Goal: Task Accomplishment & Management: Use online tool/utility

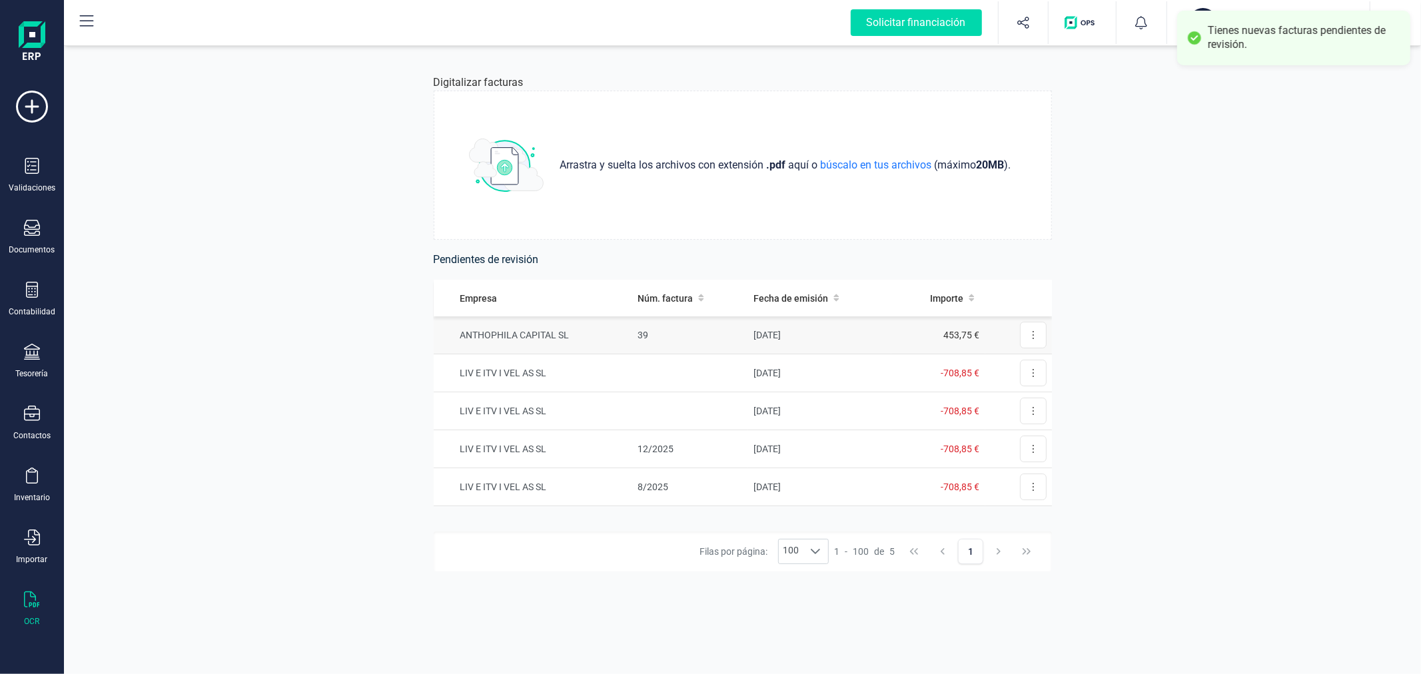
click at [788, 338] on td "[DATE]" at bounding box center [819, 335] width 143 height 38
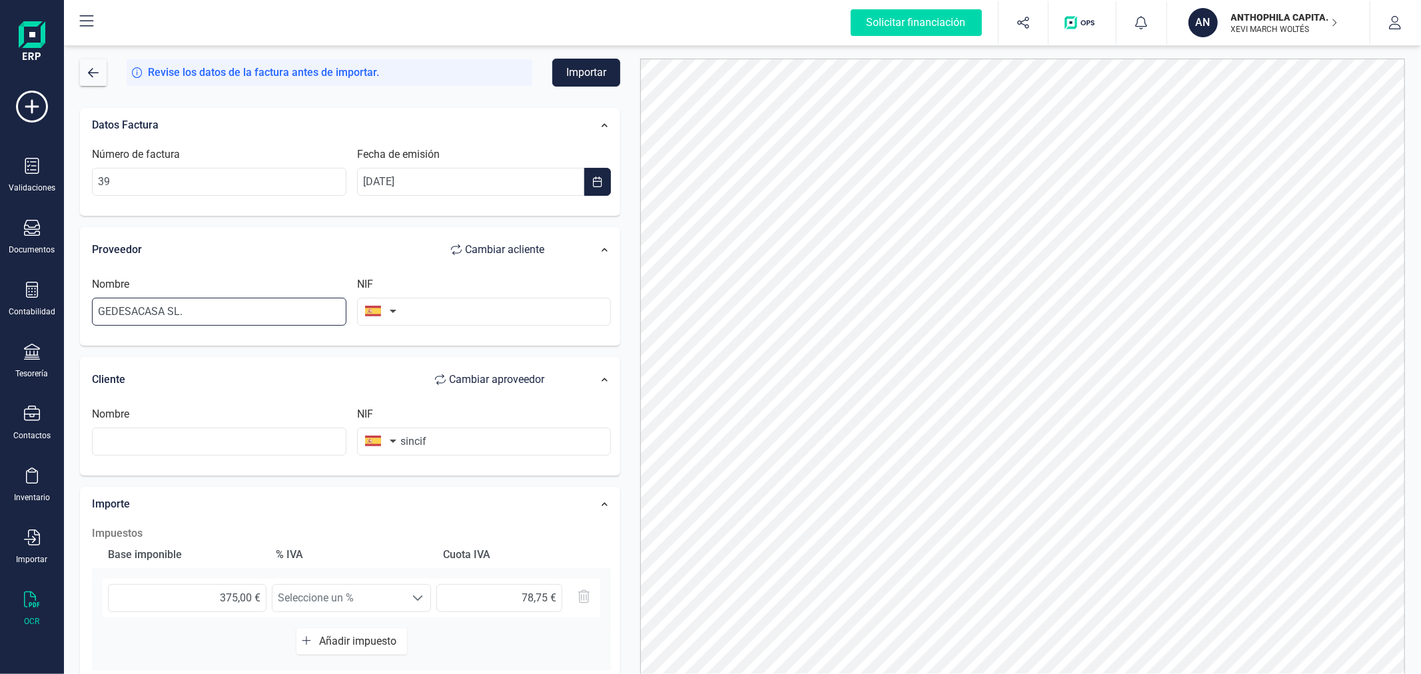
click at [290, 304] on input "GEDESACASA SL." at bounding box center [219, 312] width 254 height 28
type input "[PERSON_NAME]"
type input "73256396Q"
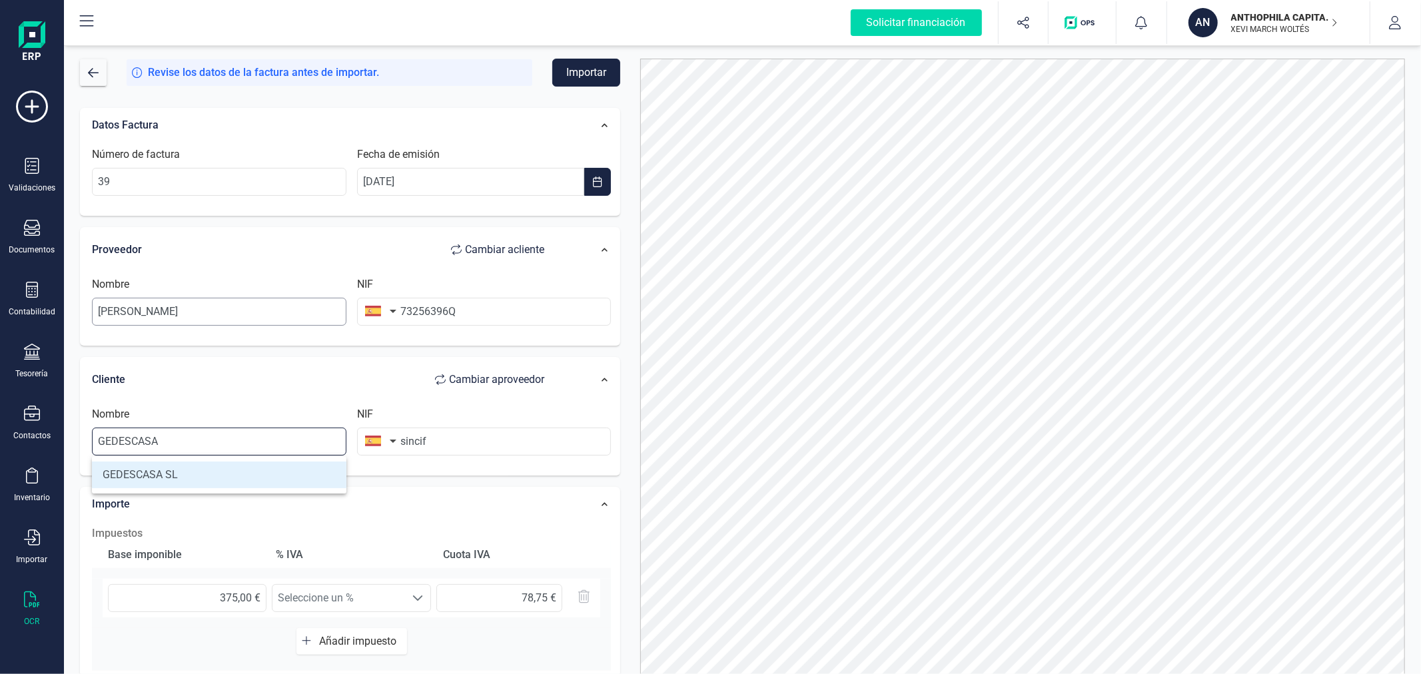
type input "GEDESCASA SL"
type input "B97435358"
type input "GEDESCASA SL"
click at [591, 79] on button "Importar" at bounding box center [586, 73] width 68 height 28
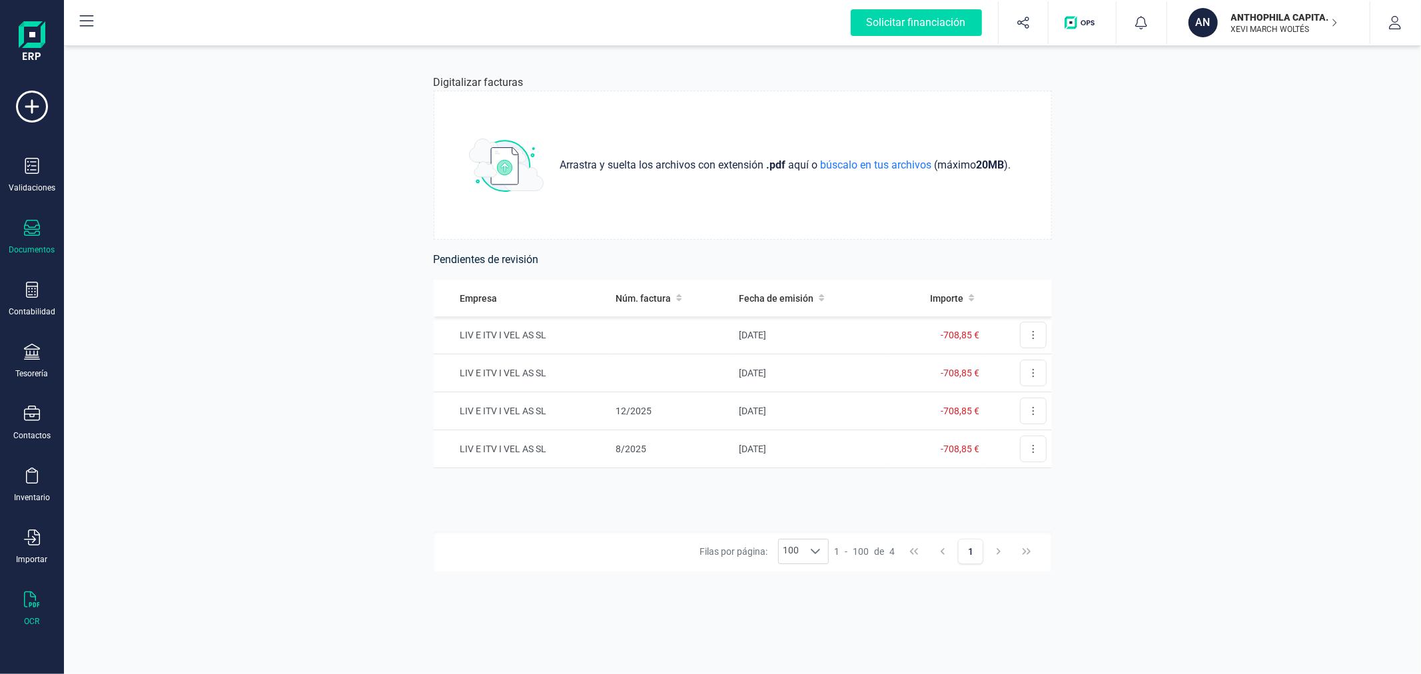
click at [34, 233] on icon at bounding box center [32, 228] width 16 height 16
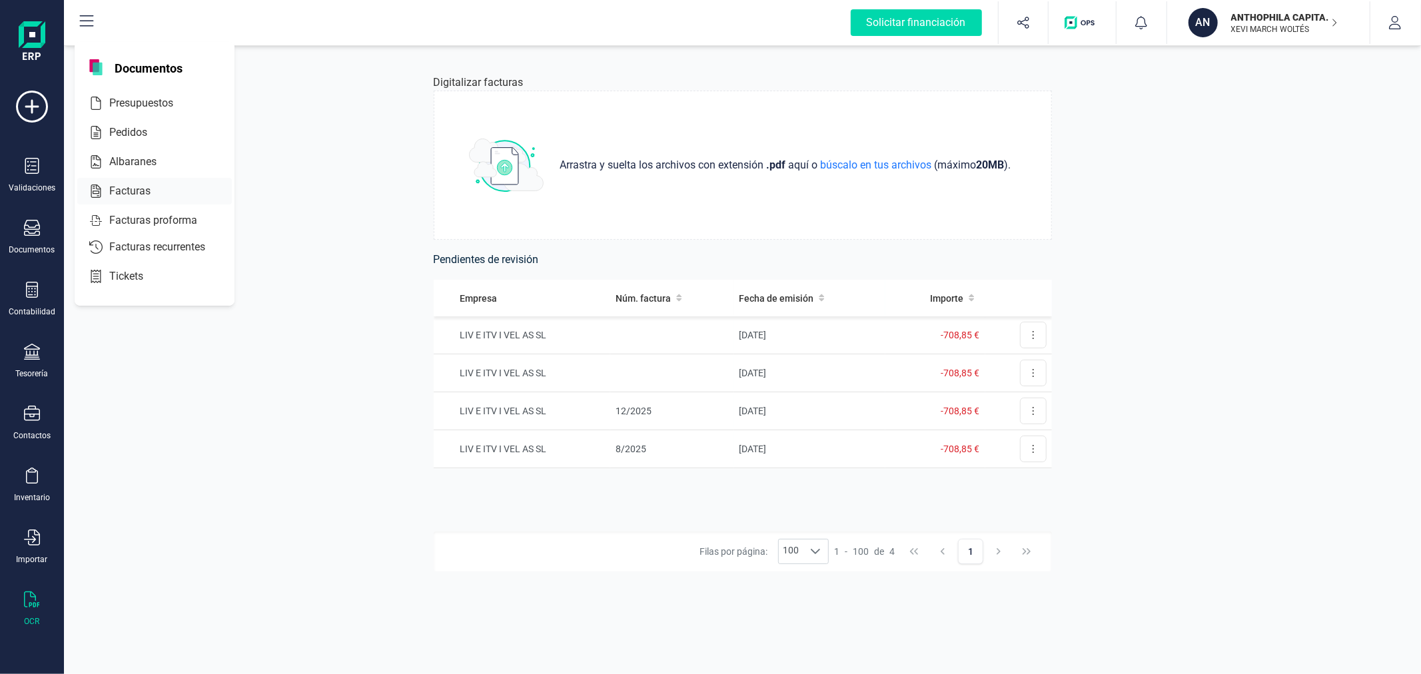
click at [144, 184] on span "Facturas" at bounding box center [139, 191] width 71 height 16
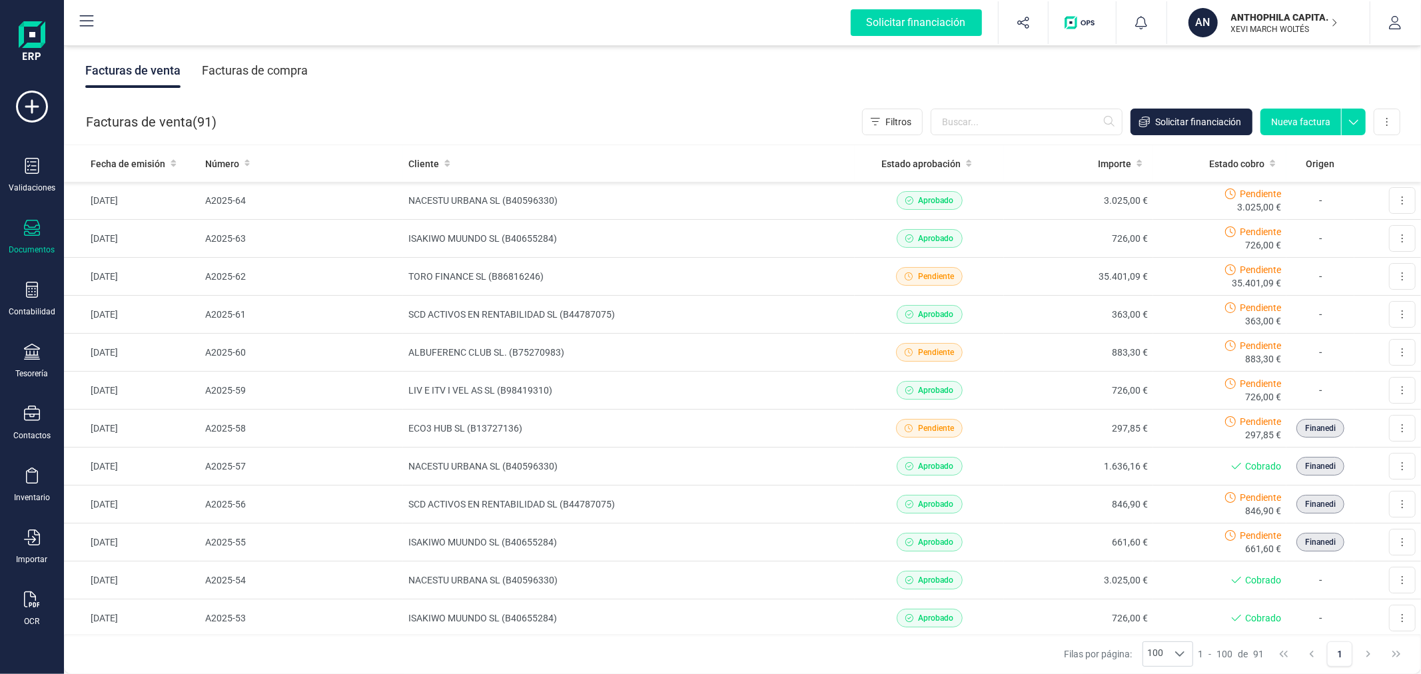
click at [291, 64] on div "Facturas de compra" at bounding box center [255, 70] width 106 height 35
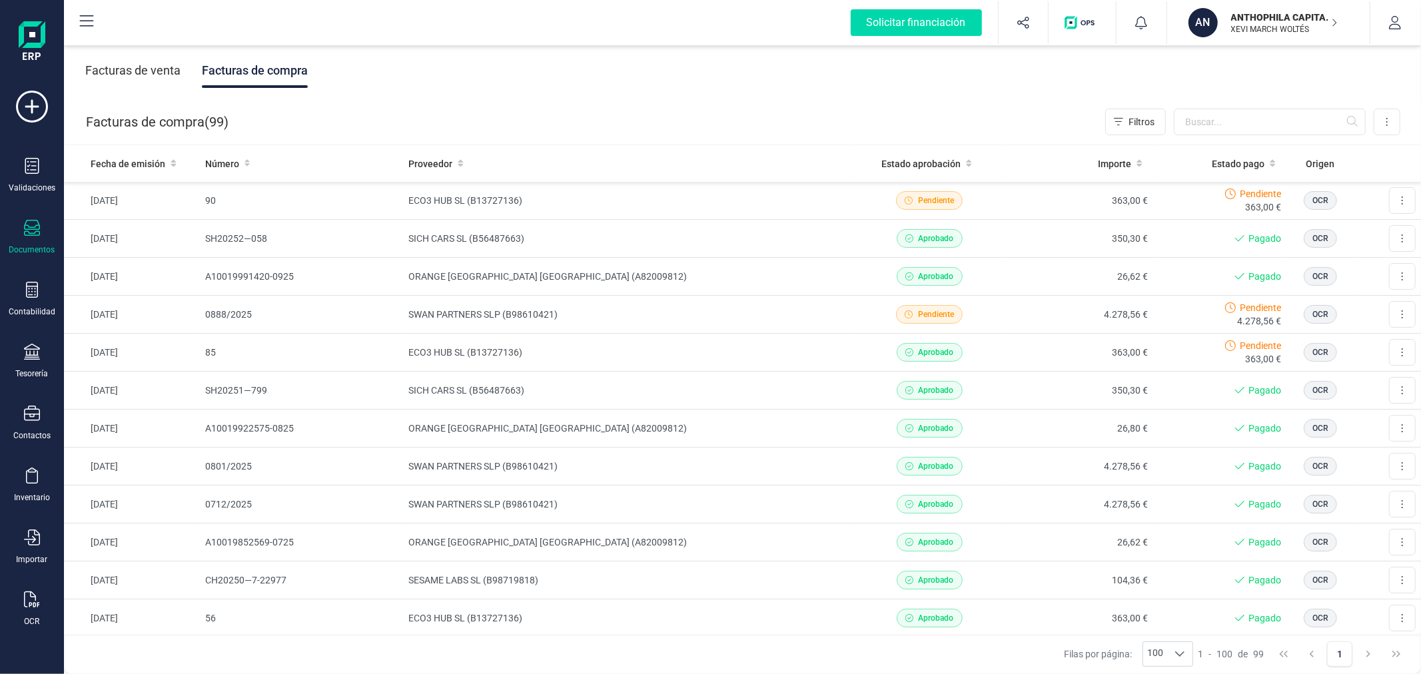
click at [1306, 21] on p "ANTHOPHILA CAPITAL SL" at bounding box center [1284, 17] width 107 height 13
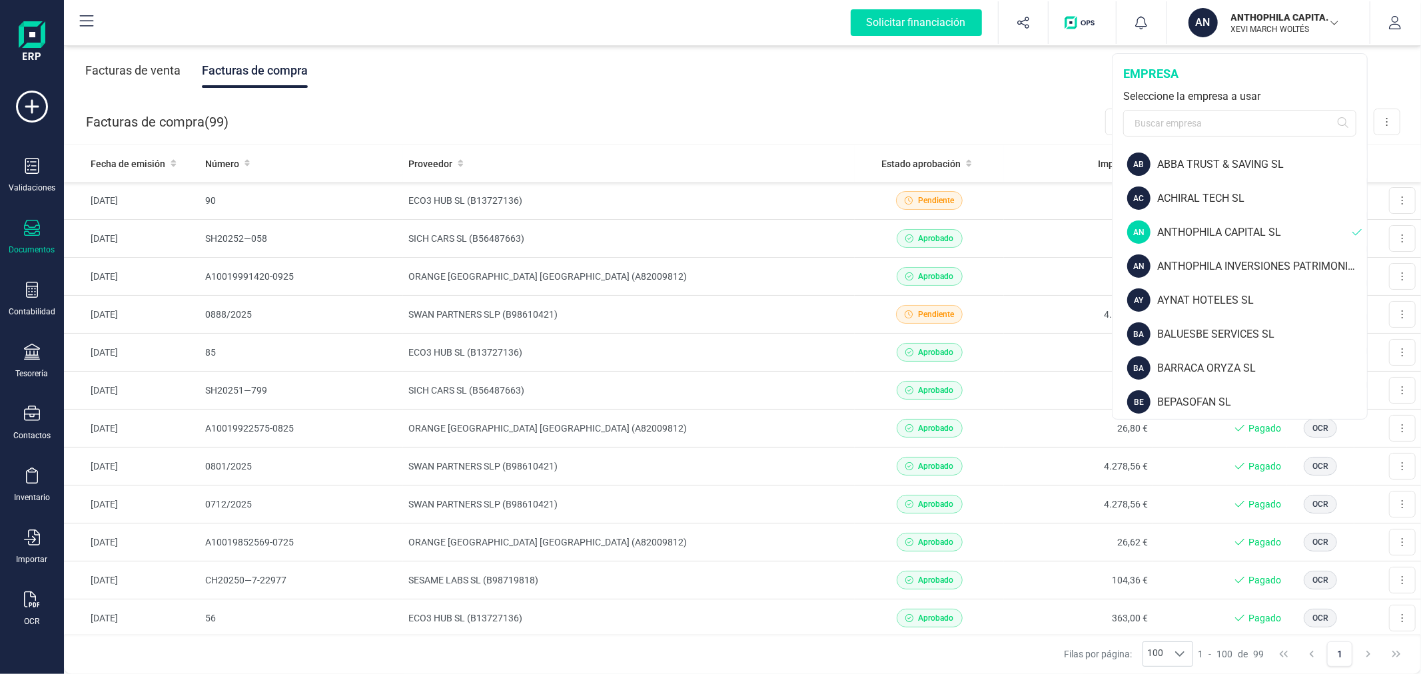
click at [777, 92] on div "Facturas de venta Facturas de compra" at bounding box center [742, 71] width 1357 height 56
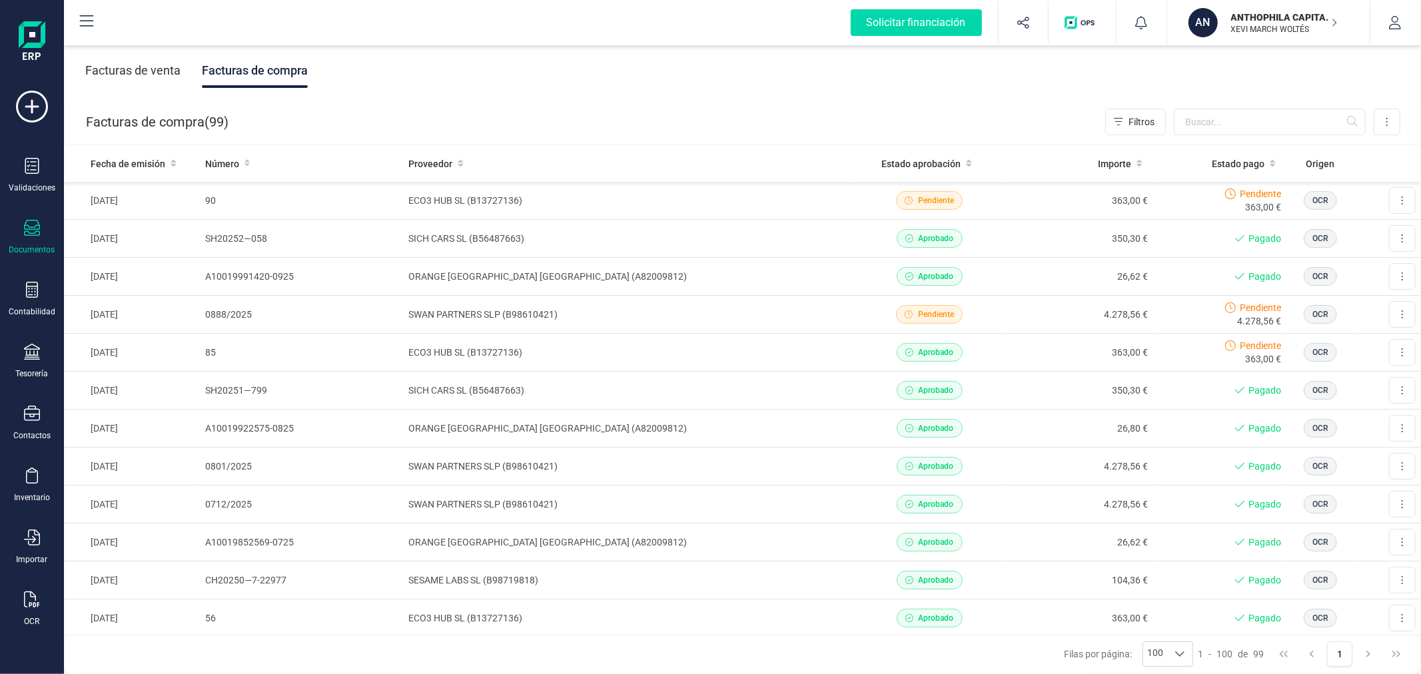
click at [1297, 11] on p "ANTHOPHILA CAPITAL SL" at bounding box center [1284, 17] width 107 height 13
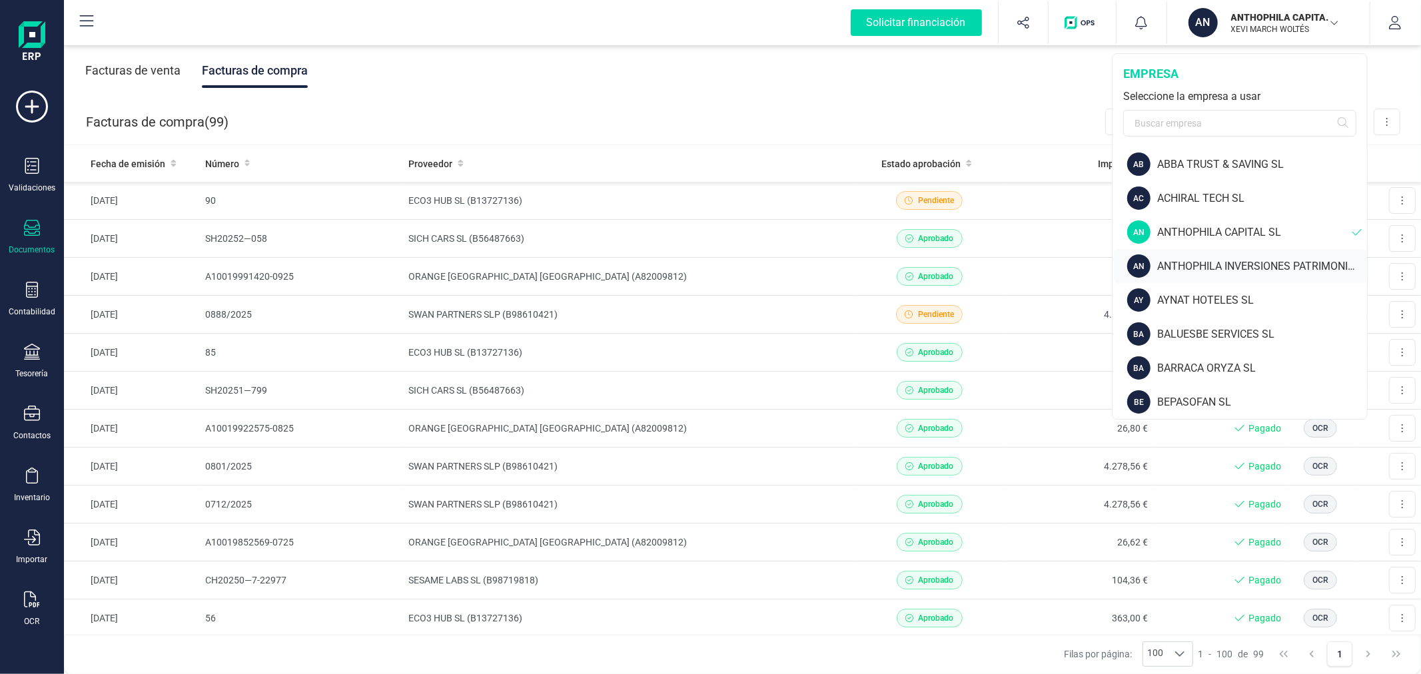
click at [1215, 260] on div "ANTHOPHILA INVERSIONES PATRIMONIALES SL" at bounding box center [1262, 266] width 210 height 16
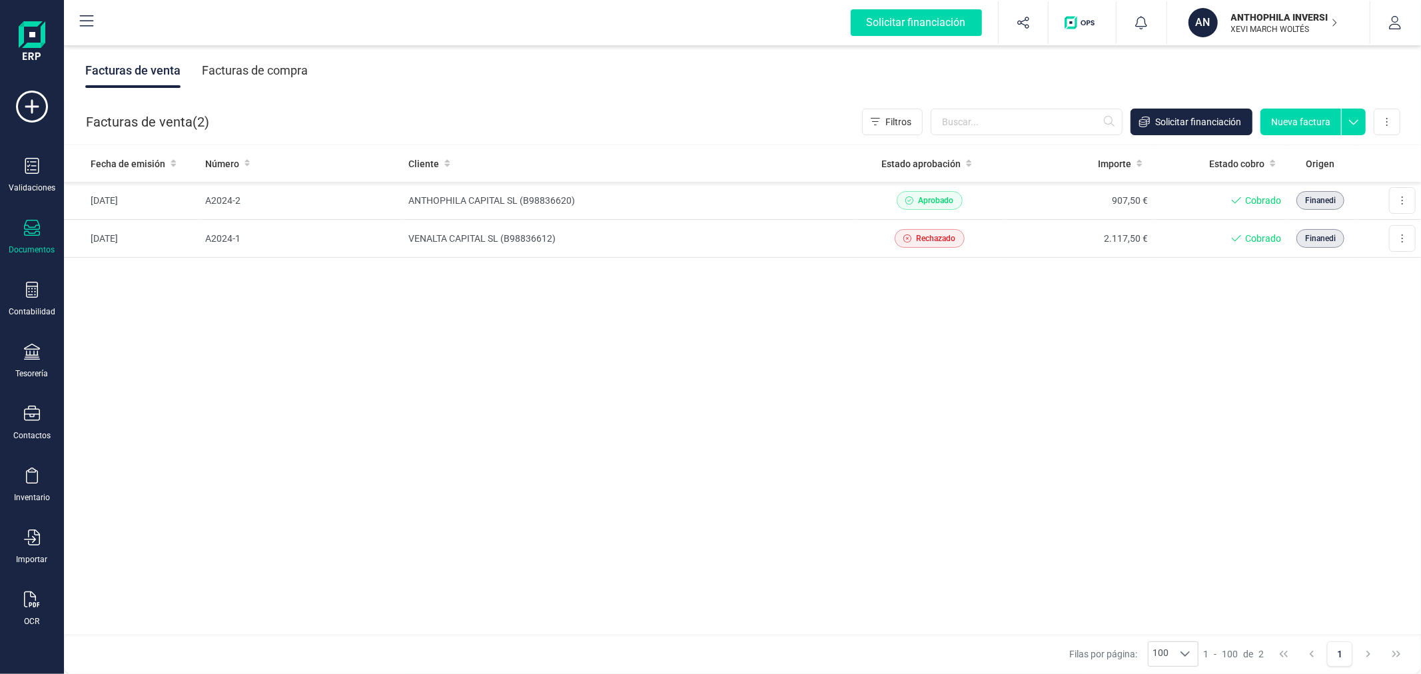
click at [264, 62] on div "Facturas de compra" at bounding box center [255, 70] width 106 height 35
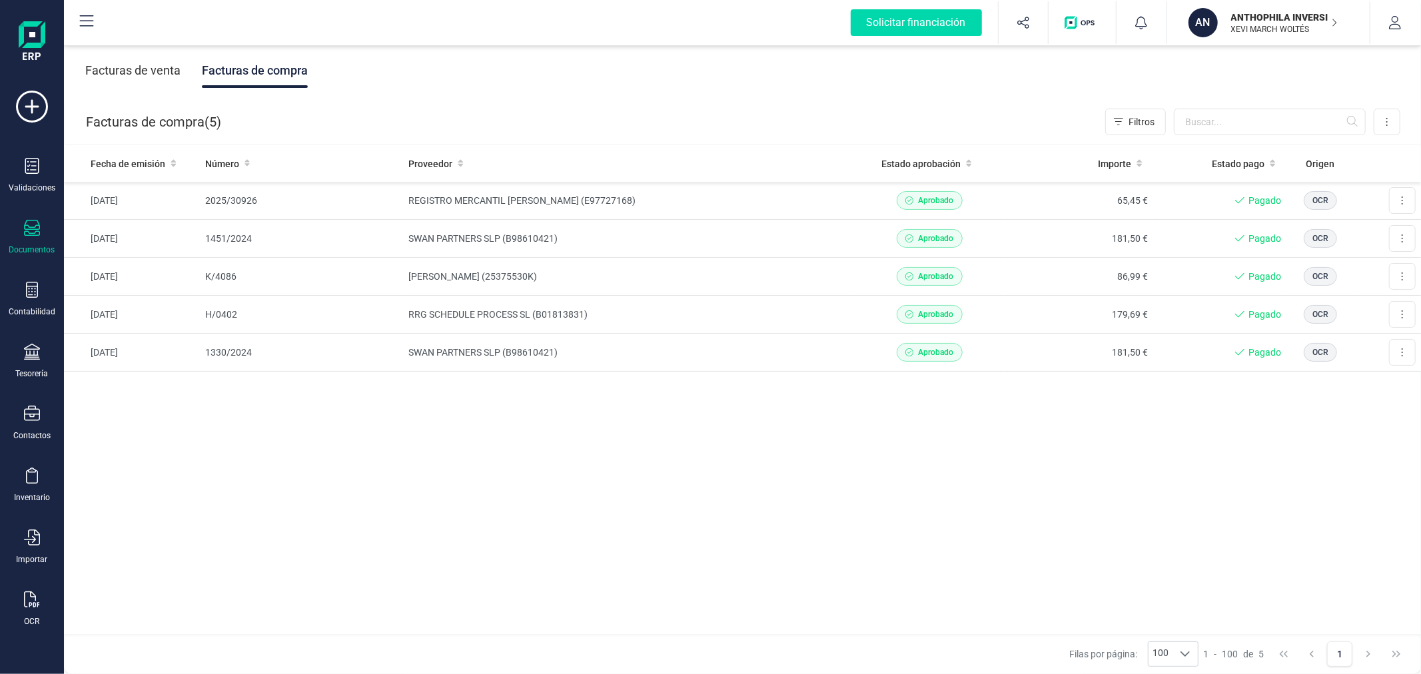
click at [1261, 29] on p "XEVI MARCH WOLTÉS" at bounding box center [1284, 29] width 107 height 11
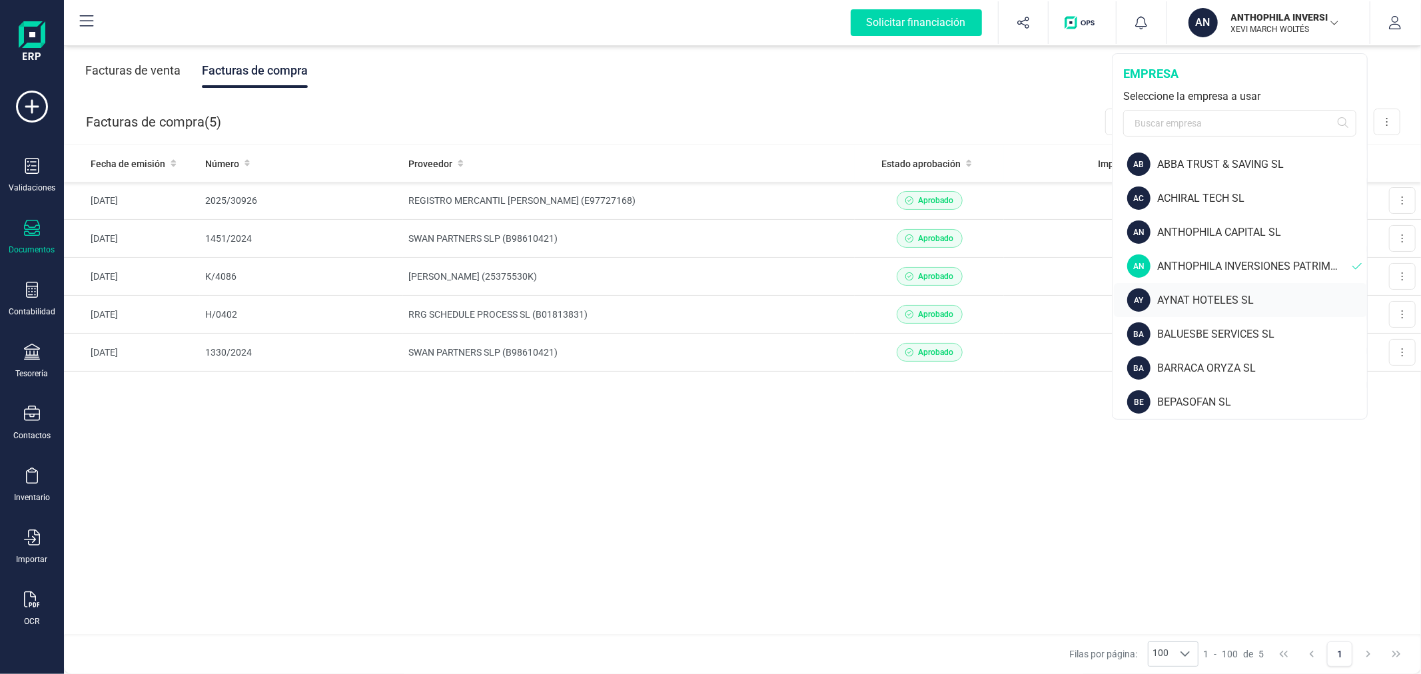
click at [1197, 297] on div "AYNAT HOTELES SL" at bounding box center [1262, 300] width 210 height 16
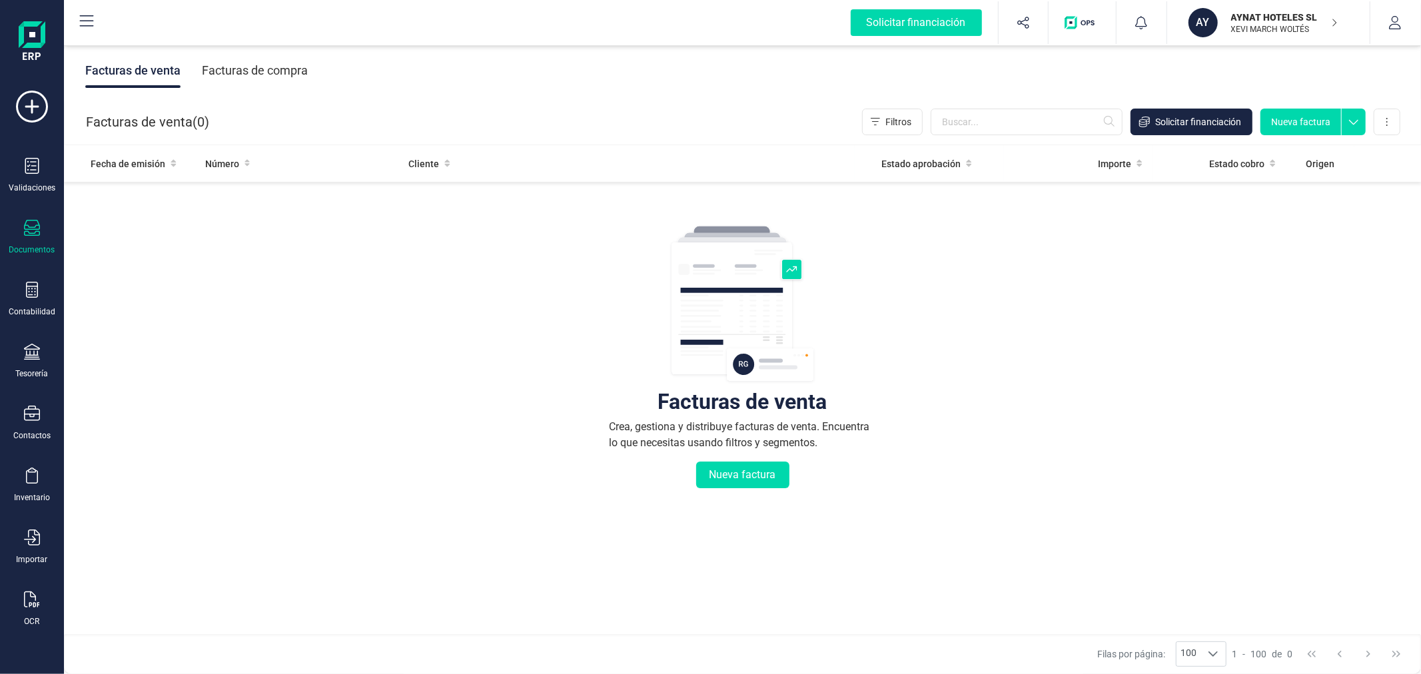
click at [269, 62] on div "Facturas de compra" at bounding box center [255, 70] width 106 height 35
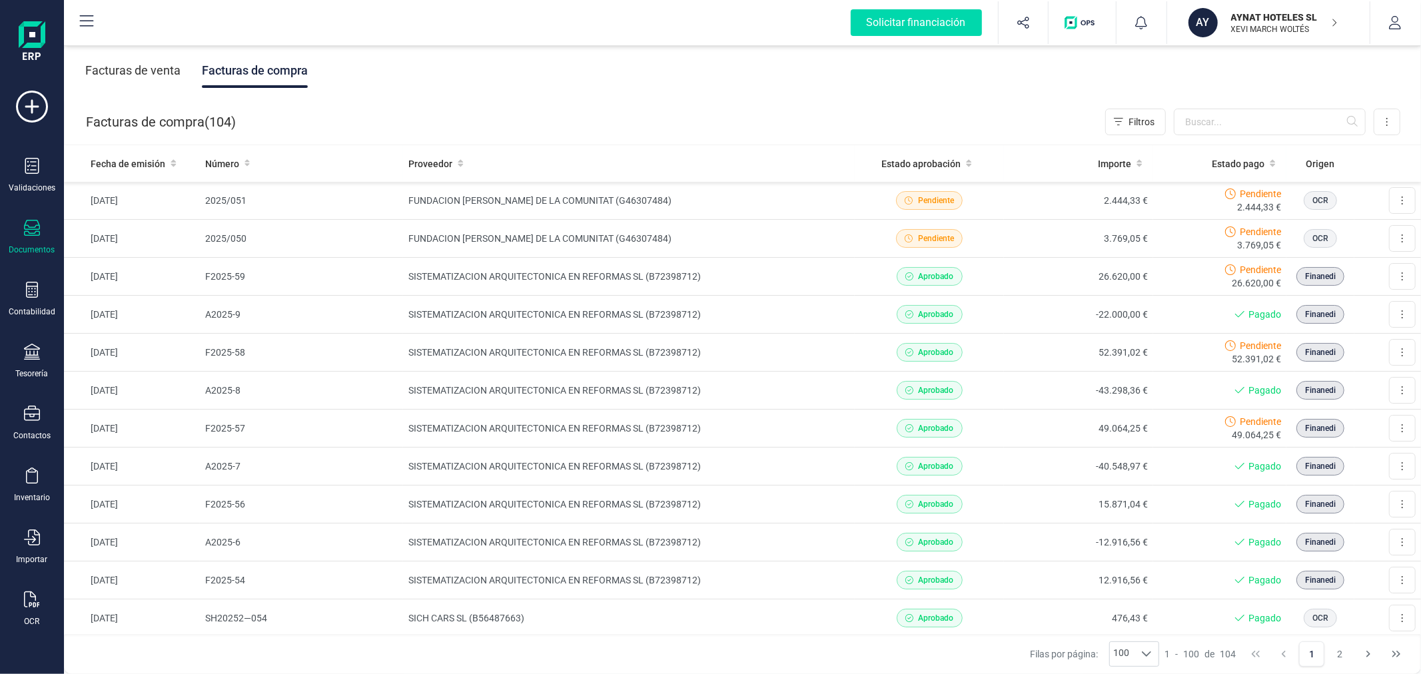
click at [1264, 9] on div "AYNAT HOTELES SL XEVI MARCH WOLTÉS" at bounding box center [1276, 22] width 103 height 29
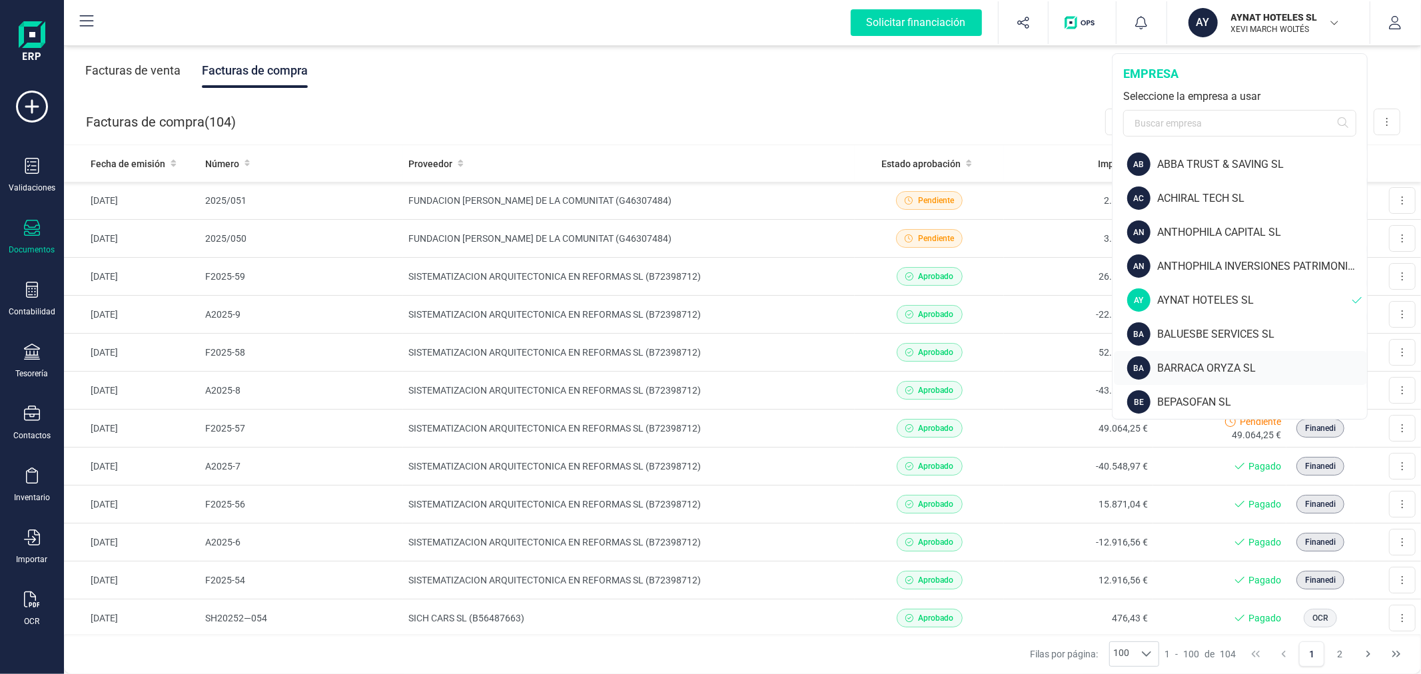
click at [1187, 360] on div "BARRACA ORYZA SL" at bounding box center [1262, 368] width 210 height 16
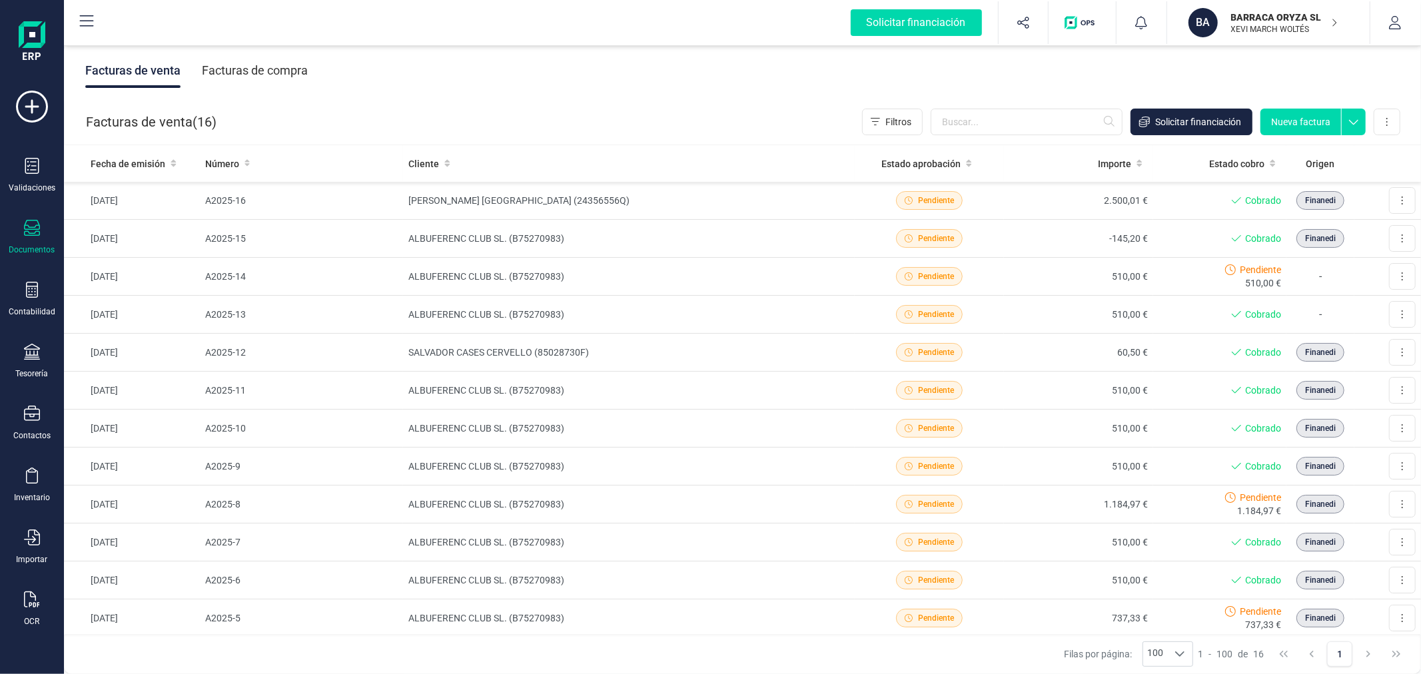
click at [254, 68] on div "Facturas de compra" at bounding box center [255, 70] width 106 height 35
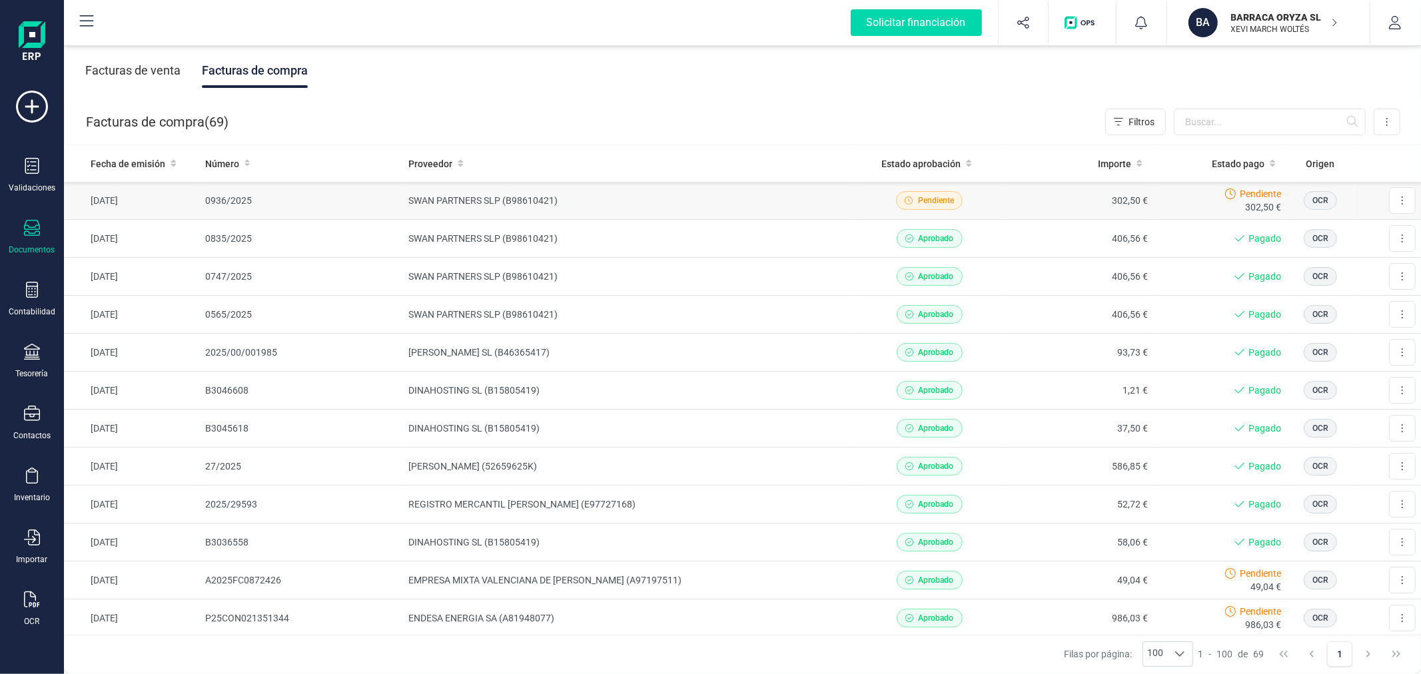
click at [628, 198] on td "SWAN PARTNERS SLP (B98610421)" at bounding box center [629, 201] width 452 height 38
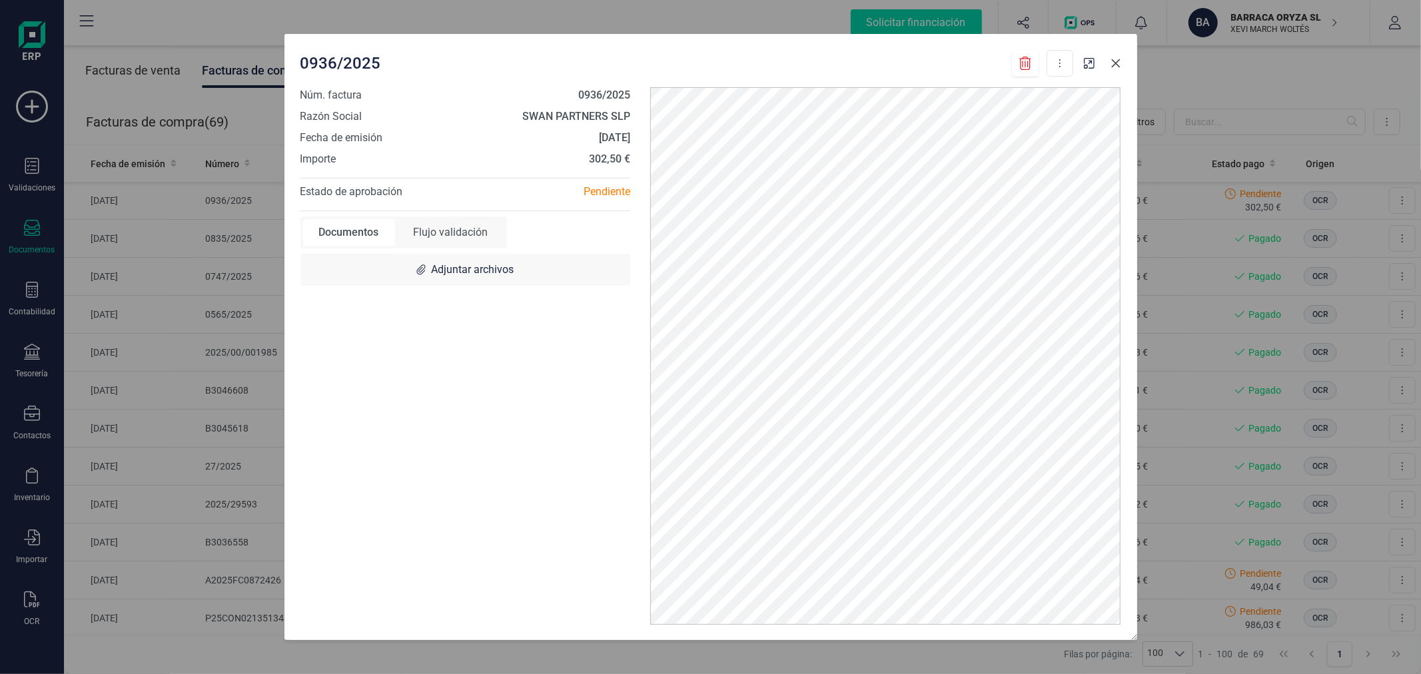
click at [1112, 65] on icon "Close" at bounding box center [1115, 63] width 9 height 9
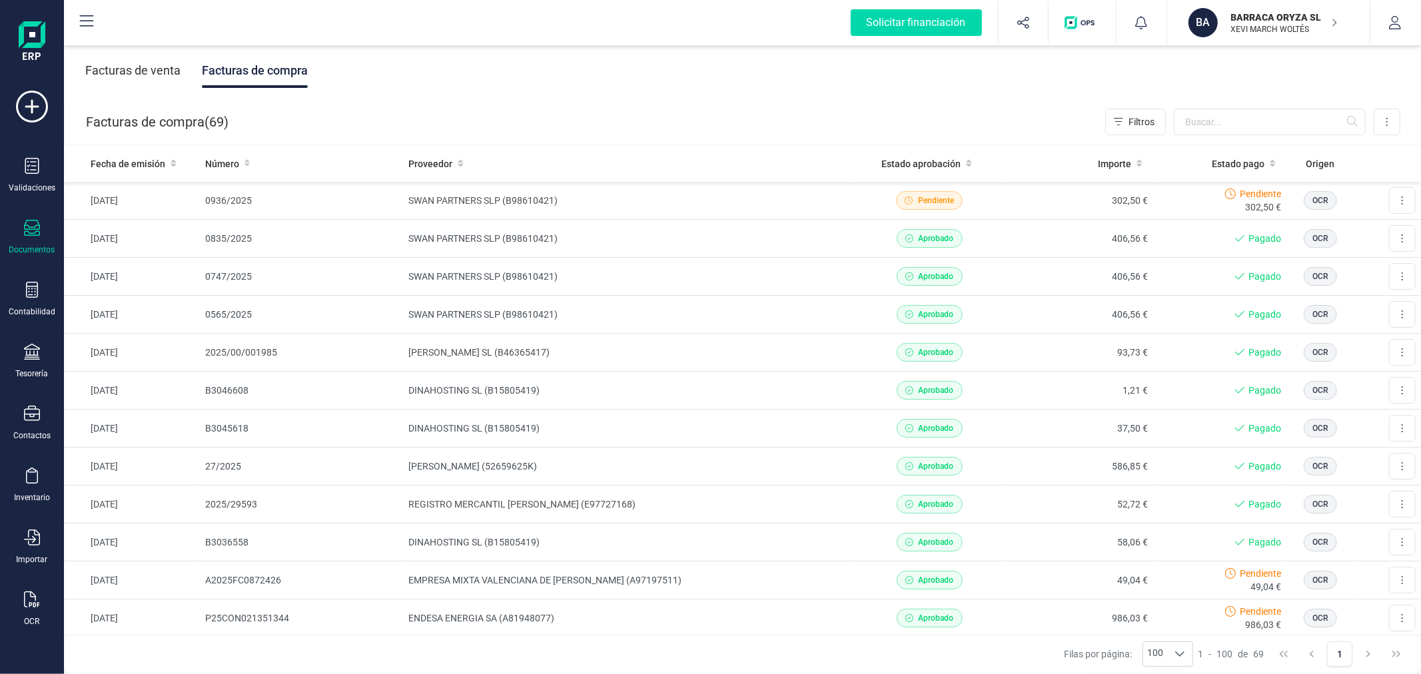
click at [1233, 15] on p "BARRACA ORYZA SL" at bounding box center [1284, 17] width 107 height 13
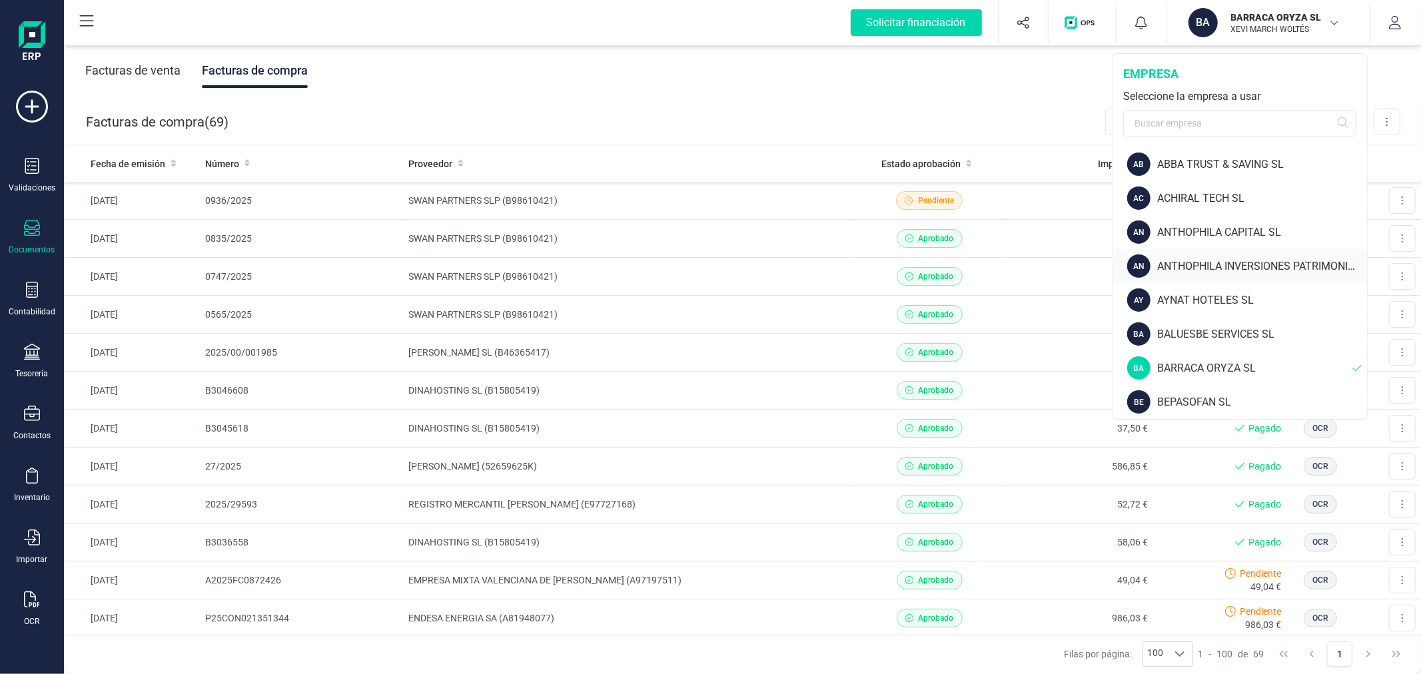
scroll to position [222, 0]
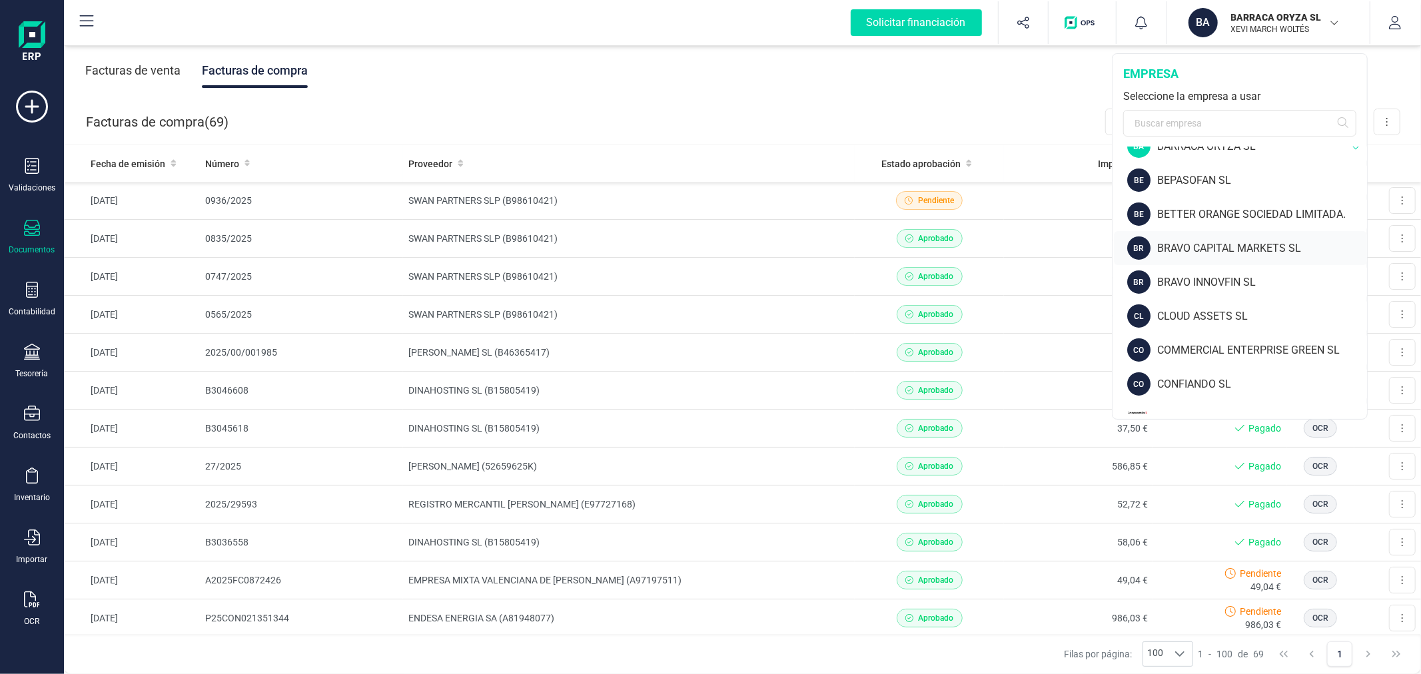
click at [1197, 243] on div "BRAVO CAPITAL MARKETS SL" at bounding box center [1262, 248] width 210 height 16
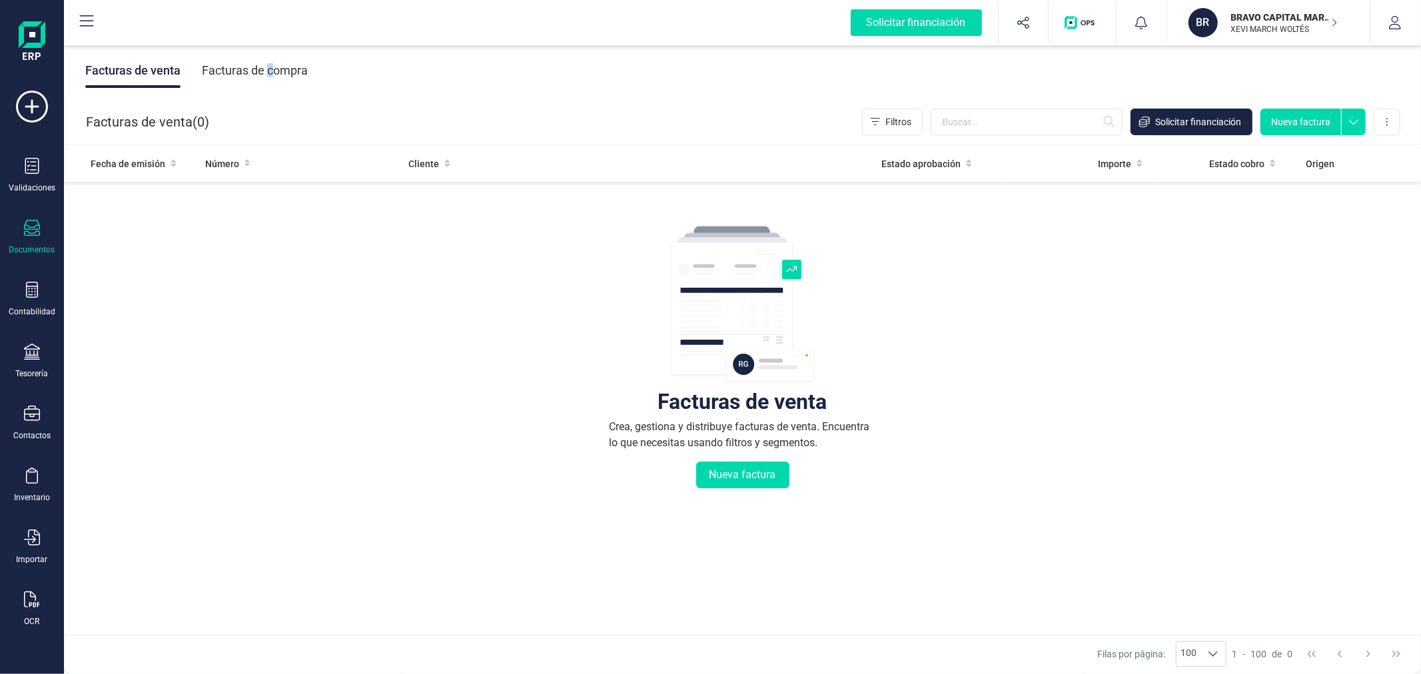
click at [269, 78] on div "Facturas de compra" at bounding box center [255, 70] width 106 height 35
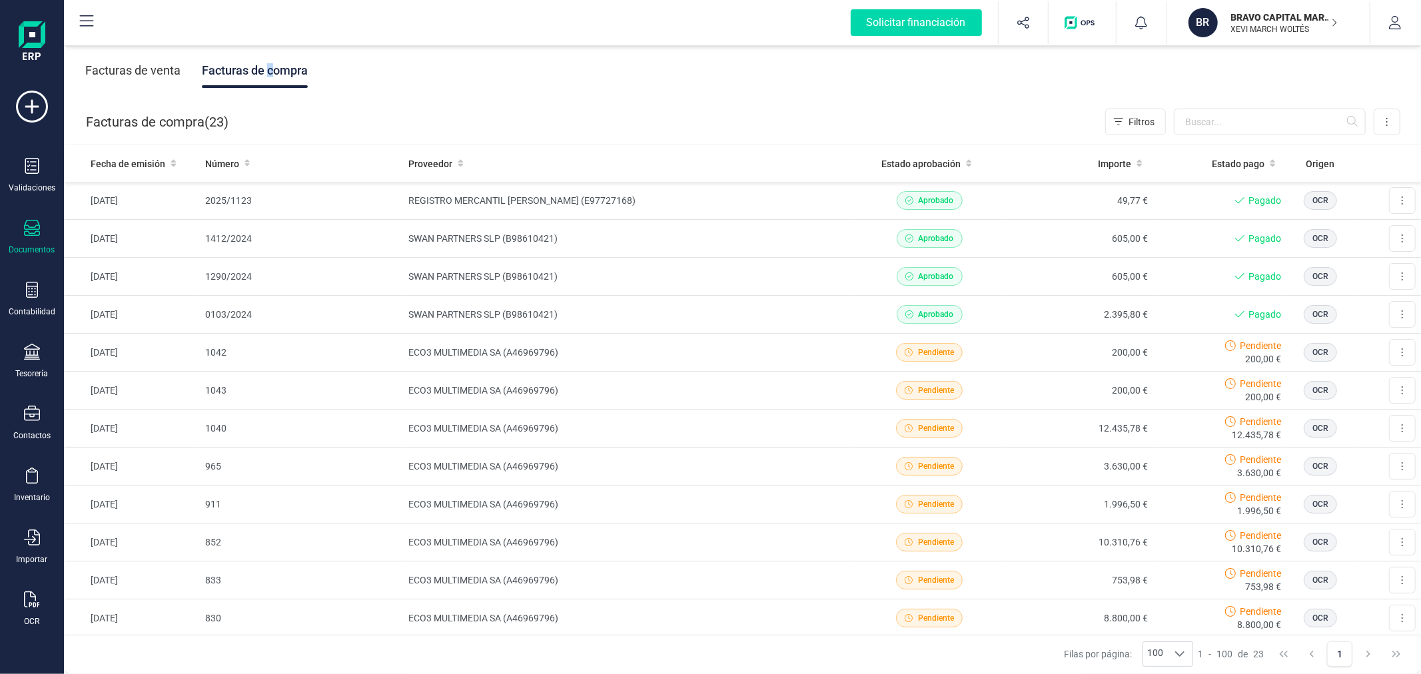
click at [1314, 11] on p "BRAVO CAPITAL MARKETS SL" at bounding box center [1284, 17] width 107 height 13
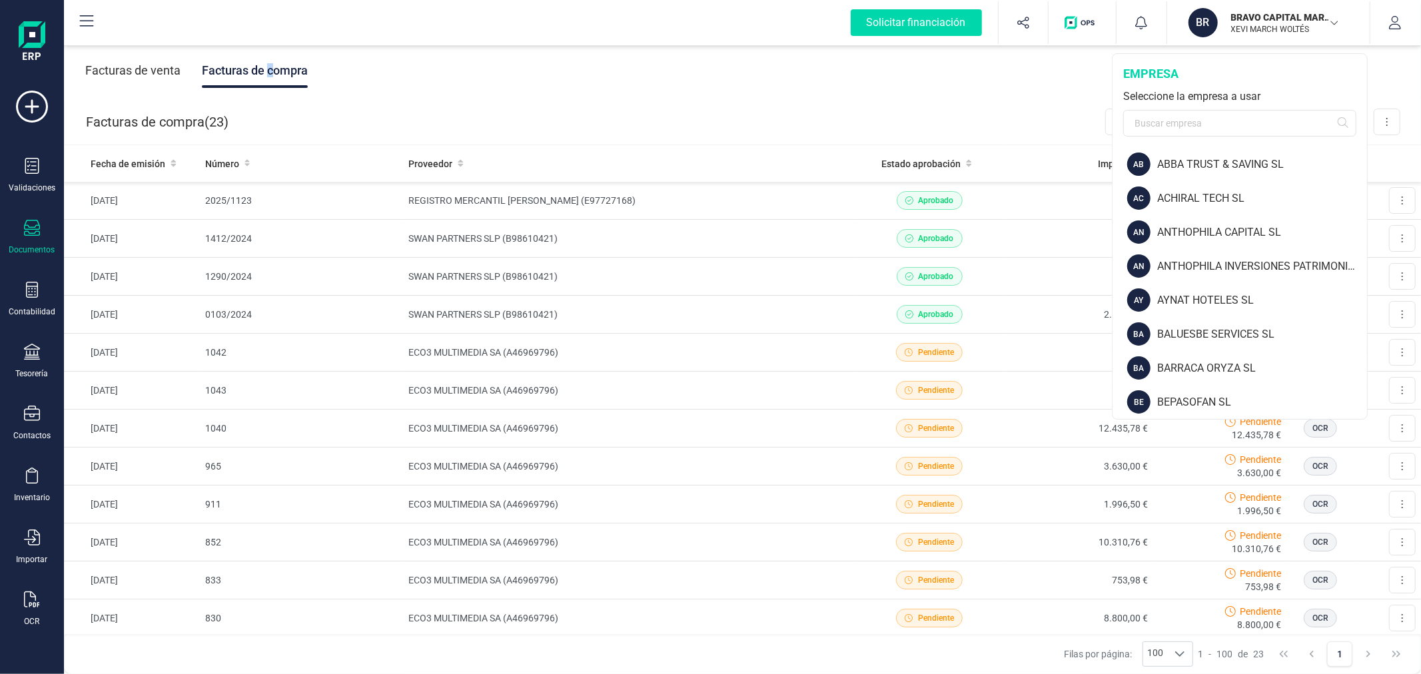
scroll to position [148, 0]
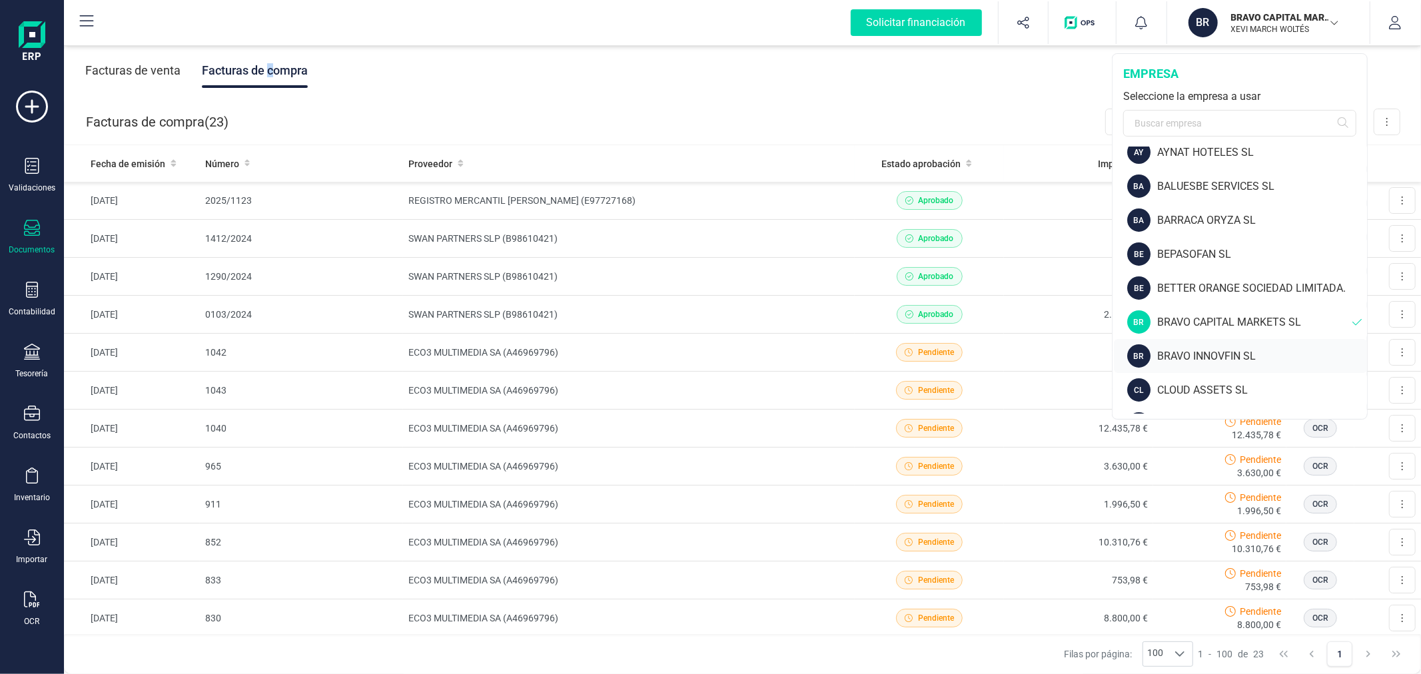
click at [1194, 345] on div "BR BRAVO INNOVFIN SL" at bounding box center [1240, 356] width 253 height 34
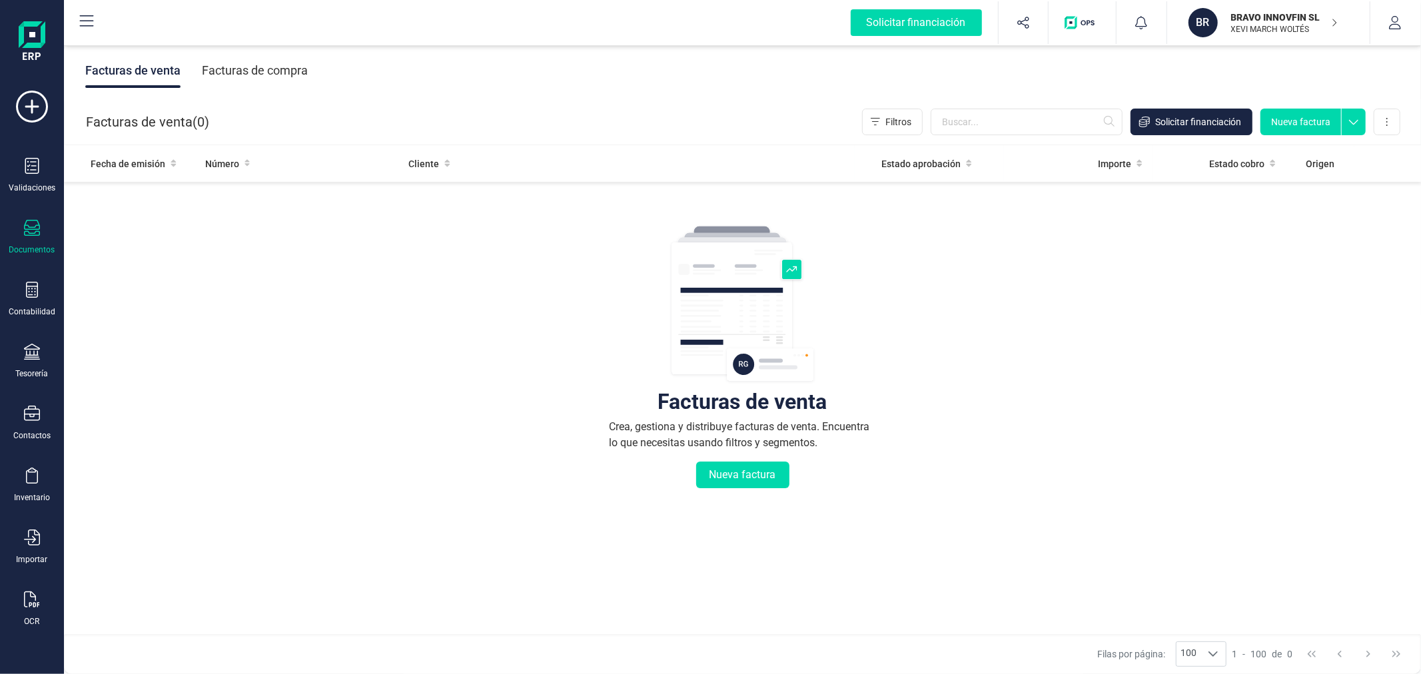
click at [261, 65] on div "Facturas de compra" at bounding box center [255, 70] width 106 height 35
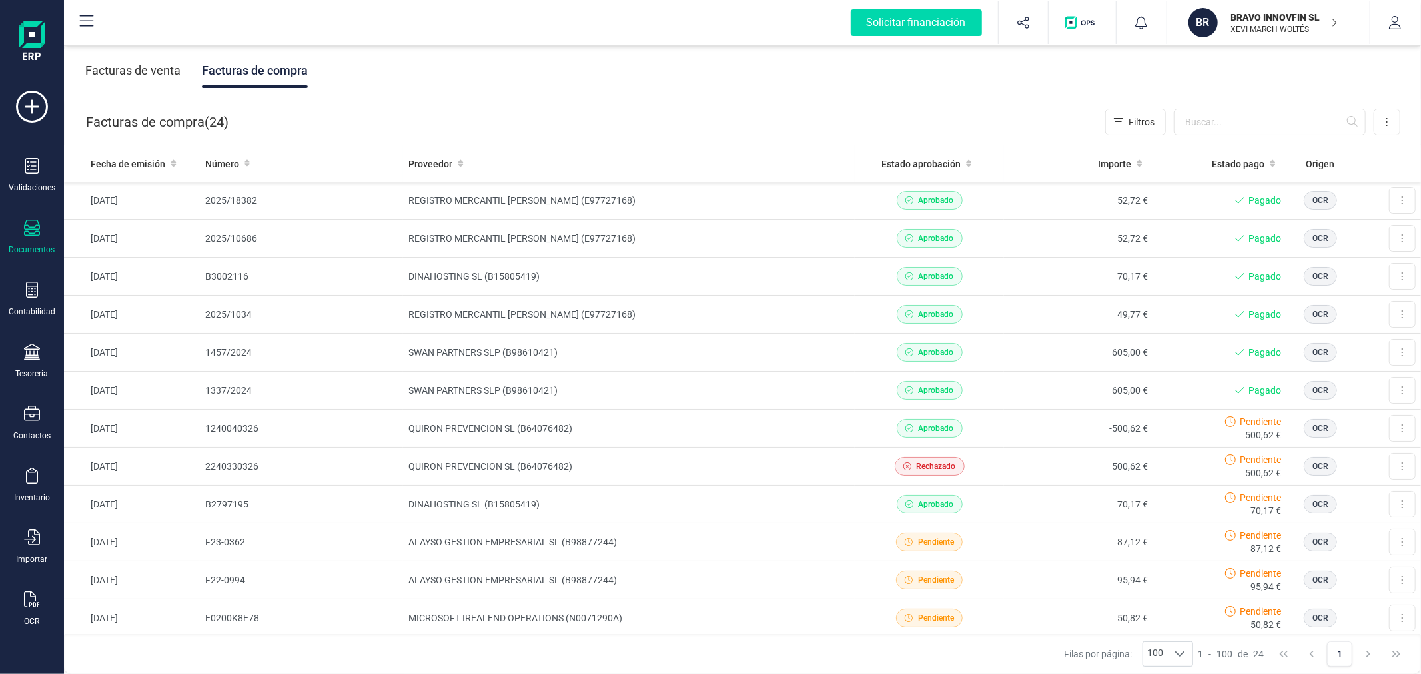
click at [1295, 23] on p "BRAVO INNOVFIN SL" at bounding box center [1284, 17] width 107 height 13
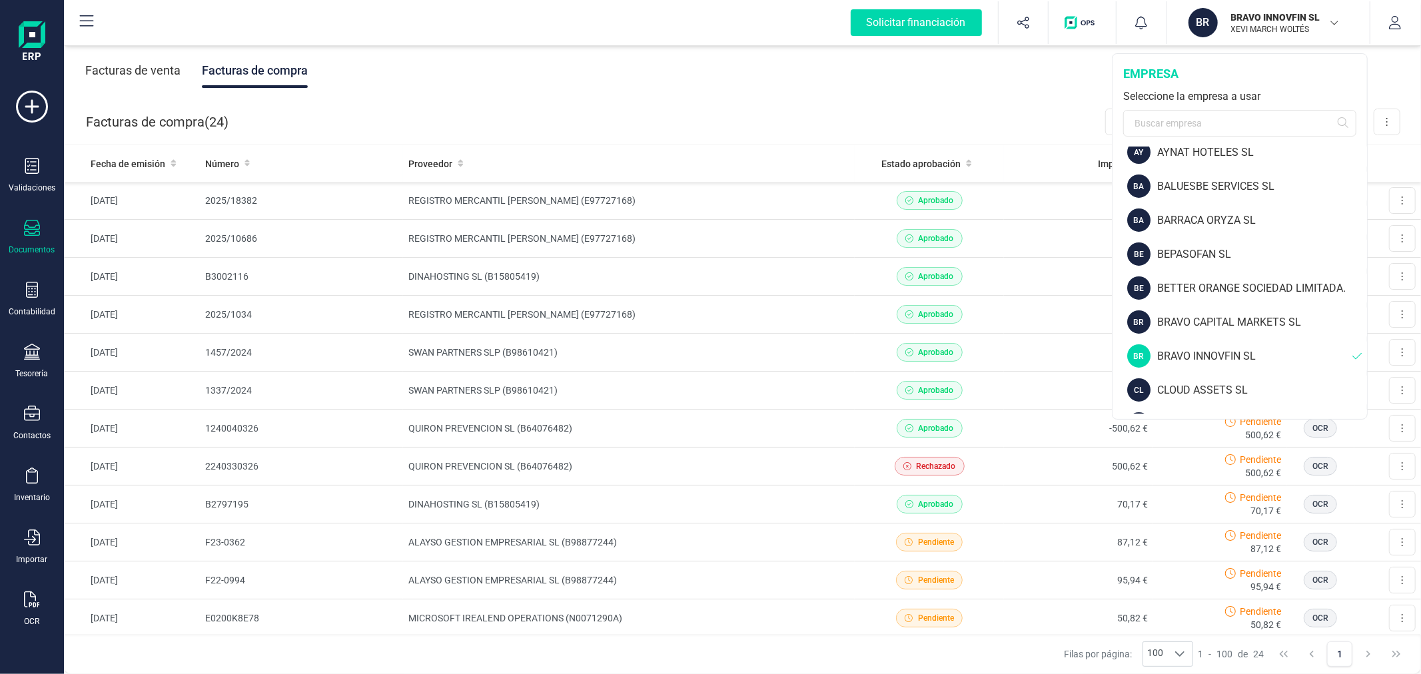
scroll to position [222, 0]
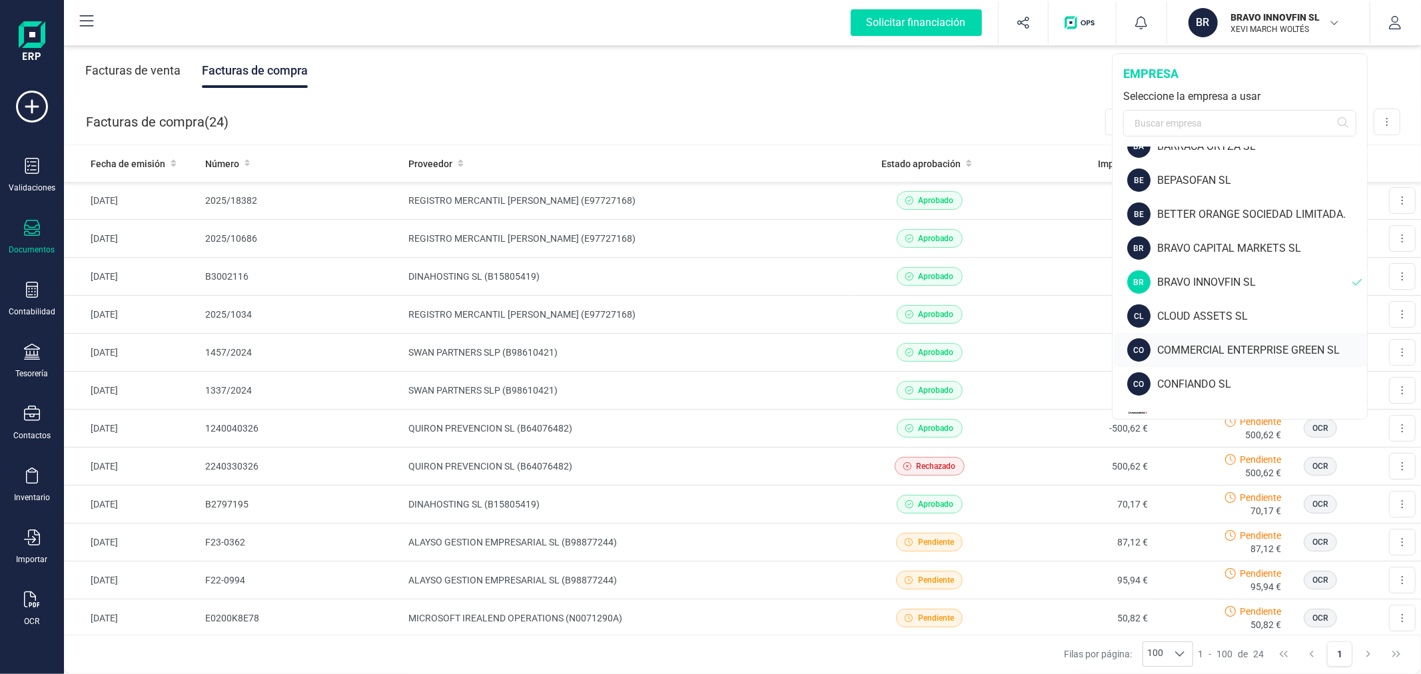
click at [1197, 352] on div "COMMERCIAL ENTERPRISE GREEN SL" at bounding box center [1262, 350] width 210 height 16
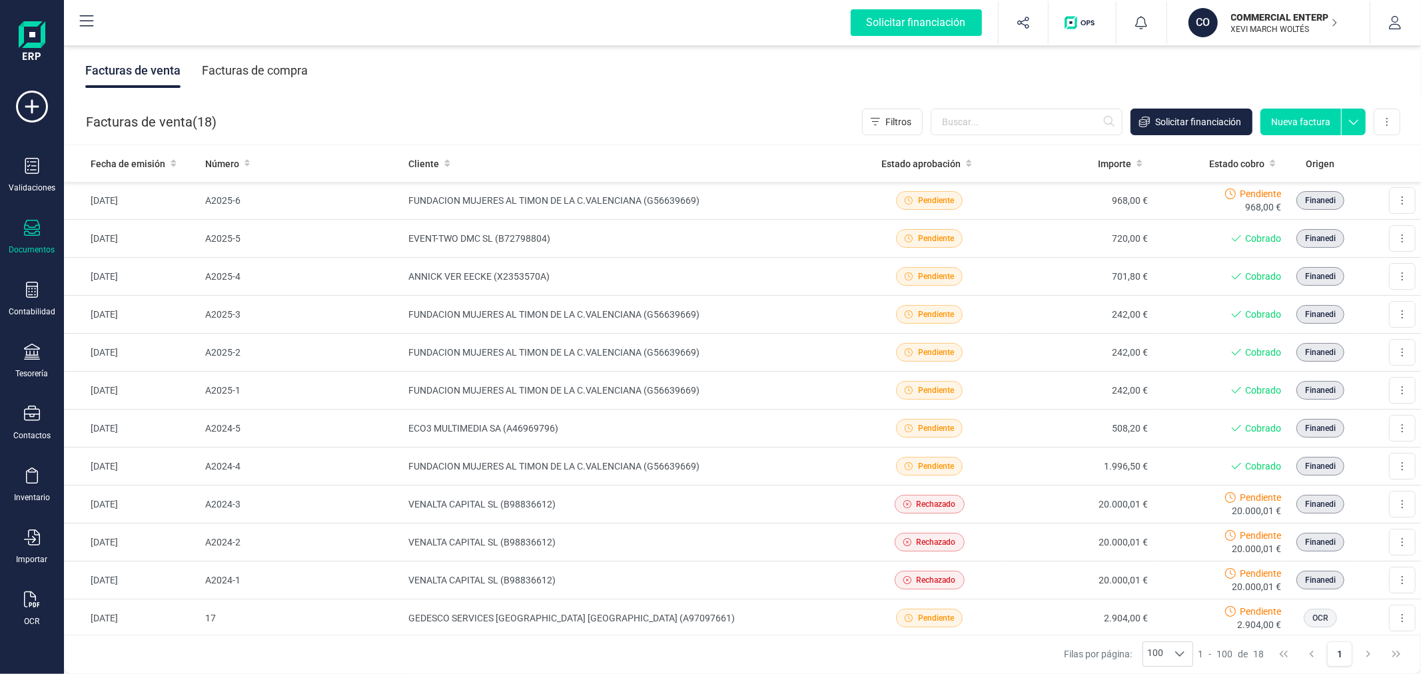
click at [280, 71] on div "Facturas de compra" at bounding box center [255, 70] width 106 height 35
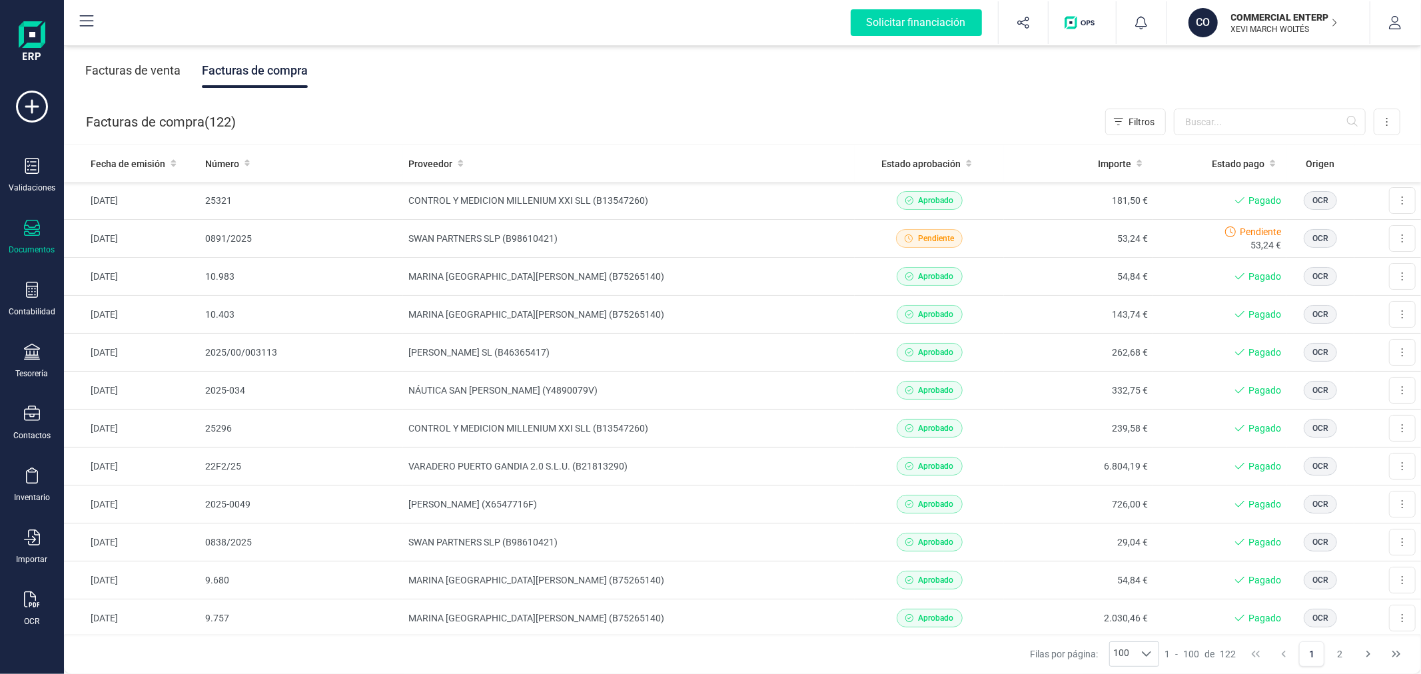
click at [1244, 18] on p "COMMERCIAL ENTERPRISE GREEN SL" at bounding box center [1284, 17] width 107 height 13
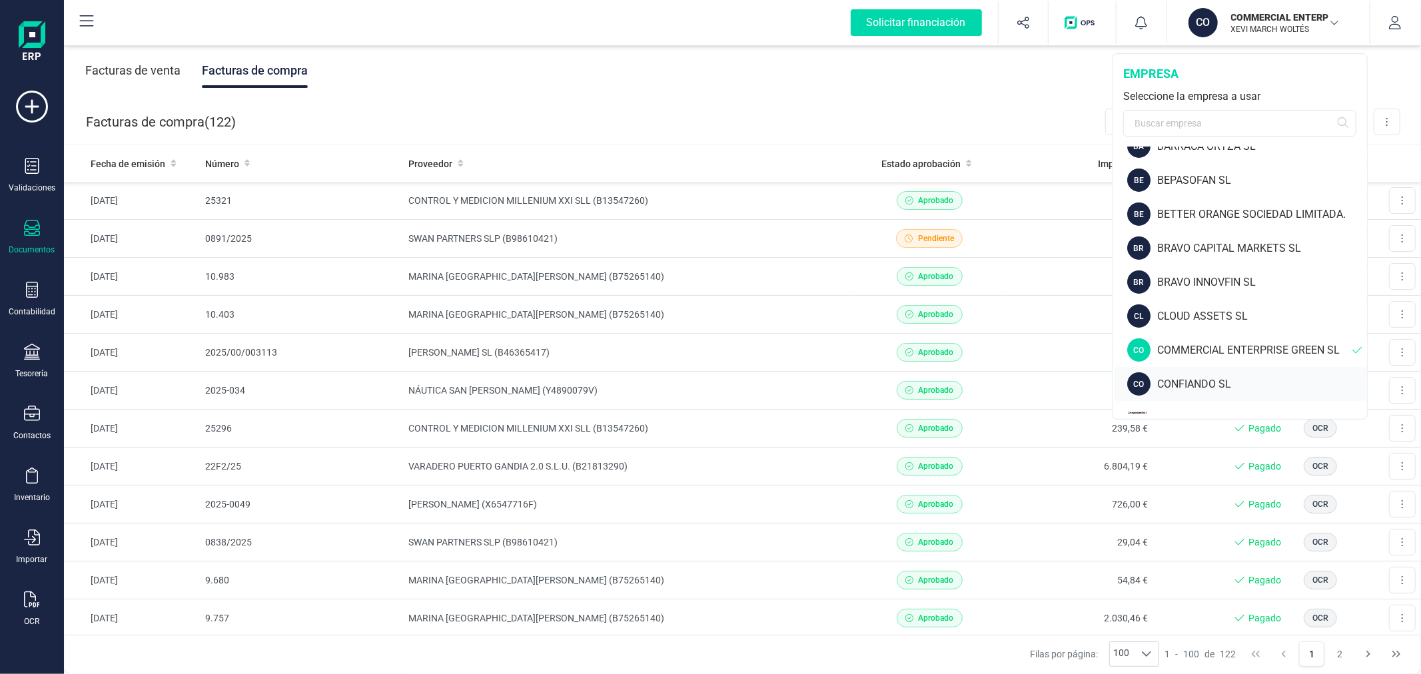
click at [1183, 380] on div "CONFIANDO SL" at bounding box center [1262, 384] width 210 height 16
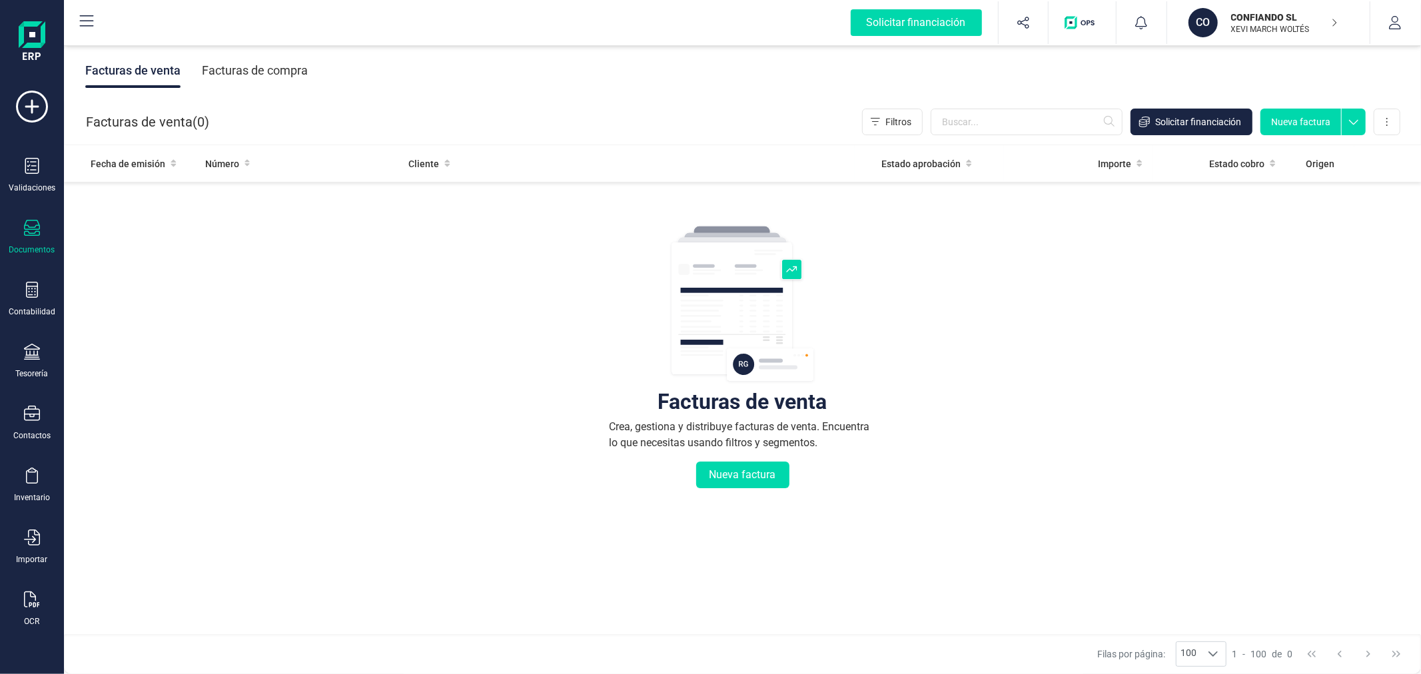
click at [260, 64] on div "Facturas de compra" at bounding box center [255, 70] width 106 height 35
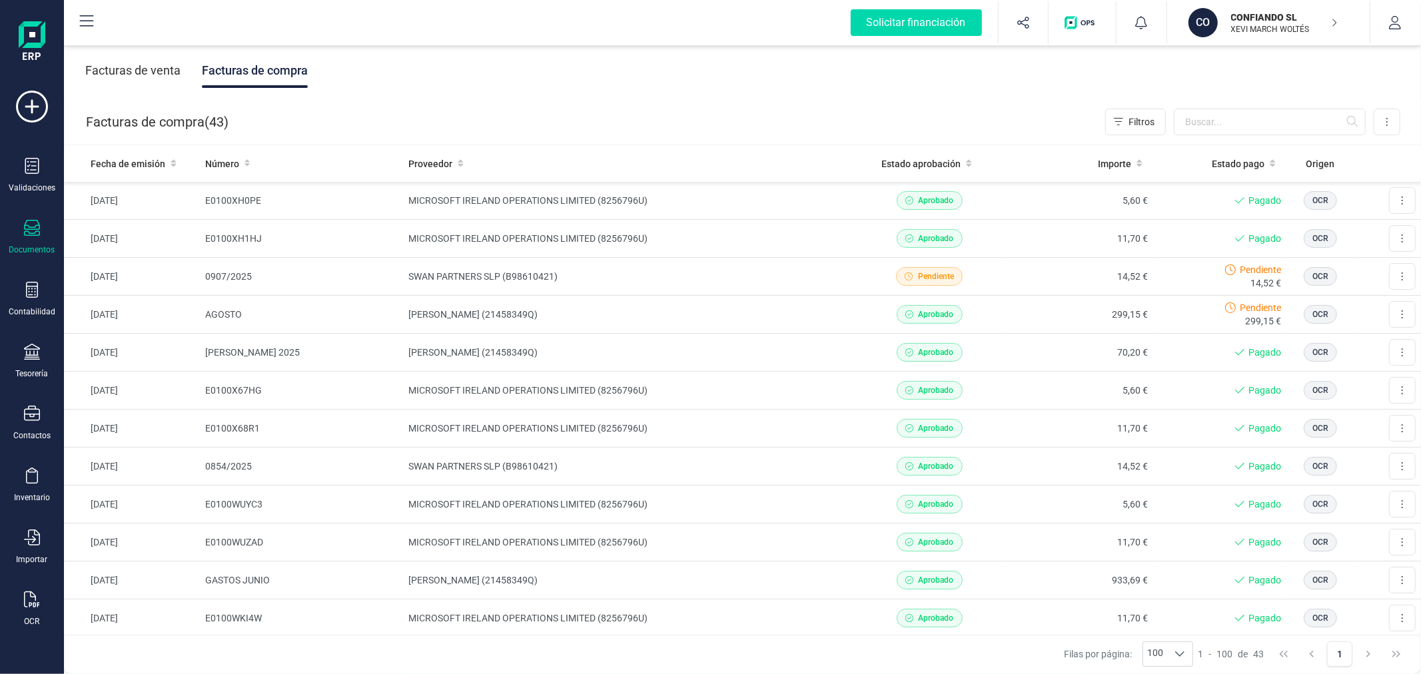
click at [1253, 21] on p "CONFIANDO SL" at bounding box center [1284, 17] width 107 height 13
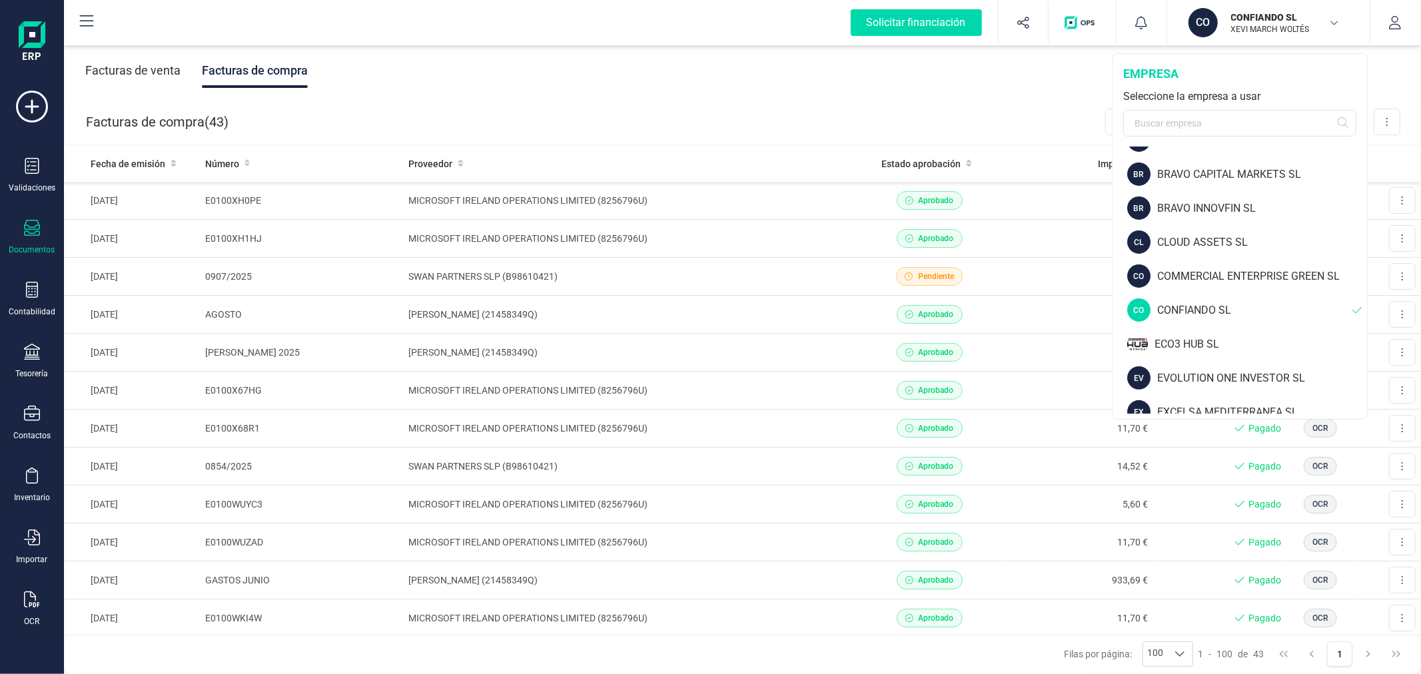
scroll to position [370, 0]
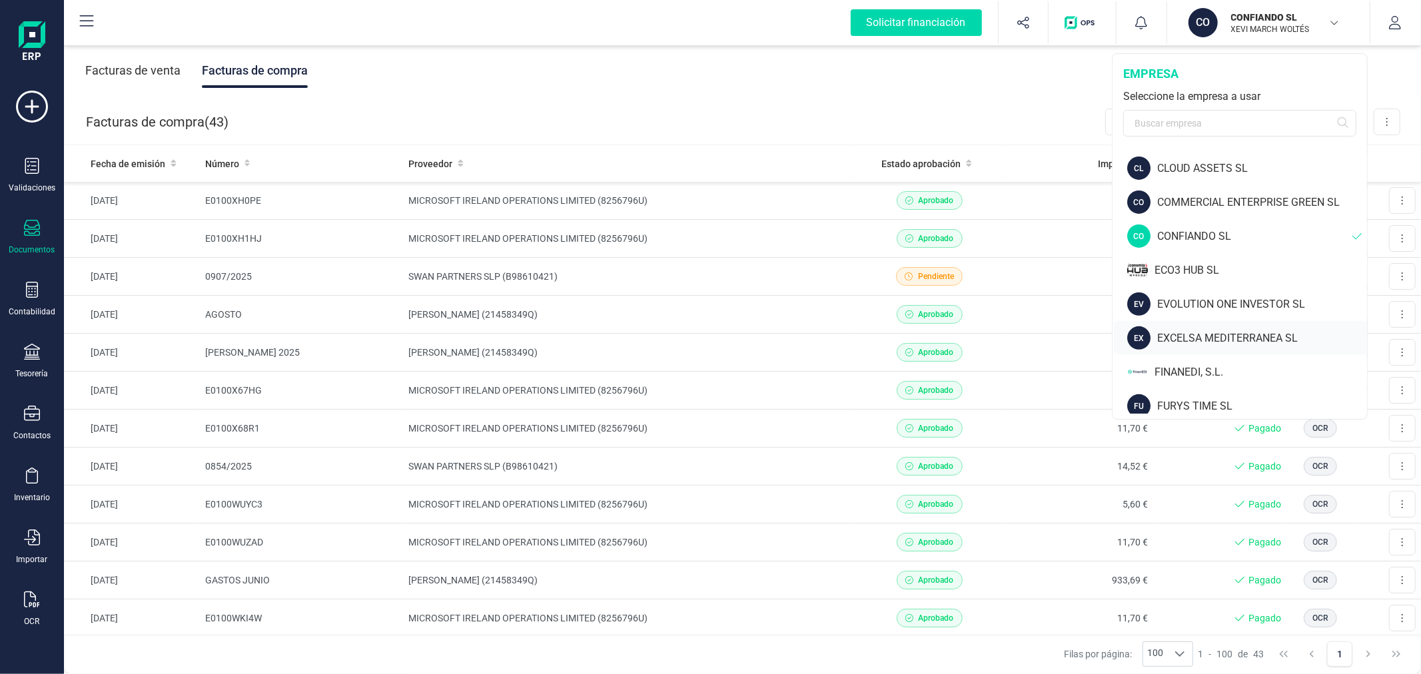
click at [1192, 334] on div "EXCELSA MEDITERRANEA SL" at bounding box center [1262, 338] width 210 height 16
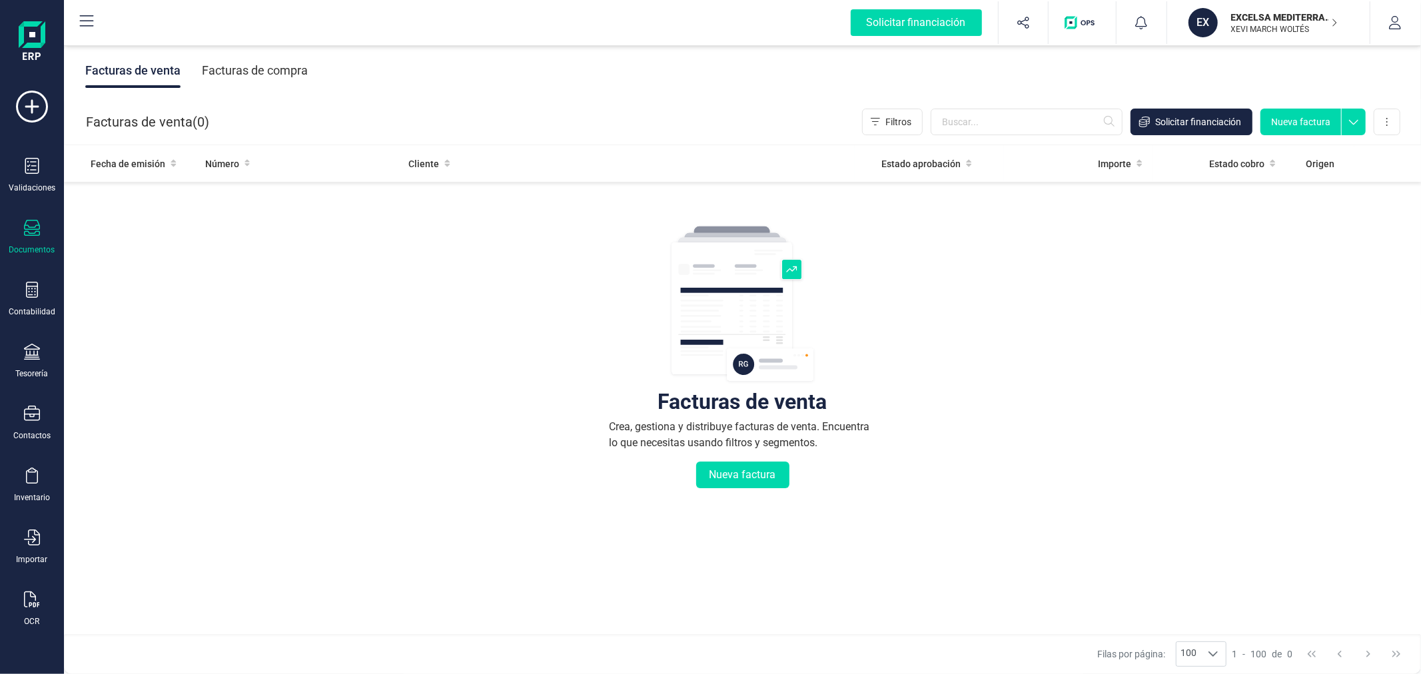
click at [262, 79] on div "Facturas de compra" at bounding box center [255, 70] width 106 height 35
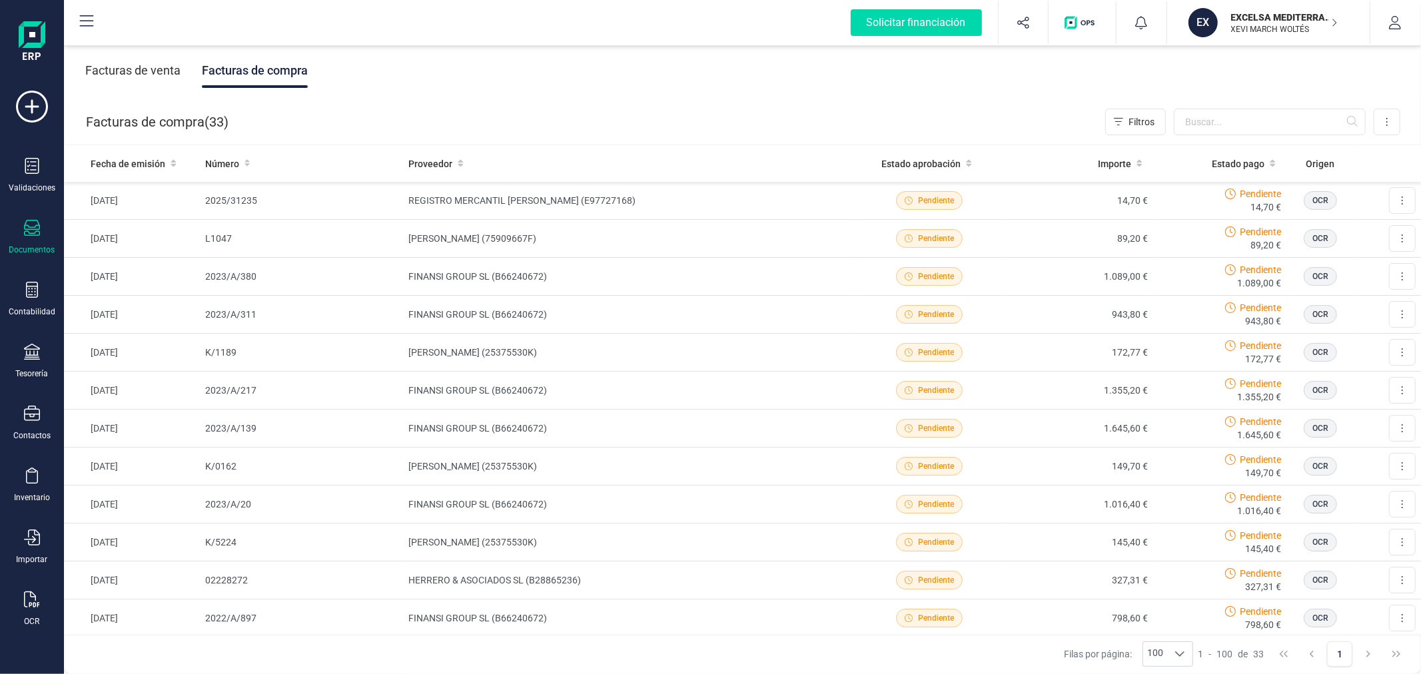
click at [1251, 17] on p "EXCELSA MEDITERRANEA SL" at bounding box center [1284, 17] width 107 height 13
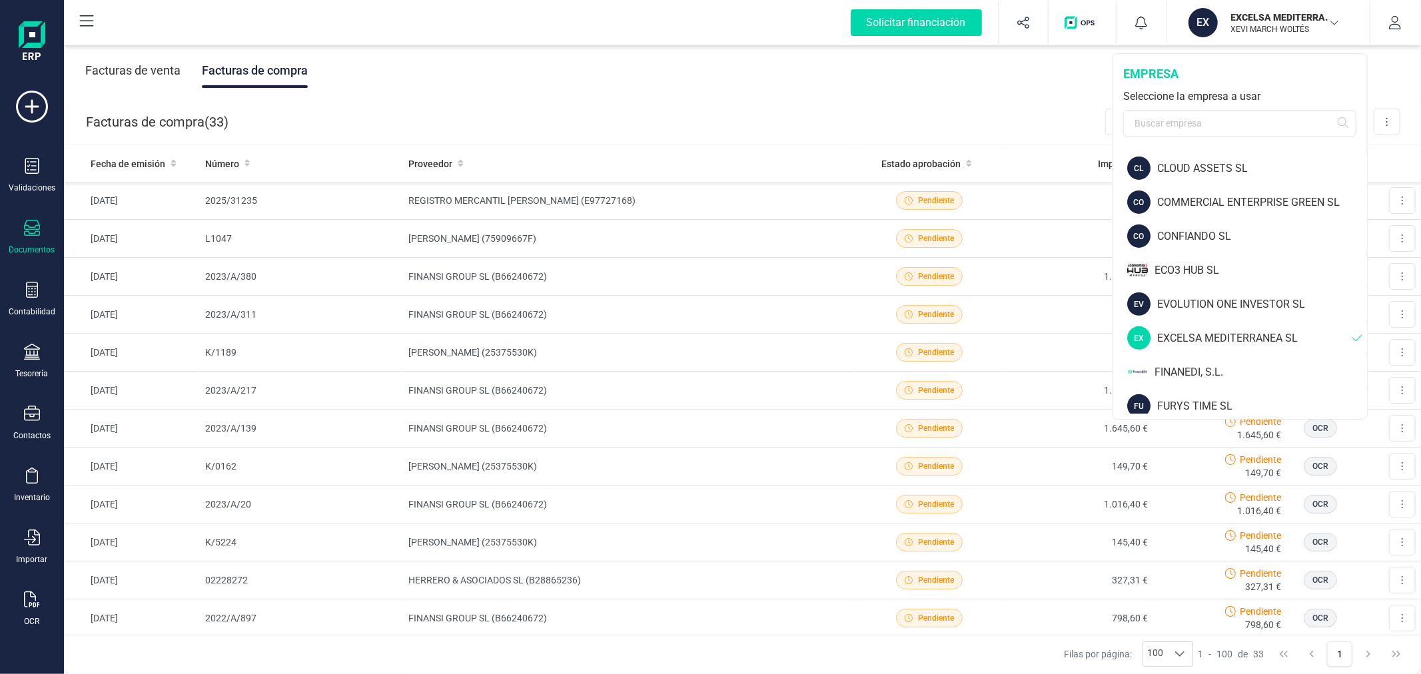
scroll to position [444, 0]
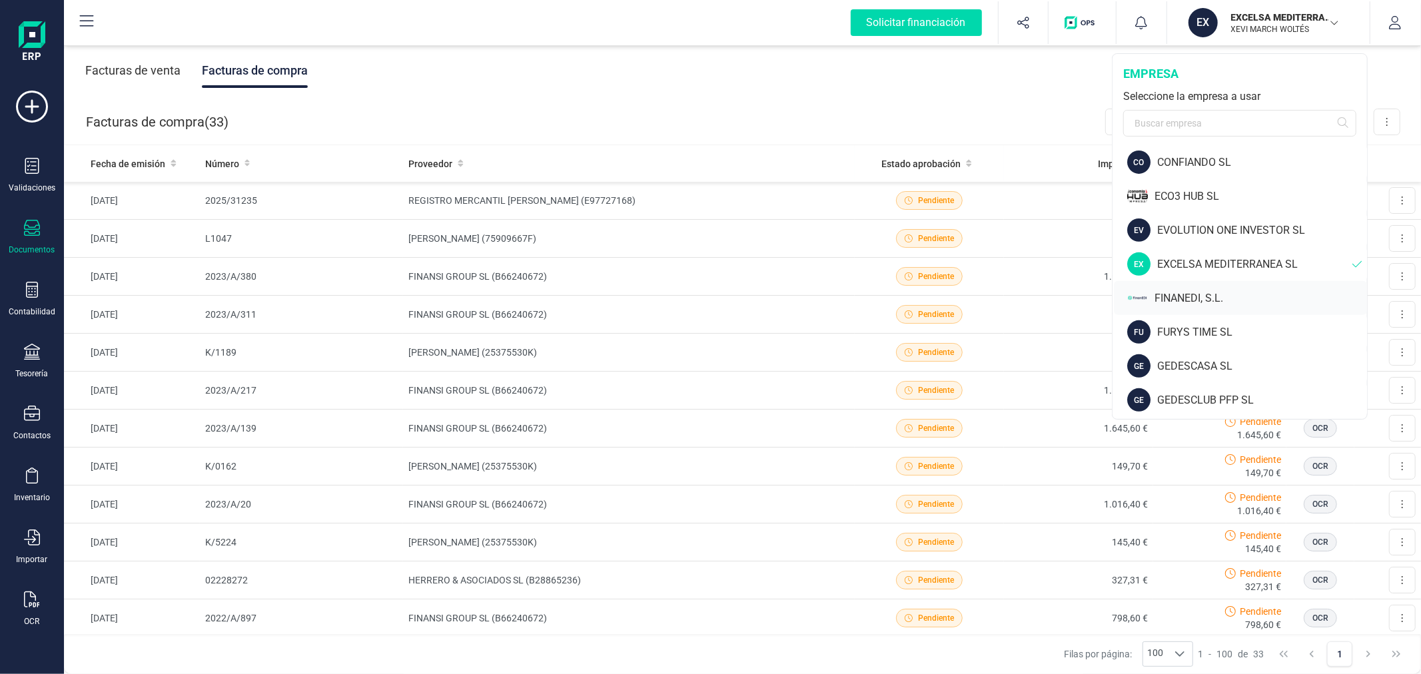
click at [1195, 297] on div "FINANEDI, S.L." at bounding box center [1260, 298] width 212 height 16
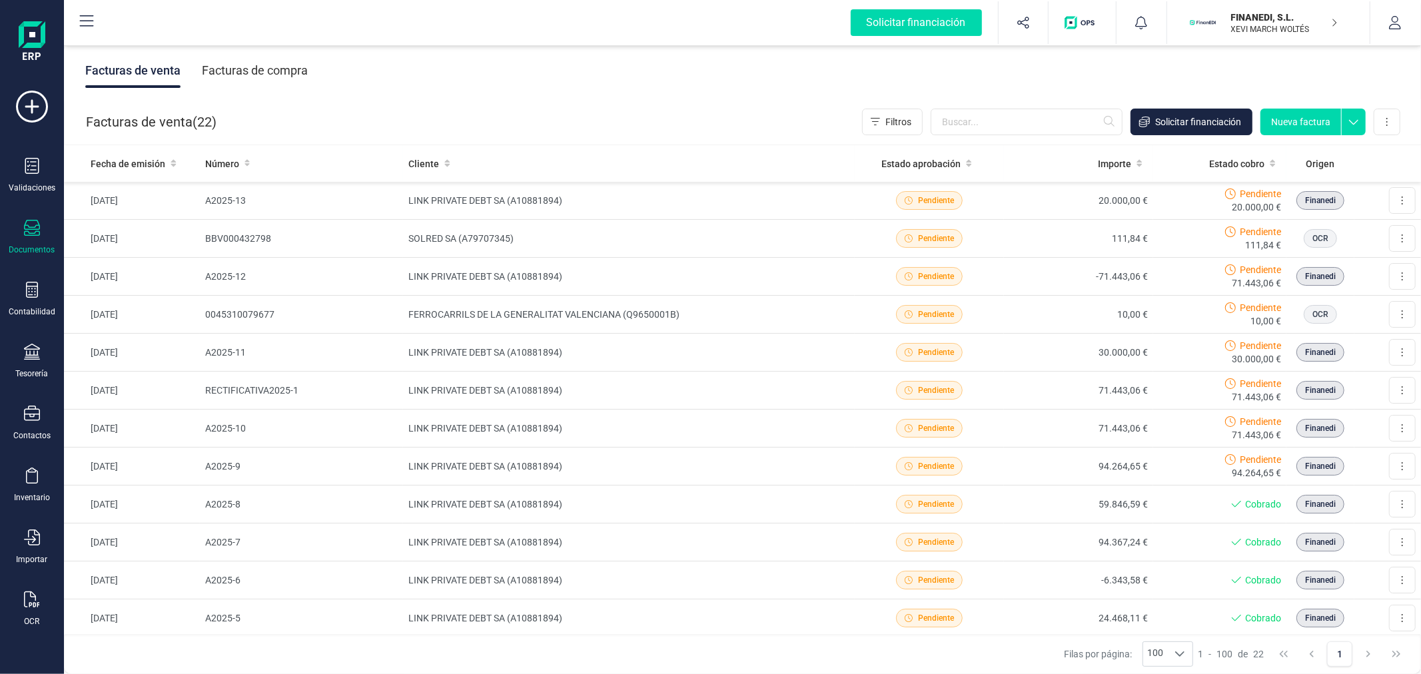
click at [245, 65] on div "Facturas de compra" at bounding box center [255, 70] width 106 height 35
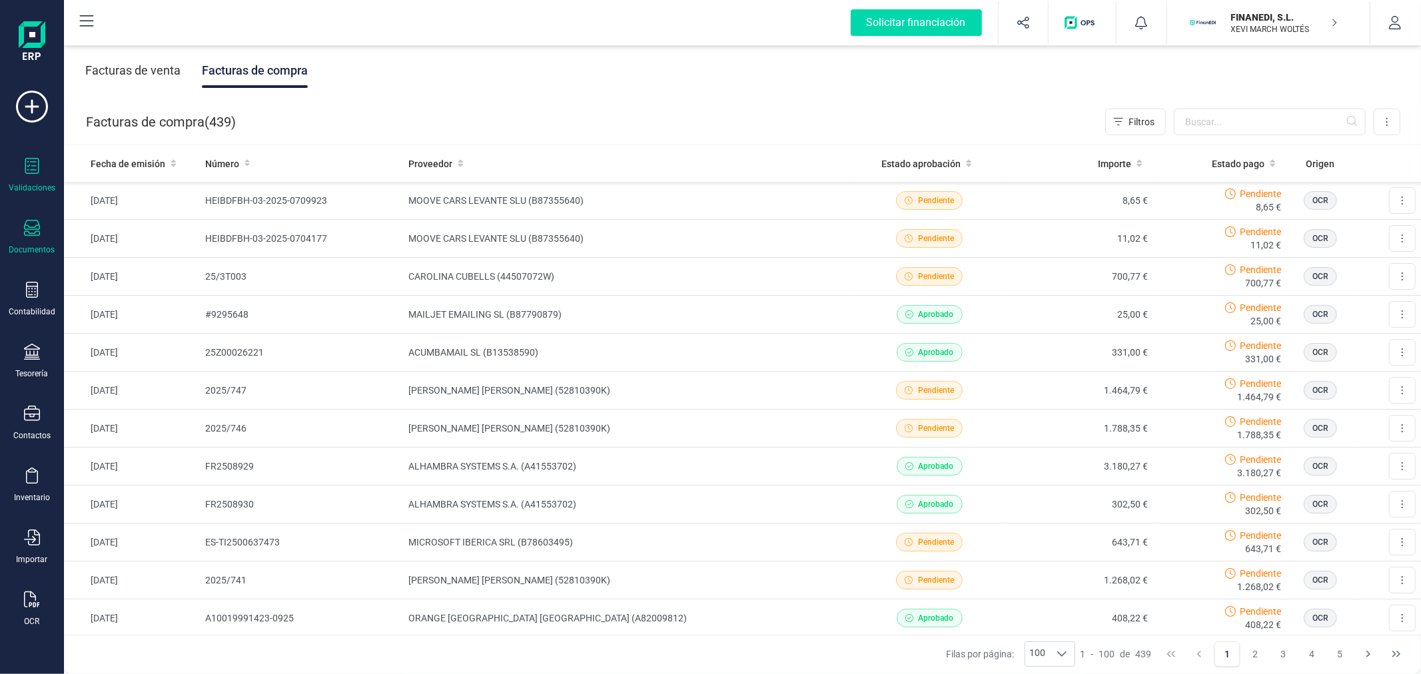
click at [21, 177] on div "Validaciones" at bounding box center [31, 175] width 53 height 35
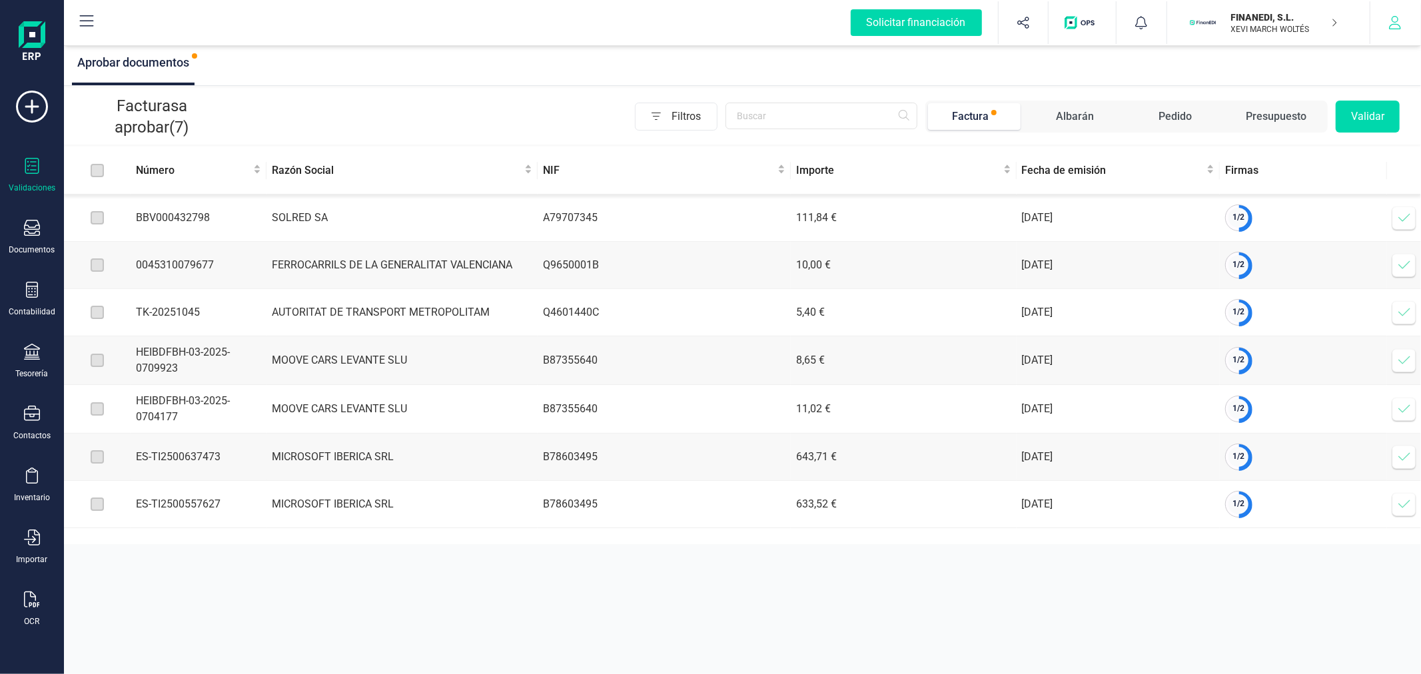
click at [1380, 27] on button "button" at bounding box center [1395, 22] width 50 height 43
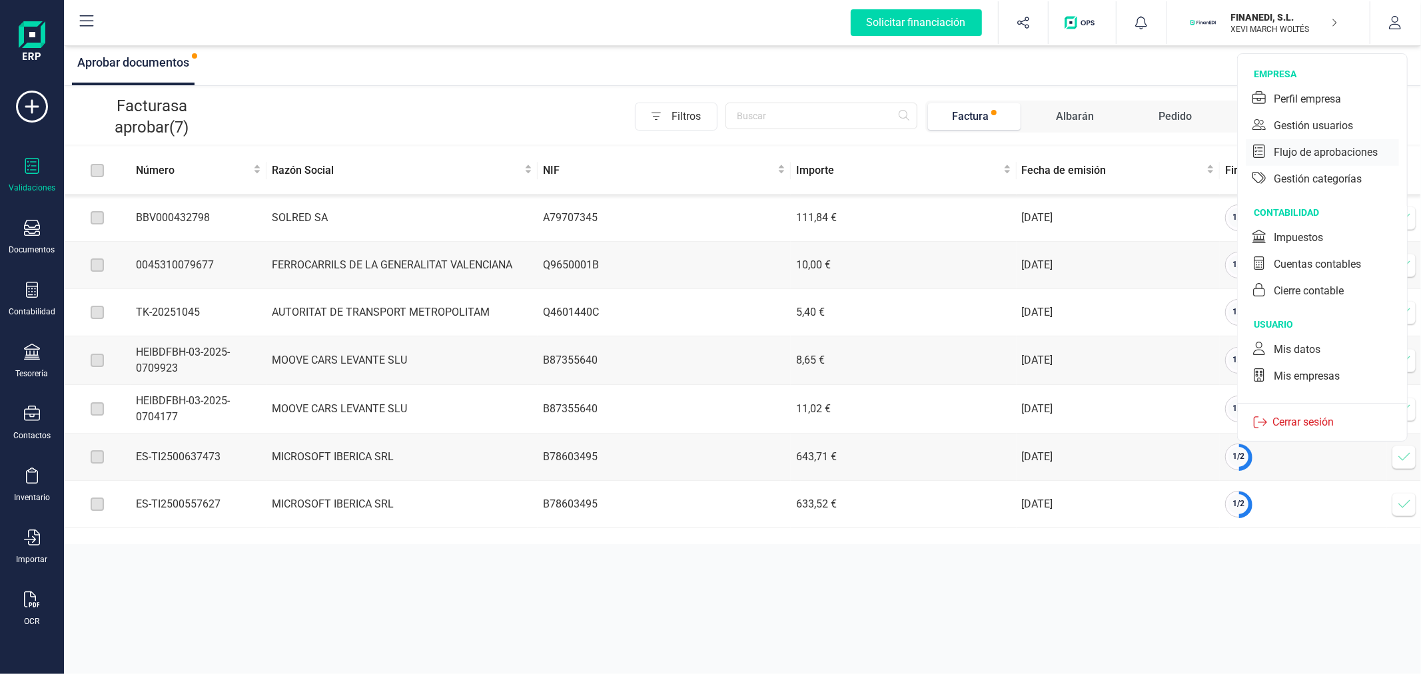
click at [1295, 143] on div "Flujo de aprobaciones" at bounding box center [1321, 152] width 153 height 27
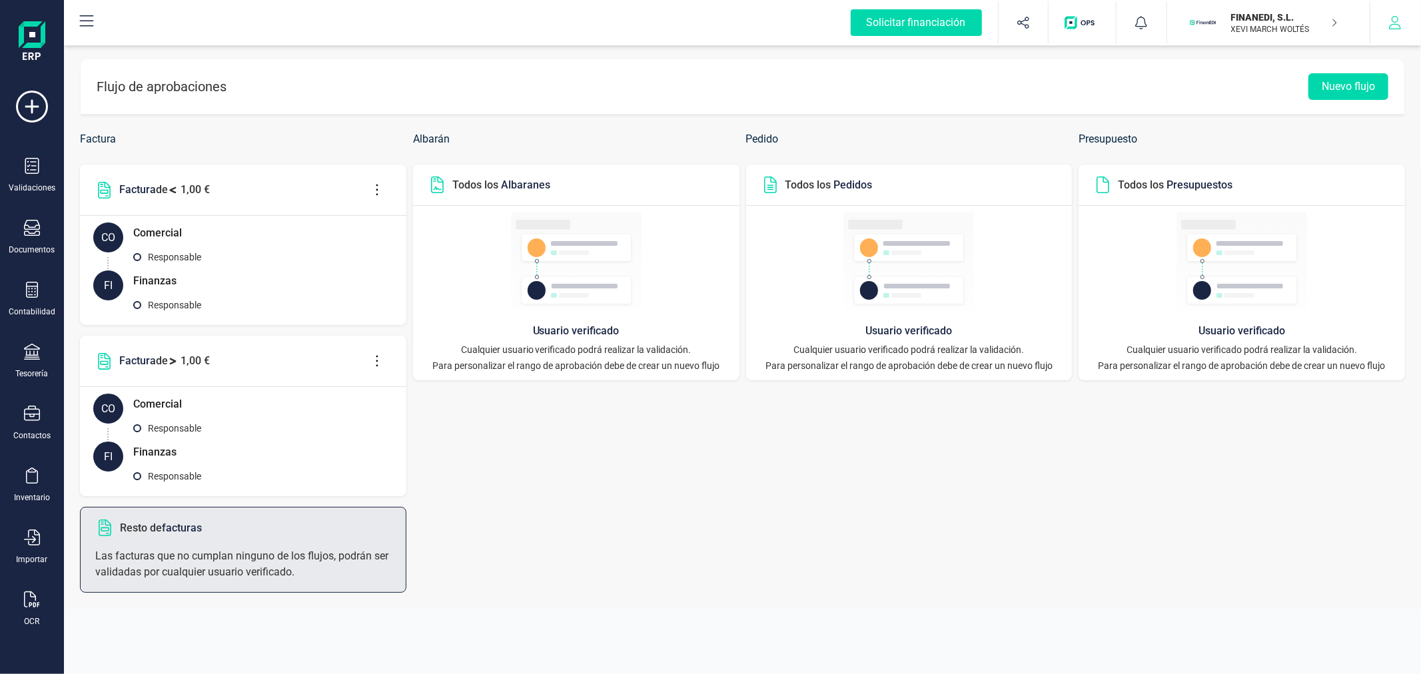
click at [1395, 16] on icon "button" at bounding box center [1395, 22] width 12 height 13
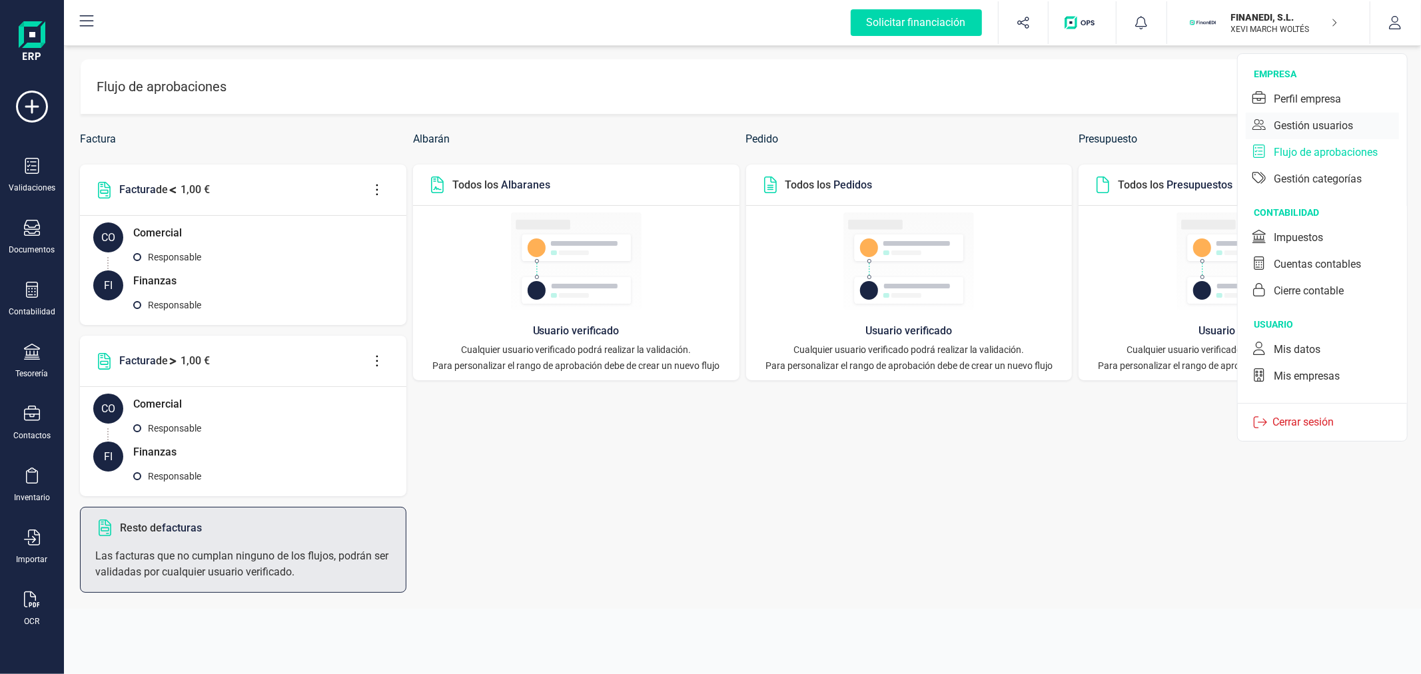
click at [1309, 123] on div "Gestión usuarios" at bounding box center [1312, 126] width 79 height 16
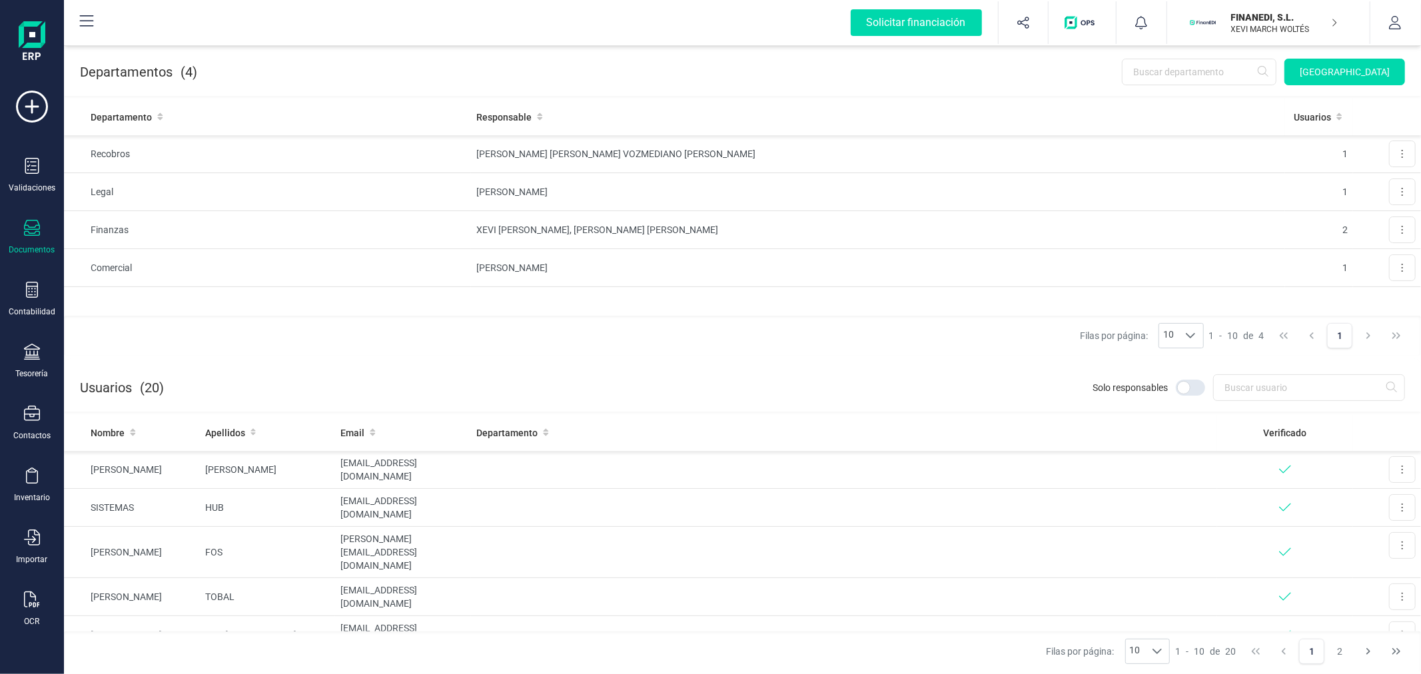
click at [15, 235] on div "Documentos" at bounding box center [31, 237] width 53 height 35
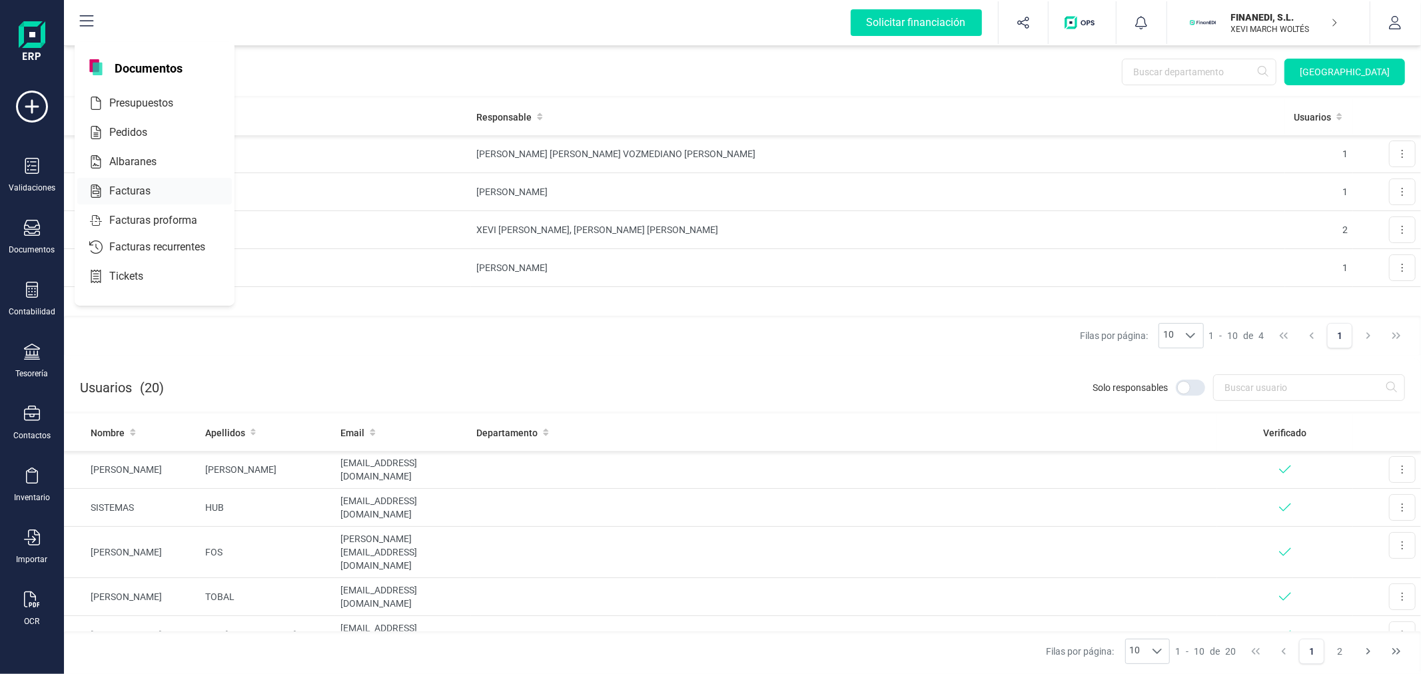
click at [143, 183] on span "Facturas" at bounding box center [139, 191] width 71 height 16
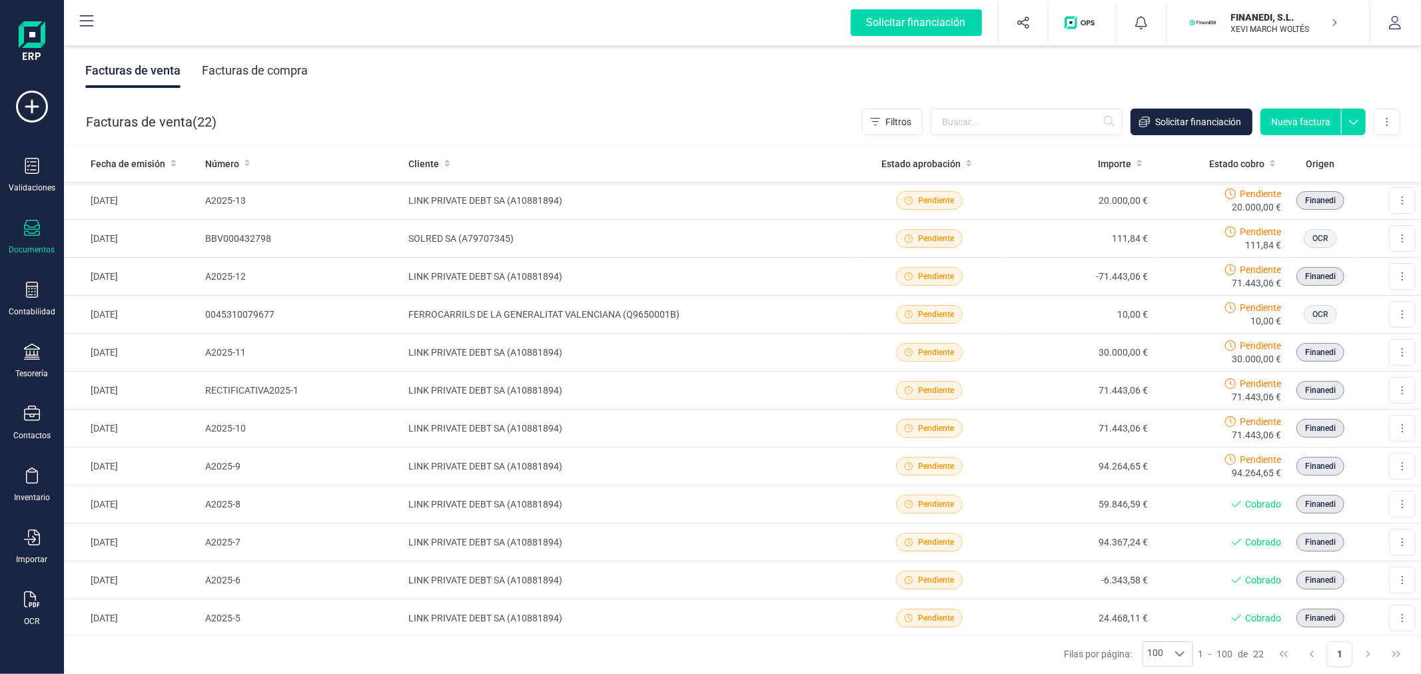
click at [1273, 23] on p "FINANEDI, S.L." at bounding box center [1284, 17] width 107 height 13
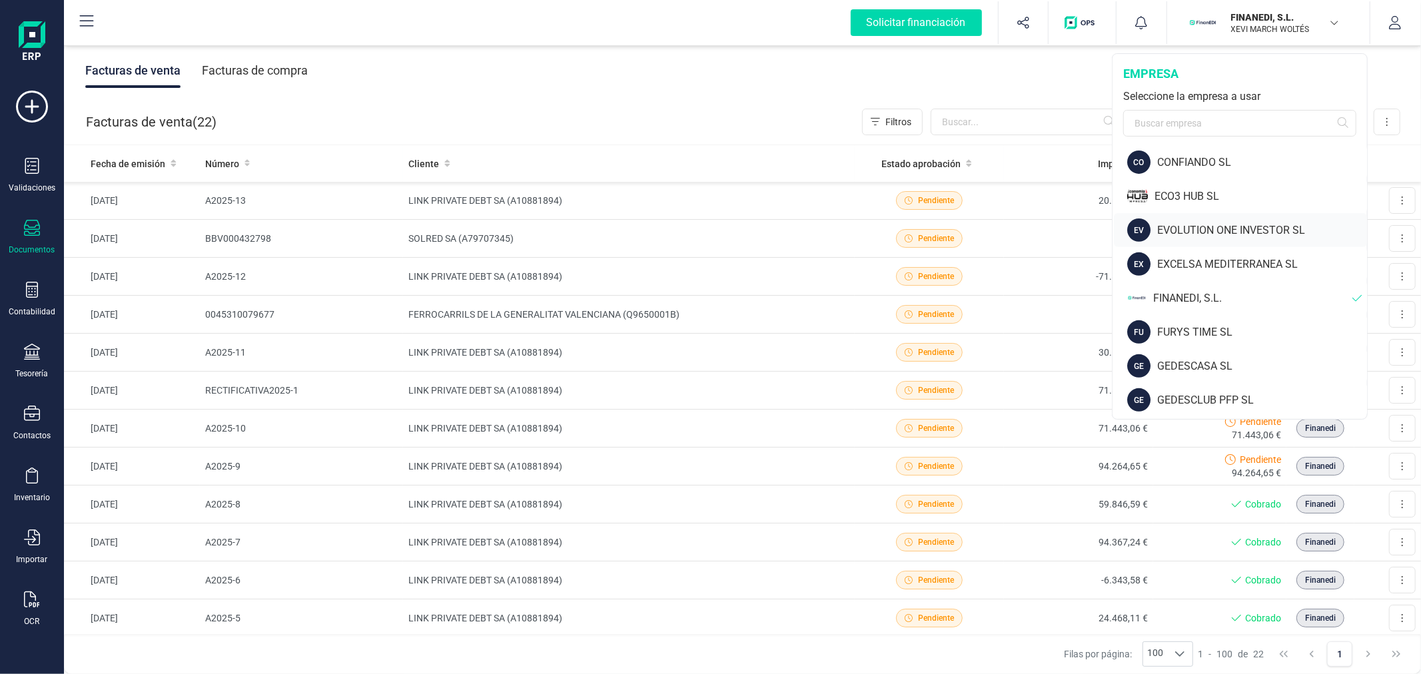
scroll to position [517, 0]
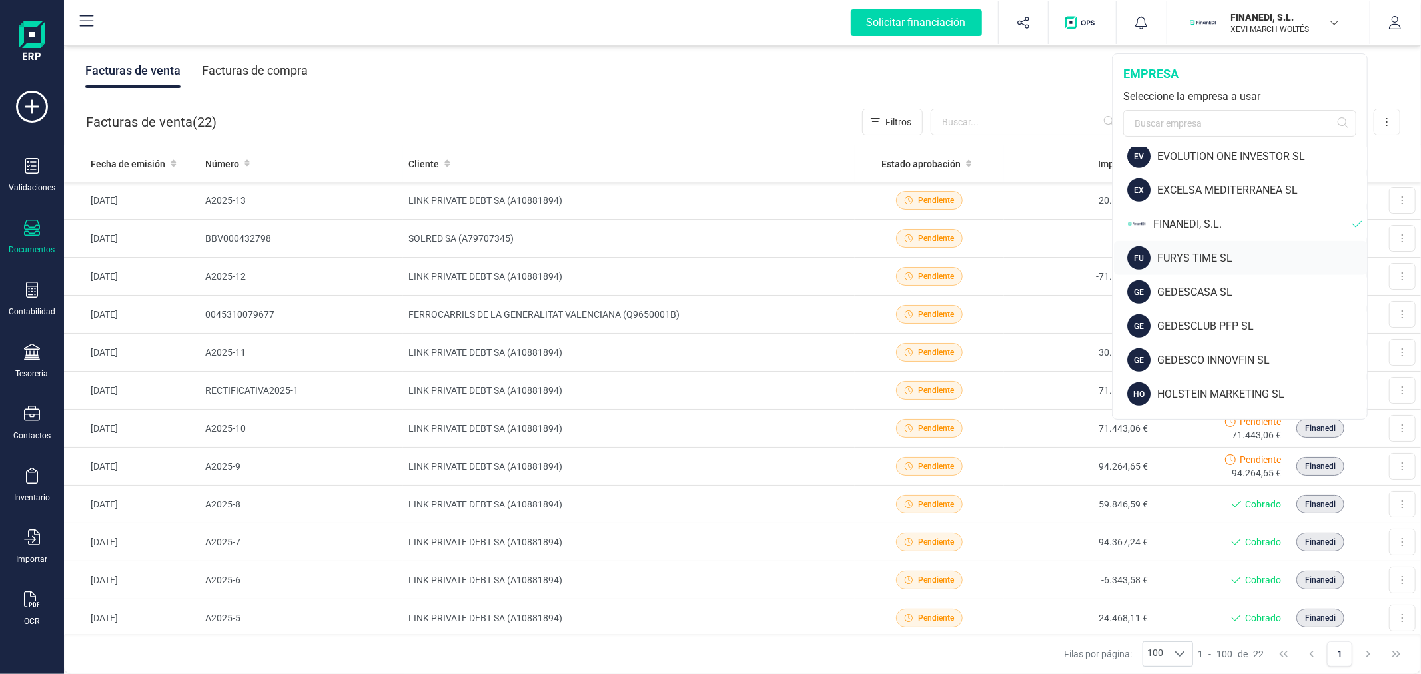
click at [1200, 256] on div "FURYS TIME SL" at bounding box center [1262, 258] width 210 height 16
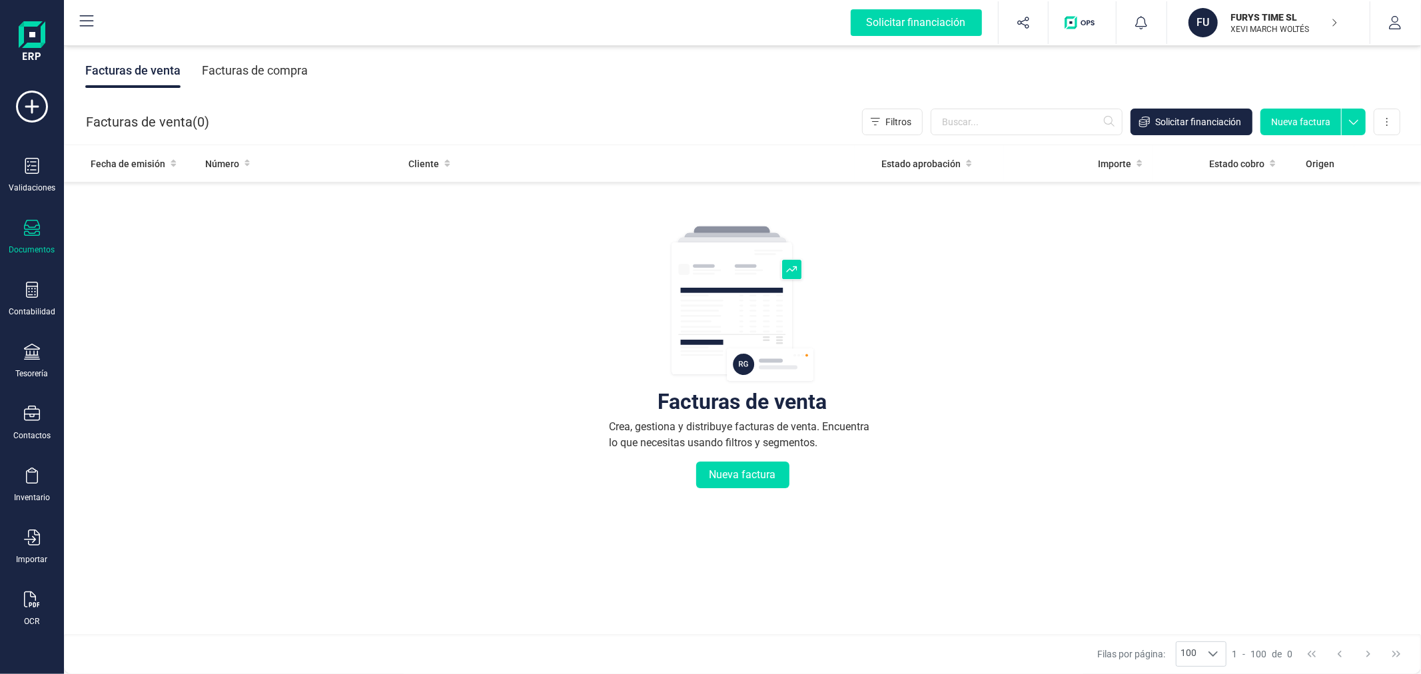
click at [283, 74] on div "Facturas de compra" at bounding box center [255, 70] width 106 height 35
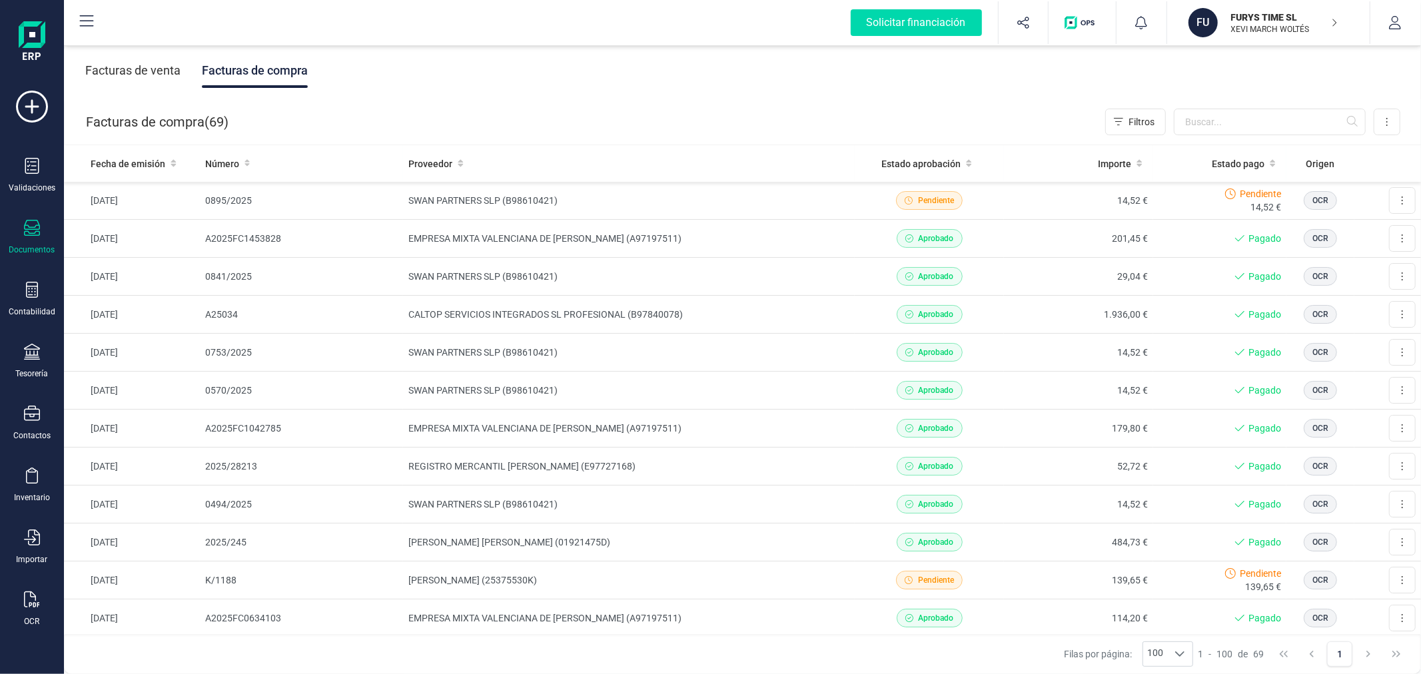
click at [1269, 15] on p "FURYS TIME SL" at bounding box center [1284, 17] width 107 height 13
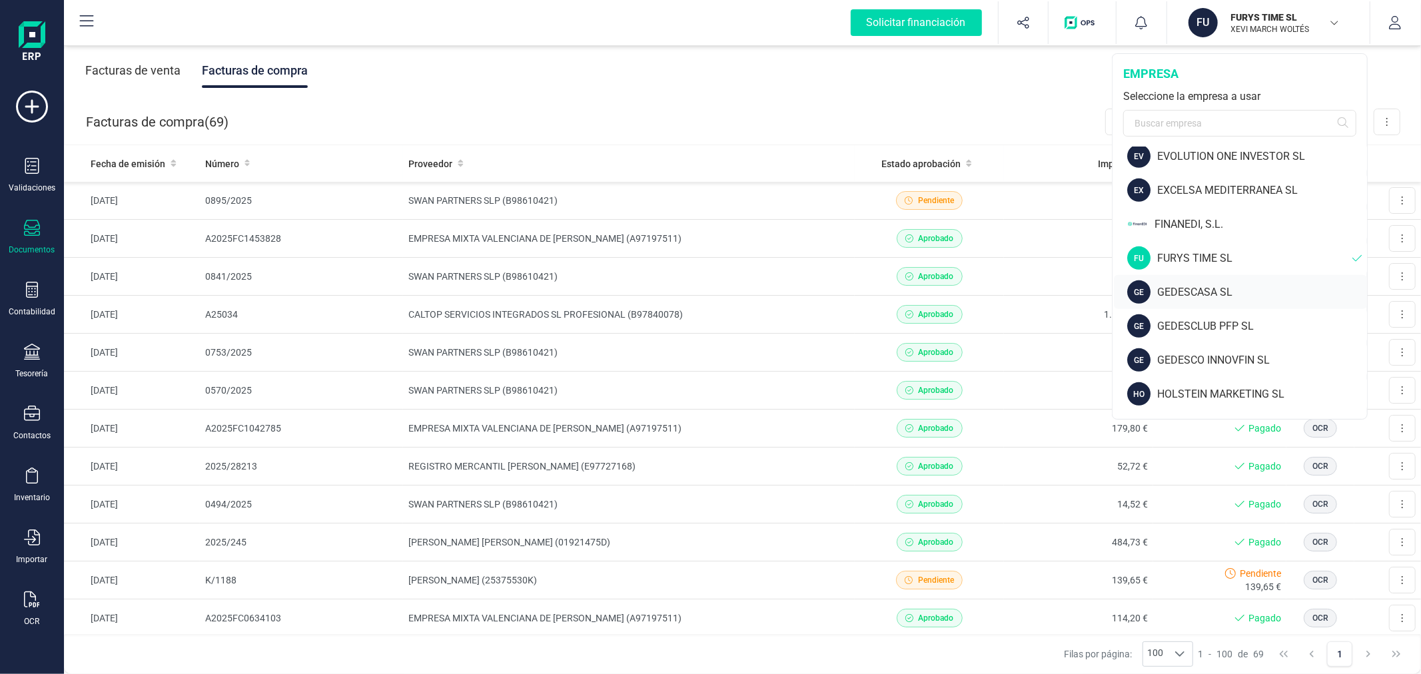
click at [1214, 293] on div "GEDESCASA SL" at bounding box center [1262, 292] width 210 height 16
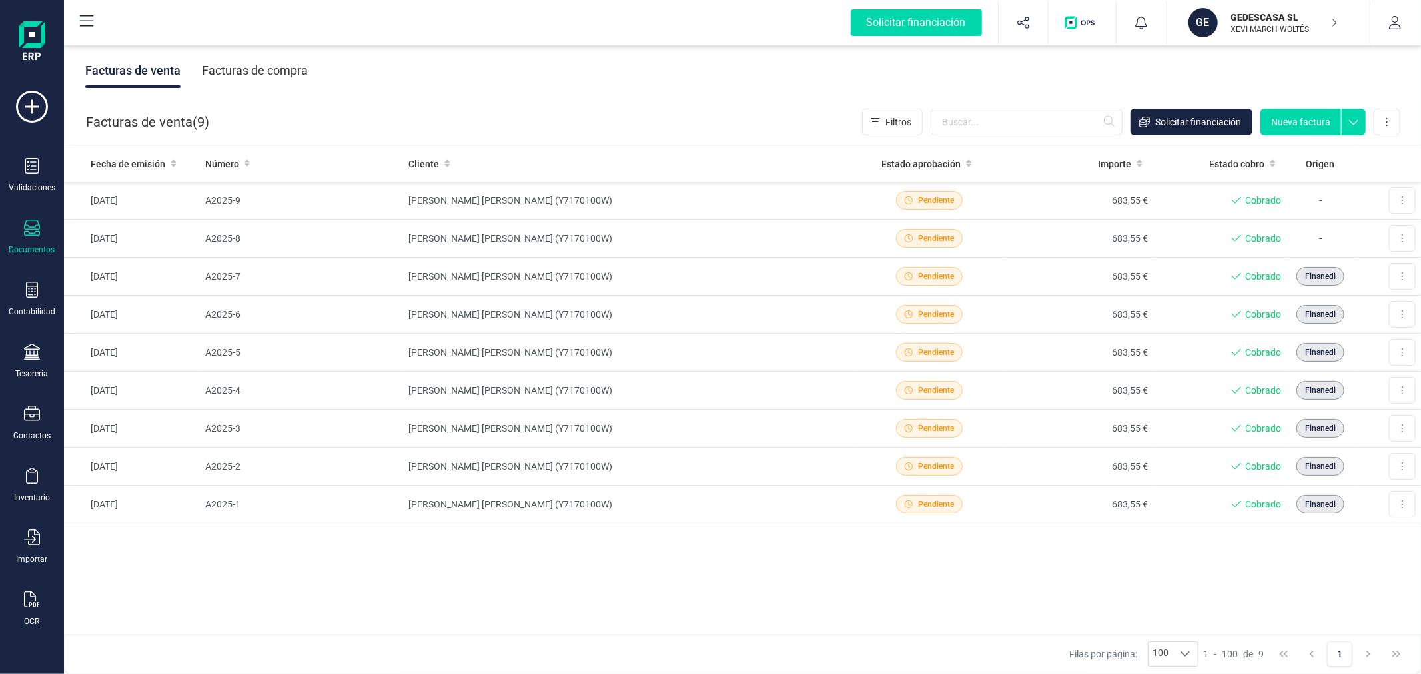
click at [286, 72] on div "Facturas de compra" at bounding box center [255, 70] width 106 height 35
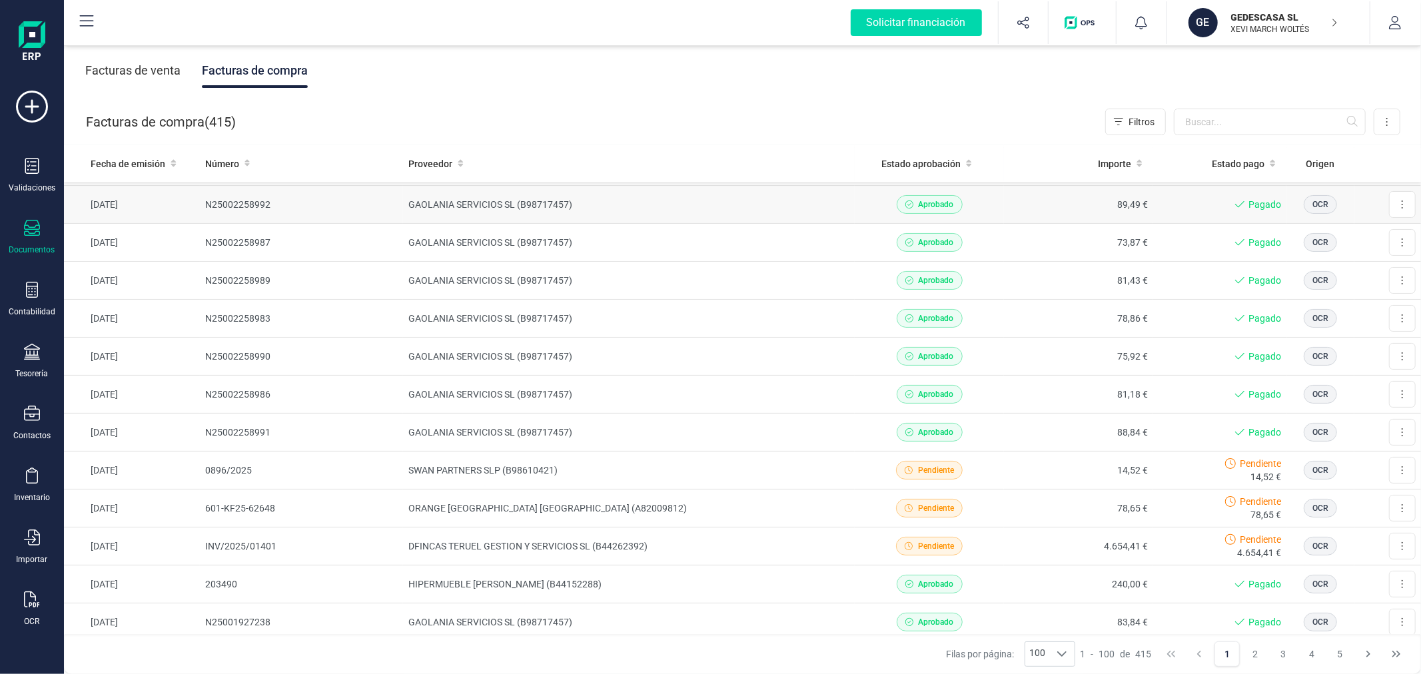
scroll to position [222, 0]
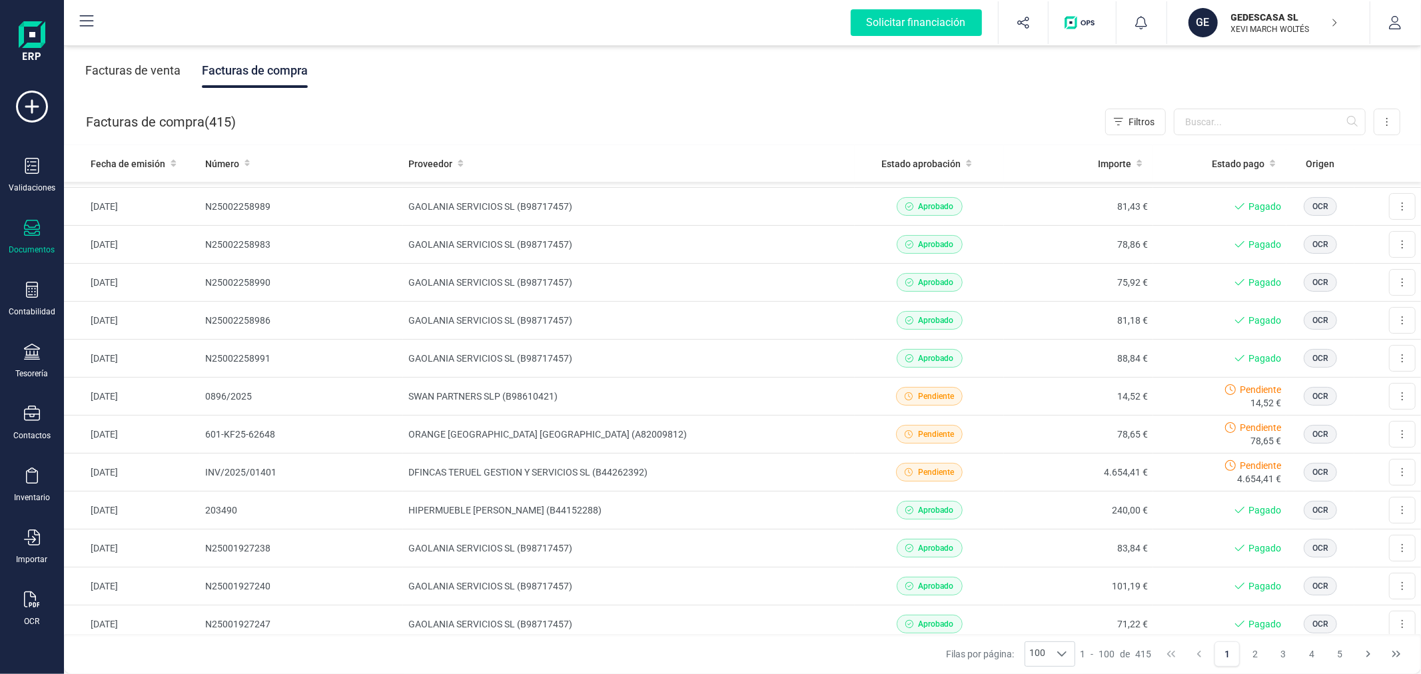
click at [1246, 23] on p "GEDESCASA SL" at bounding box center [1284, 17] width 107 height 13
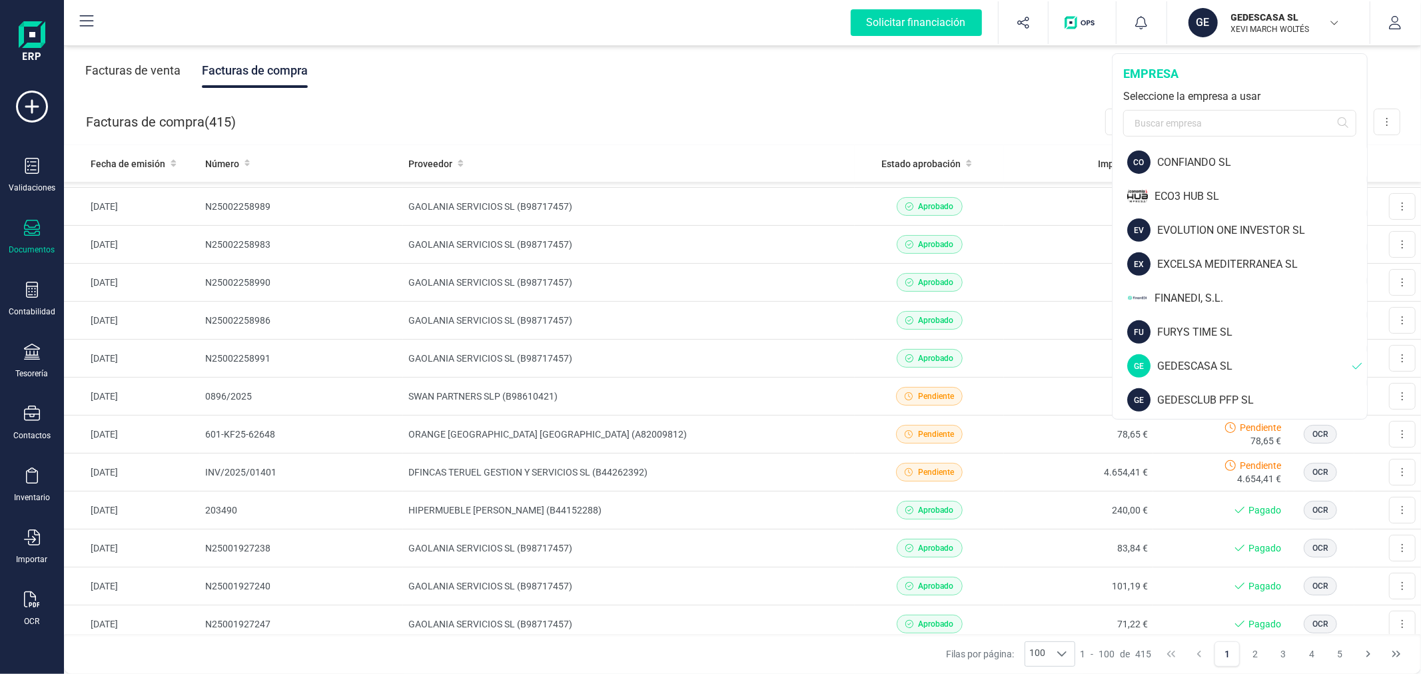
scroll to position [591, 0]
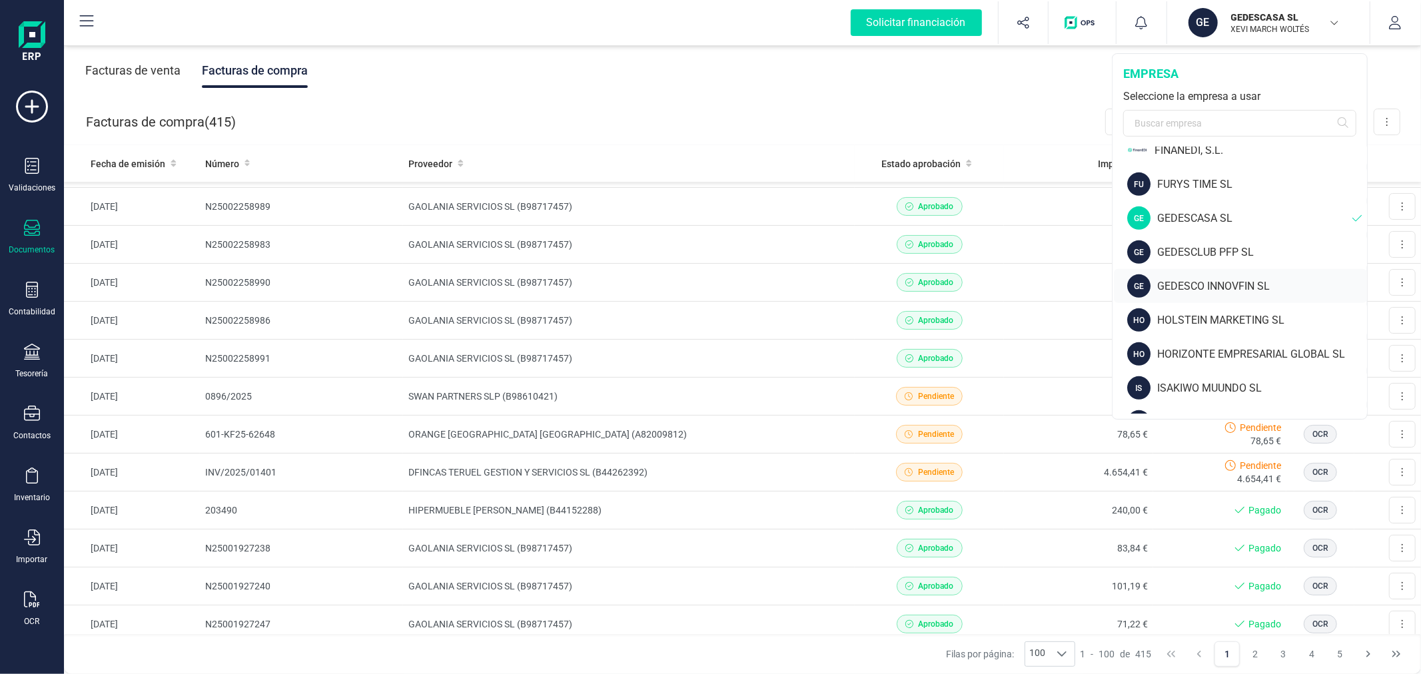
click at [1189, 281] on div "GEDESCO INNOVFIN SL" at bounding box center [1262, 286] width 210 height 16
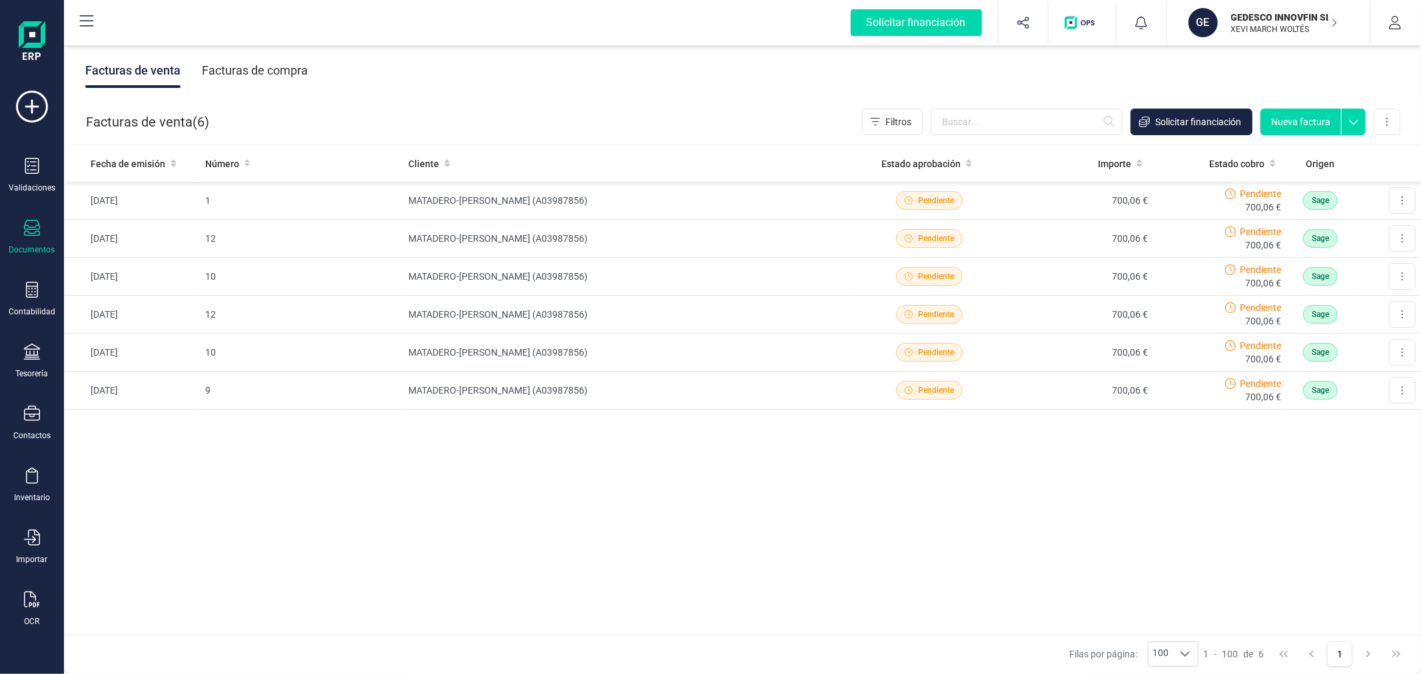
click at [260, 72] on div "Facturas de compra" at bounding box center [255, 70] width 106 height 35
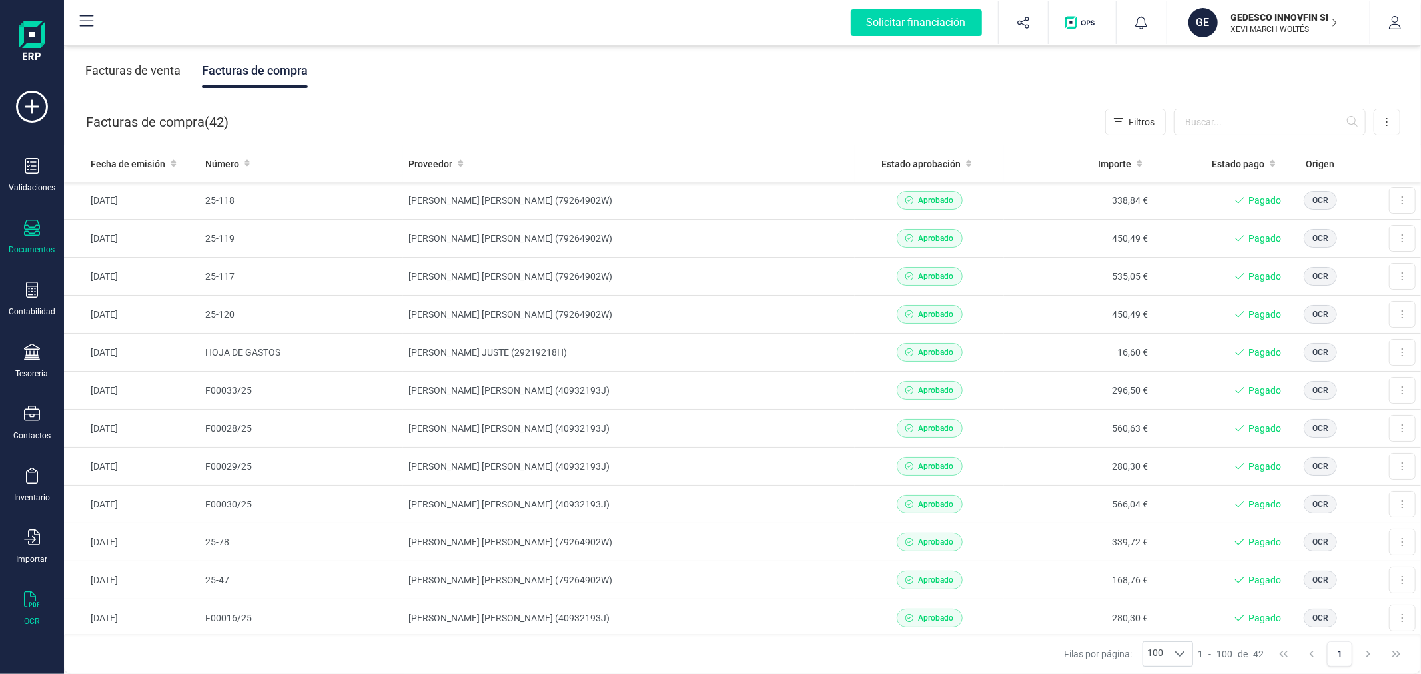
click at [32, 599] on icon at bounding box center [32, 599] width 16 height 16
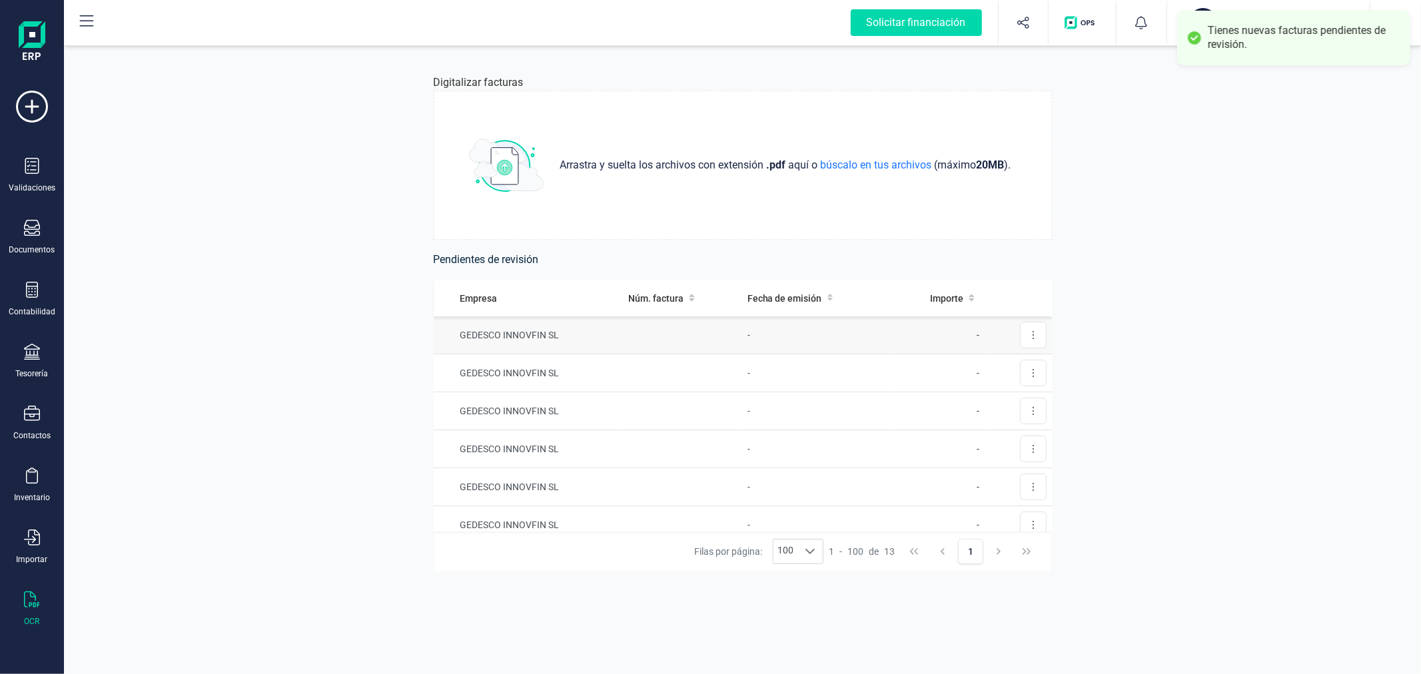
click at [559, 334] on td "GEDESCO INNOVFIN SL" at bounding box center [528, 335] width 189 height 38
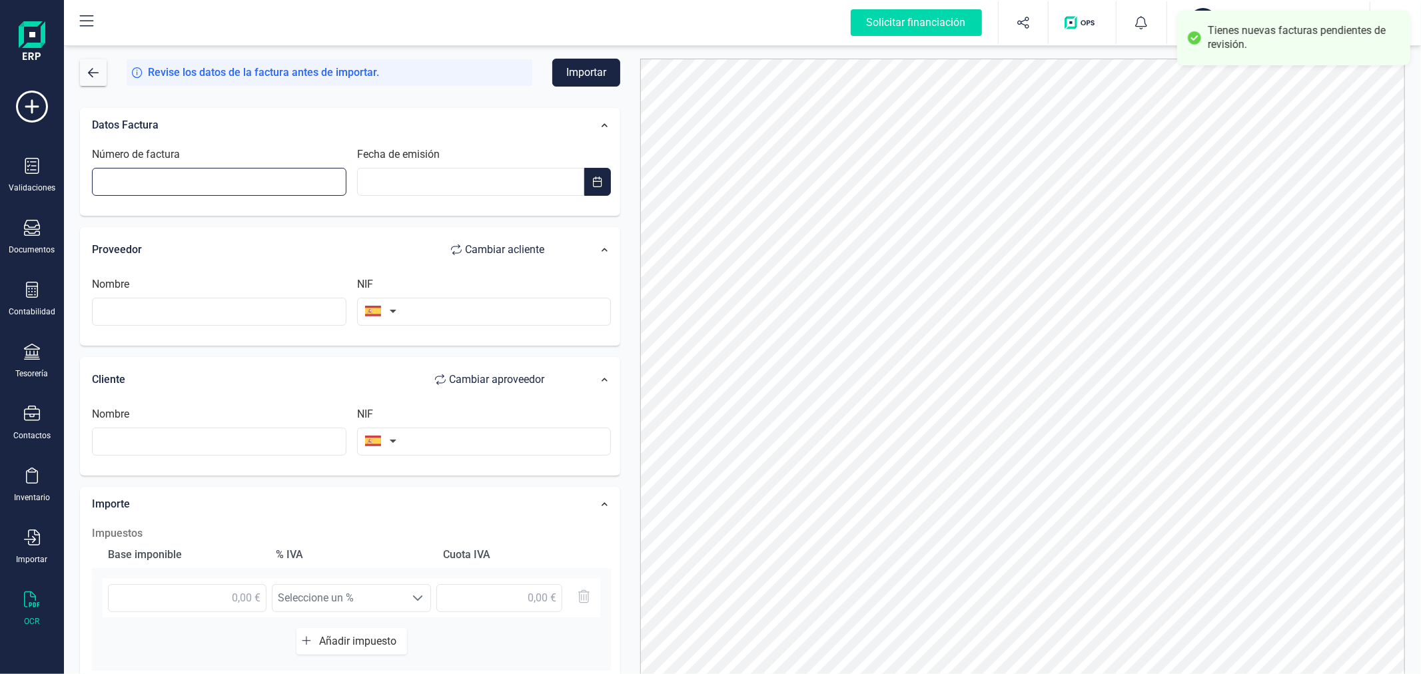
click at [220, 178] on input "Número de factura" at bounding box center [219, 182] width 254 height 28
type input "25-78"
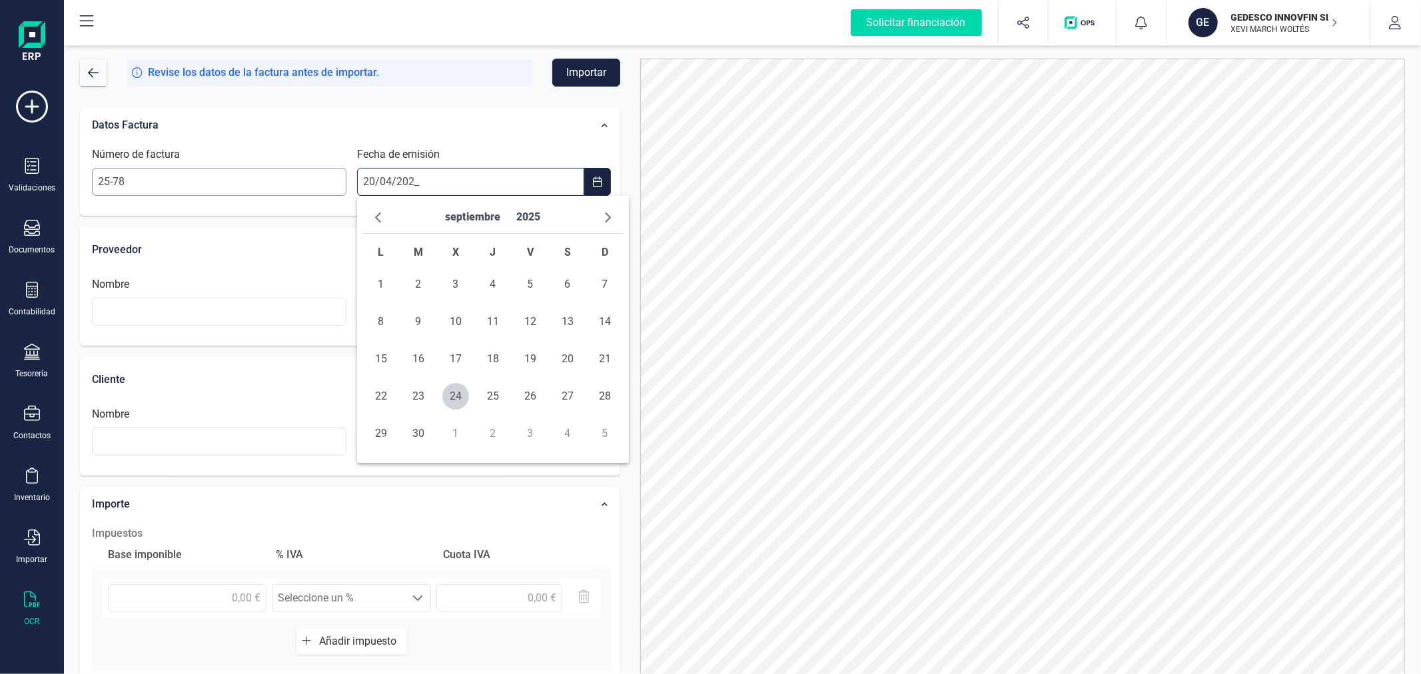
type input "[DATE]"
click at [610, 356] on span "20" at bounding box center [604, 359] width 27 height 27
click at [231, 313] on input "text" at bounding box center [219, 312] width 254 height 28
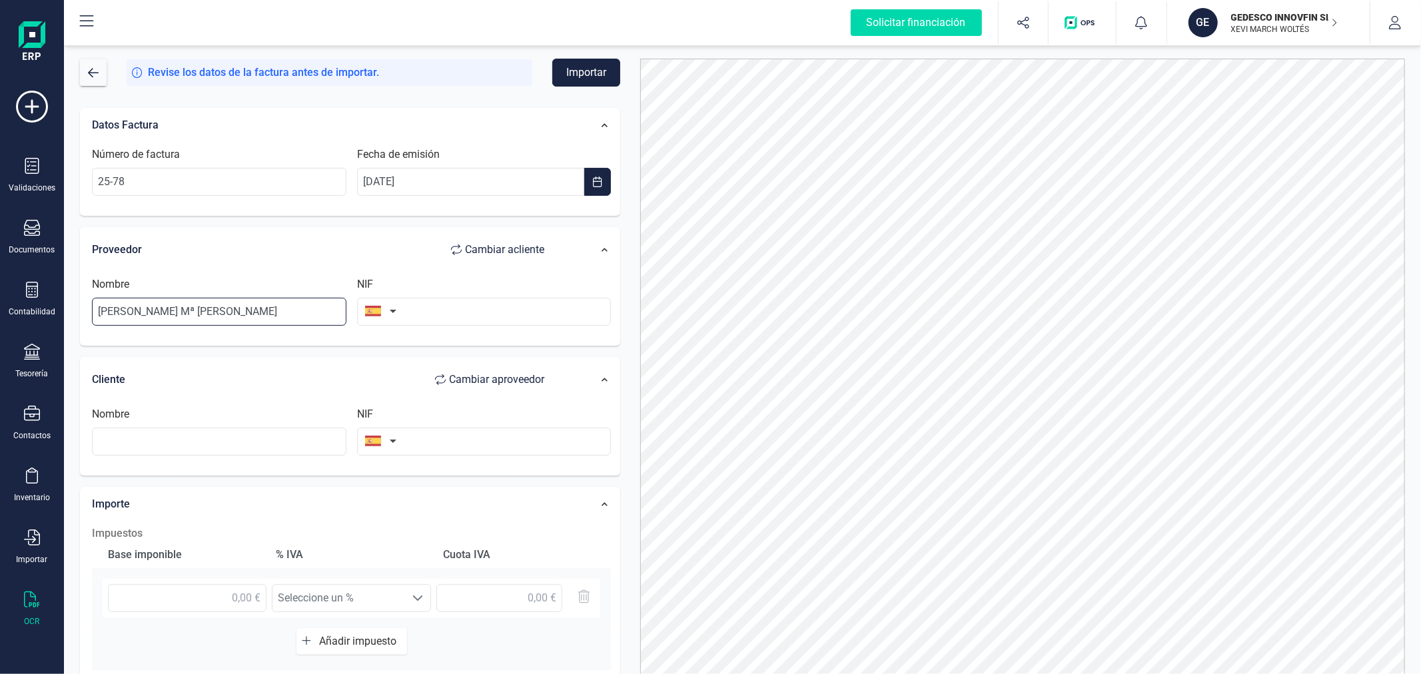
type input "[PERSON_NAME] Mª [PERSON_NAME]"
type input "79264902W"
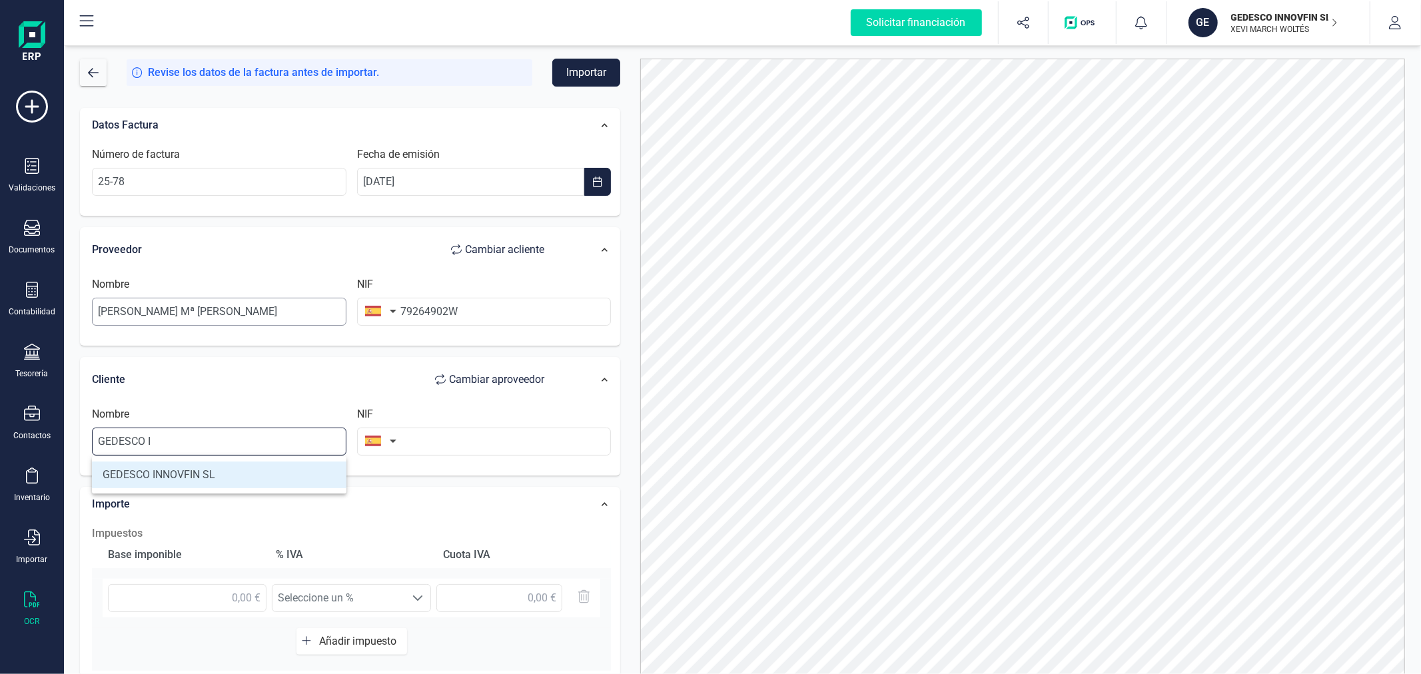
type input "GEDESCO INNOVFIN SL"
type input "B98999030"
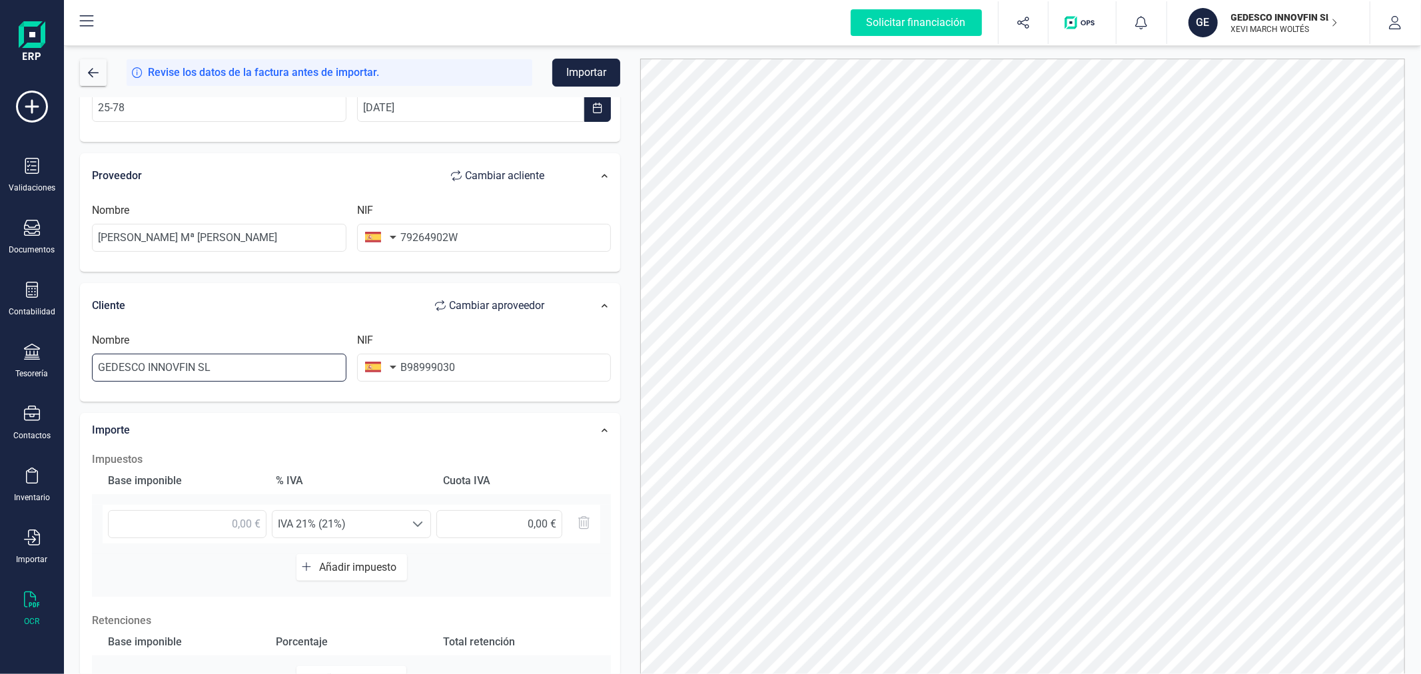
scroll to position [148, 0]
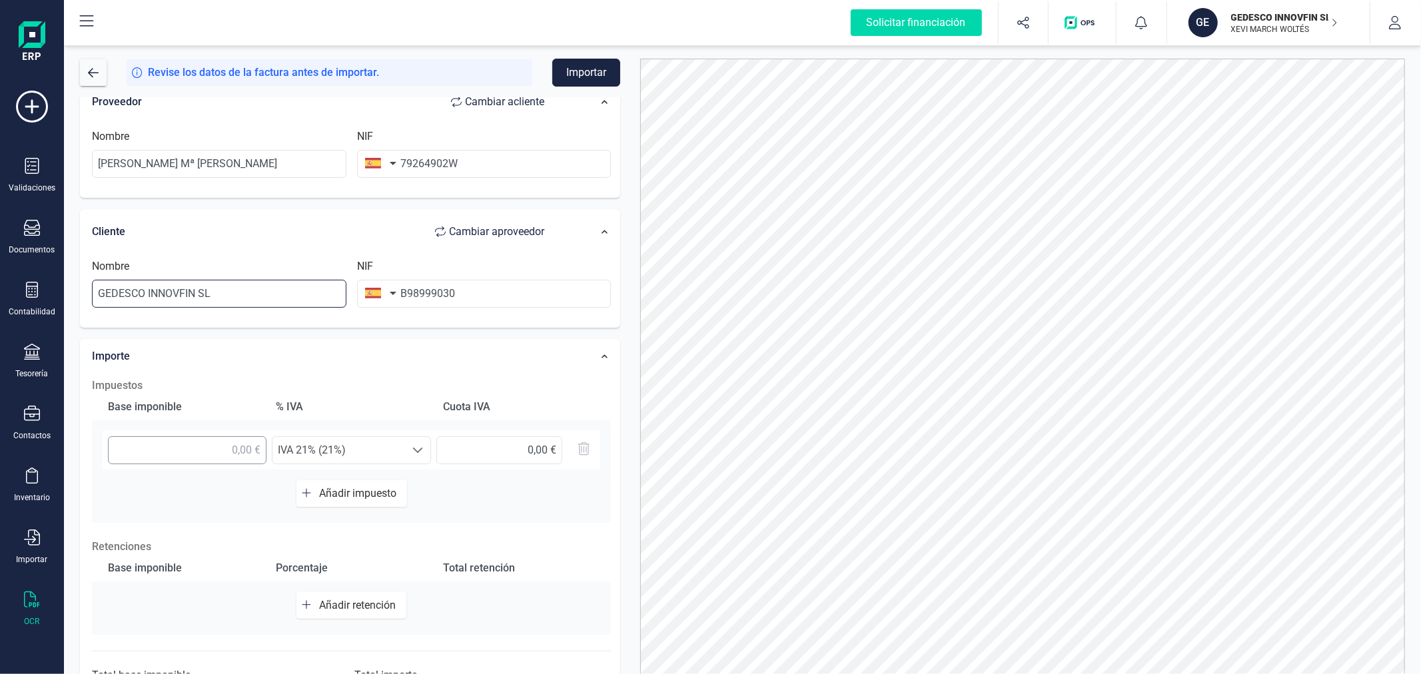
type input "GEDESCO INNOVFIN SL"
click at [211, 452] on input "text" at bounding box center [187, 450] width 159 height 28
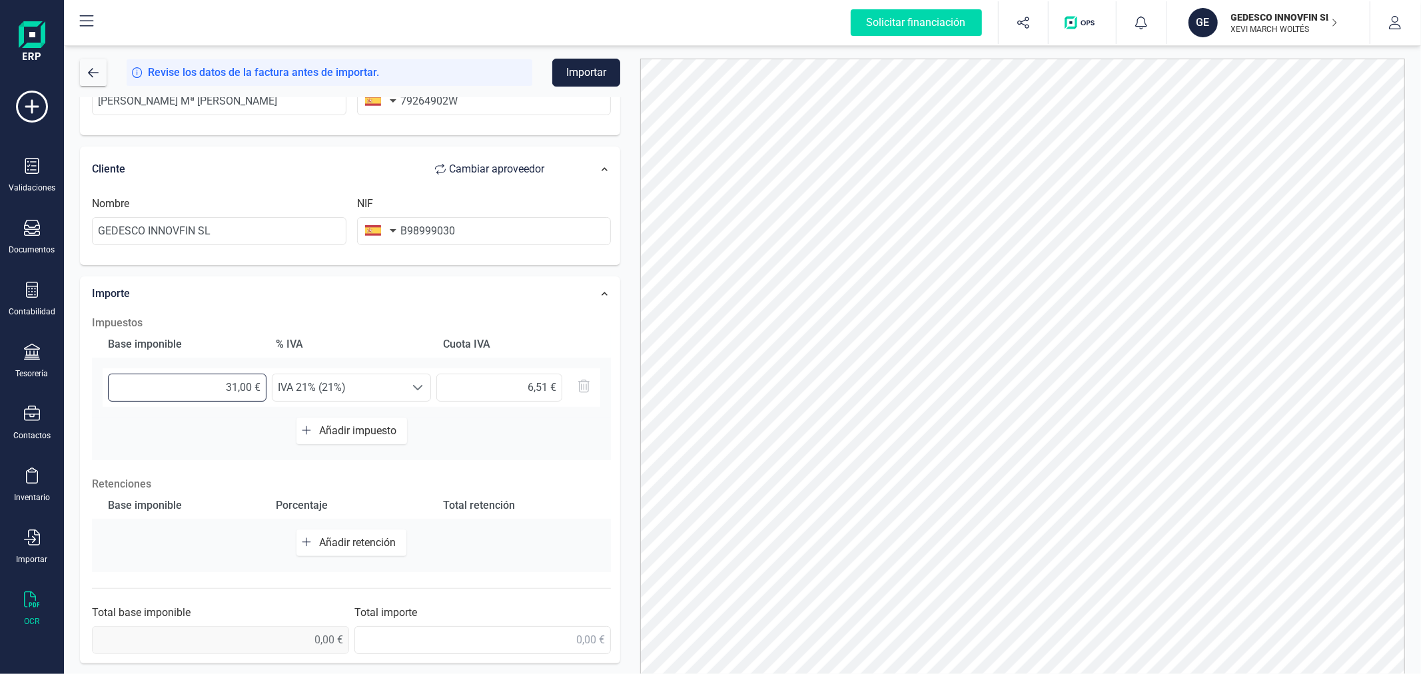
type input "312,00 €"
click at [380, 430] on span "Añadir impuesto" at bounding box center [360, 430] width 83 height 13
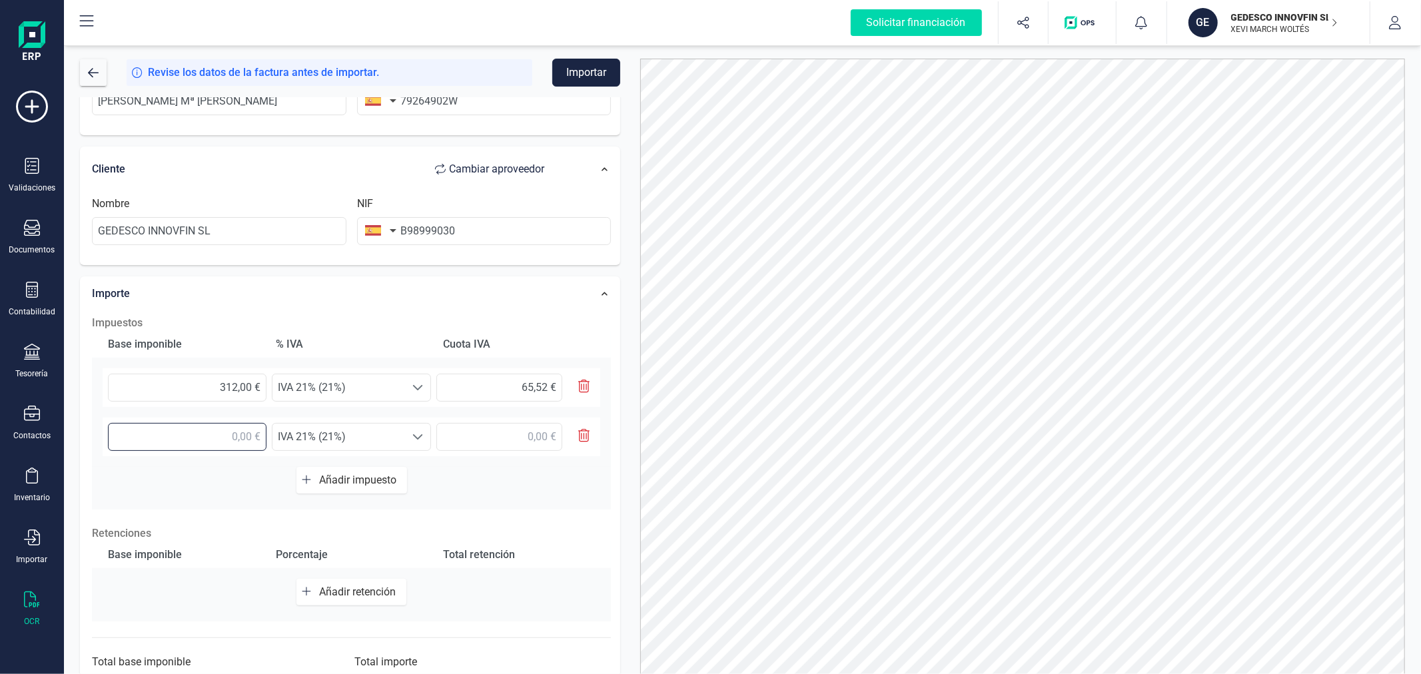
click at [192, 438] on input "text" at bounding box center [187, 437] width 159 height 28
type input "9,00 €"
drag, startPoint x: 366, startPoint y: 434, endPoint x: 352, endPoint y: 442, distance: 16.7
click at [364, 433] on span "IVA 21% (21%)" at bounding box center [338, 437] width 133 height 27
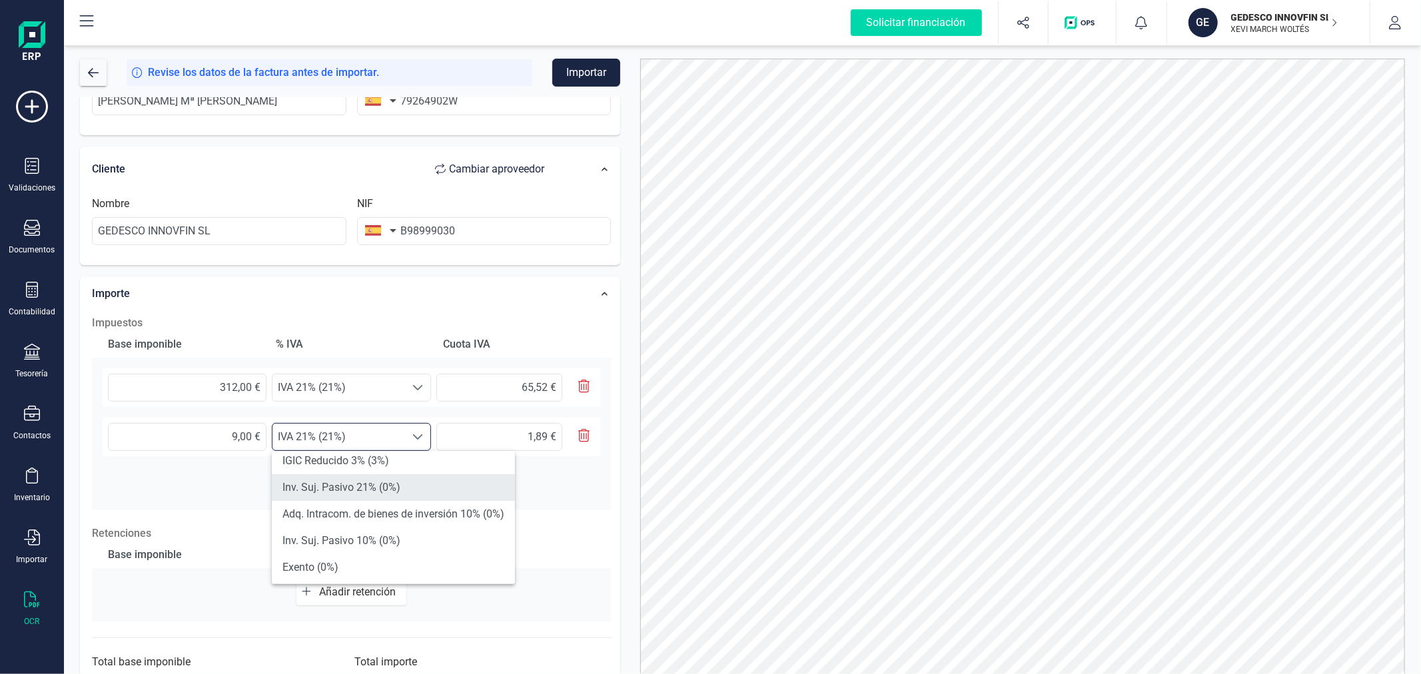
scroll to position [296, 0]
click at [334, 487] on li "Exento (0%)" at bounding box center [393, 493] width 243 height 27
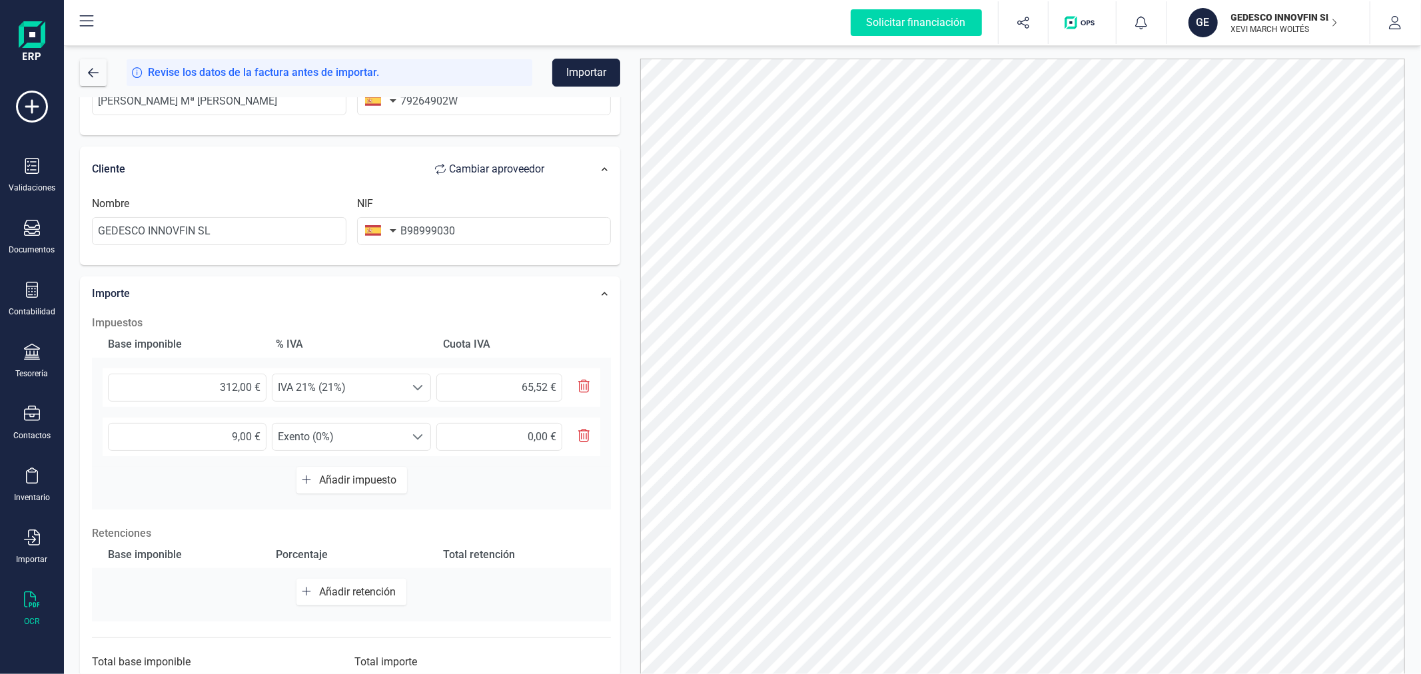
click at [344, 585] on span "Añadir retención" at bounding box center [360, 591] width 82 height 13
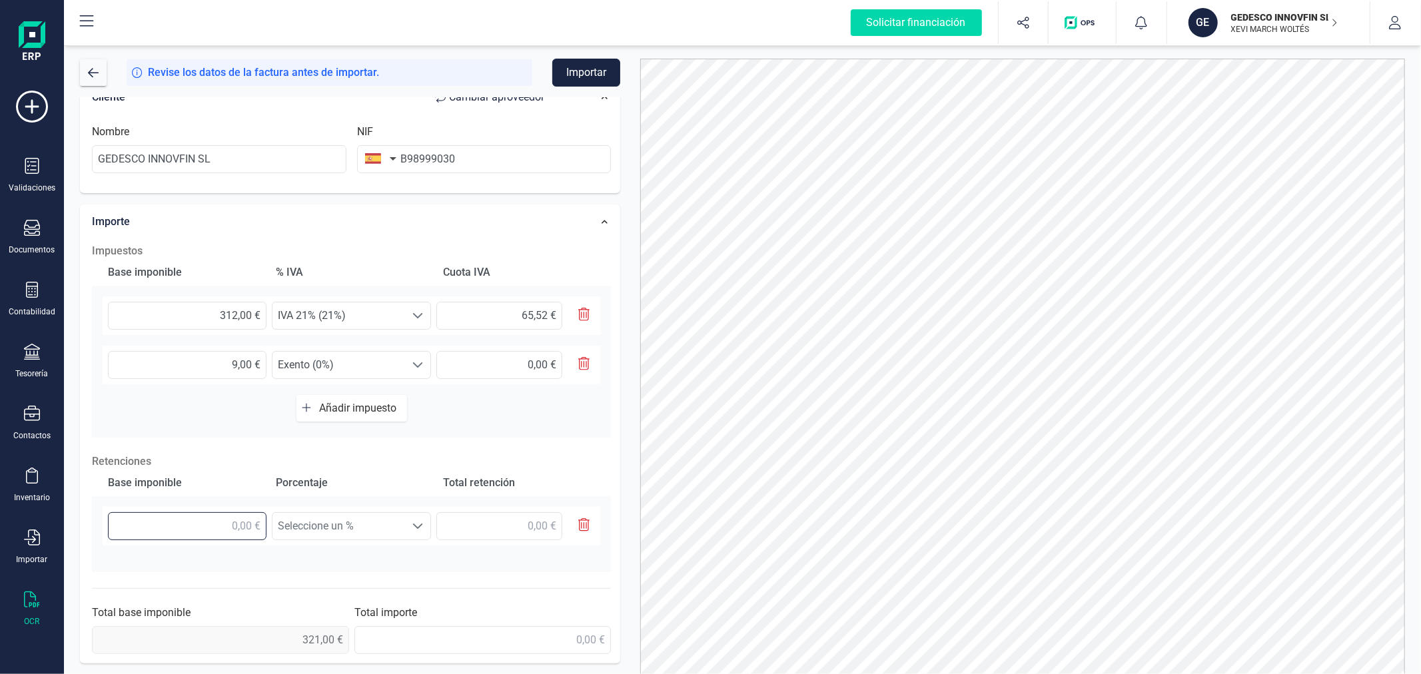
click at [190, 528] on input "text" at bounding box center [187, 526] width 159 height 28
type input "312,00 €"
click at [380, 527] on span "Seleccione un %" at bounding box center [338, 526] width 133 height 27
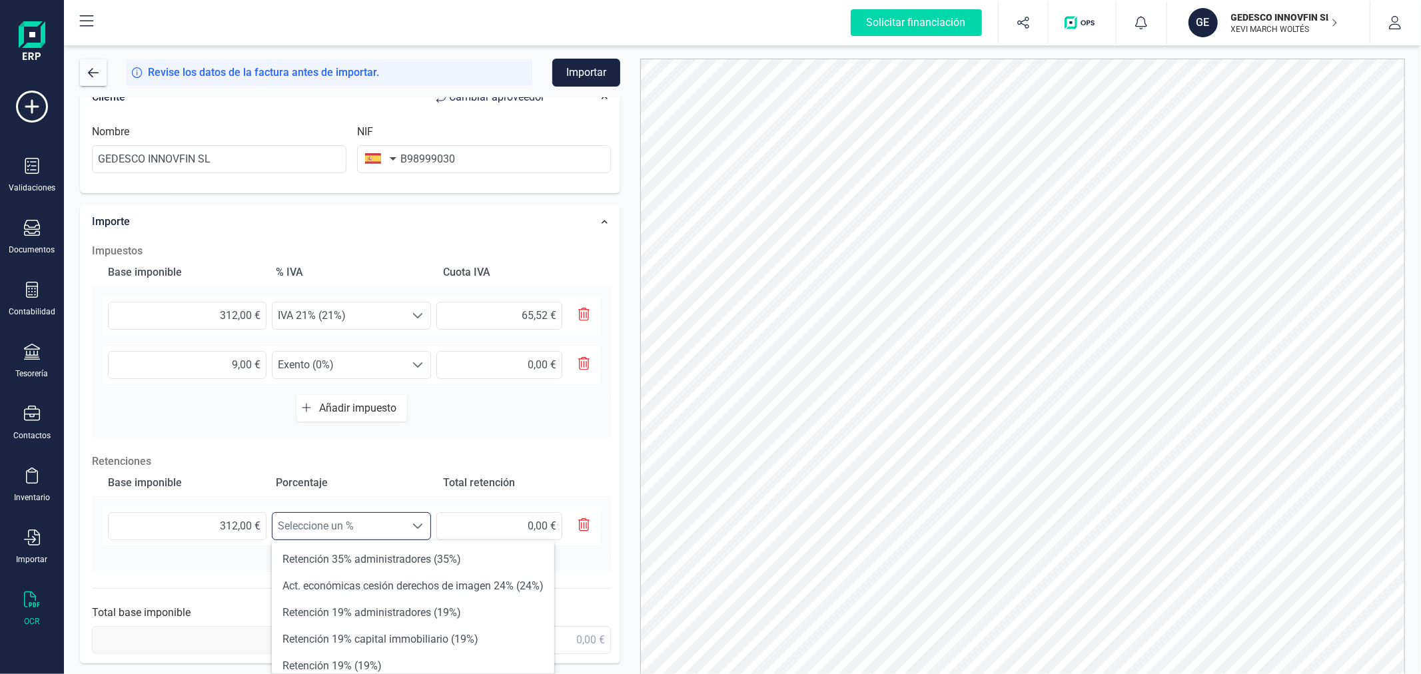
scroll to position [63, 0]
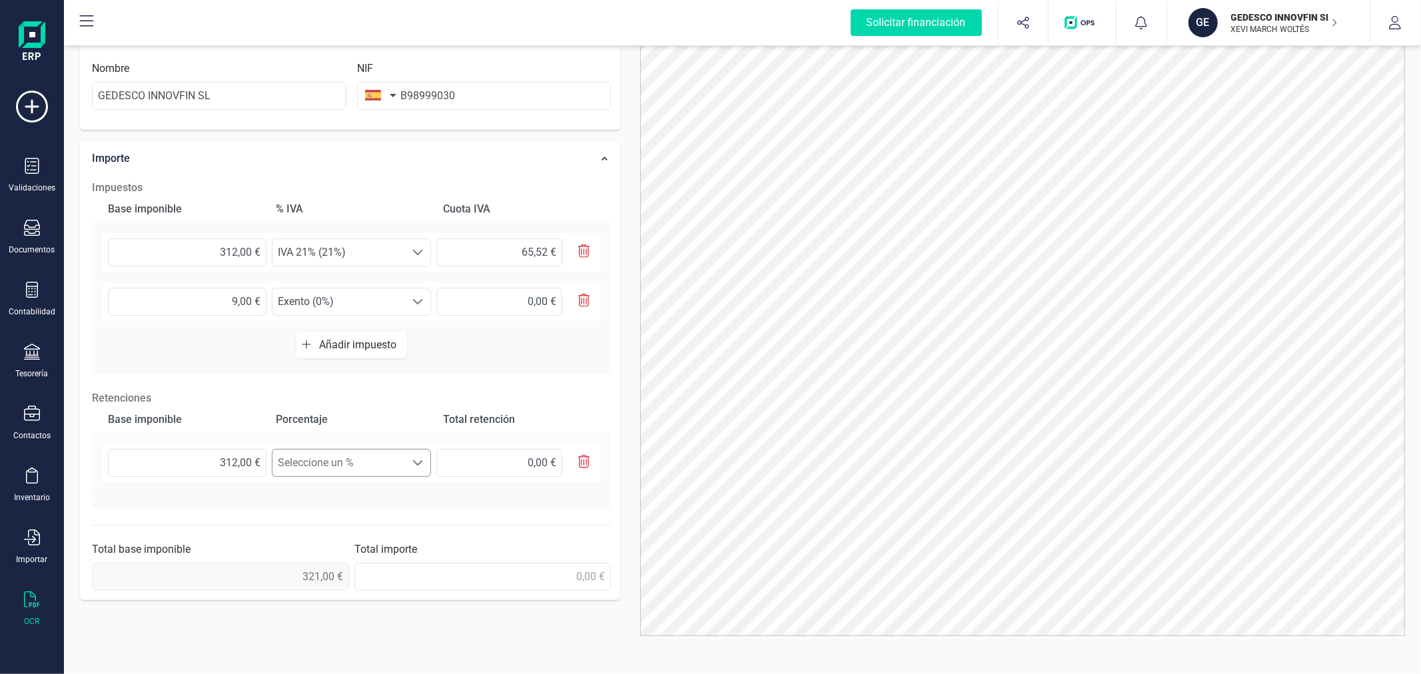
drag, startPoint x: 347, startPoint y: 441, endPoint x: 347, endPoint y: 453, distance: 12.0
click at [347, 451] on div "Base imponible Porcentaje Total retención 312,00 € Seleccione un % Seleccione u…" at bounding box center [351, 457] width 519 height 103
click at [347, 453] on span "Seleccione un %" at bounding box center [338, 463] width 133 height 27
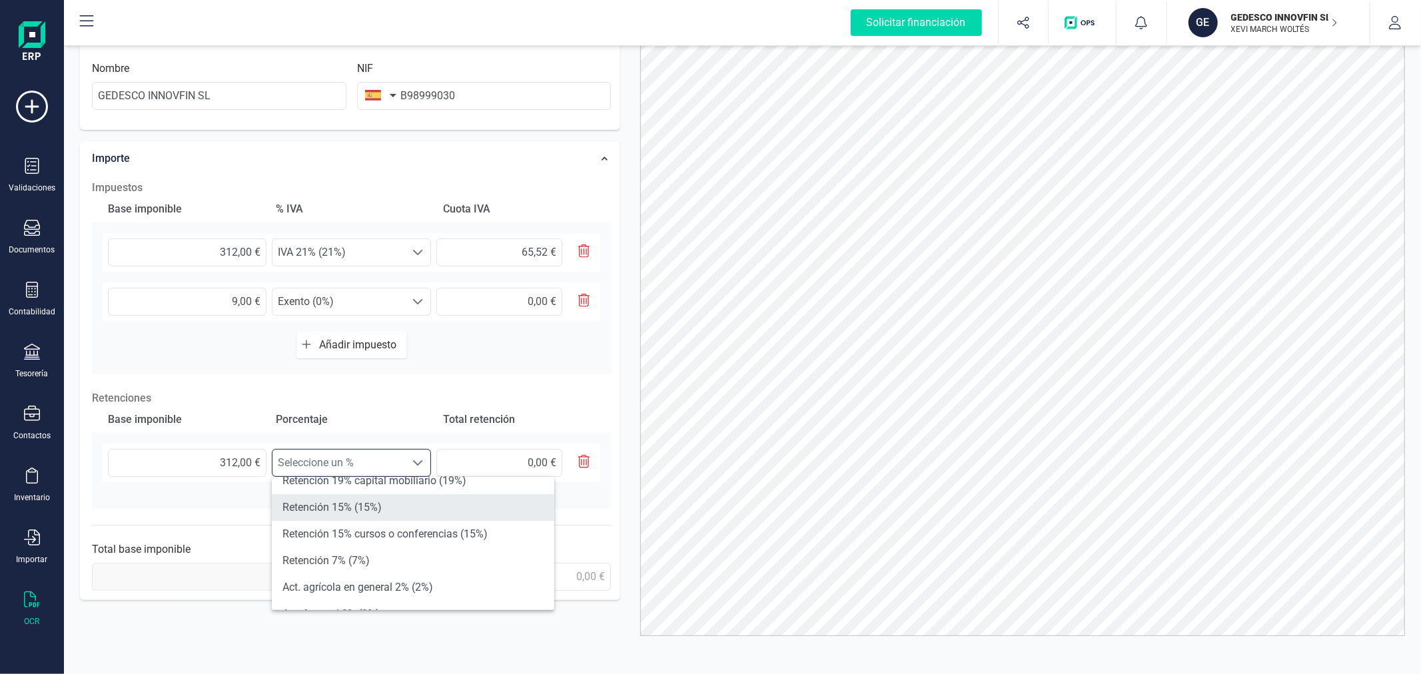
click at [370, 503] on li "Retención 15% (15%)" at bounding box center [413, 507] width 282 height 27
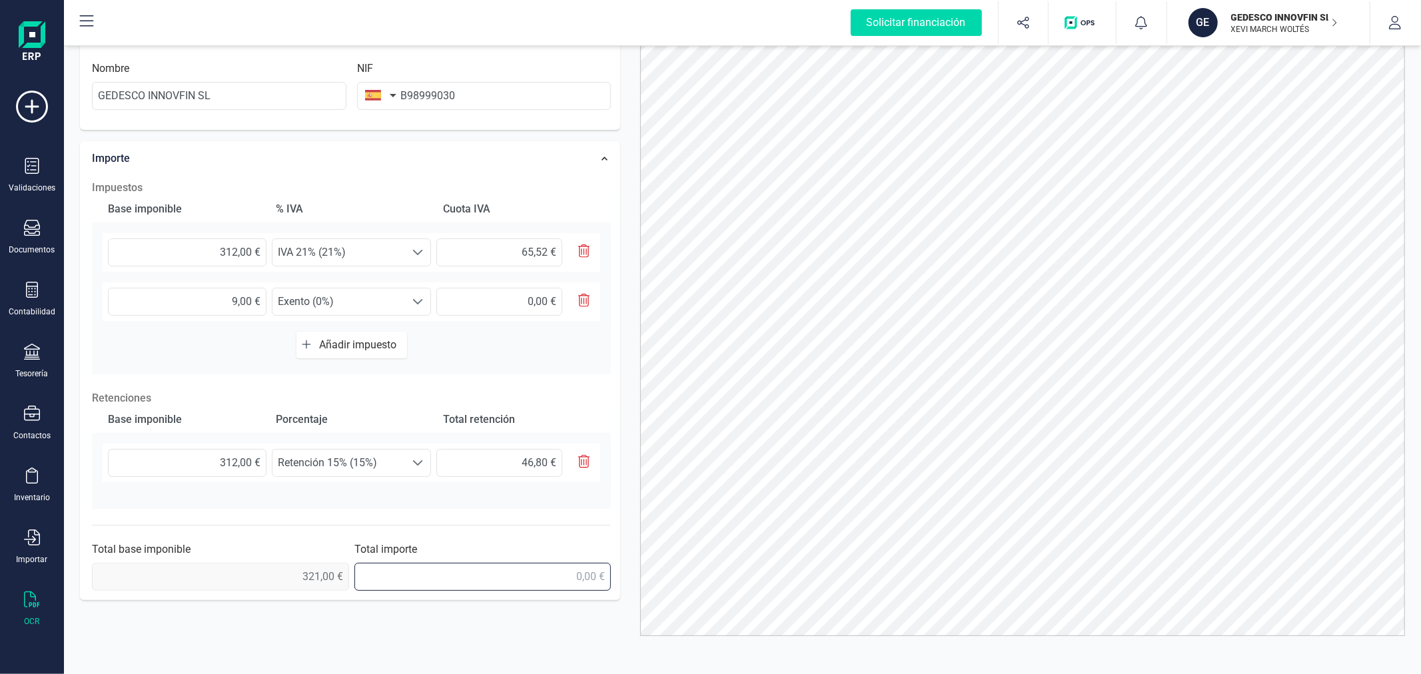
click at [529, 587] on input "text" at bounding box center [482, 577] width 257 height 28
type input "339,72 €"
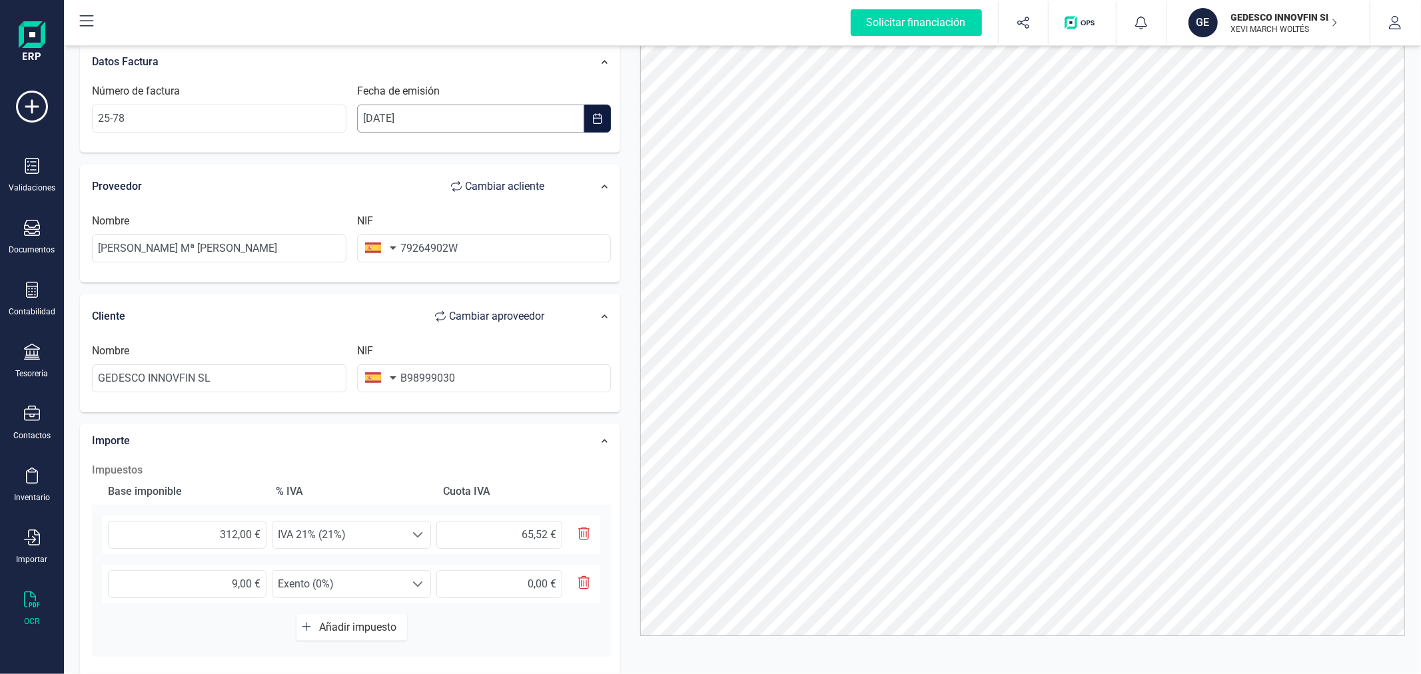
scroll to position [0, 0]
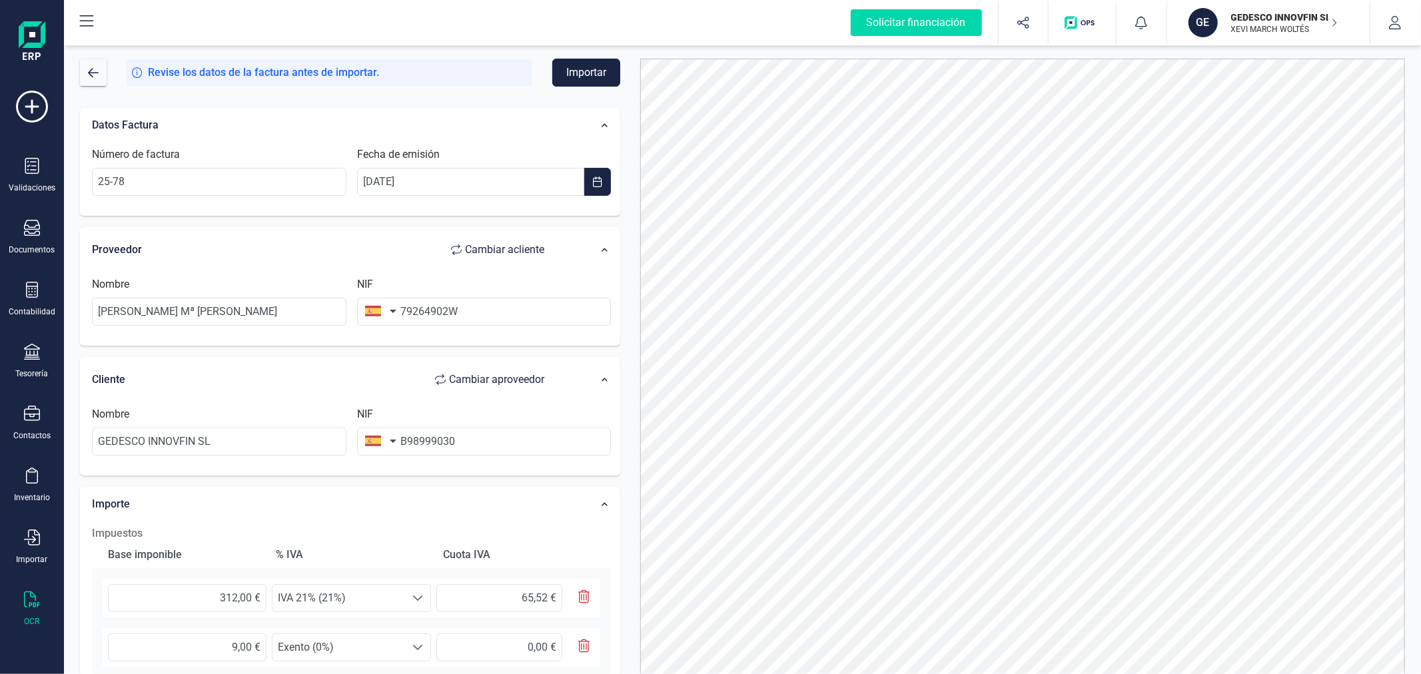
click at [582, 71] on button "Importar" at bounding box center [586, 73] width 68 height 28
click at [98, 71] on span "button" at bounding box center [93, 72] width 11 height 11
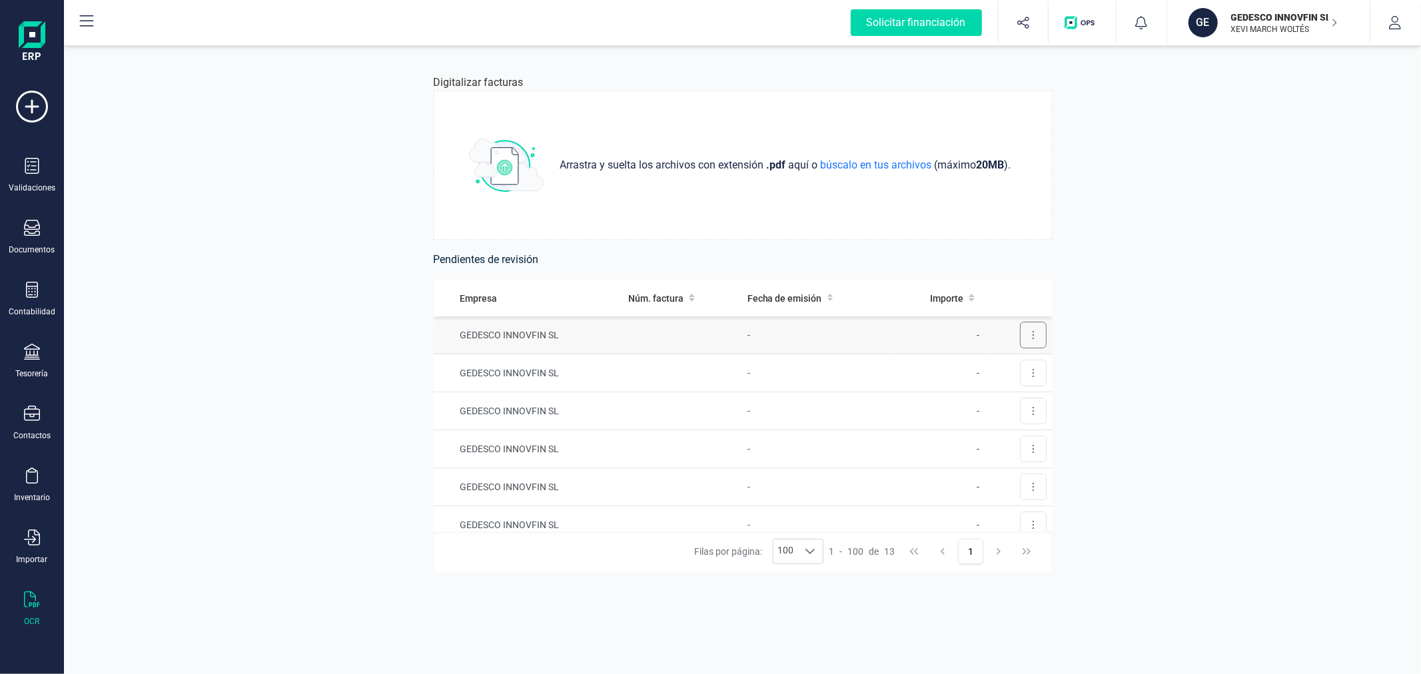
click at [1020, 334] on button at bounding box center [1033, 335] width 27 height 27
click at [984, 396] on span "Eliminar factura" at bounding box center [1002, 394] width 66 height 13
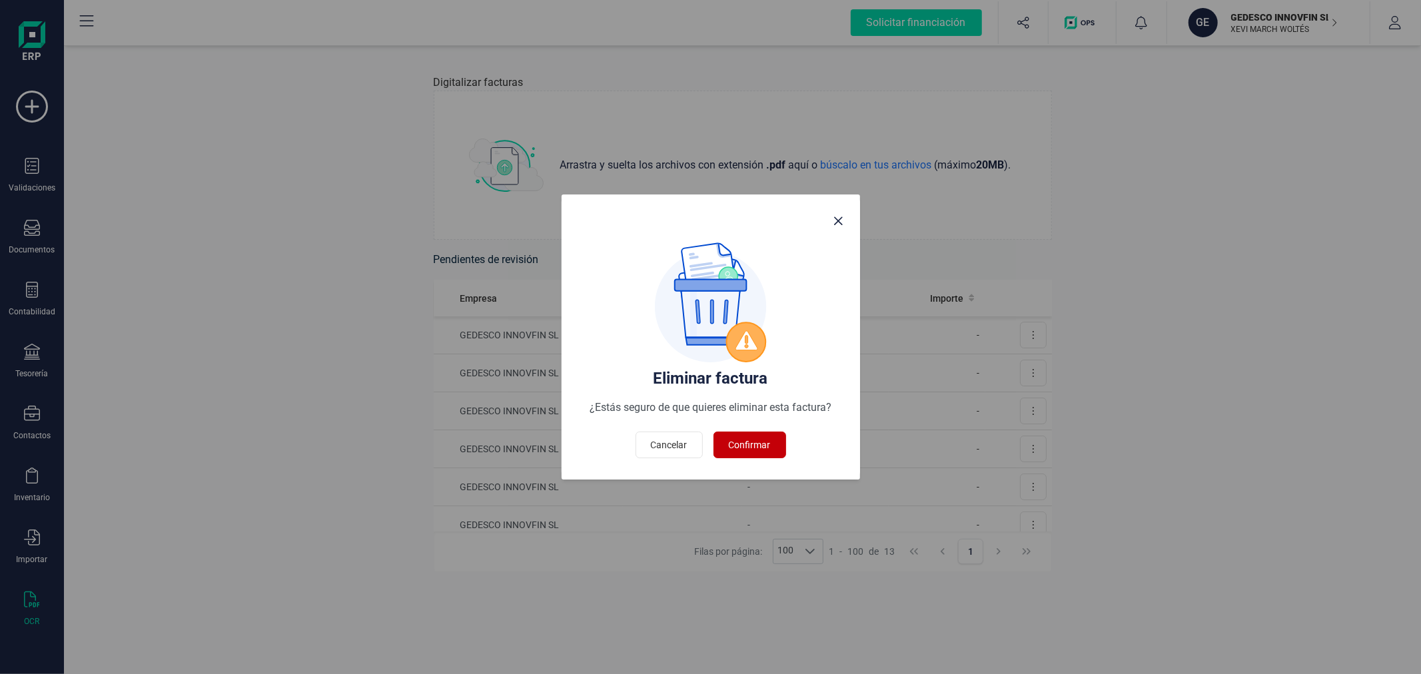
click at [757, 444] on span "Confirmar" at bounding box center [750, 444] width 42 height 13
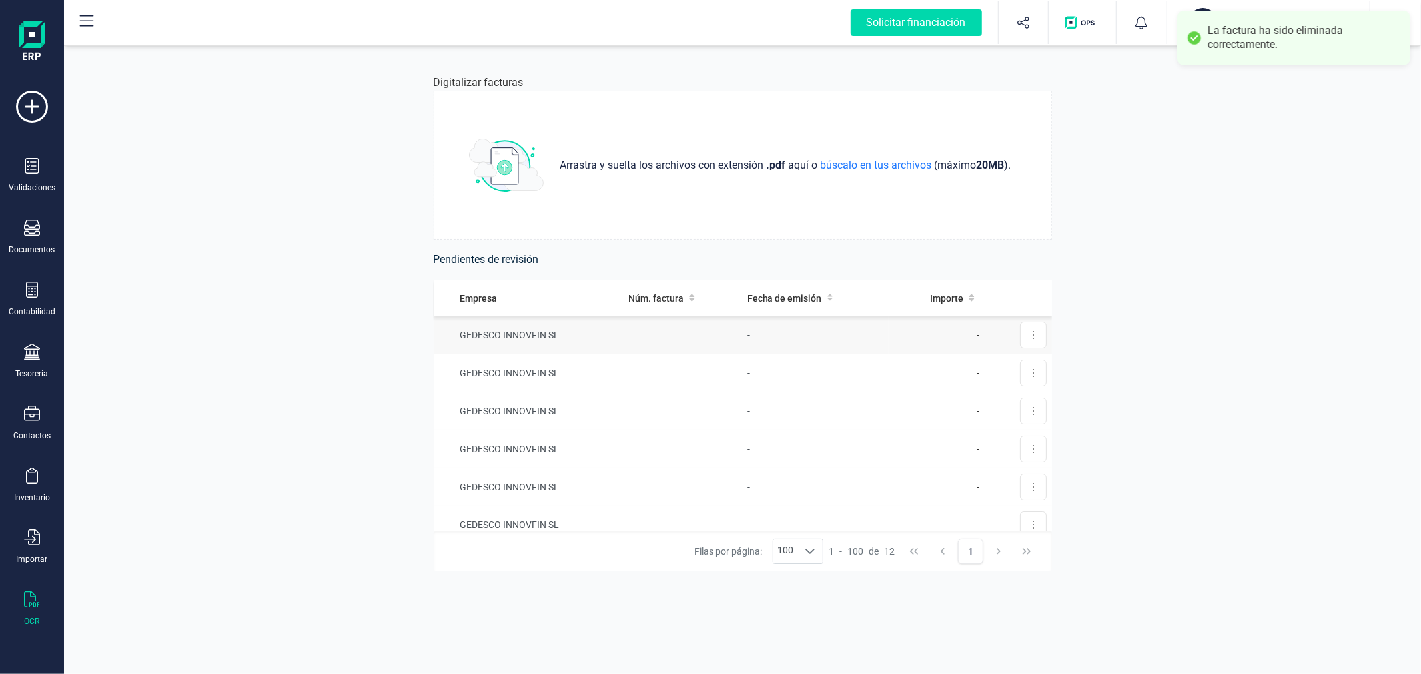
click at [746, 334] on td "-" at bounding box center [815, 335] width 147 height 38
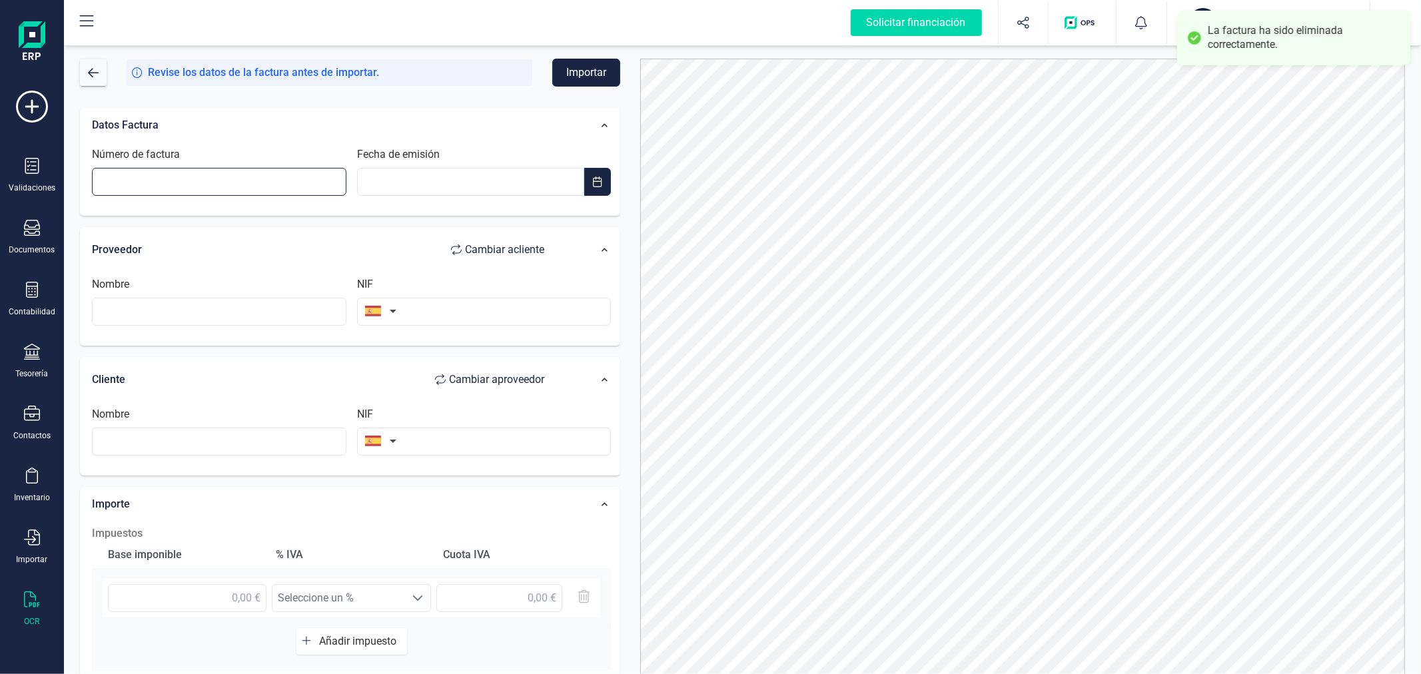
click at [187, 173] on input "Número de factura" at bounding box center [219, 182] width 254 height 28
type input "24-124"
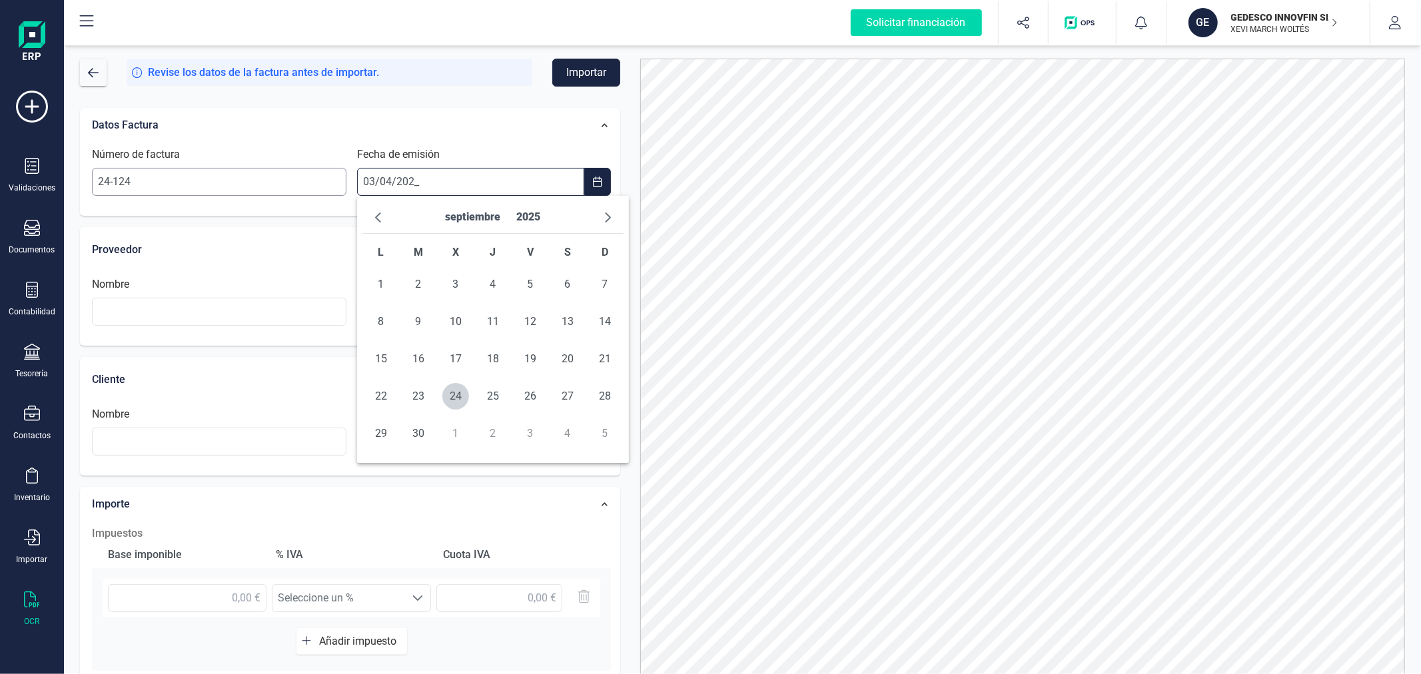
type input "[DATE]"
click at [449, 280] on span "3" at bounding box center [455, 284] width 27 height 27
click at [243, 311] on input "text" at bounding box center [219, 312] width 254 height 28
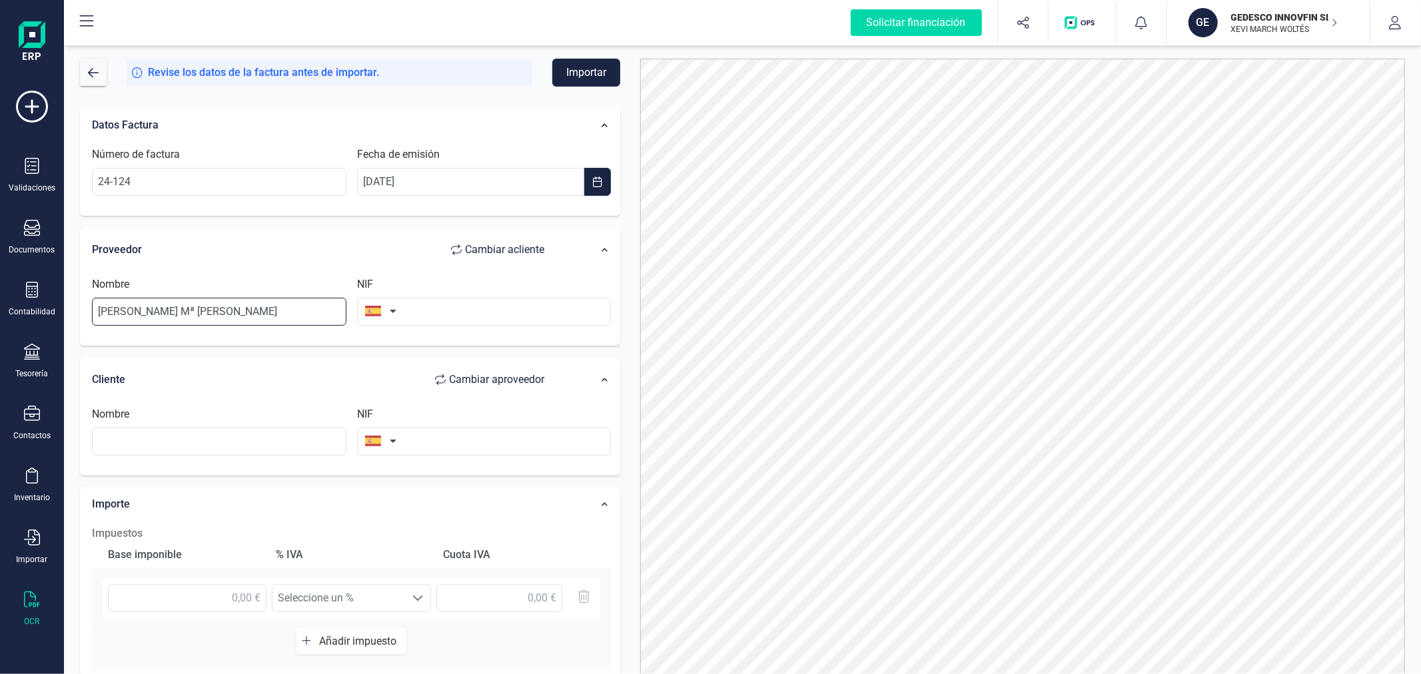
type input "[PERSON_NAME] Mª [PERSON_NAME]"
type input "79264902W"
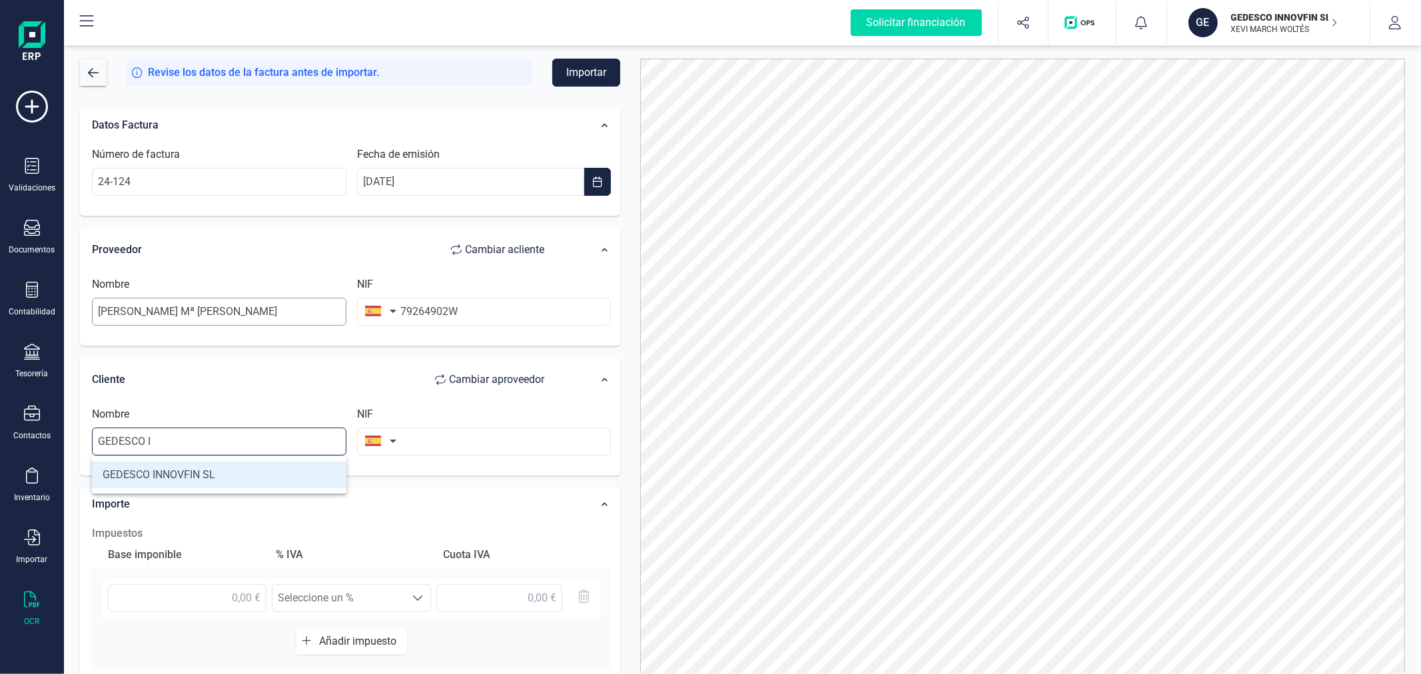
type input "GEDESCO INNOVFIN SL"
type input "B98999030"
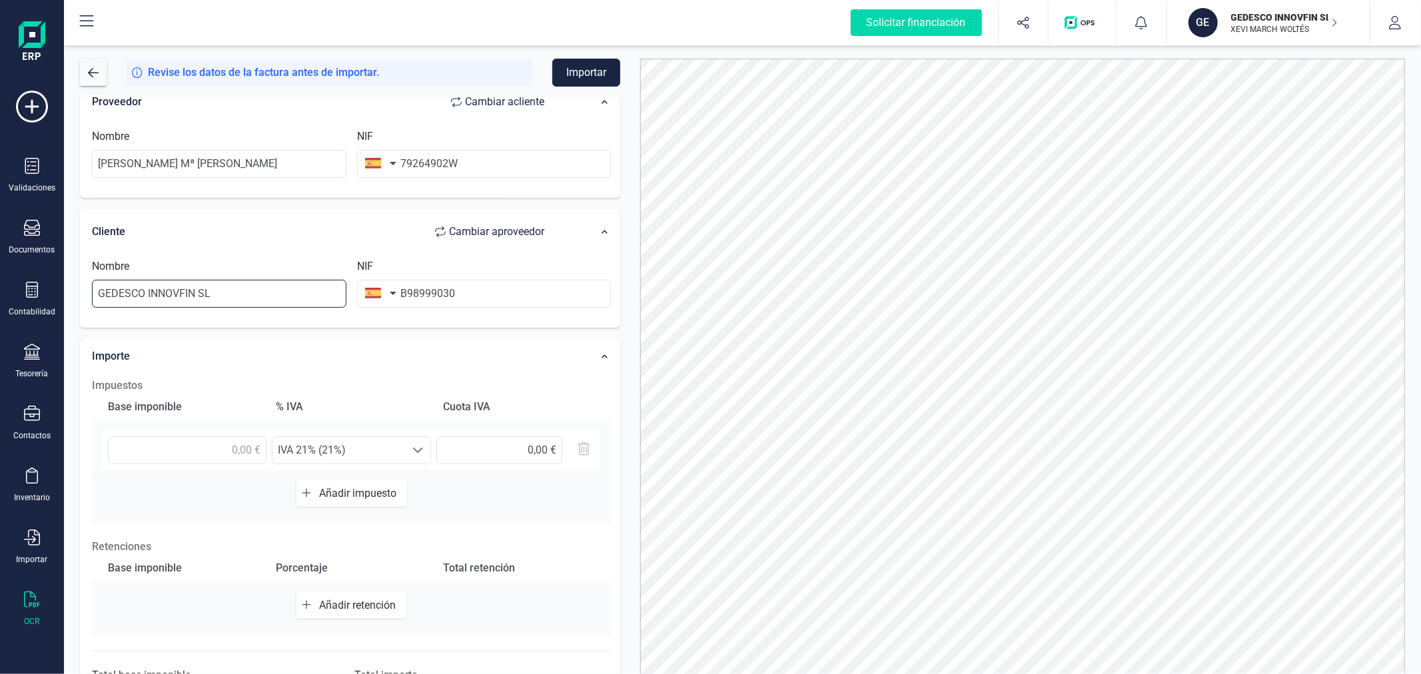
scroll to position [210, 0]
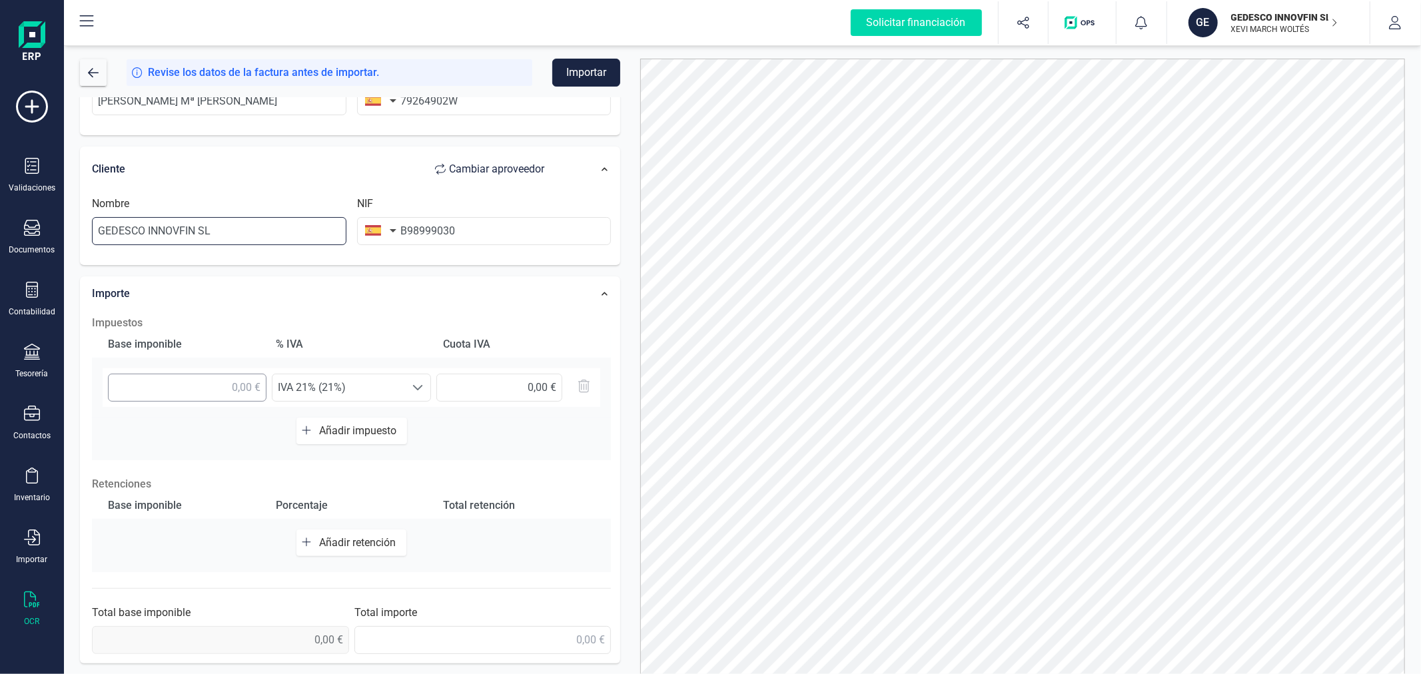
type input "GEDESCO INNOVFIN SL"
click at [222, 387] on input "text" at bounding box center [187, 388] width 159 height 28
type input "359,32 €"
click at [361, 430] on span "Añadir impuesto" at bounding box center [360, 430] width 83 height 13
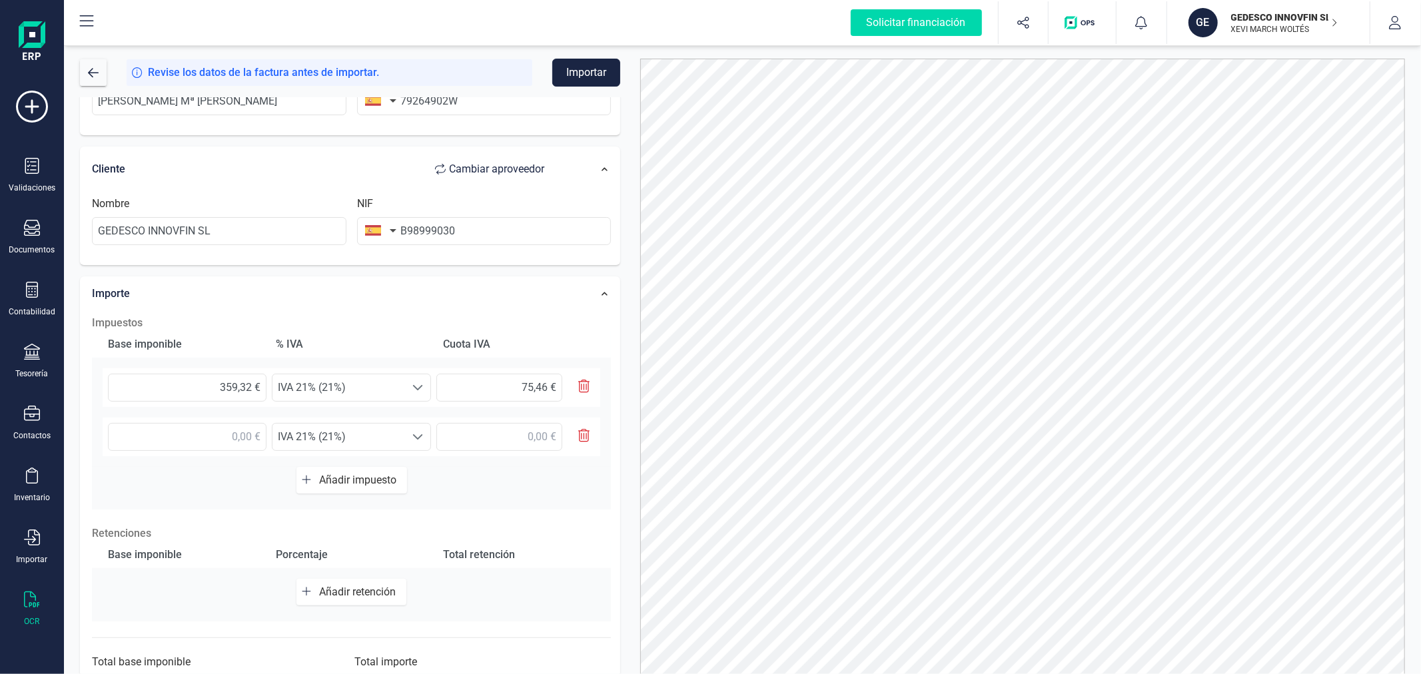
click at [588, 432] on icon "button" at bounding box center [584, 435] width 12 height 13
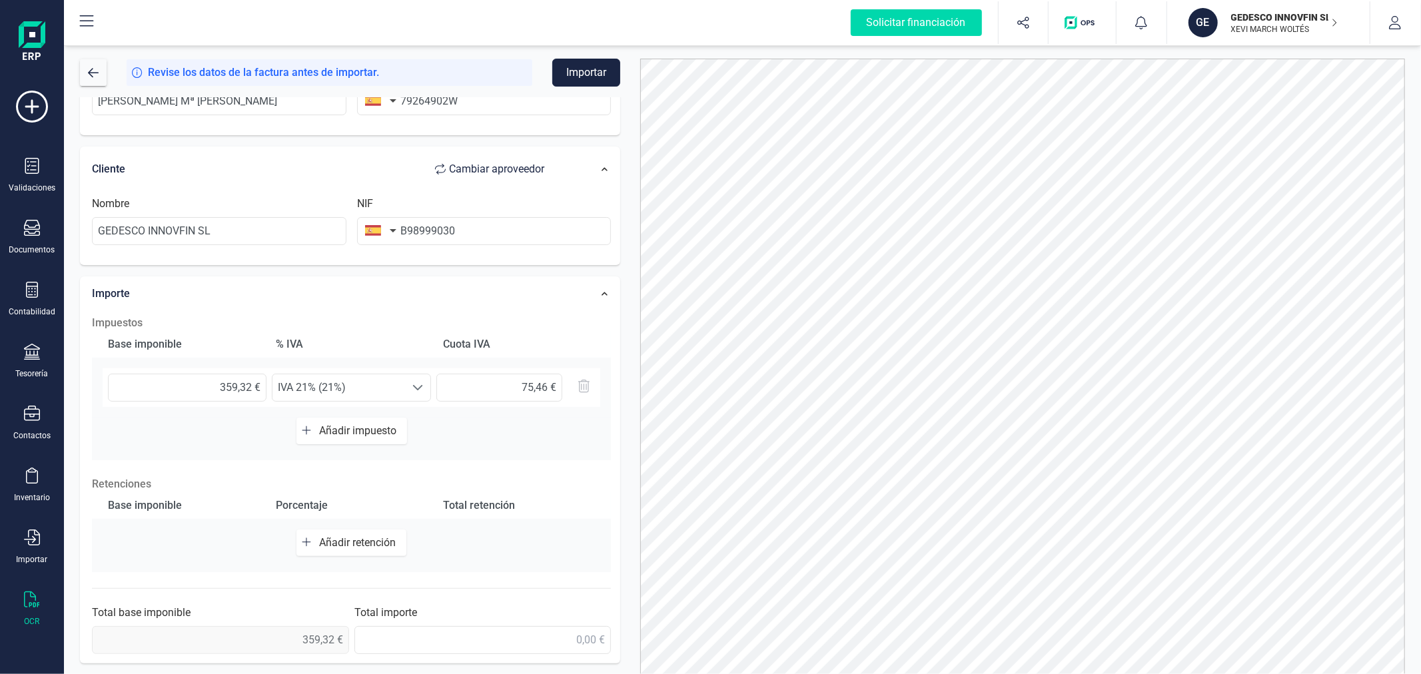
click at [331, 536] on span "Añadir retención" at bounding box center [360, 542] width 82 height 13
click at [198, 549] on input "text" at bounding box center [187, 549] width 159 height 28
type input "359,32 €"
click at [344, 543] on span "Seleccione un %" at bounding box center [338, 548] width 133 height 27
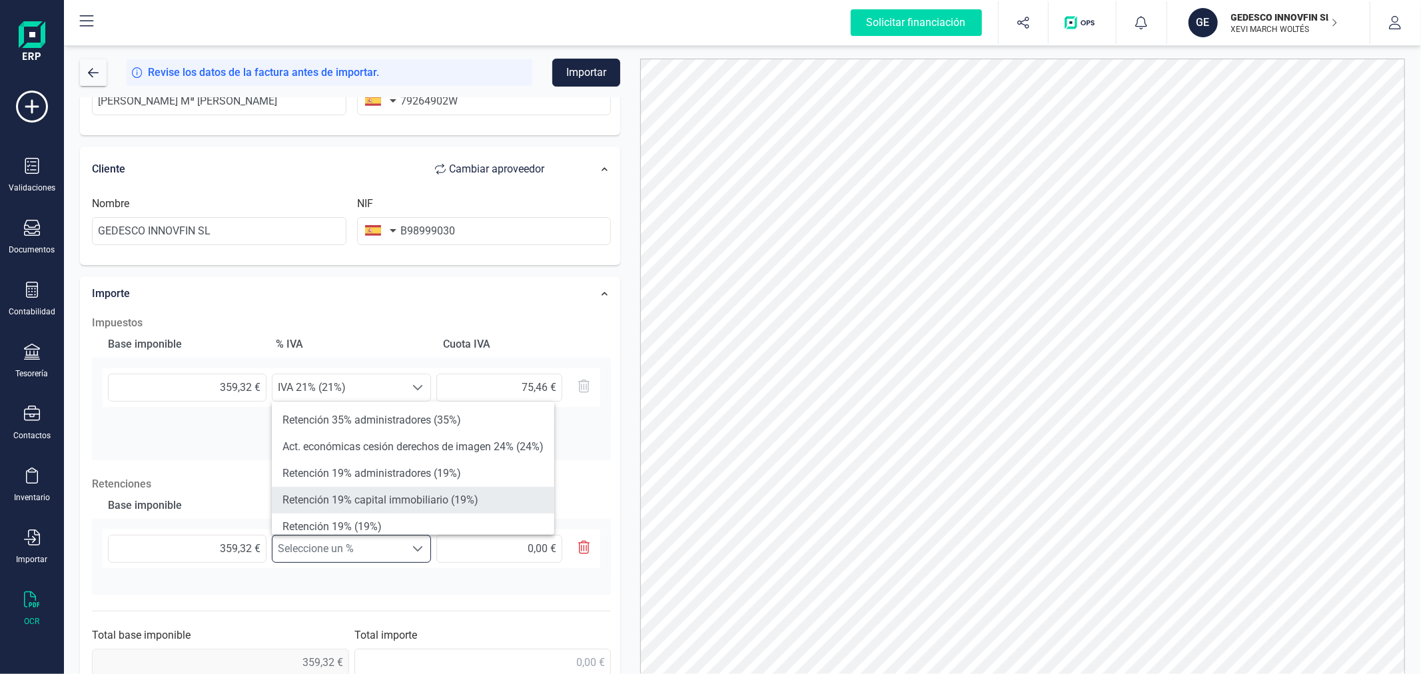
scroll to position [74, 0]
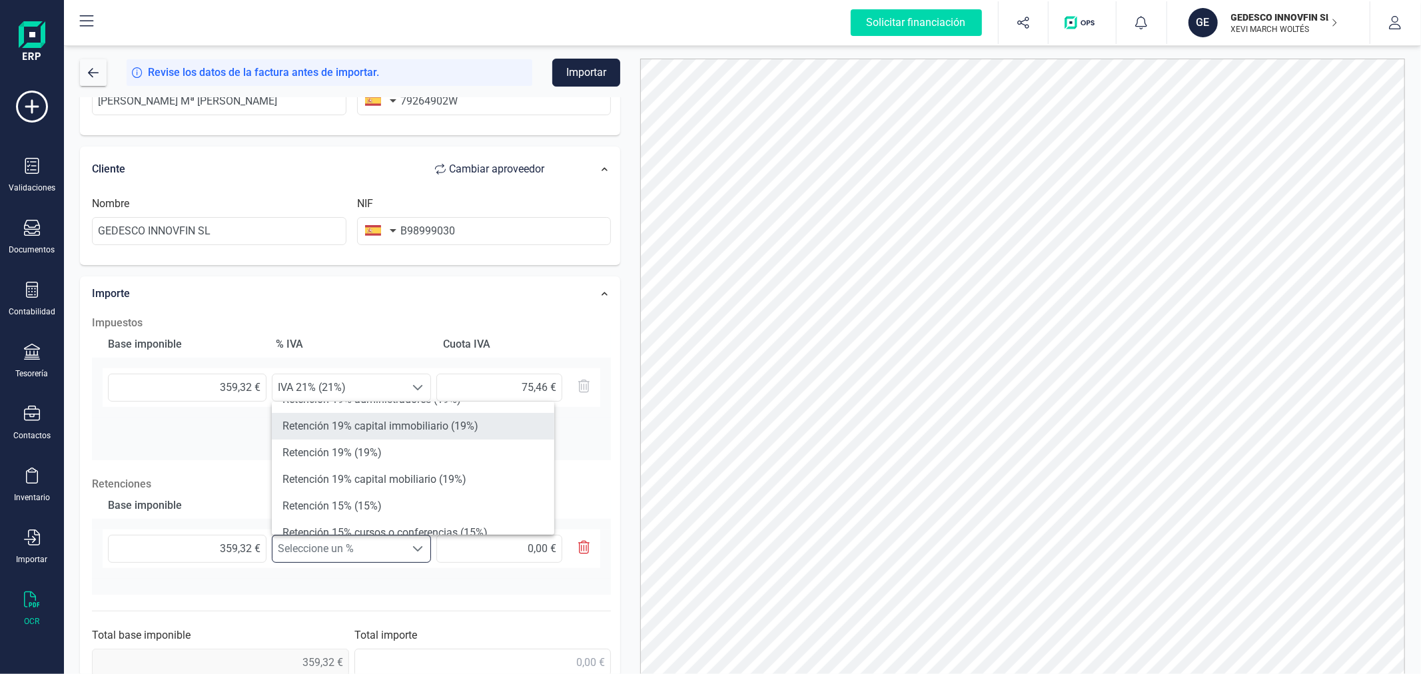
click at [353, 505] on li "Retención 15% (15%)" at bounding box center [413, 506] width 282 height 27
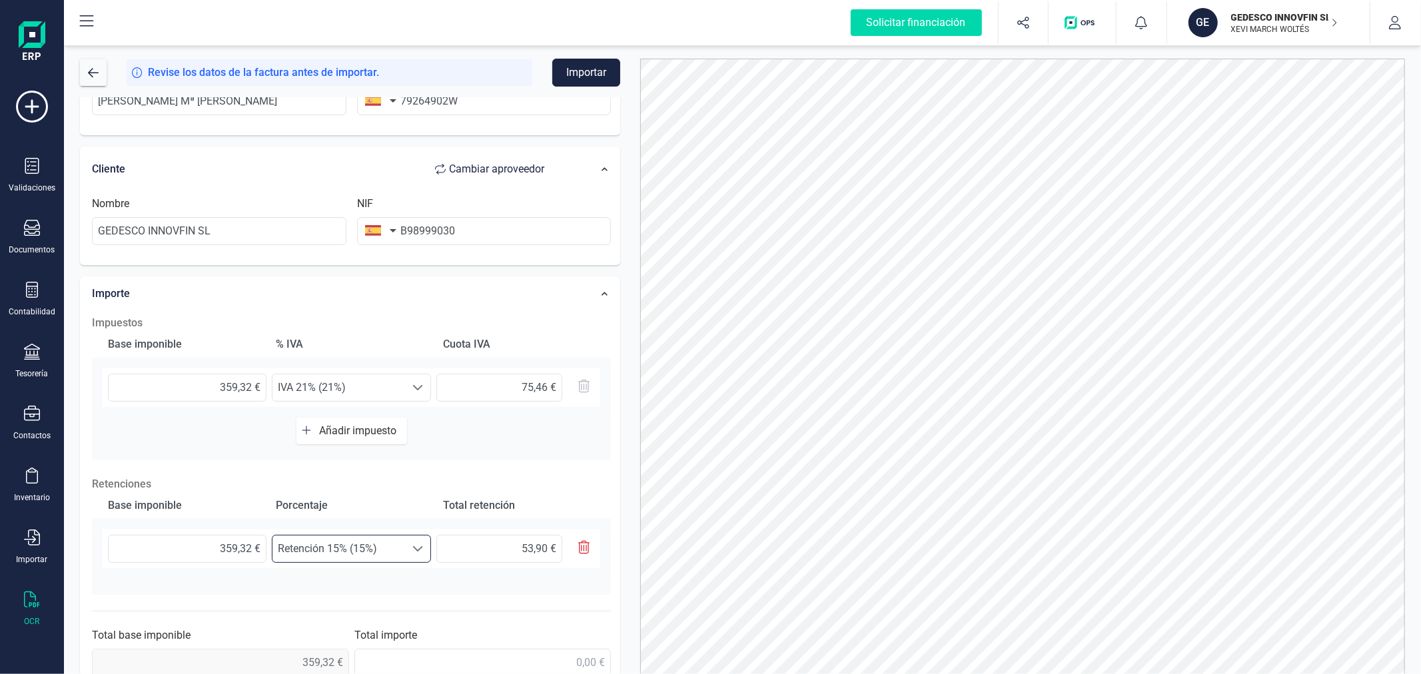
scroll to position [234, 0]
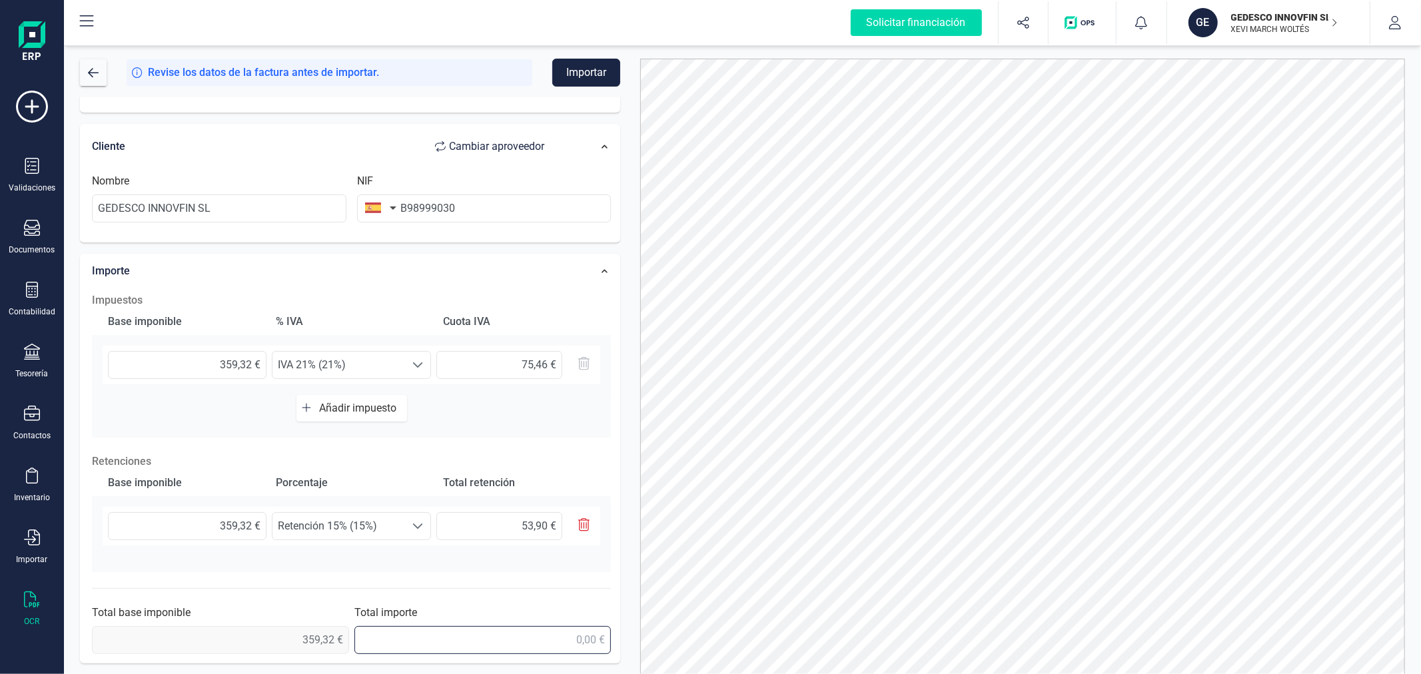
click at [501, 647] on input "text" at bounding box center [482, 640] width 257 height 28
type input "380,88 €"
click at [582, 74] on button "Importar" at bounding box center [586, 73] width 68 height 28
click at [98, 69] on span "button" at bounding box center [93, 72] width 11 height 11
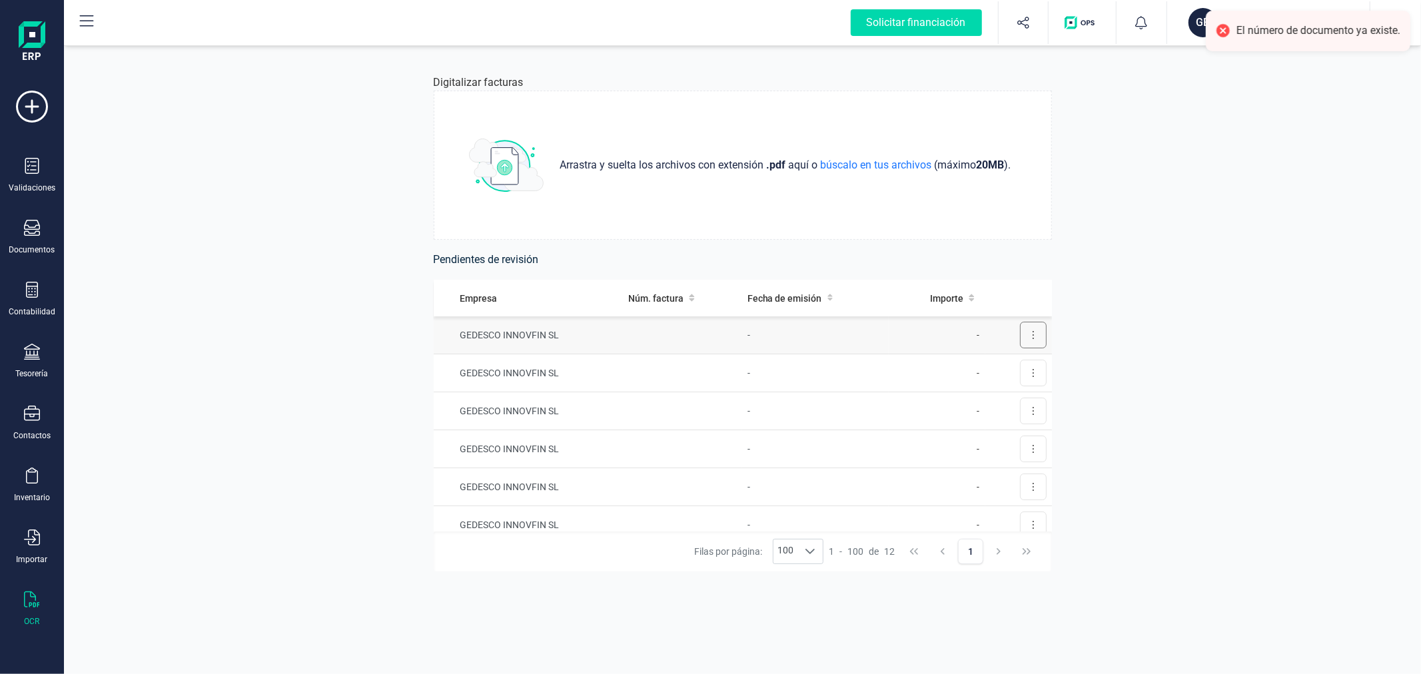
click at [1020, 334] on button at bounding box center [1033, 335] width 27 height 27
click at [989, 400] on span "Eliminar factura" at bounding box center [1002, 394] width 66 height 13
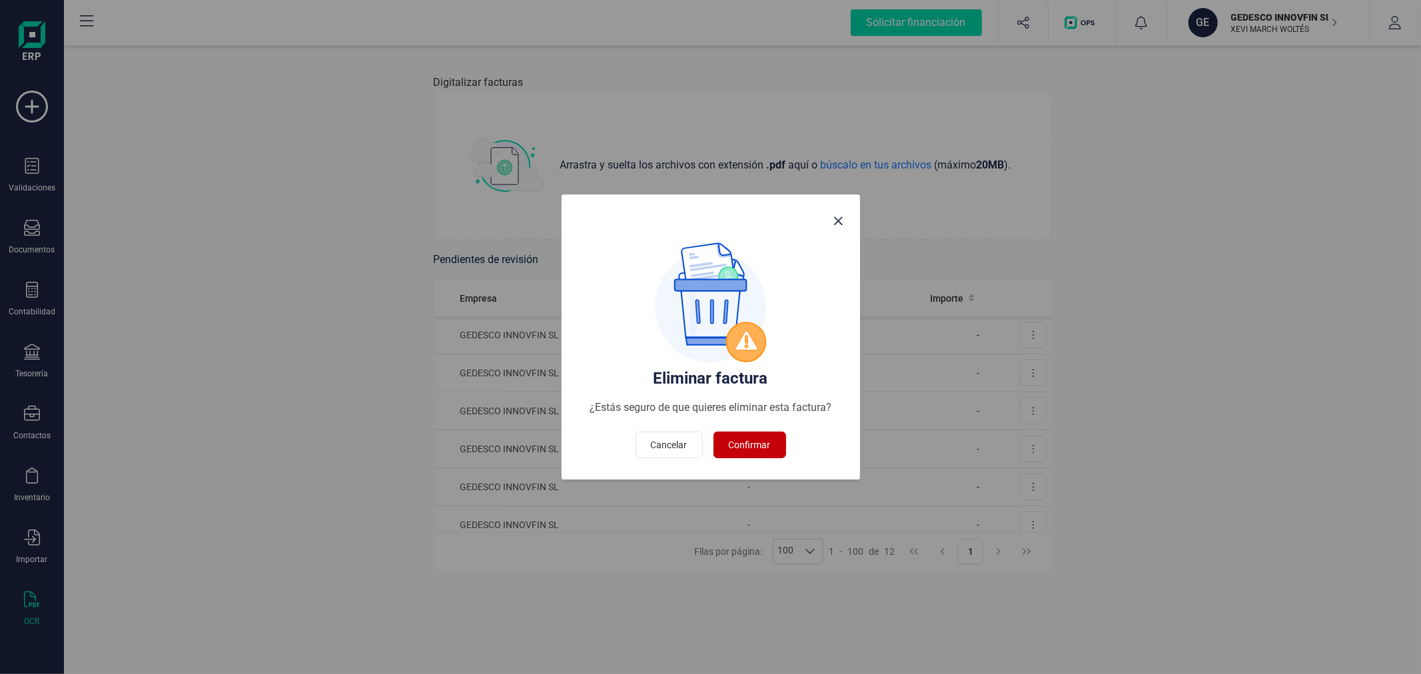
click at [747, 433] on button "Confirmar" at bounding box center [749, 445] width 73 height 27
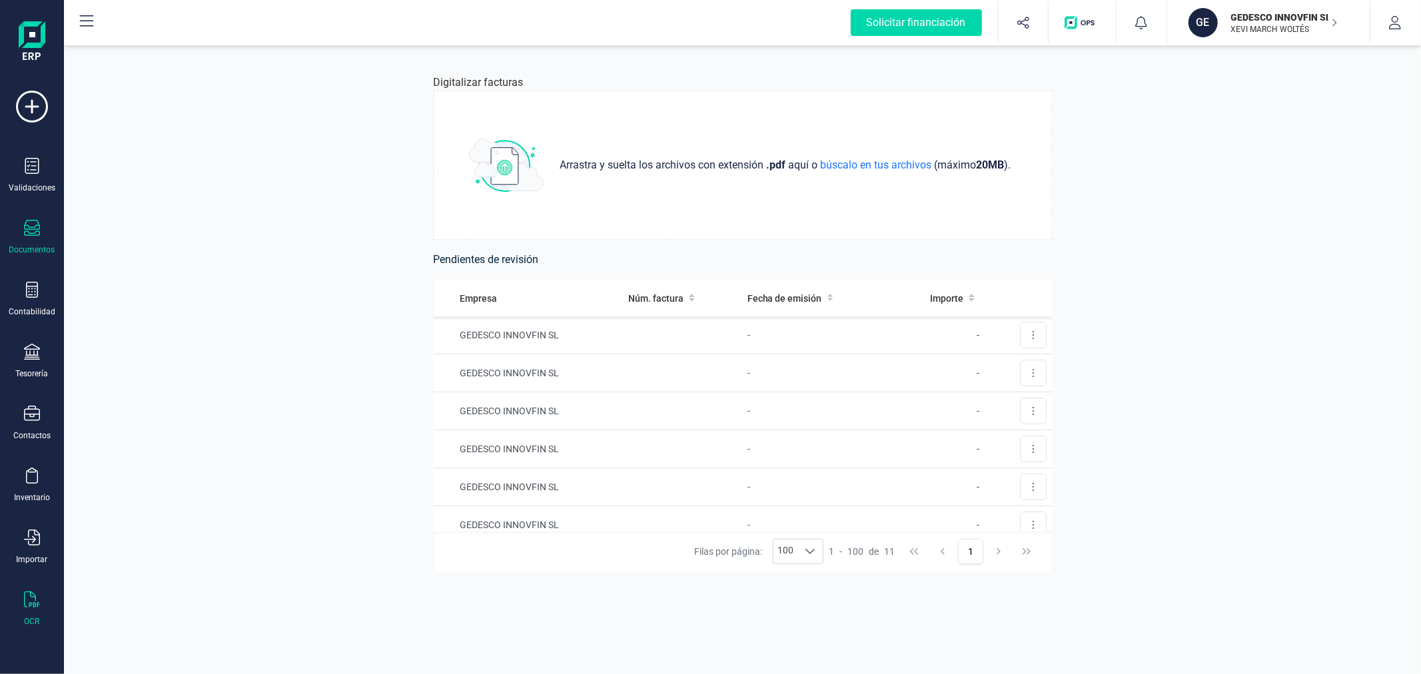
click at [40, 225] on div "Documentos" at bounding box center [31, 237] width 53 height 35
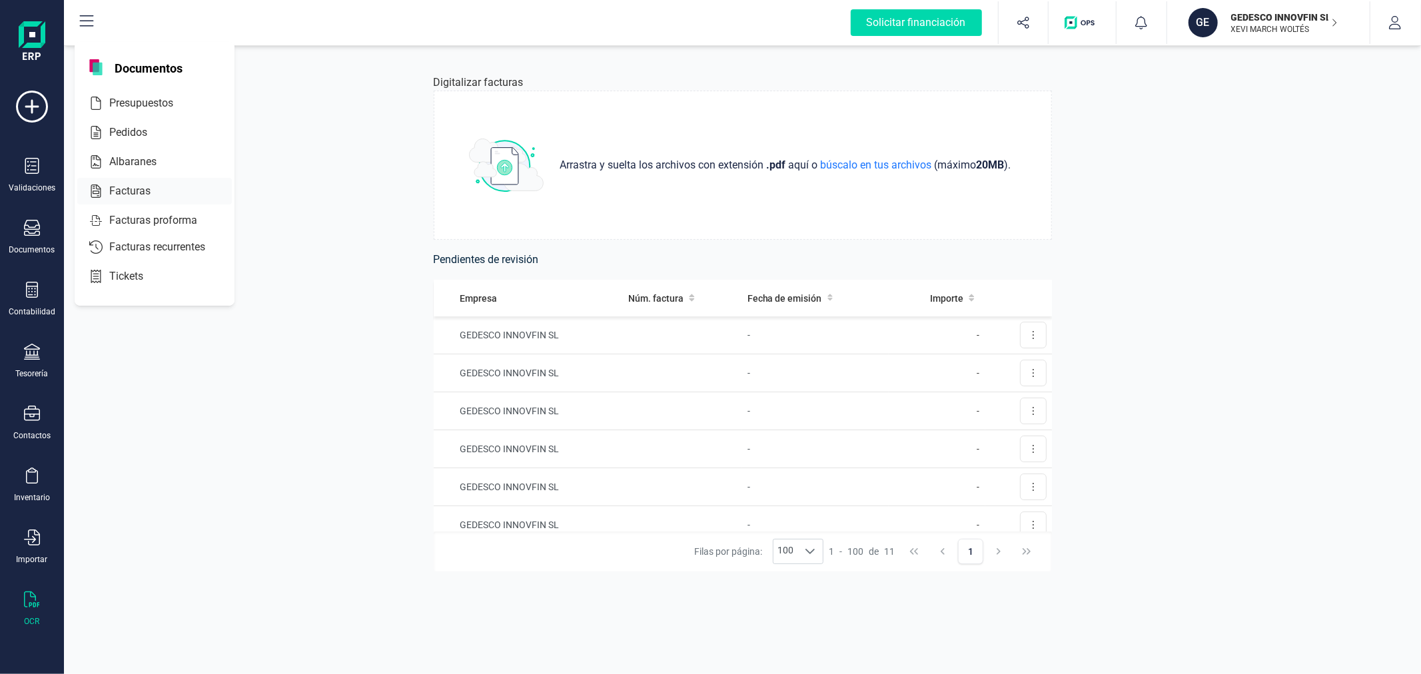
click at [129, 190] on span "Facturas" at bounding box center [139, 191] width 71 height 16
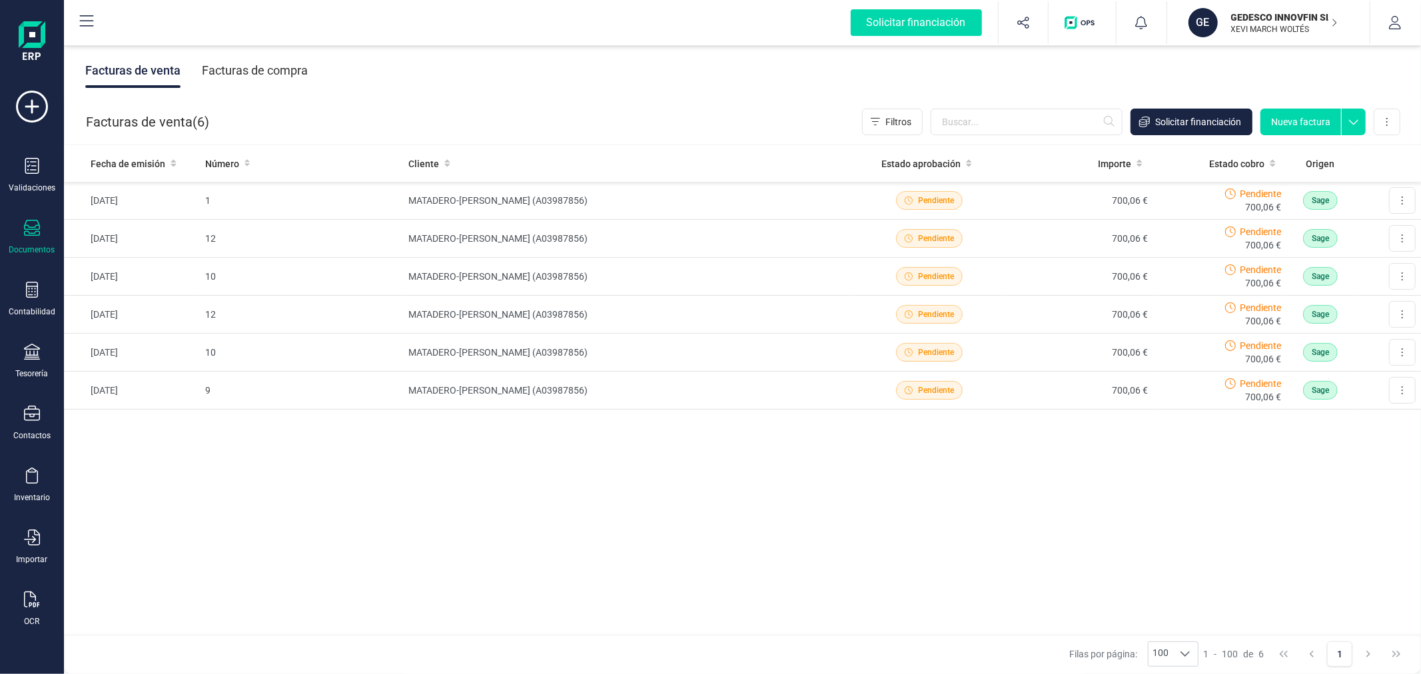
click at [262, 61] on div "Facturas de compra" at bounding box center [255, 70] width 106 height 35
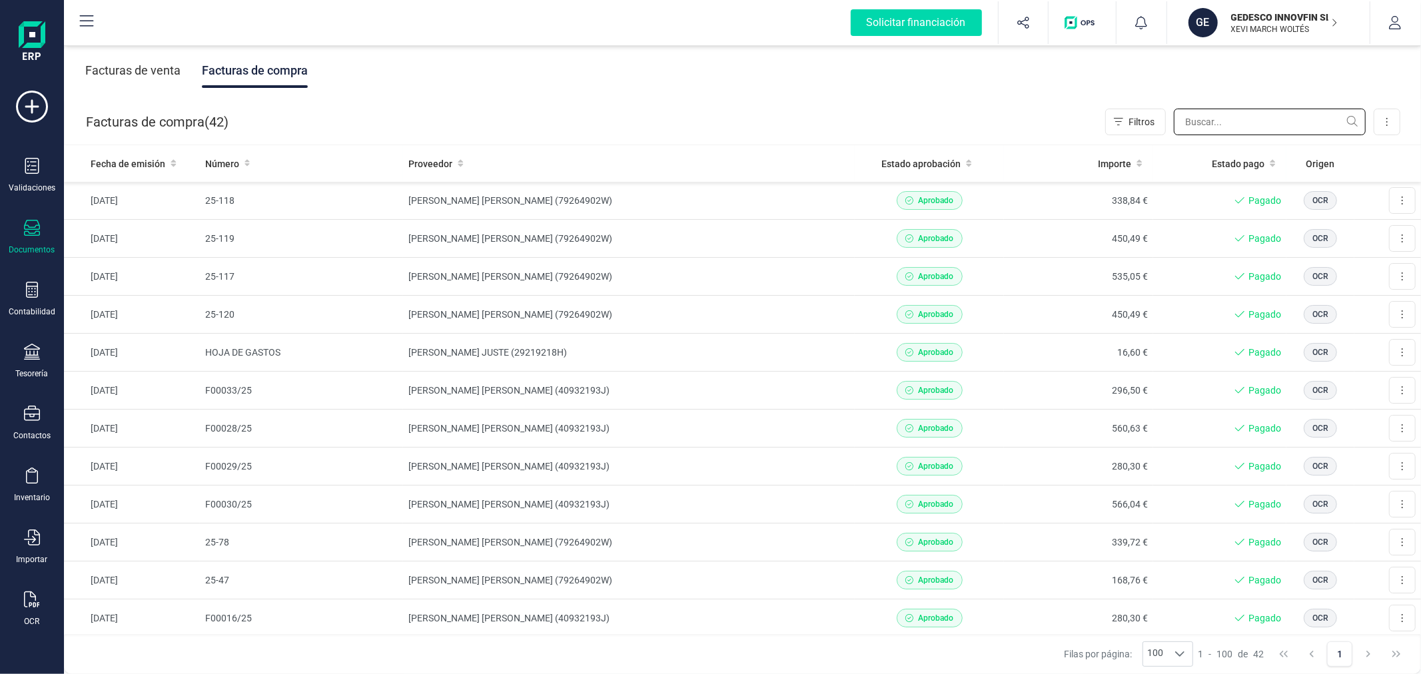
click at [1228, 124] on input "text" at bounding box center [1269, 122] width 192 height 27
drag, startPoint x: 1237, startPoint y: 123, endPoint x: 1221, endPoint y: 131, distance: 17.6
click at [1237, 124] on input "text" at bounding box center [1269, 122] width 192 height 27
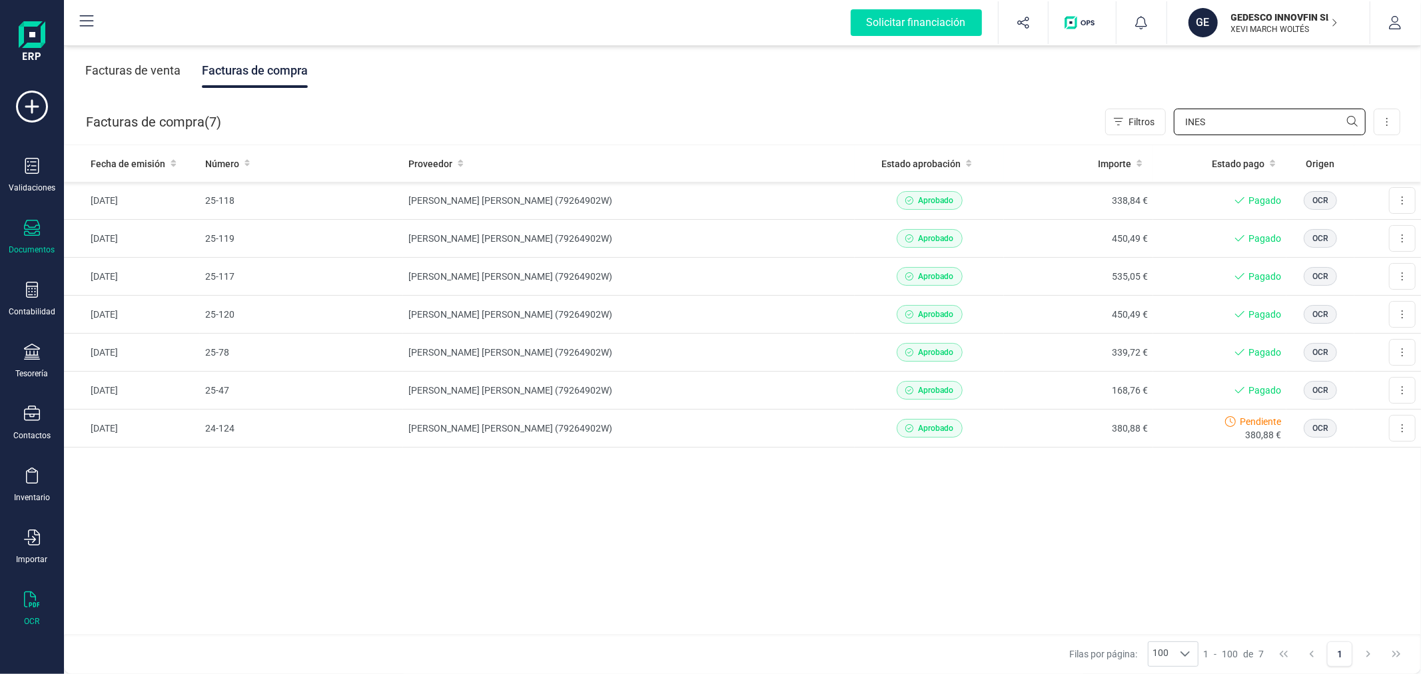
type input "INES"
click at [34, 611] on div at bounding box center [32, 600] width 16 height 19
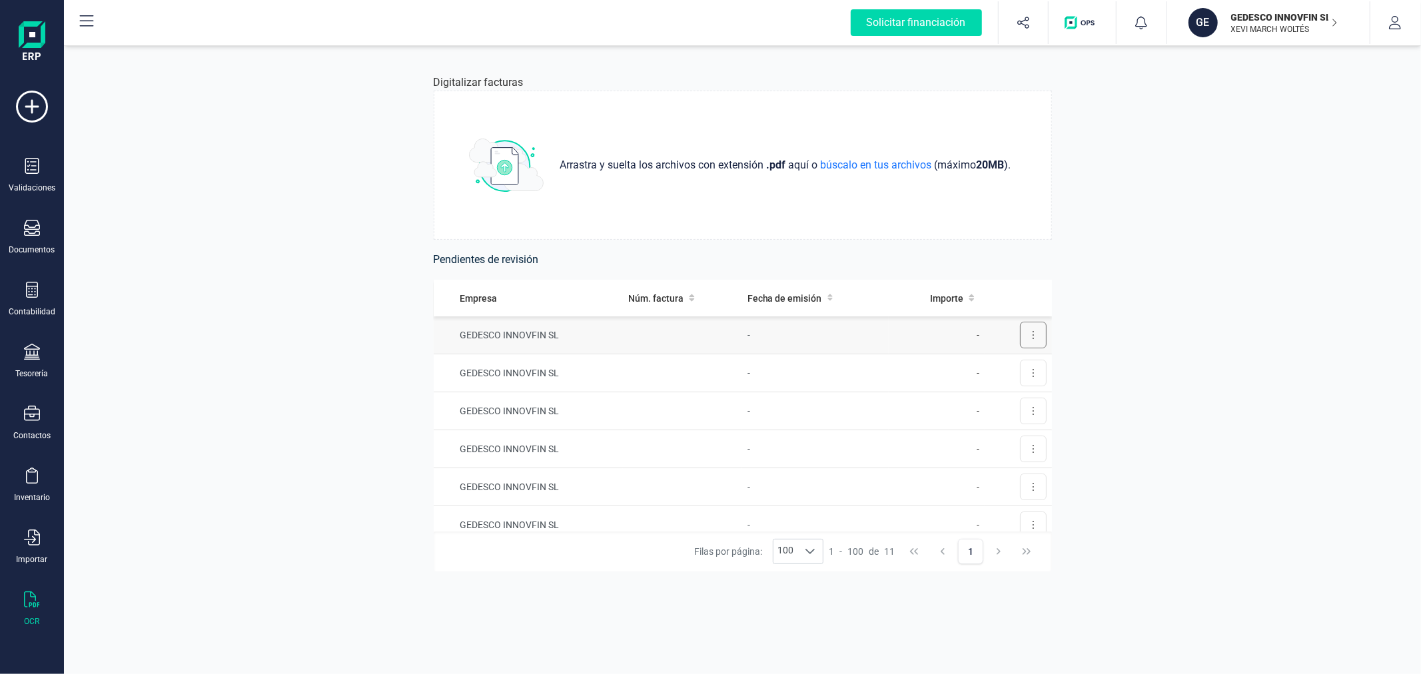
click at [1020, 340] on button at bounding box center [1033, 335] width 27 height 27
click at [969, 400] on span "Eliminar factura" at bounding box center [1002, 394] width 66 height 13
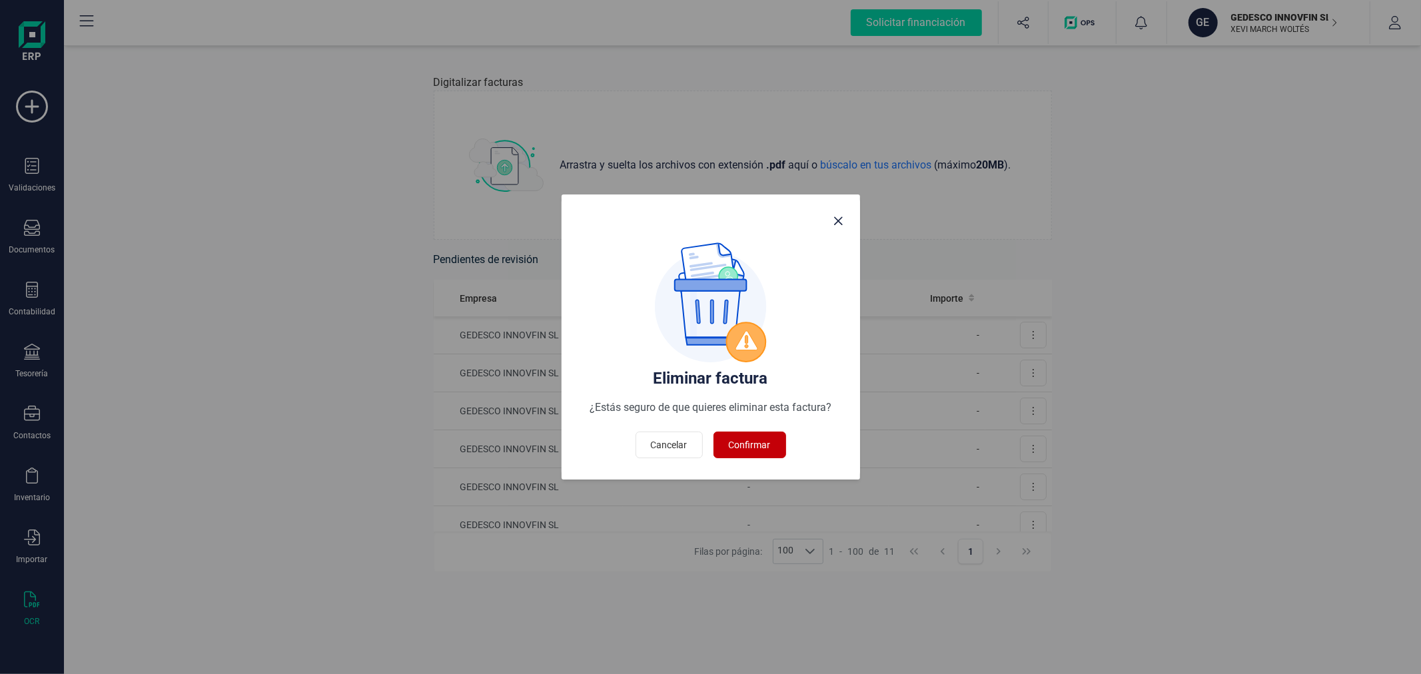
click at [755, 446] on span "Confirmar" at bounding box center [750, 444] width 42 height 13
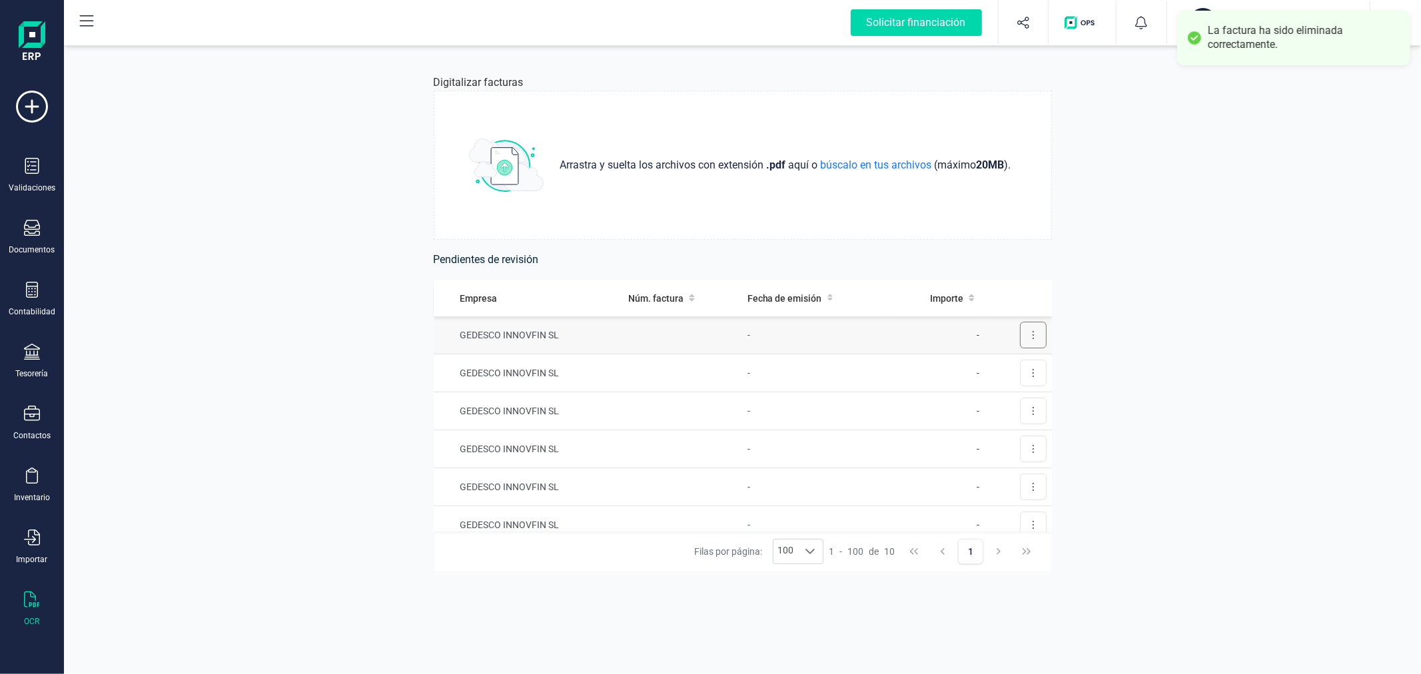
click at [1032, 336] on button at bounding box center [1033, 335] width 27 height 27
click at [956, 394] on button "Eliminar factura" at bounding box center [995, 395] width 101 height 27
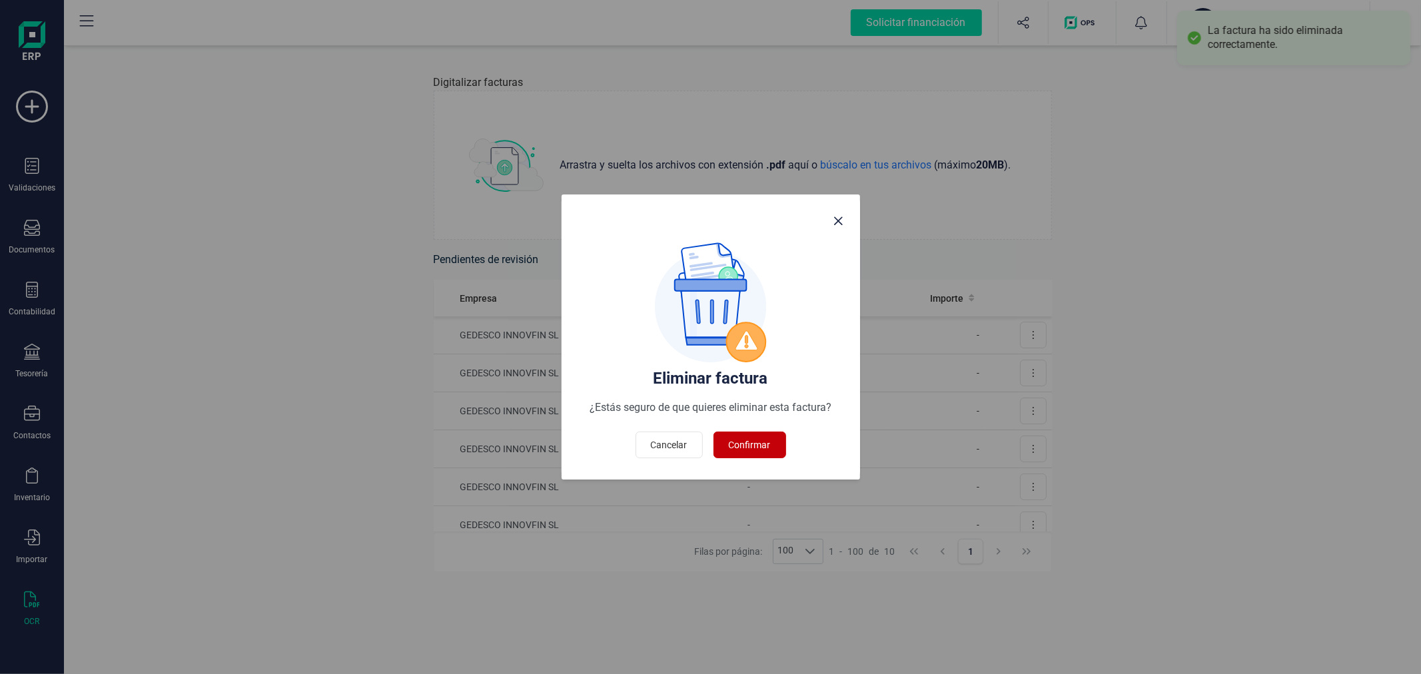
click at [771, 446] on button "Confirmar" at bounding box center [749, 445] width 73 height 27
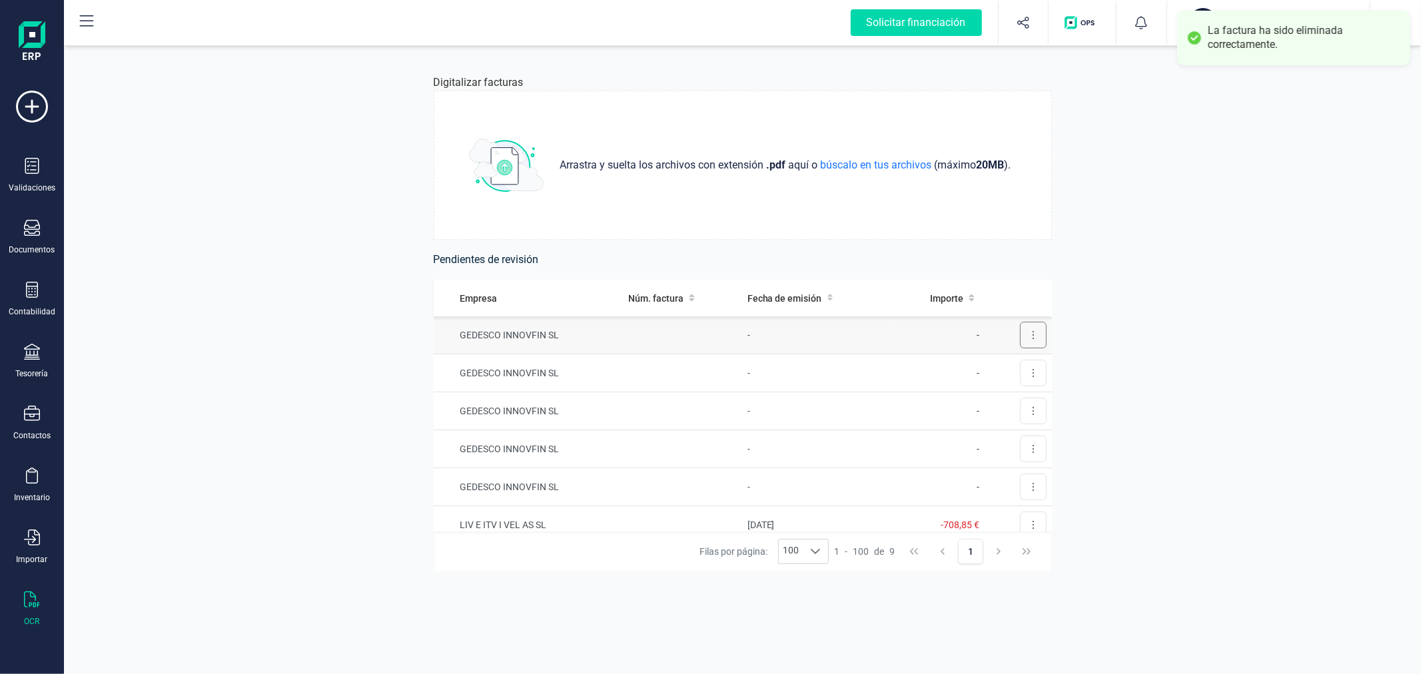
click at [1020, 337] on button at bounding box center [1033, 335] width 27 height 27
click at [969, 397] on span "Eliminar factura" at bounding box center [1002, 394] width 66 height 13
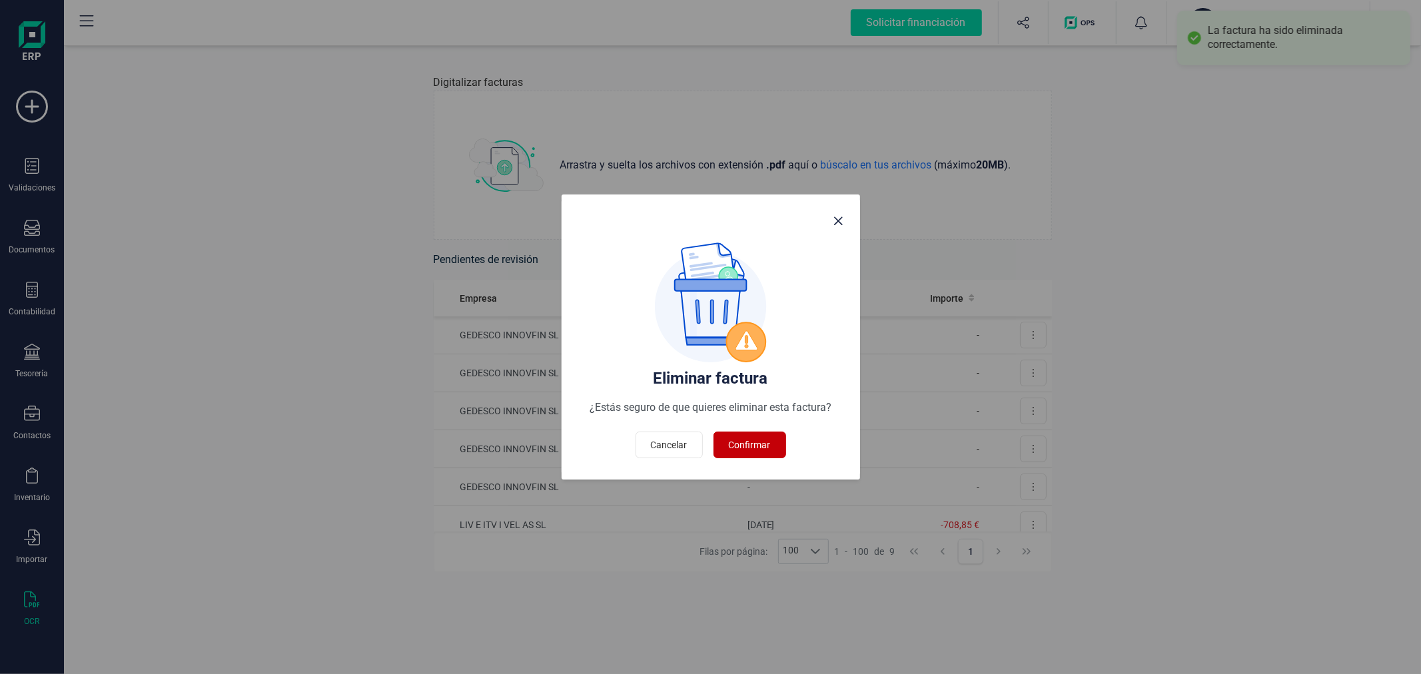
click at [775, 448] on button "Confirmar" at bounding box center [749, 445] width 73 height 27
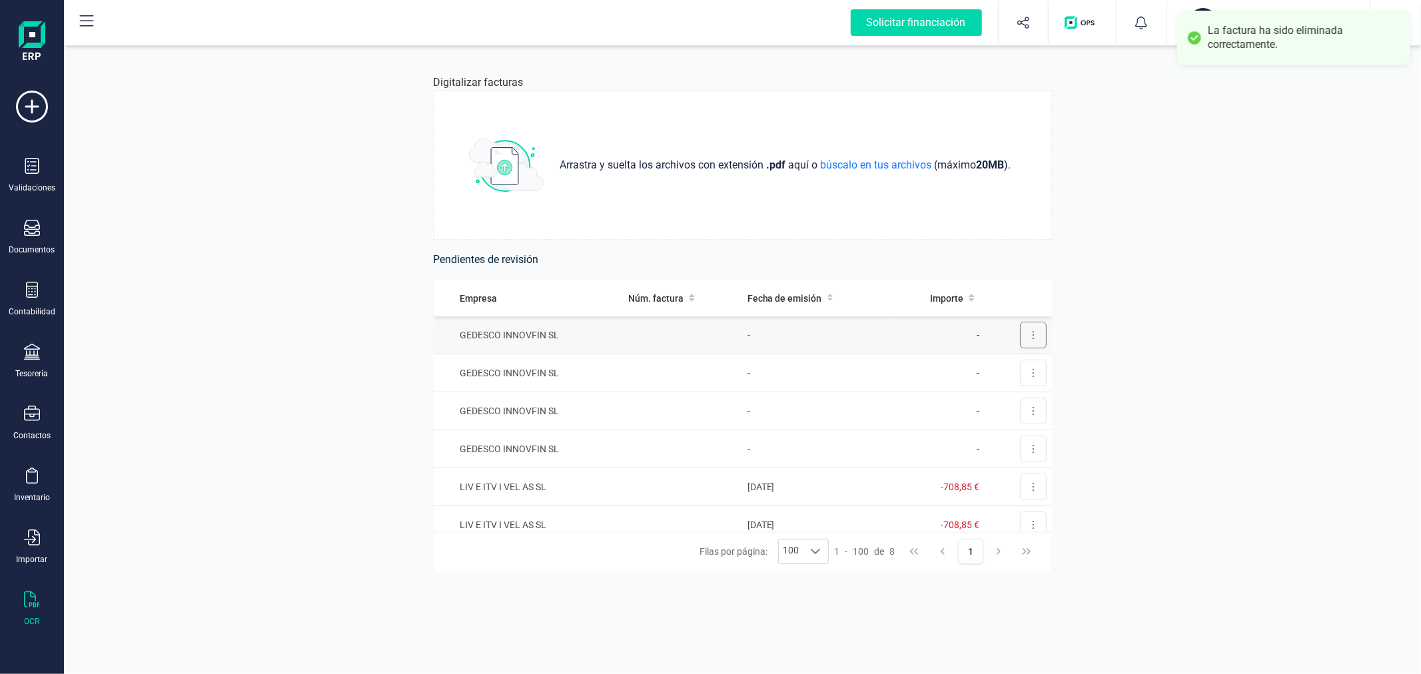
click at [1032, 335] on icon at bounding box center [1033, 335] width 3 height 11
click at [969, 389] on span "Eliminar factura" at bounding box center [1002, 394] width 66 height 13
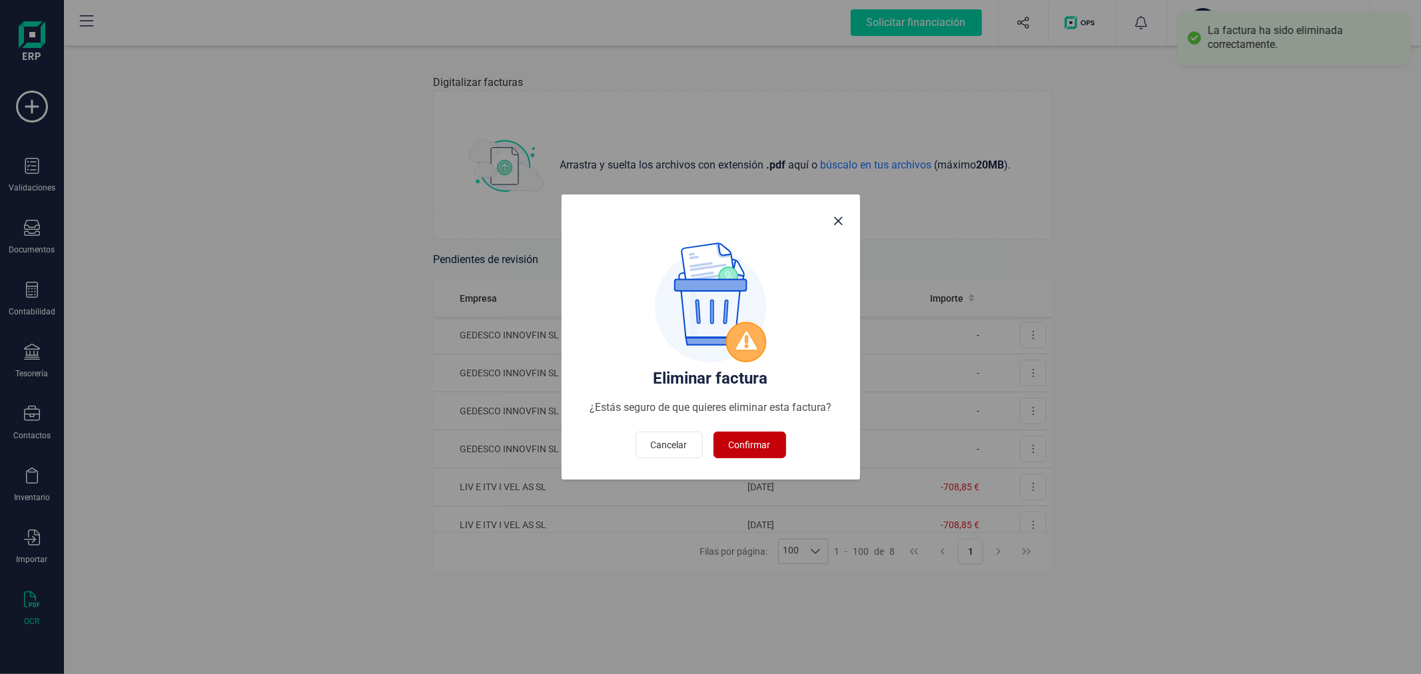
click at [769, 437] on button "Confirmar" at bounding box center [749, 445] width 73 height 27
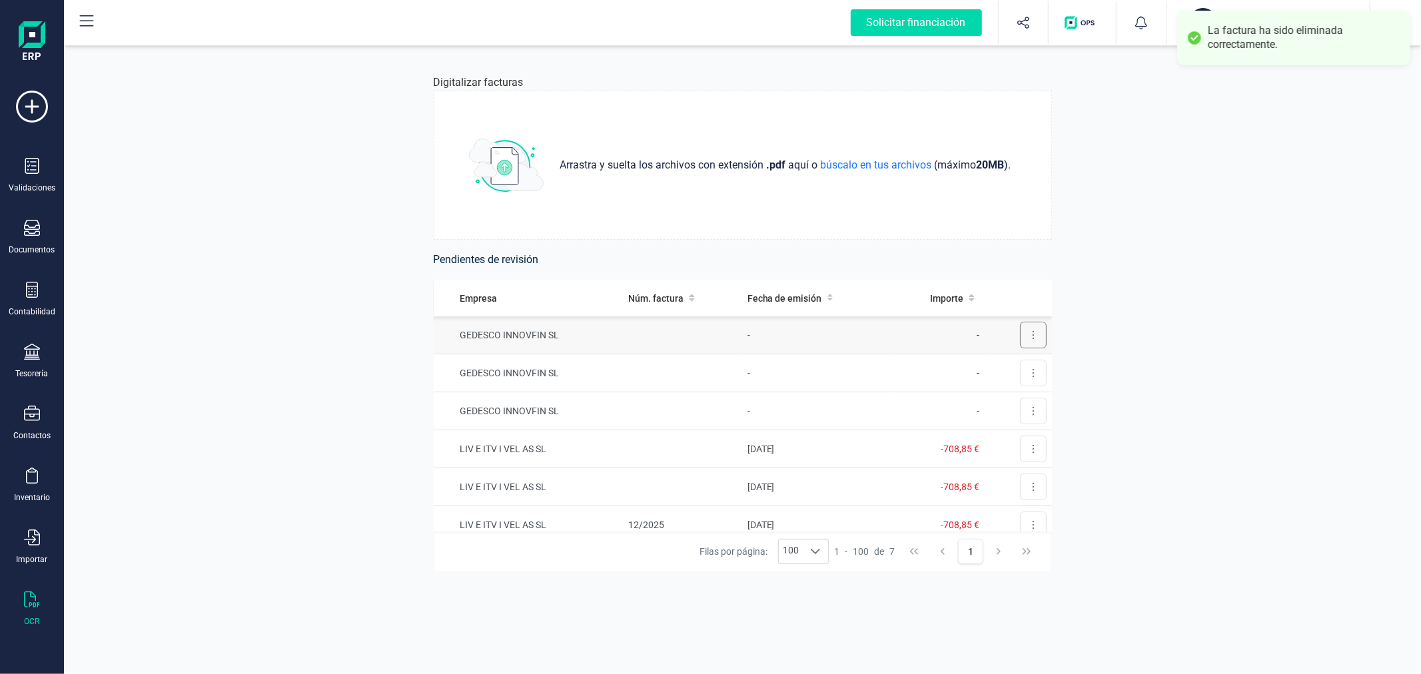
click at [1026, 331] on button at bounding box center [1033, 335] width 27 height 27
click at [975, 390] on span "Eliminar factura" at bounding box center [1002, 394] width 66 height 13
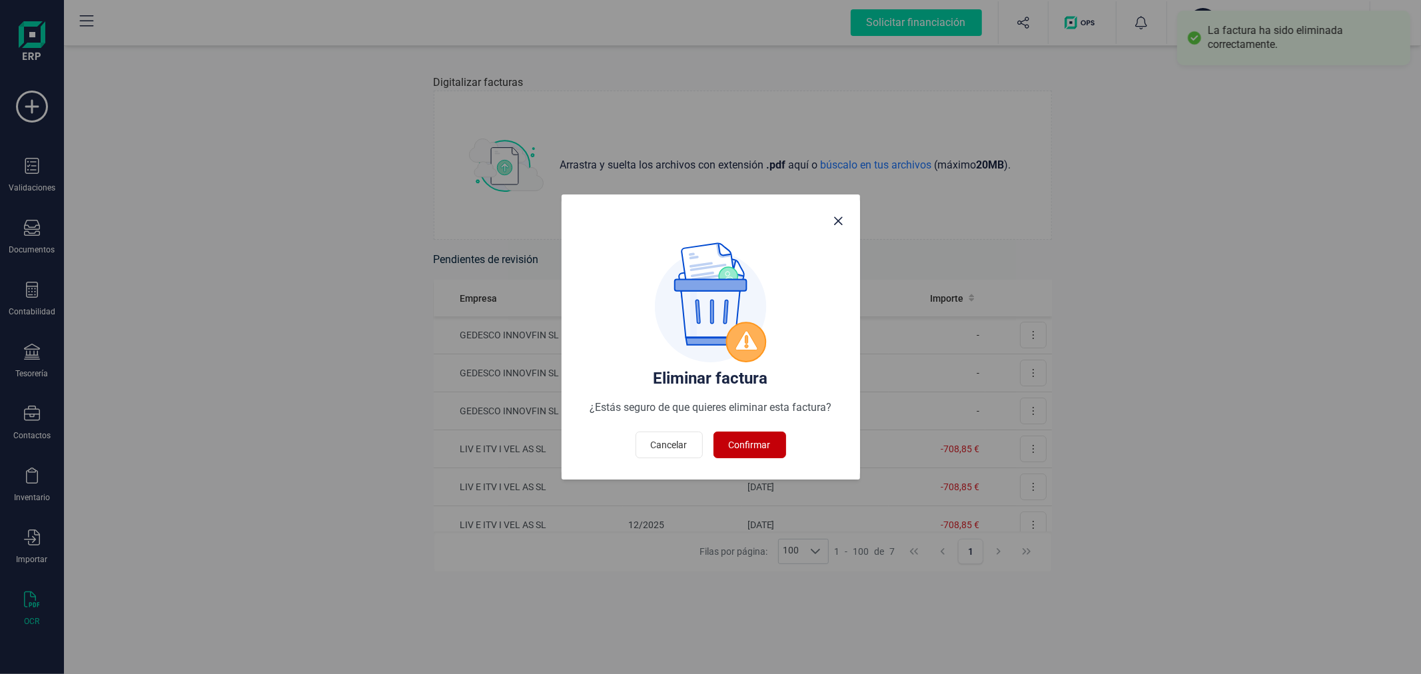
click at [765, 445] on span "Confirmar" at bounding box center [750, 444] width 42 height 13
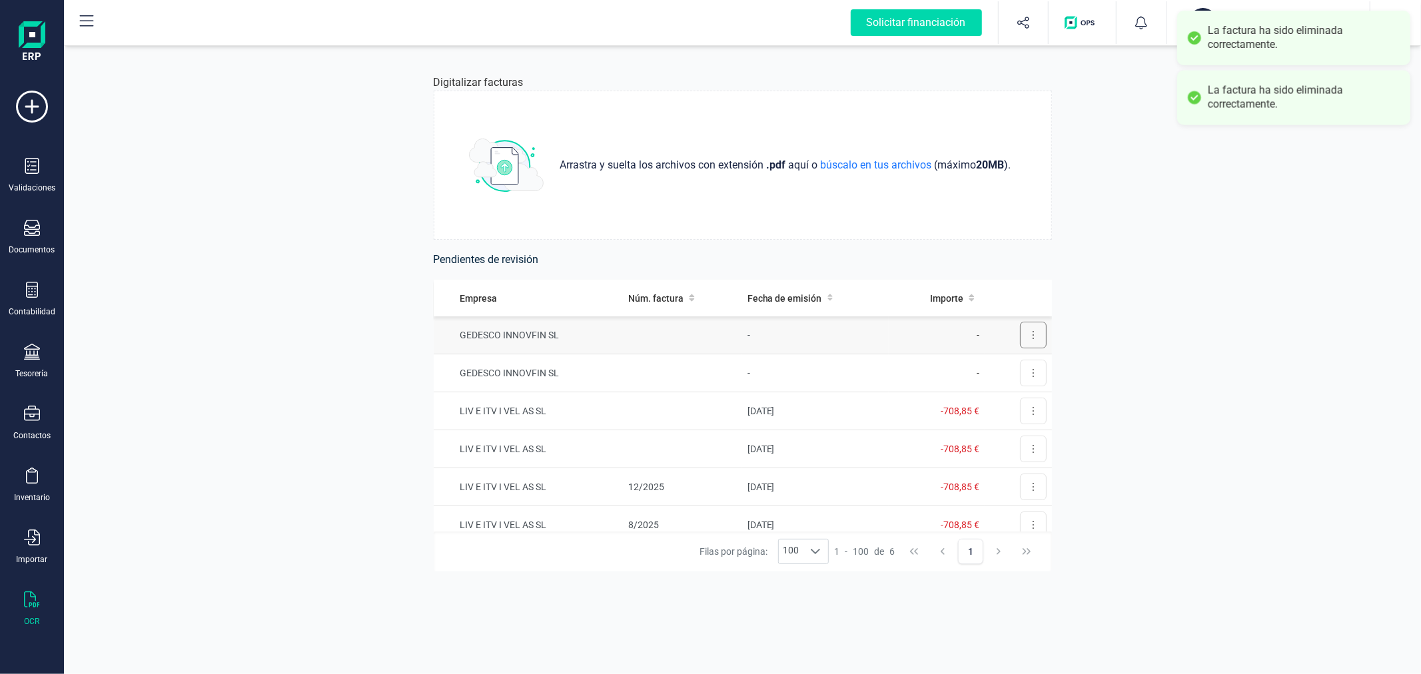
click at [1026, 338] on button at bounding box center [1033, 335] width 27 height 27
click at [969, 394] on span "Eliminar factura" at bounding box center [1002, 394] width 66 height 13
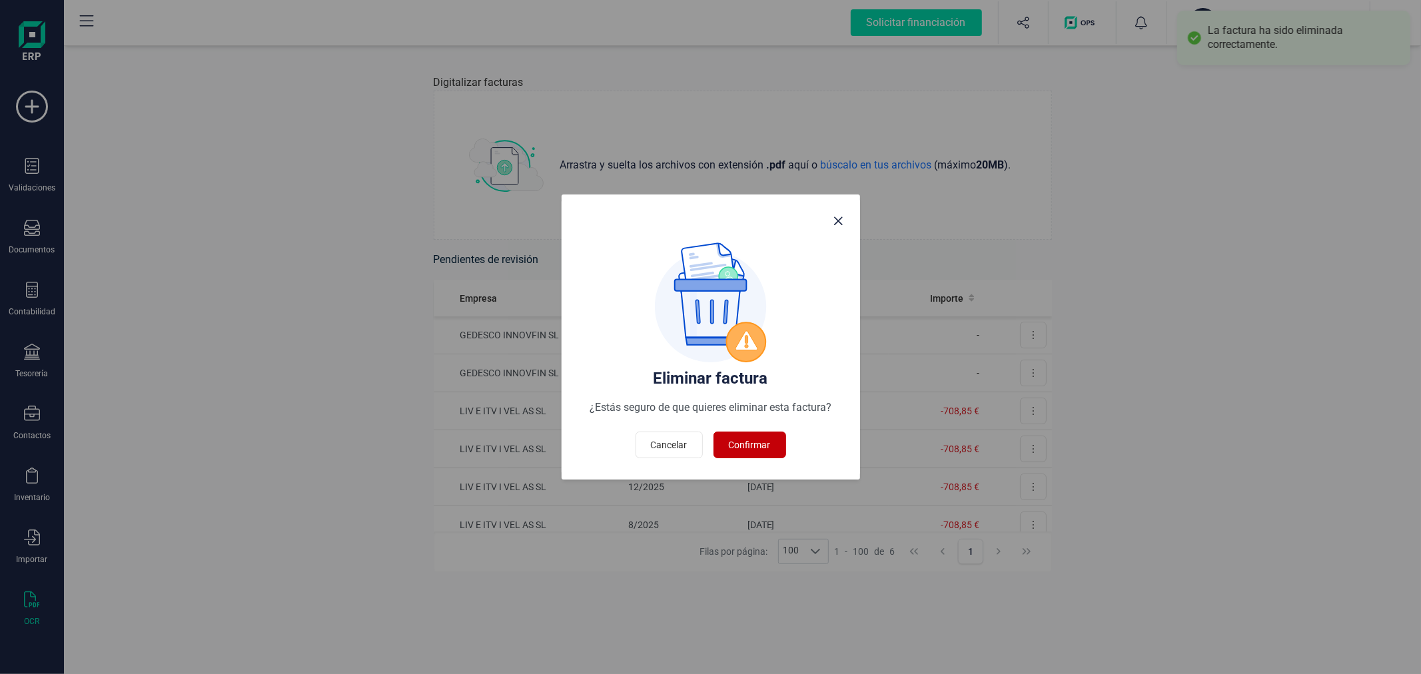
click at [760, 446] on span "Confirmar" at bounding box center [750, 444] width 42 height 13
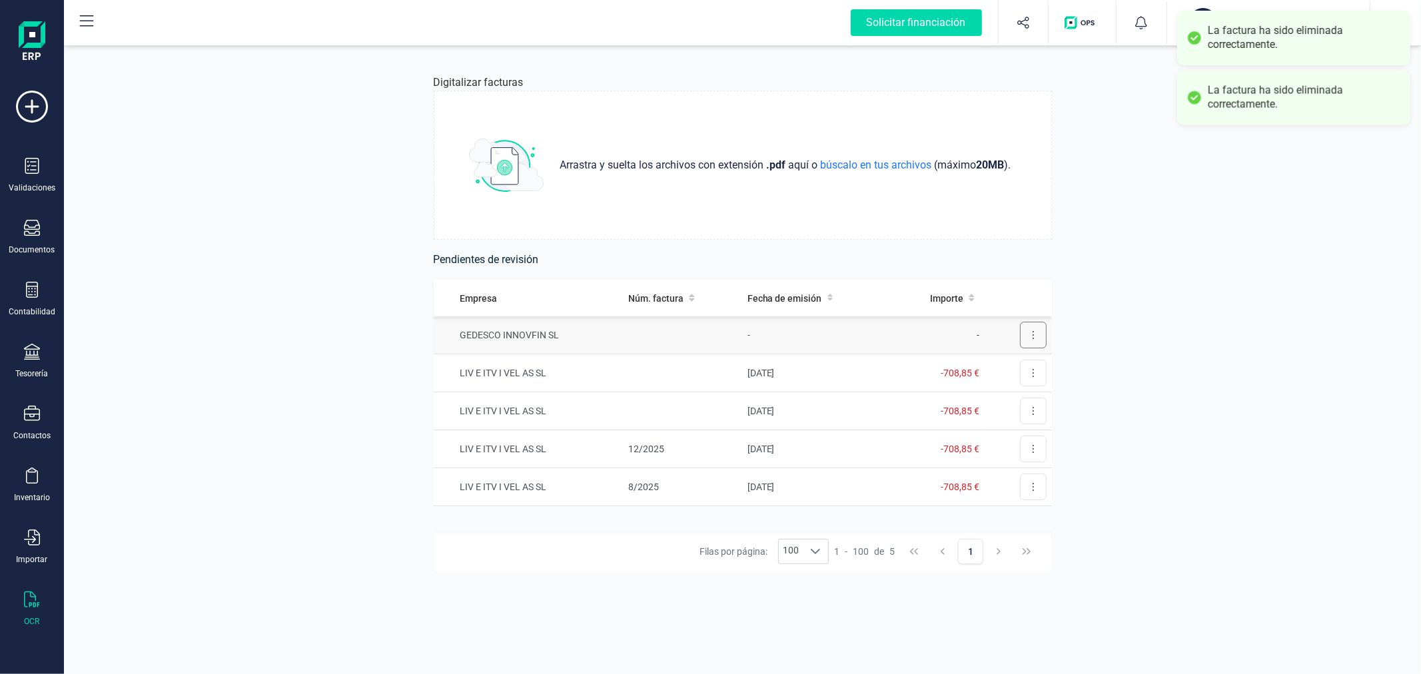
click at [1023, 338] on button at bounding box center [1033, 335] width 27 height 27
click at [973, 391] on span "Eliminar factura" at bounding box center [1002, 394] width 66 height 13
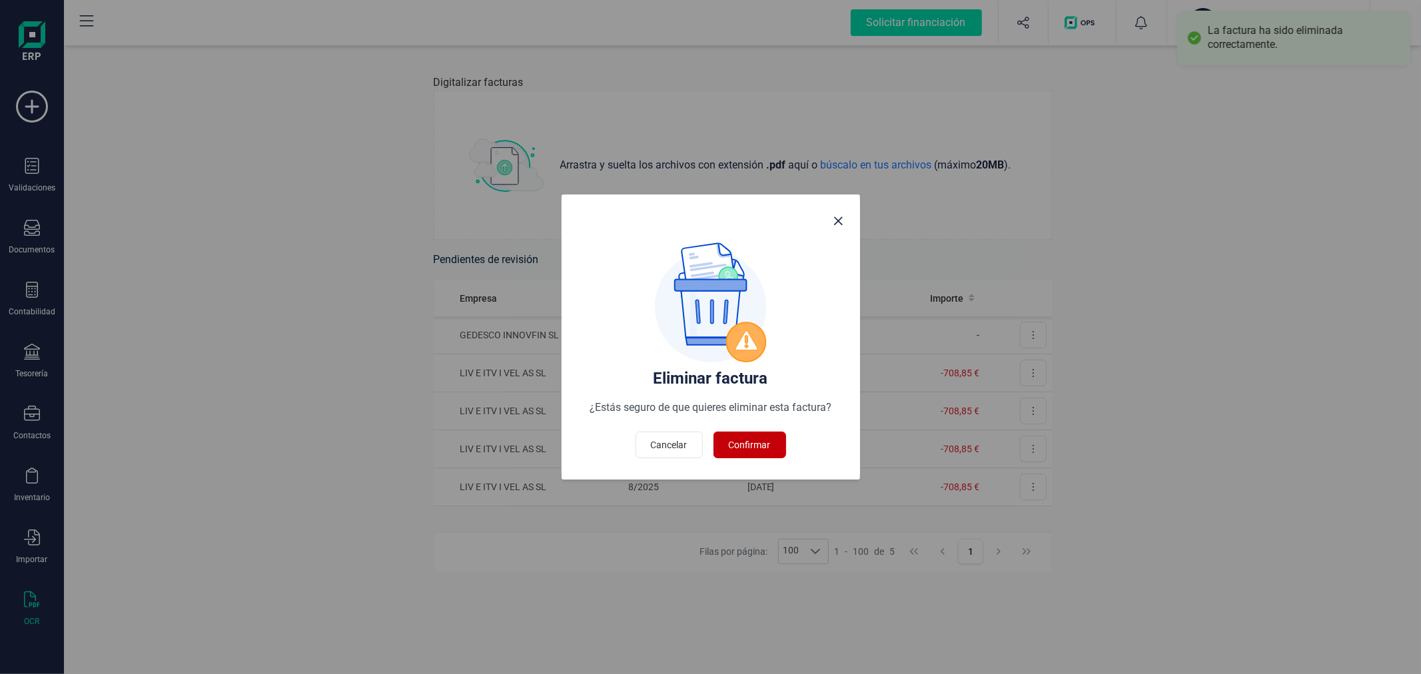
click at [757, 435] on button "Confirmar" at bounding box center [749, 445] width 73 height 27
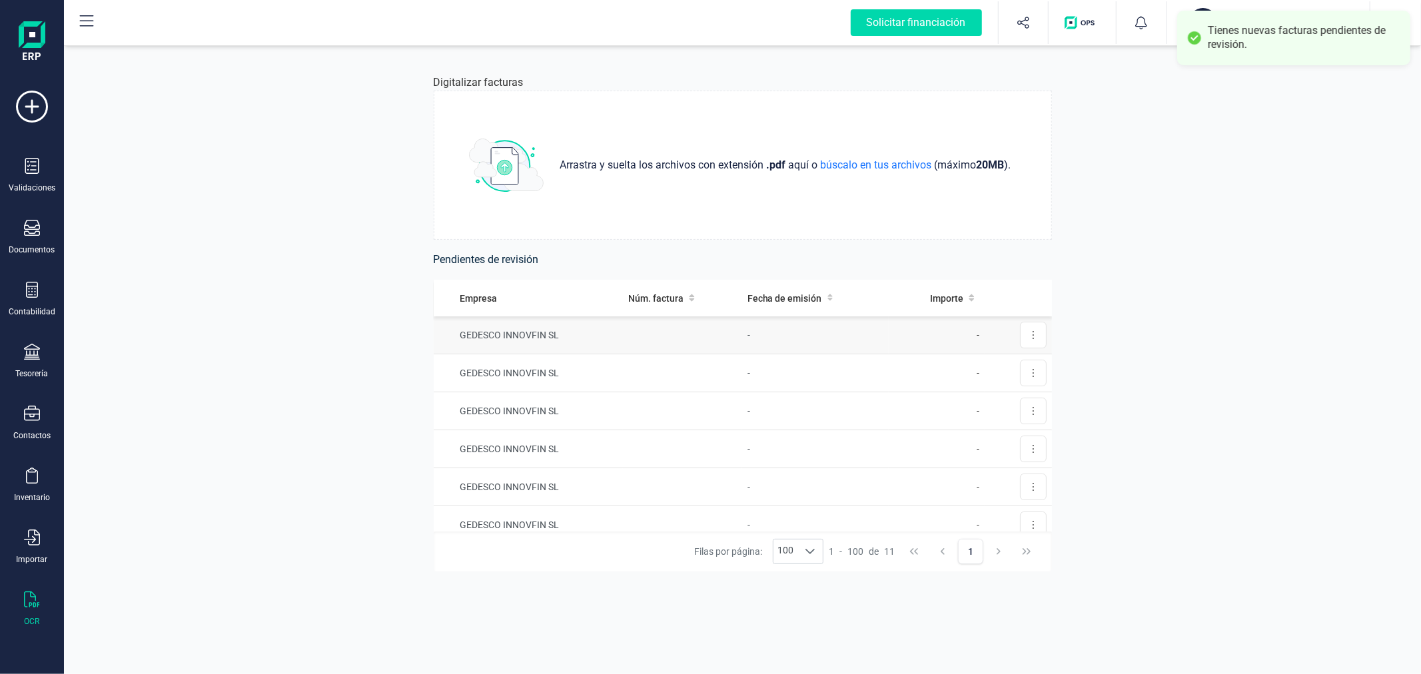
click at [613, 334] on td "GEDESCO INNOVFIN SL" at bounding box center [528, 335] width 189 height 38
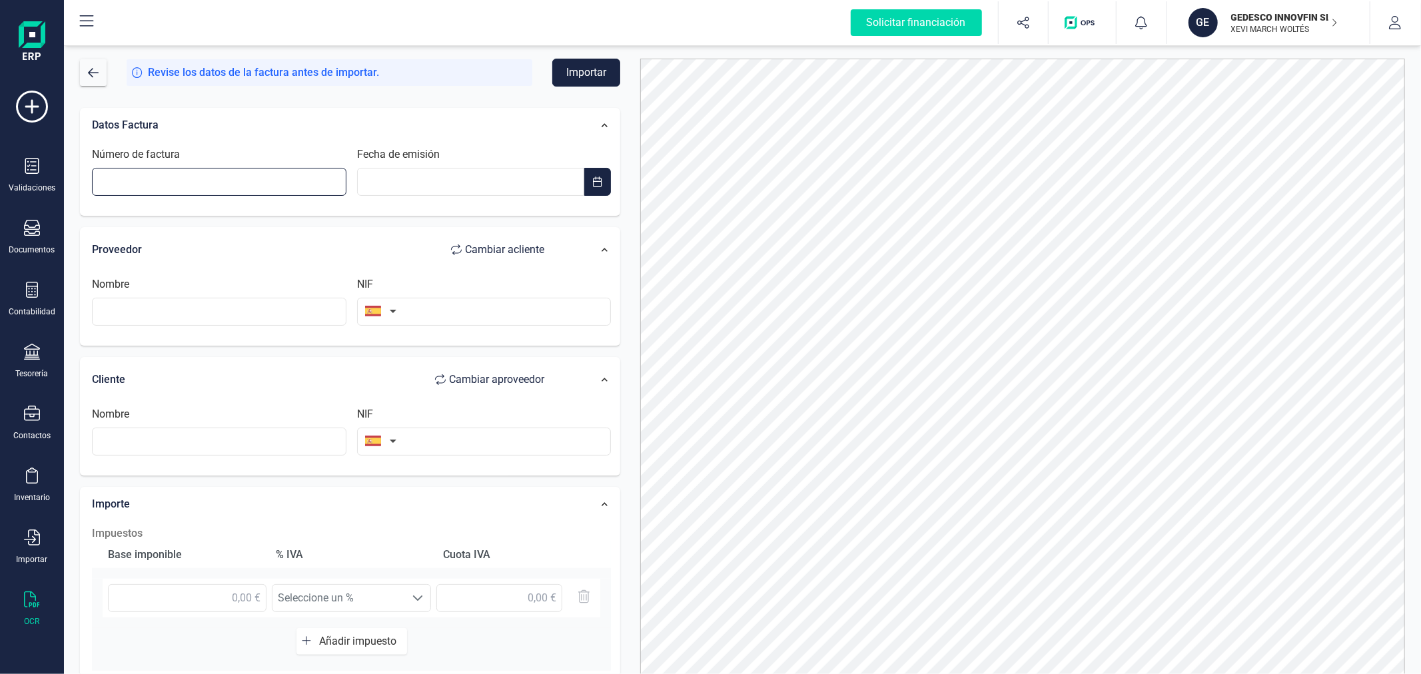
click at [184, 176] on input "Número de factura" at bounding box center [219, 182] width 254 height 28
type input "25-127"
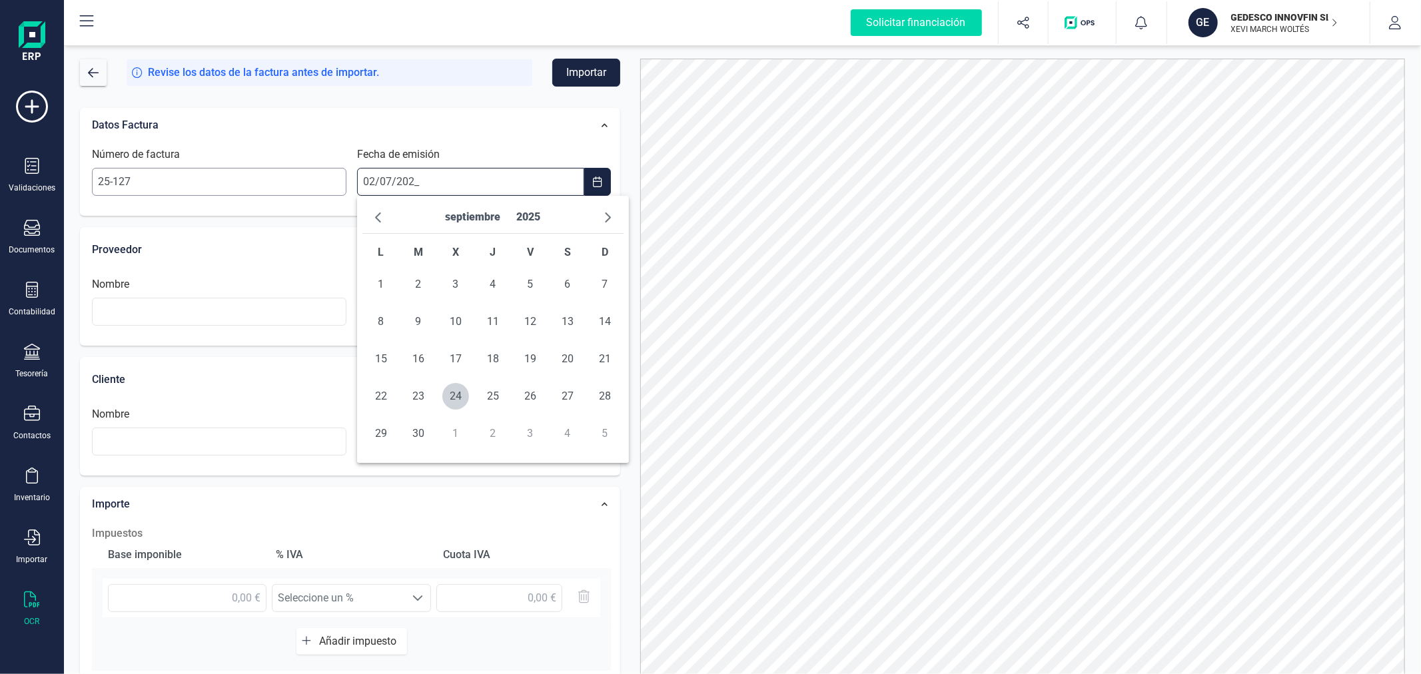
type input "[DATE]"
click at [456, 281] on span "2" at bounding box center [455, 284] width 27 height 27
click at [198, 318] on input "text" at bounding box center [219, 312] width 254 height 28
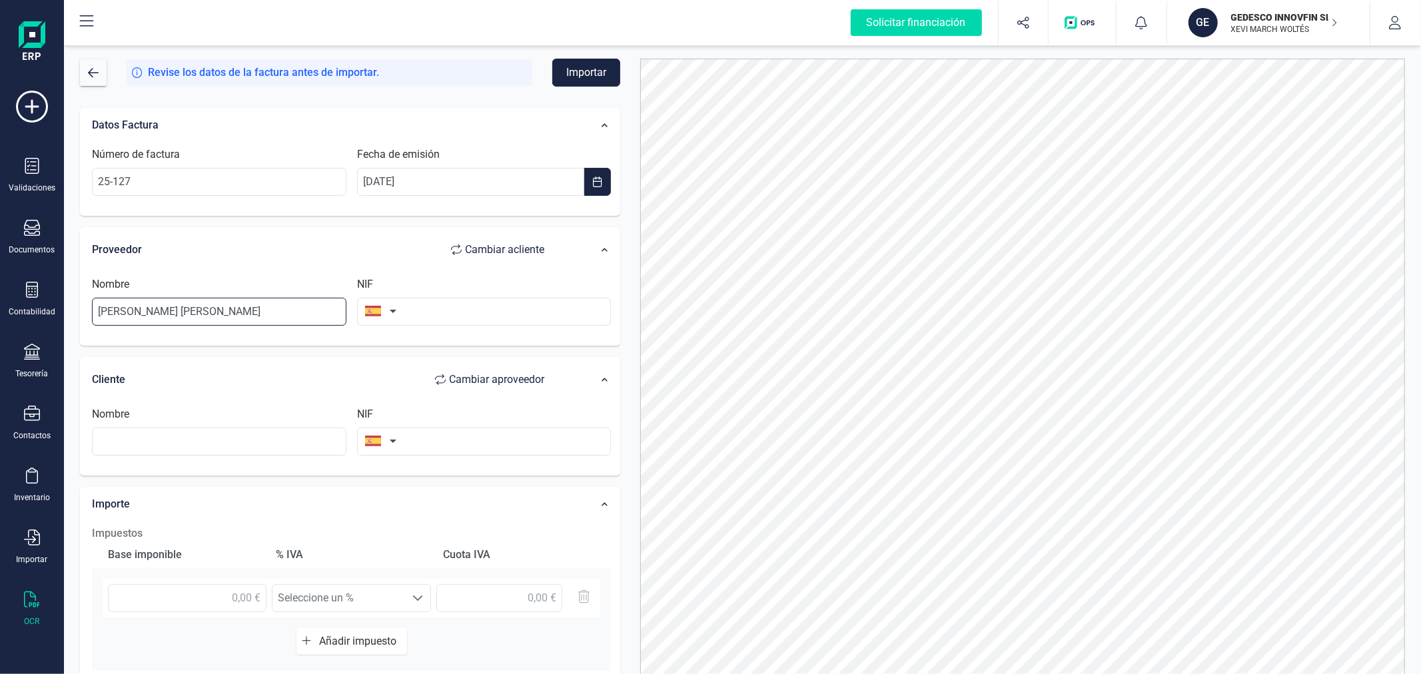
type input "[PERSON_NAME] [PERSON_NAME]"
type input "79264902W"
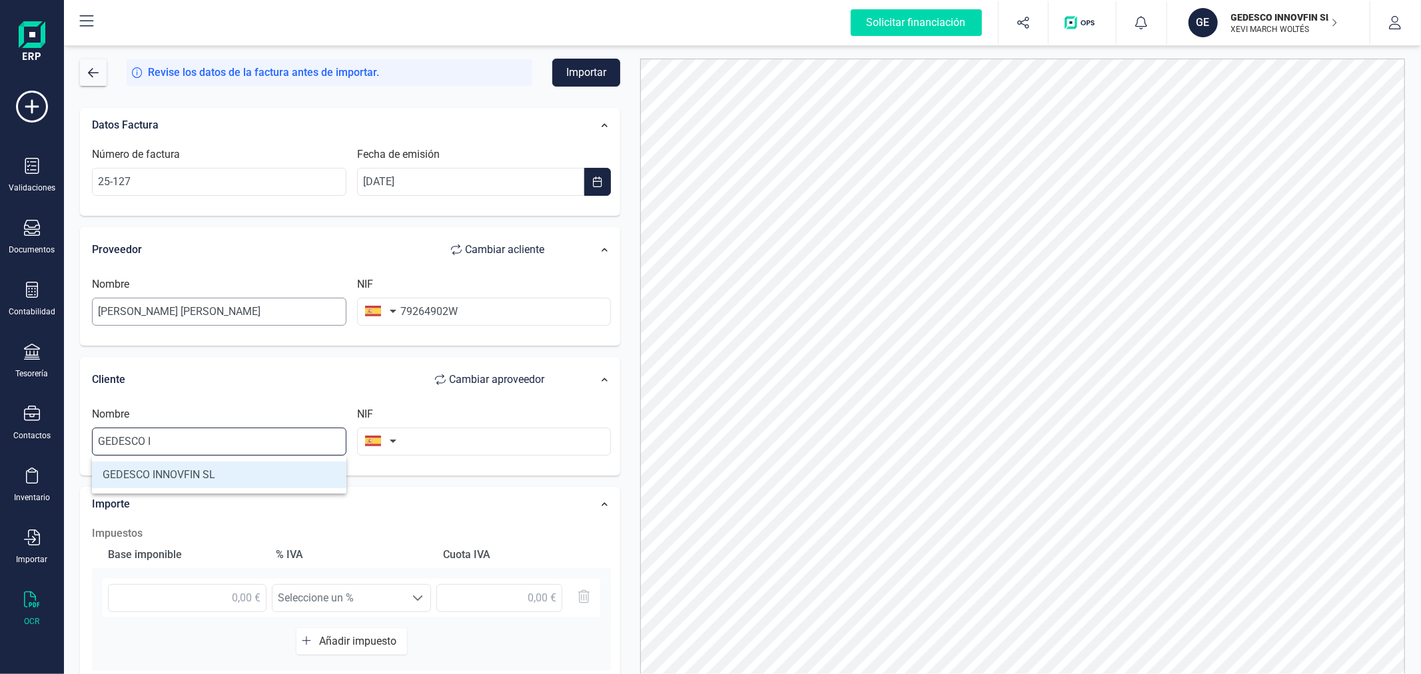
type input "GEDESCO INNOVFIN SL"
type input "B98999030"
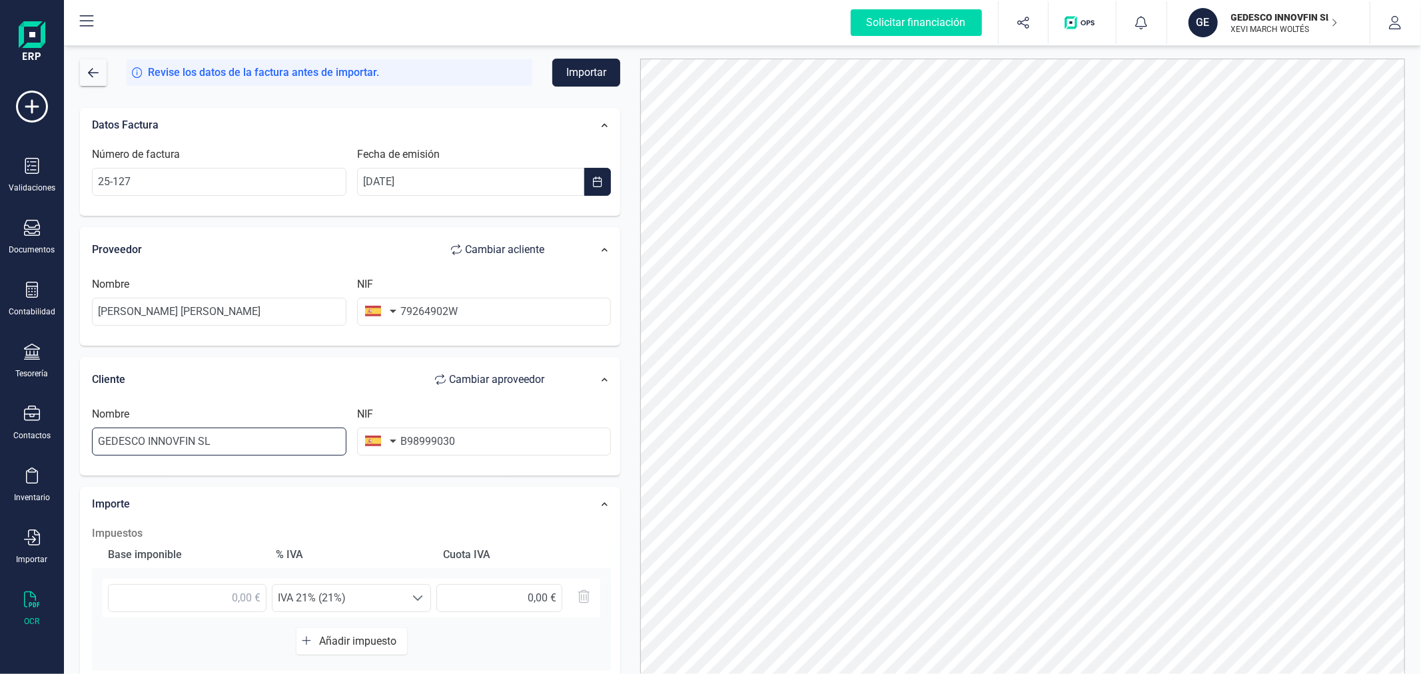
scroll to position [210, 0]
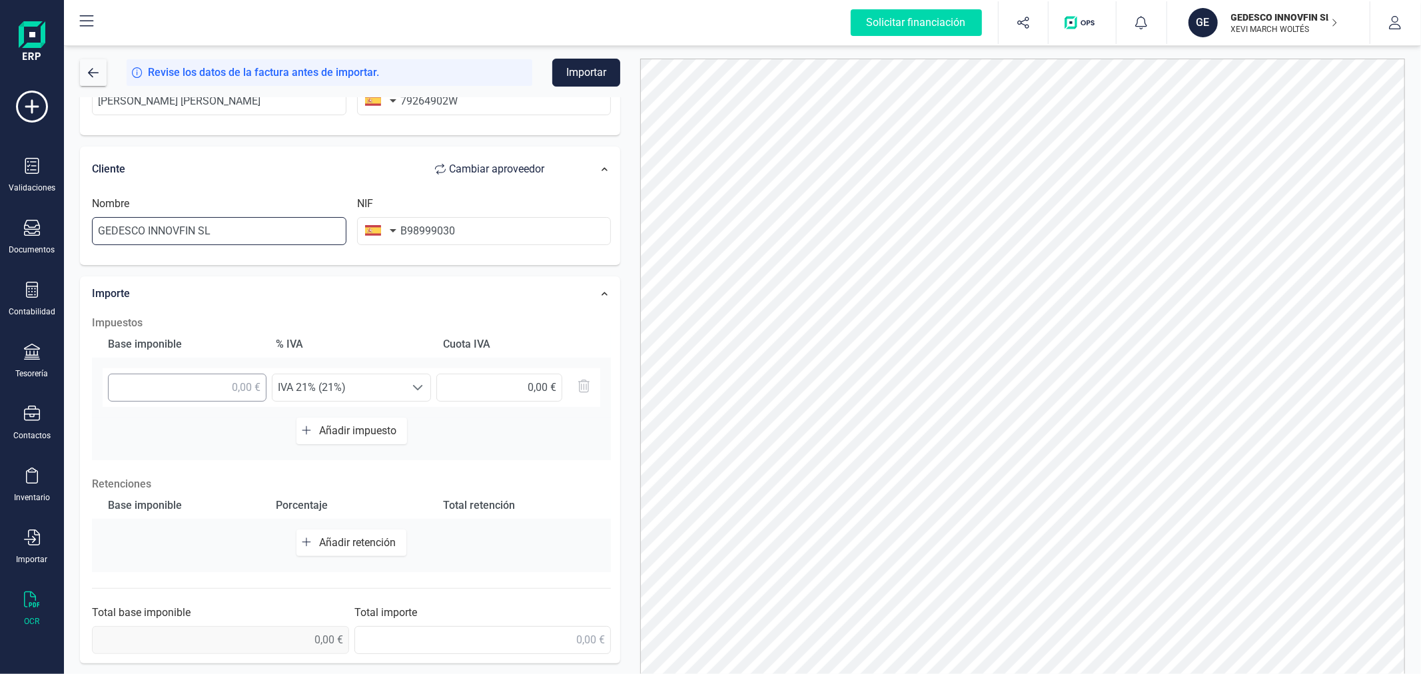
type input "GEDESCO INNOVFIN SL"
click at [240, 396] on input "text" at bounding box center [187, 388] width 159 height 28
type input "319,66 €"
click at [518, 637] on input "text" at bounding box center [482, 640] width 257 height 28
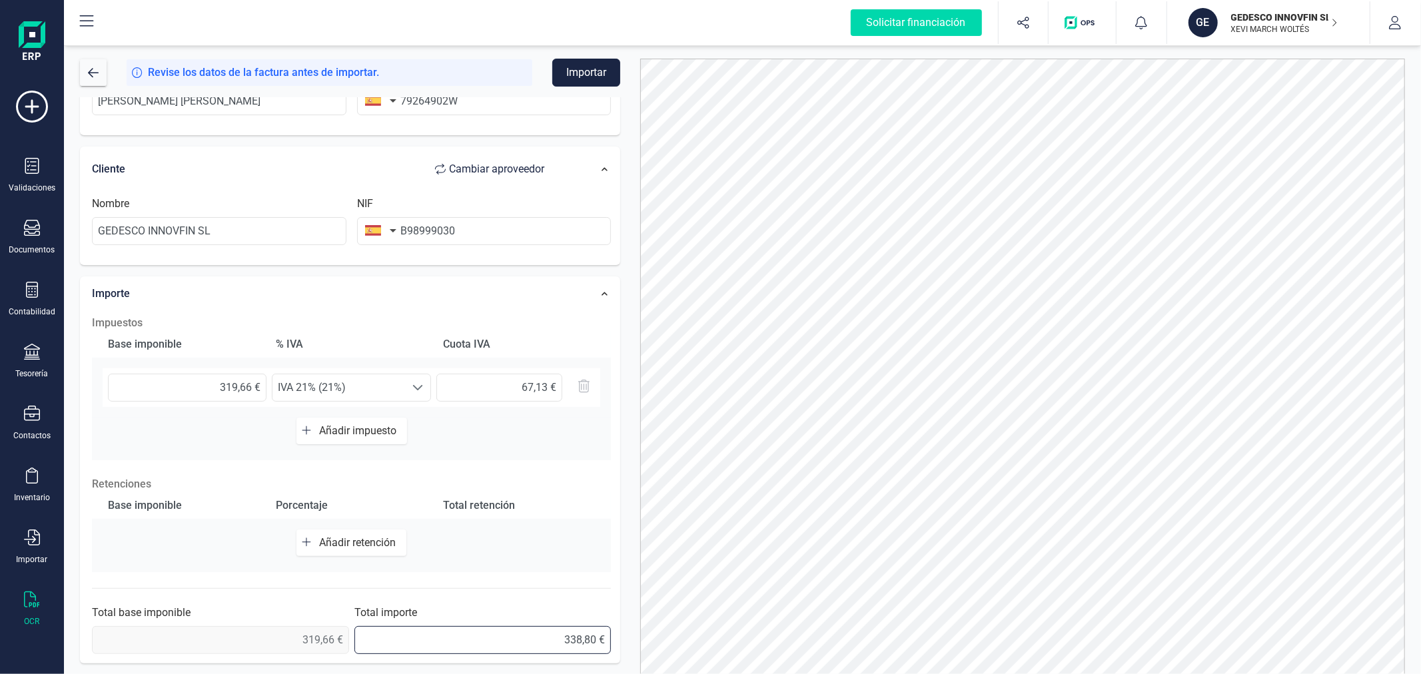
type input "338,84 €"
click at [327, 548] on span "Añadir retención" at bounding box center [360, 542] width 82 height 13
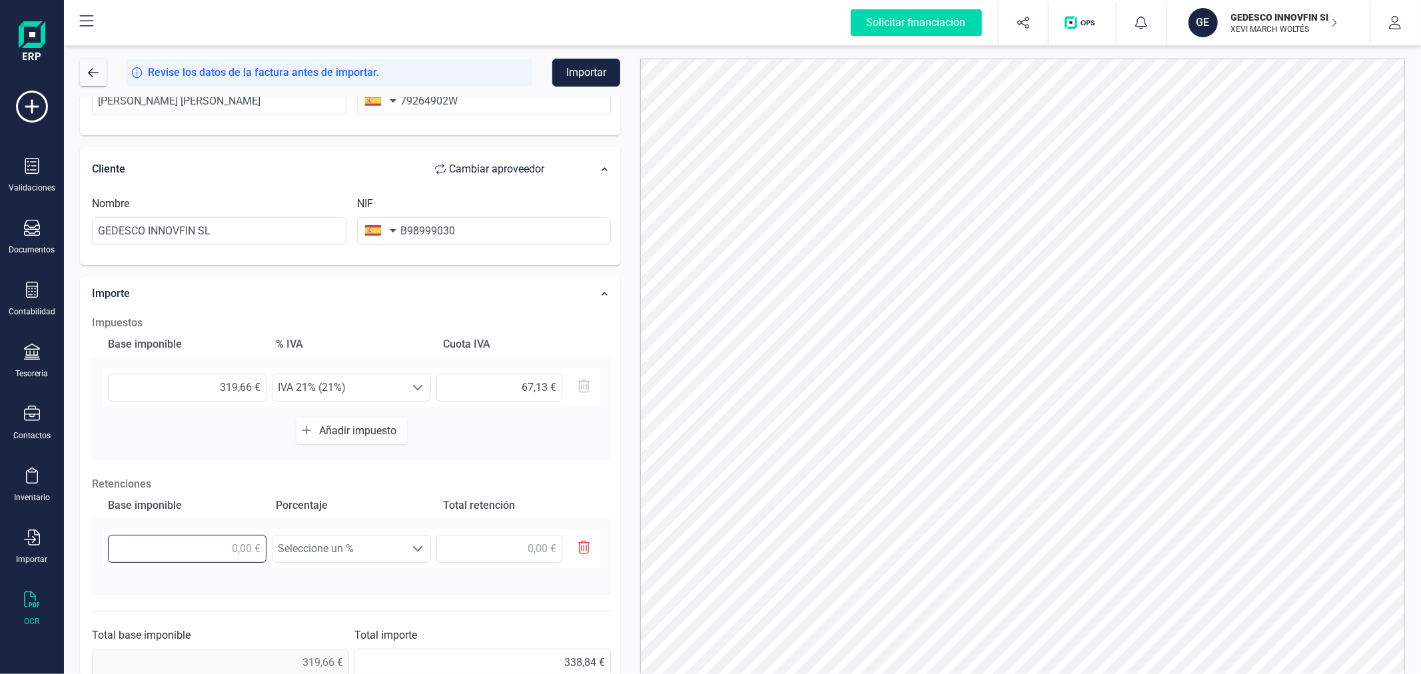
click at [232, 549] on input "text" at bounding box center [187, 549] width 159 height 28
type input "319,66 €"
click at [395, 553] on span "Seleccione un %" at bounding box center [339, 549] width 132 height 27
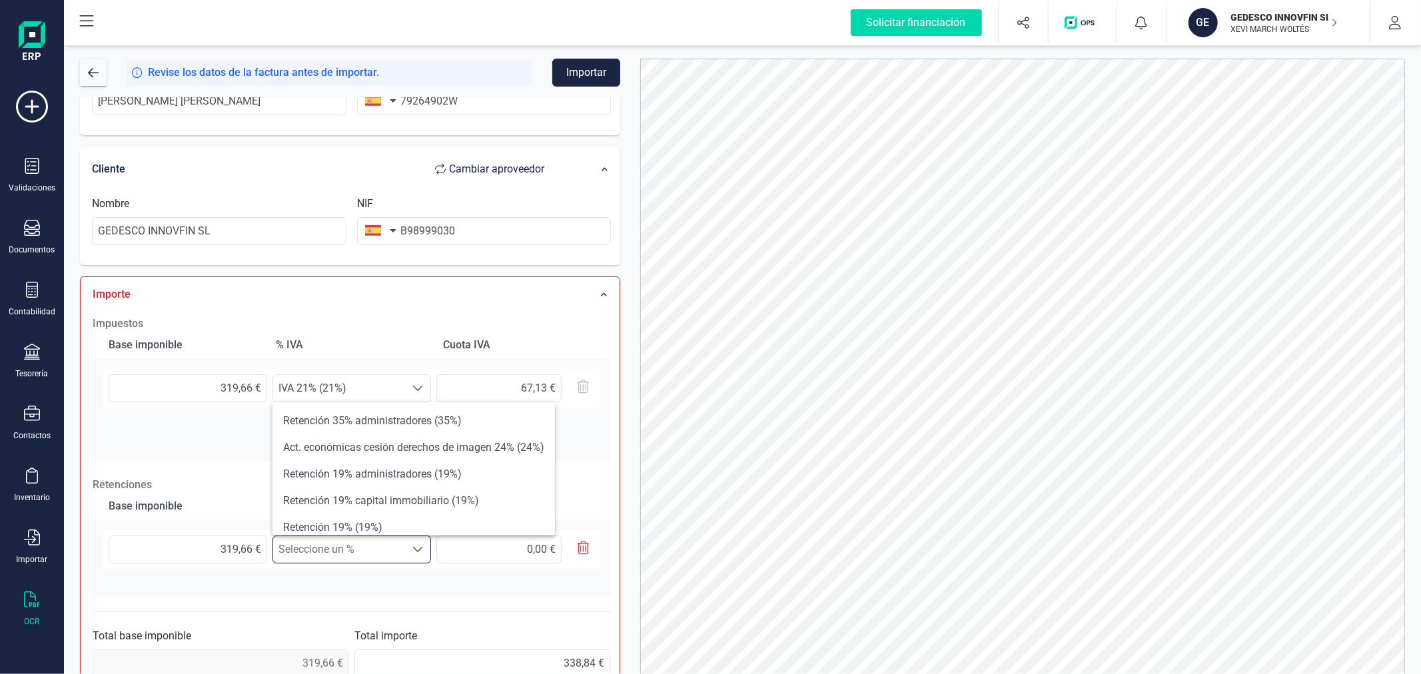
scroll to position [74, 0]
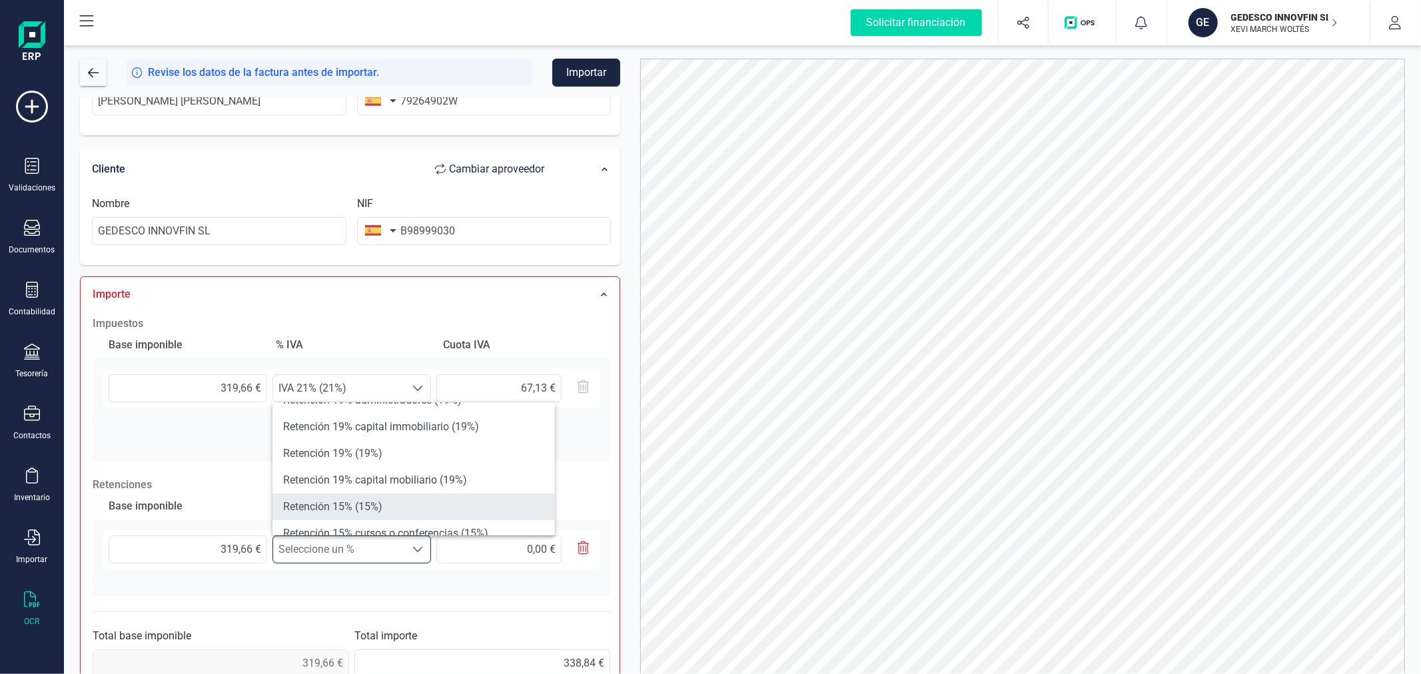
click at [396, 500] on li "Retención 15% (15%)" at bounding box center [413, 506] width 282 height 27
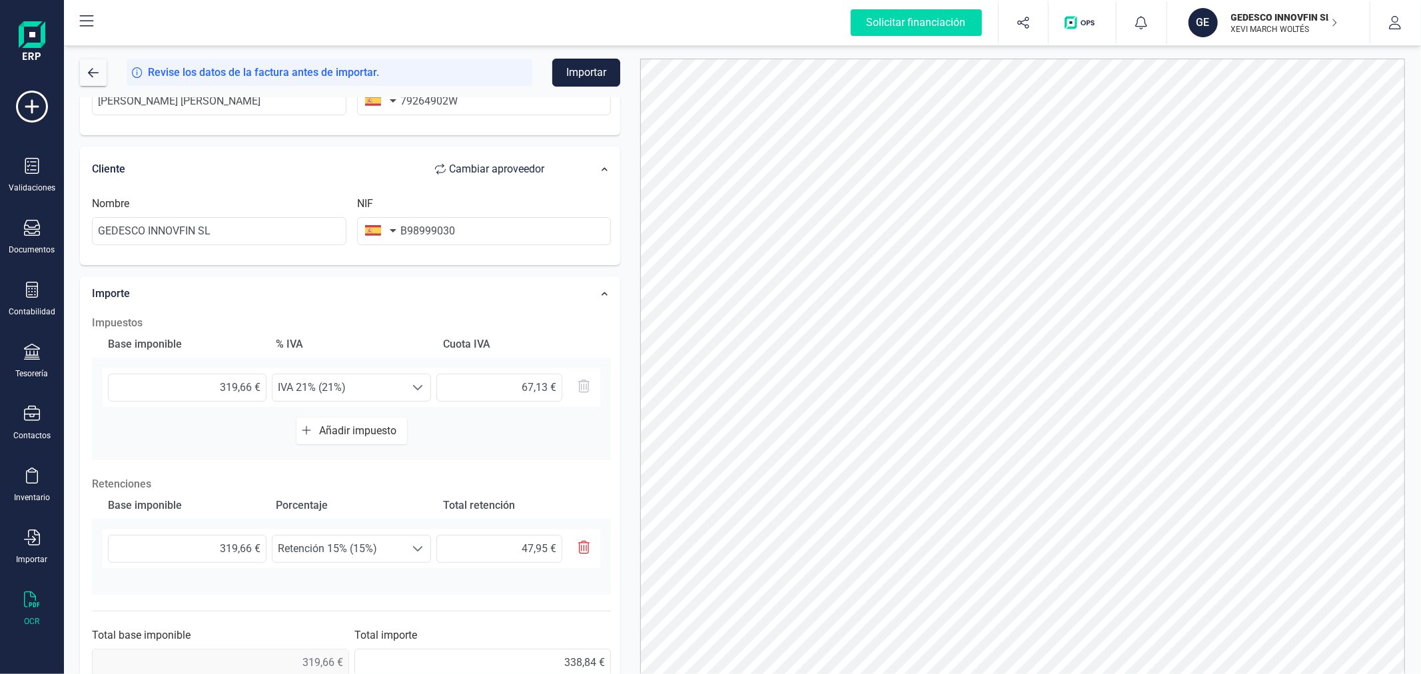
click at [607, 61] on button "Importar" at bounding box center [586, 73] width 68 height 28
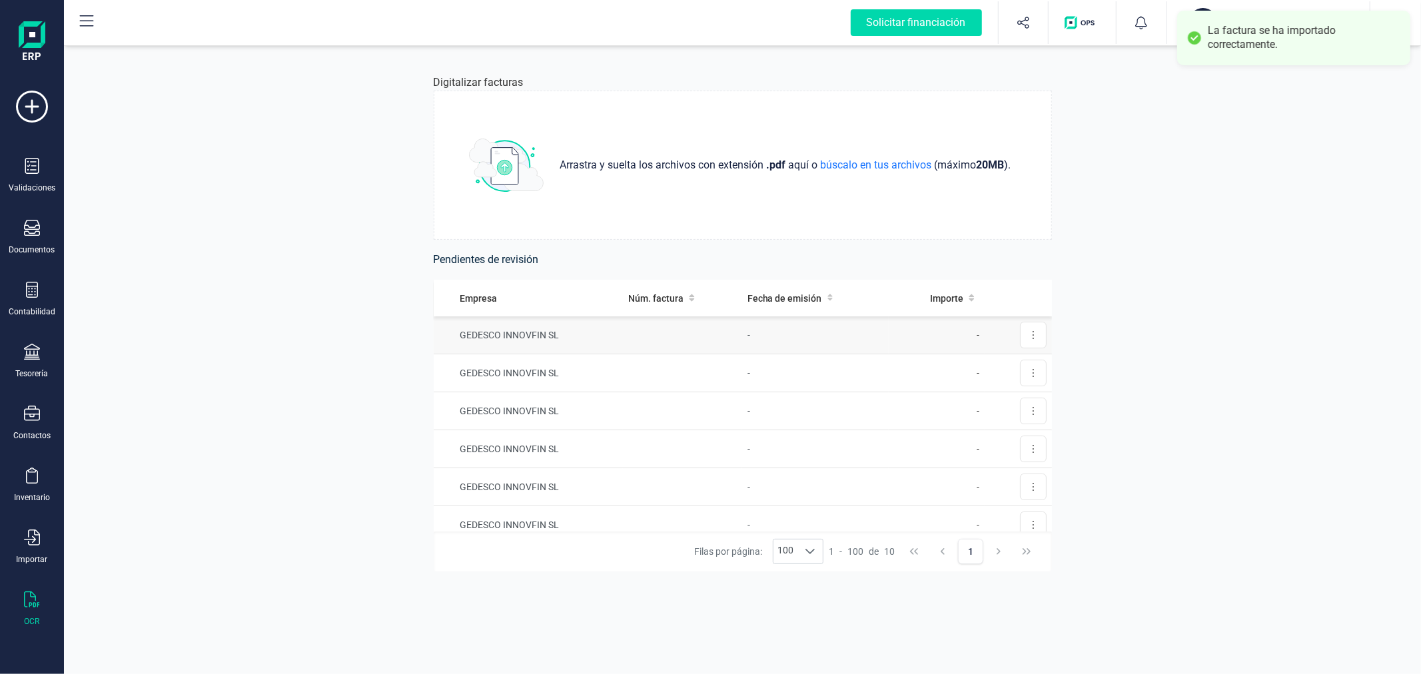
click at [717, 340] on td at bounding box center [682, 335] width 119 height 38
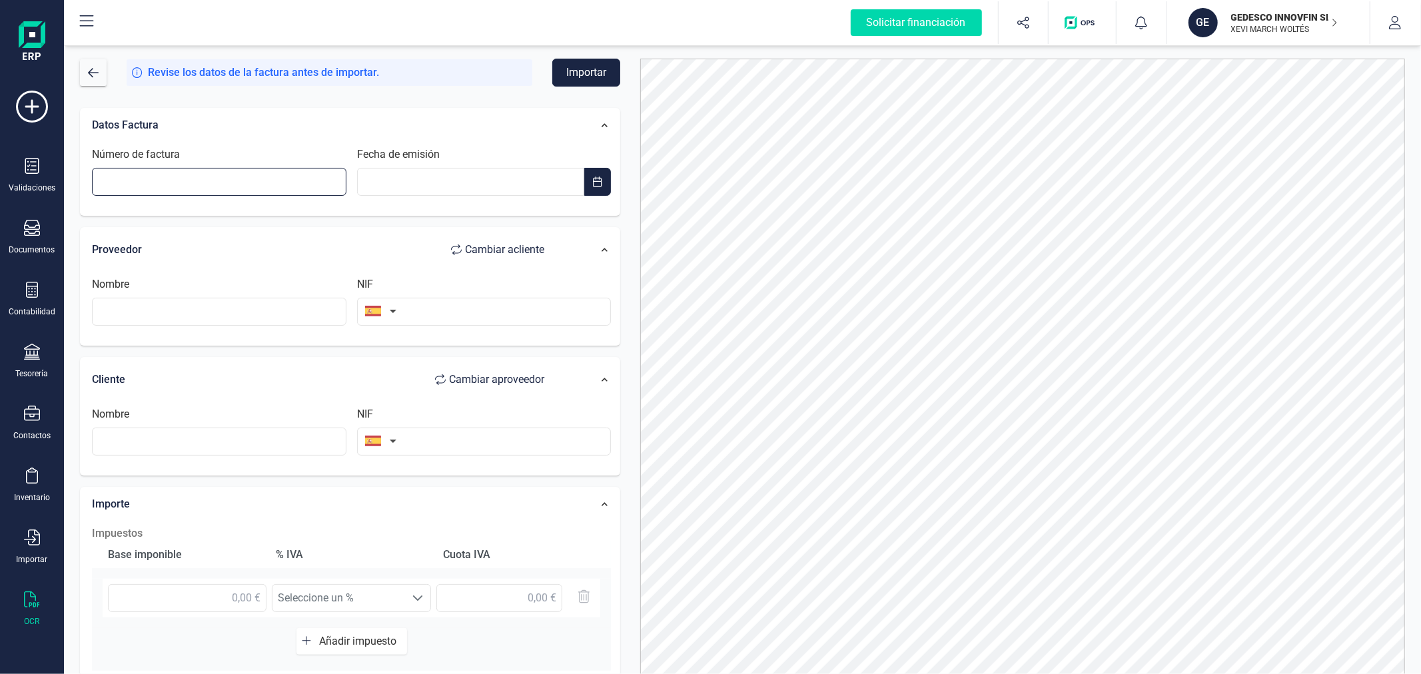
click at [295, 175] on input "Número de factura" at bounding box center [219, 182] width 254 height 28
type input "25-129"
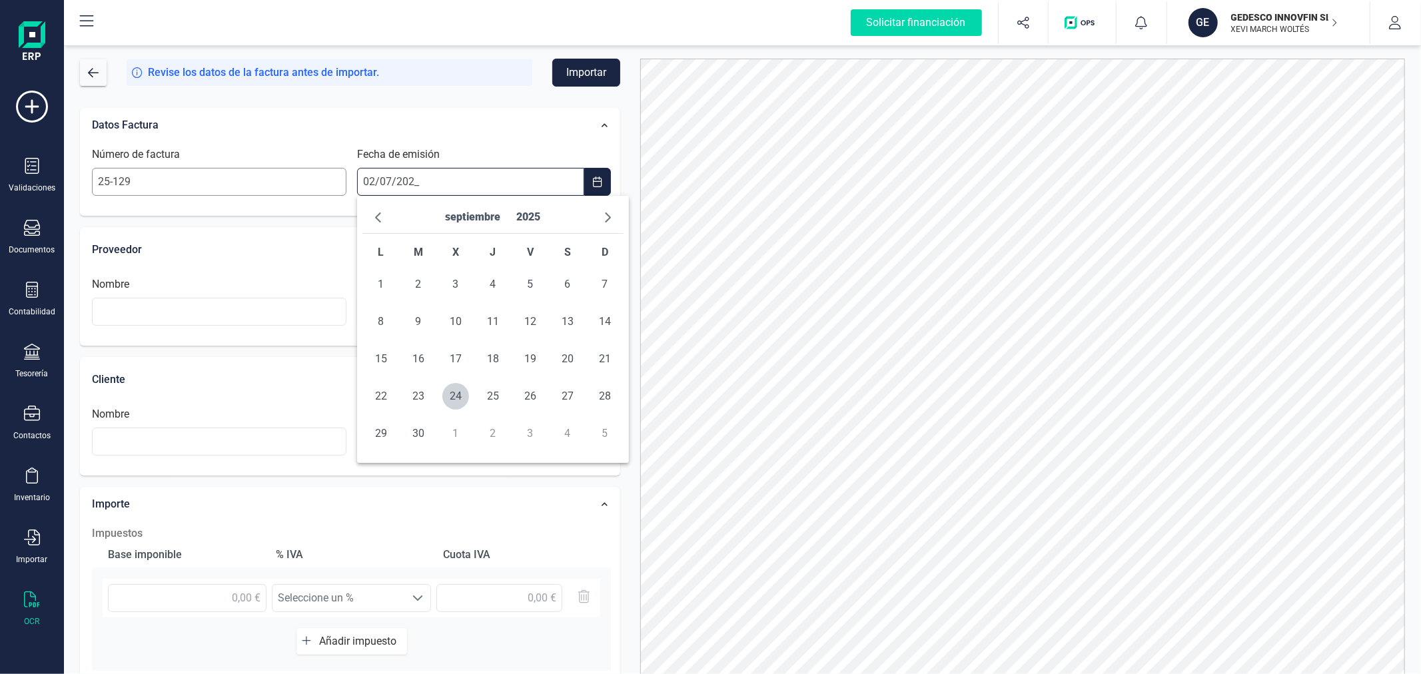
type input "[DATE]"
click at [456, 287] on span "2" at bounding box center [455, 284] width 27 height 27
click at [166, 321] on input "text" at bounding box center [219, 312] width 254 height 28
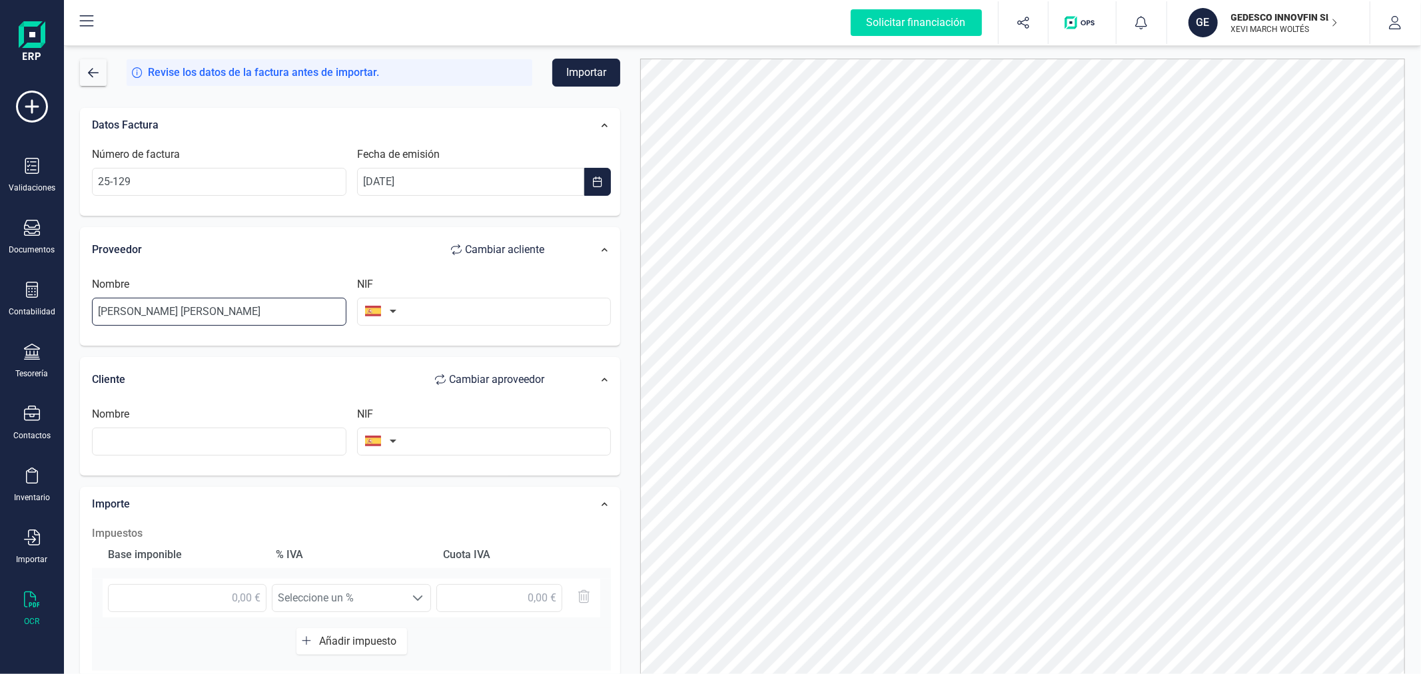
type input "[PERSON_NAME] [PERSON_NAME]"
type input "79264902W"
click at [288, 444] on input "text" at bounding box center [219, 442] width 254 height 28
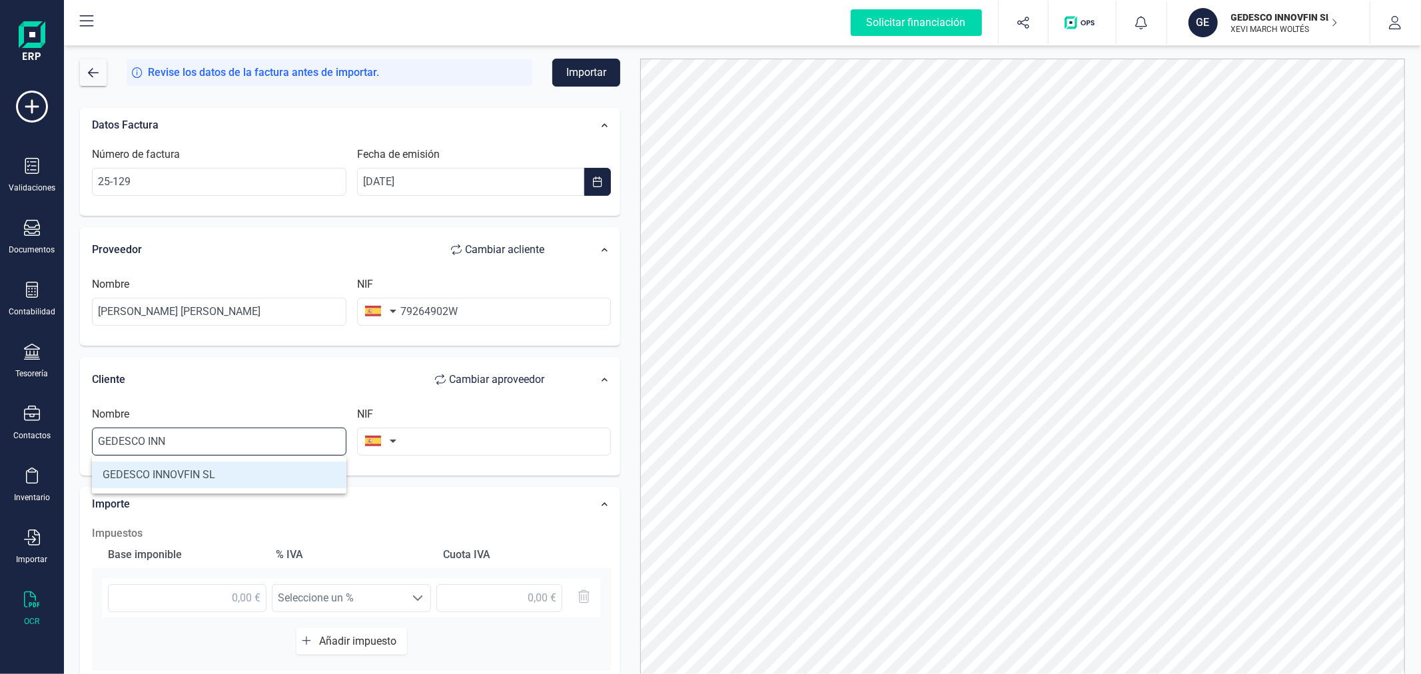
type input "GEDESCO INNOVFIN SL"
type input "B98999030"
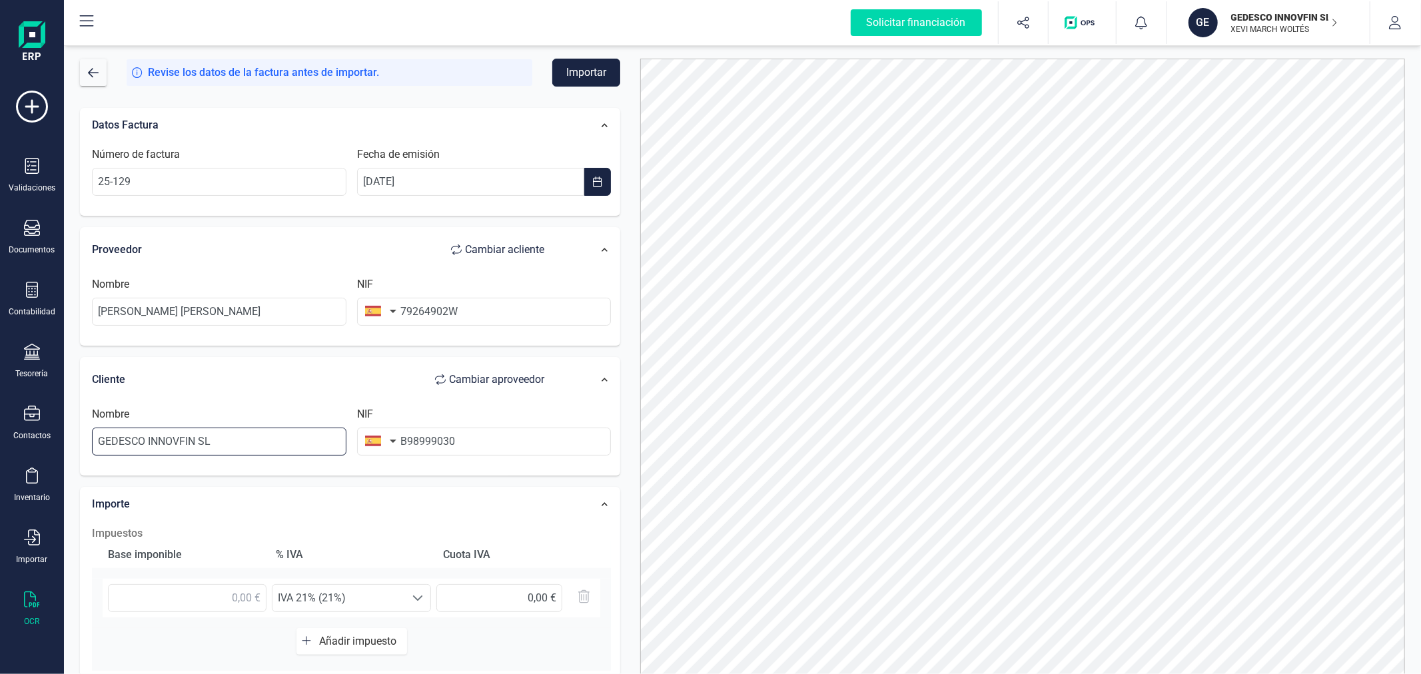
scroll to position [210, 0]
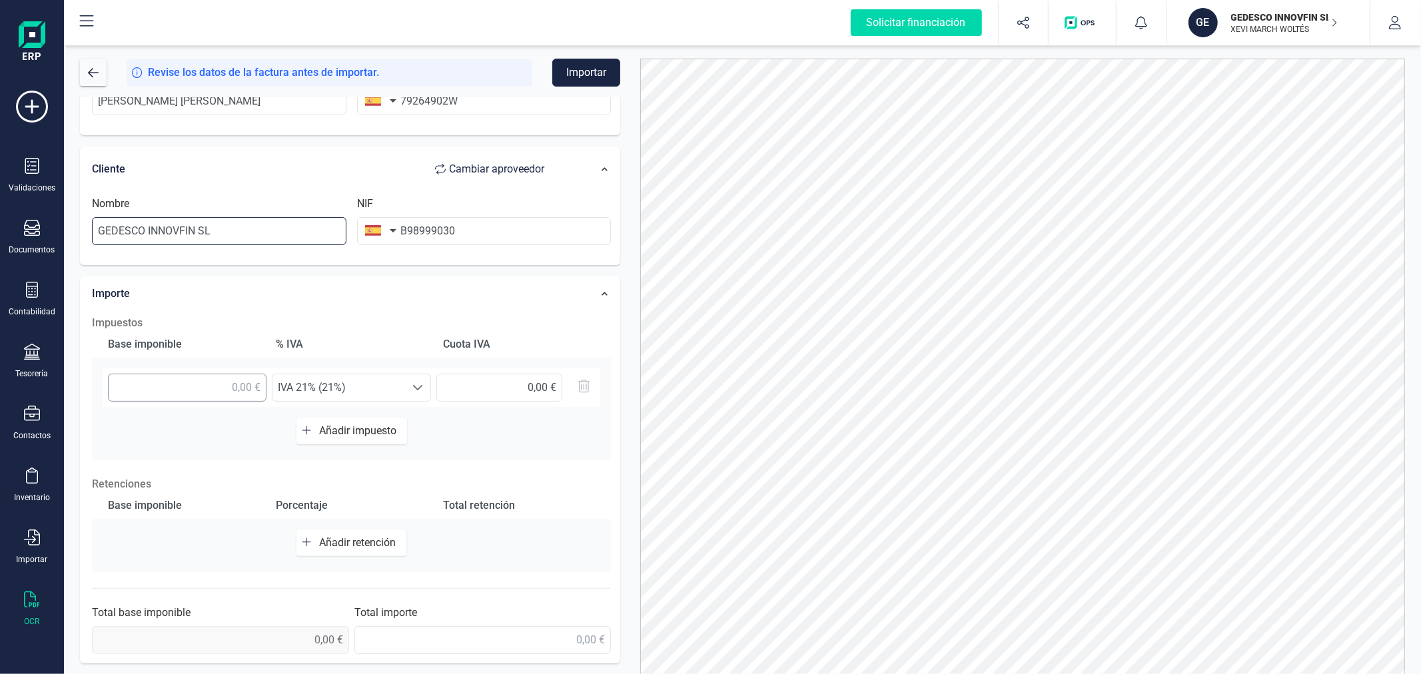
type input "GEDESCO INNOVFIN SL"
click at [217, 375] on input "text" at bounding box center [187, 388] width 159 height 28
type input "319,66 €"
click at [354, 540] on span "Añadir retención" at bounding box center [360, 542] width 82 height 13
click at [167, 541] on input "text" at bounding box center [187, 549] width 159 height 28
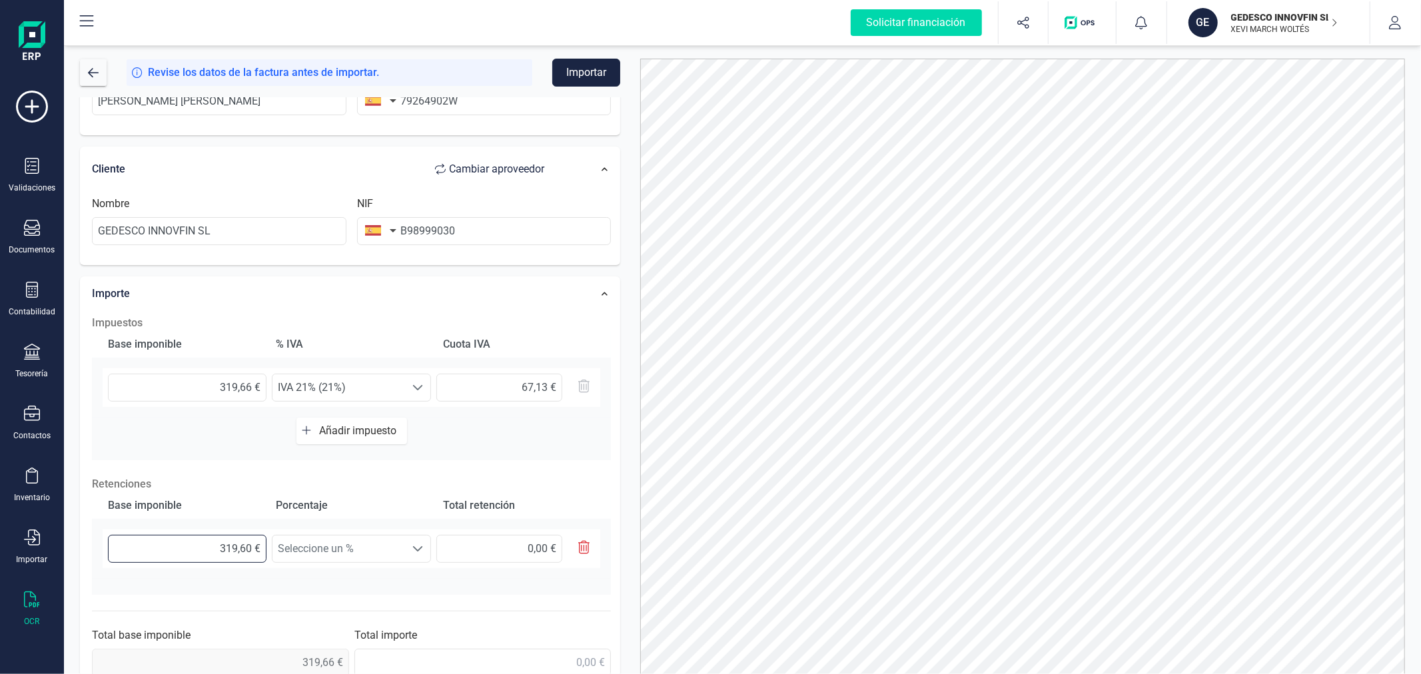
type input "319,66 €"
click at [348, 550] on span "Seleccione un %" at bounding box center [338, 548] width 133 height 27
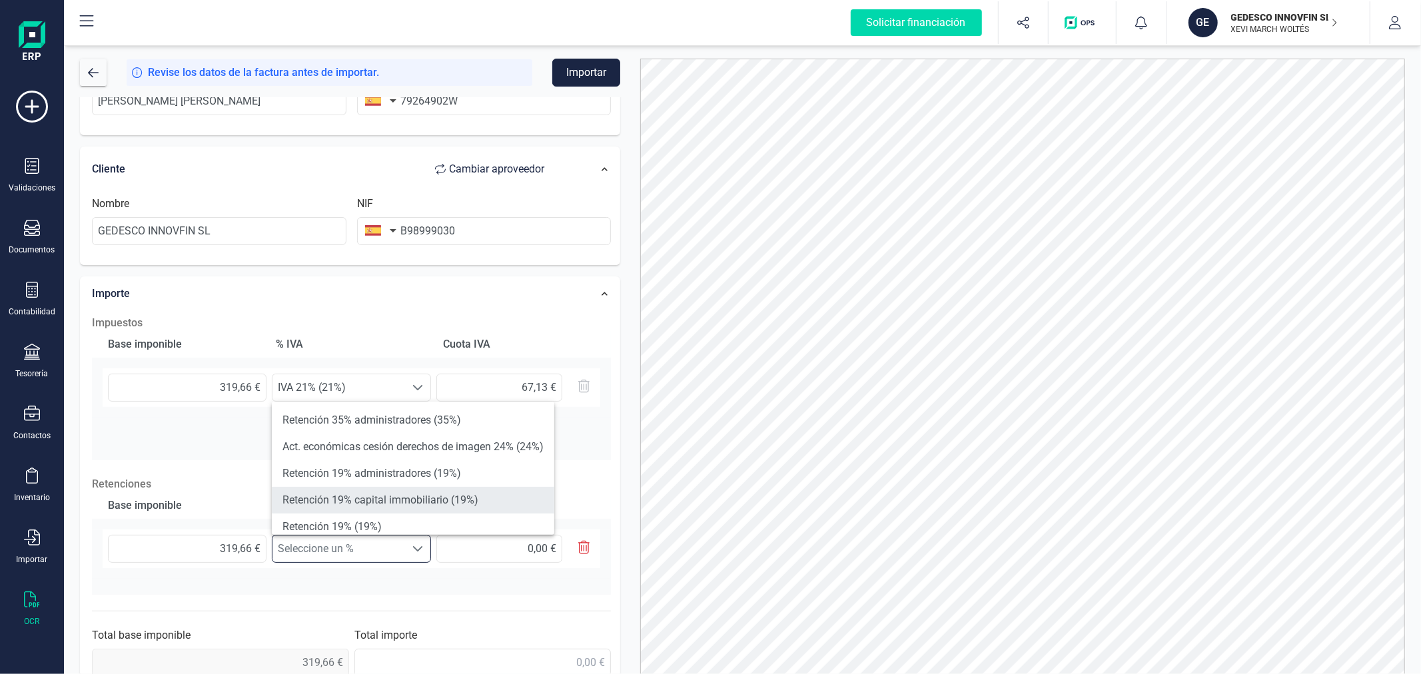
scroll to position [74, 0]
click at [369, 507] on li "Retención 15% (15%)" at bounding box center [413, 506] width 282 height 27
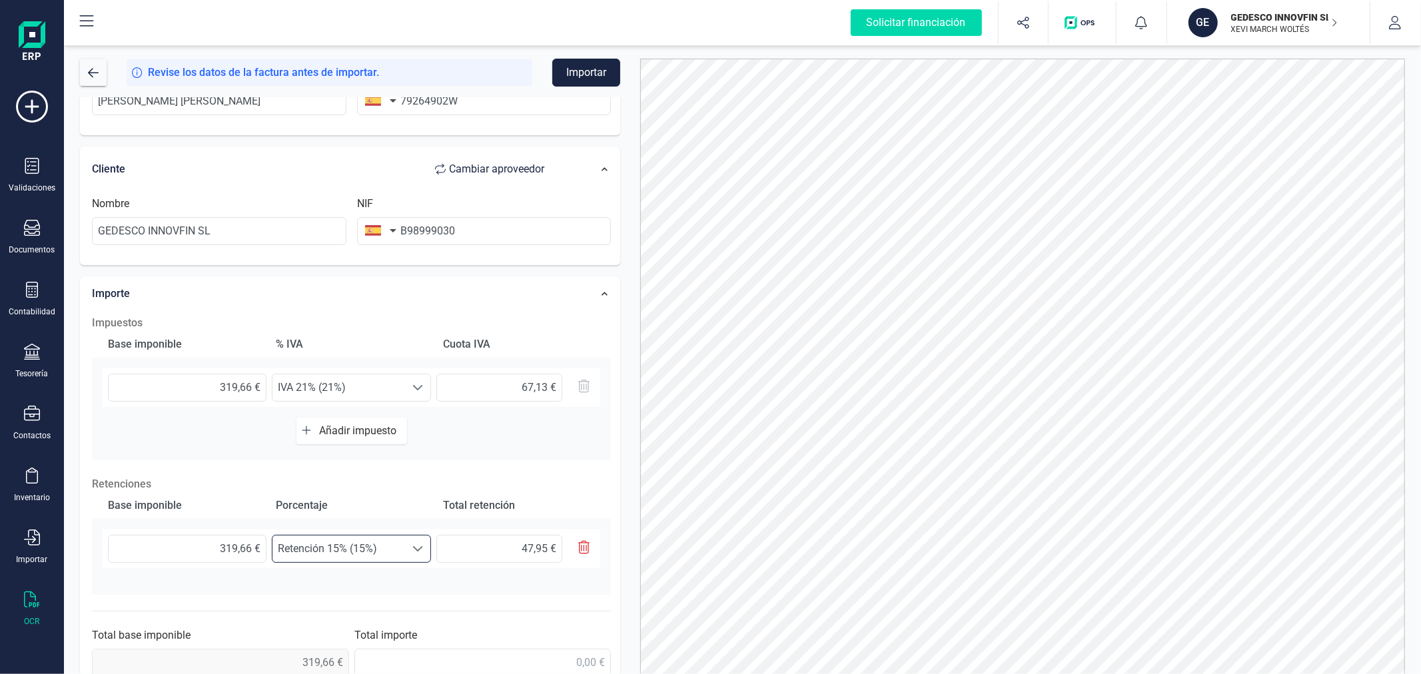
scroll to position [234, 0]
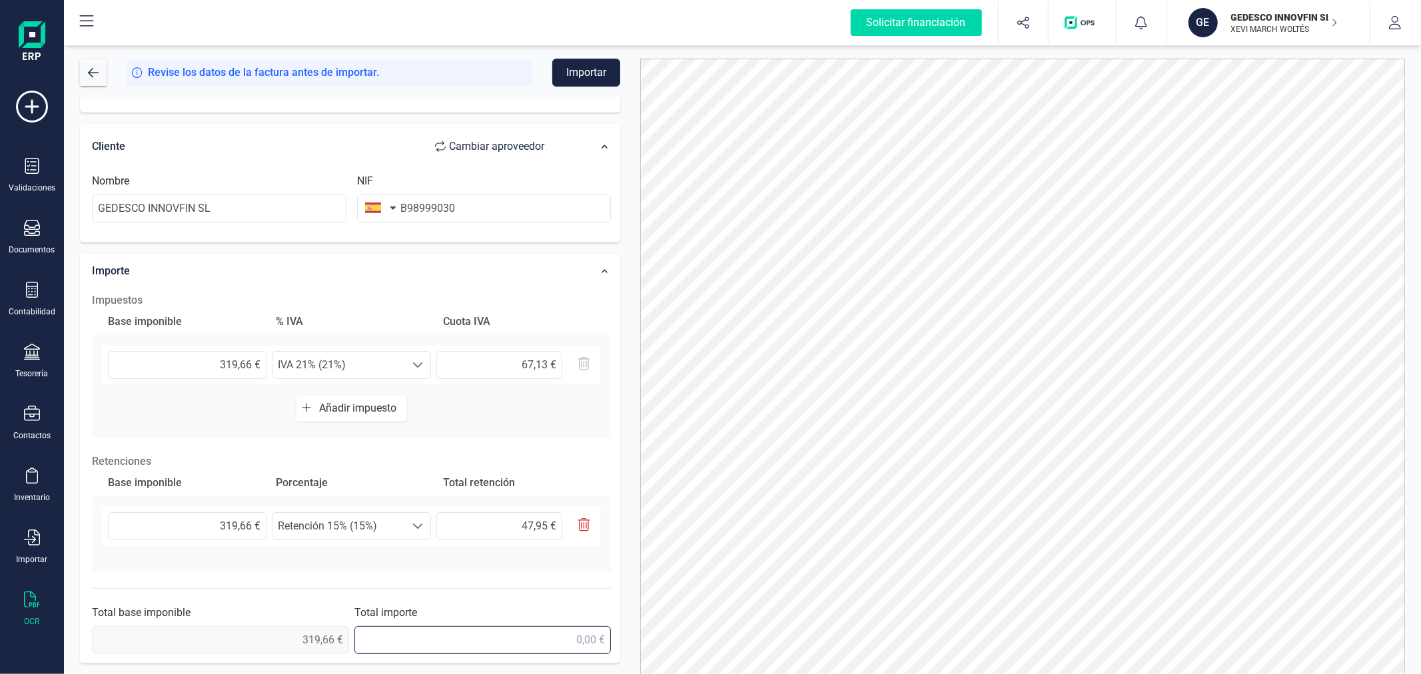
click at [505, 642] on input "text" at bounding box center [482, 640] width 257 height 28
type input "338,84 €"
click at [591, 69] on button "Importar" at bounding box center [586, 73] width 68 height 28
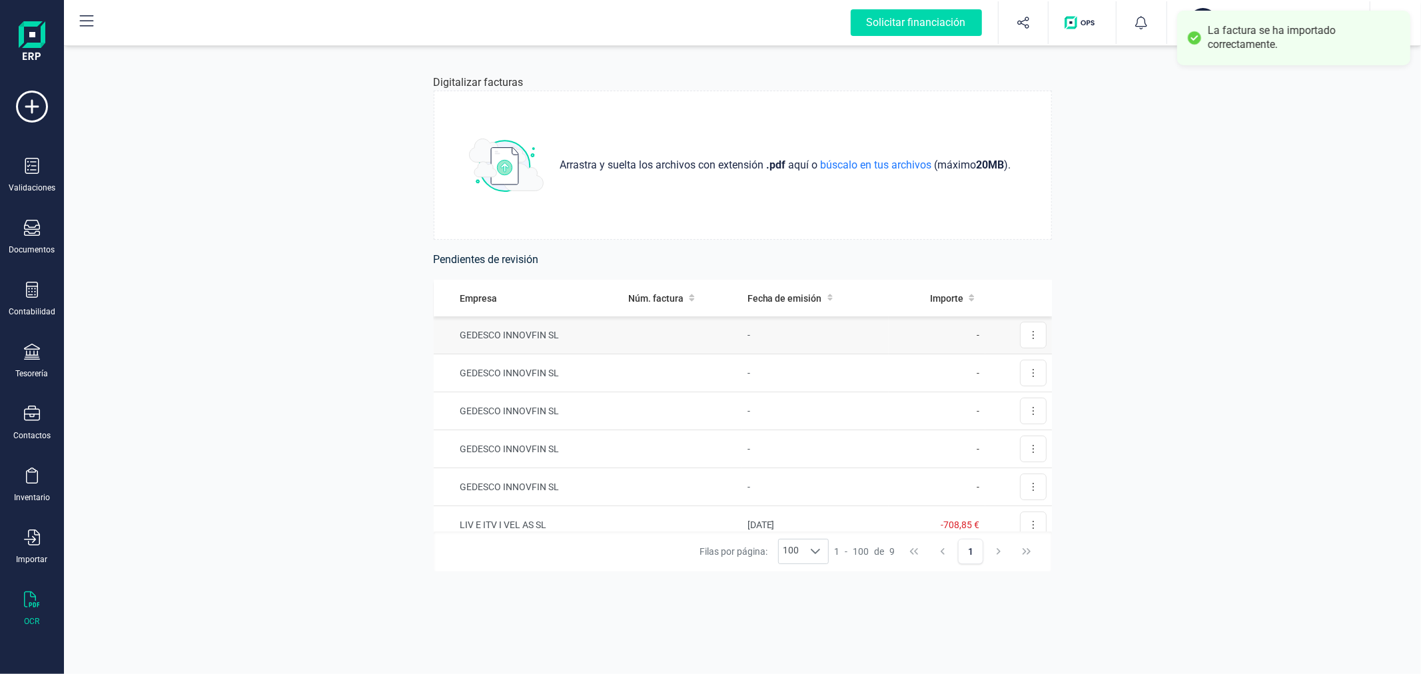
click at [715, 324] on td at bounding box center [682, 335] width 119 height 38
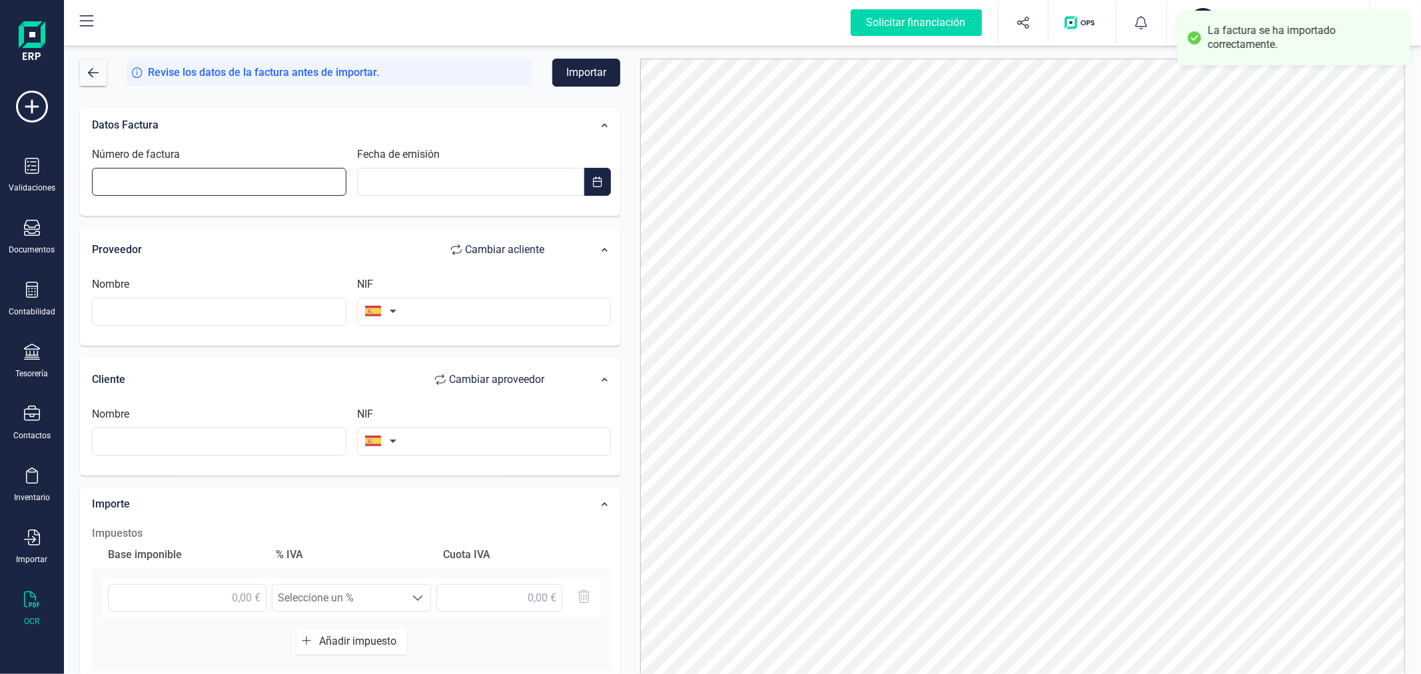
click at [300, 185] on input "Número de factura" at bounding box center [219, 182] width 254 height 28
type input "25-128"
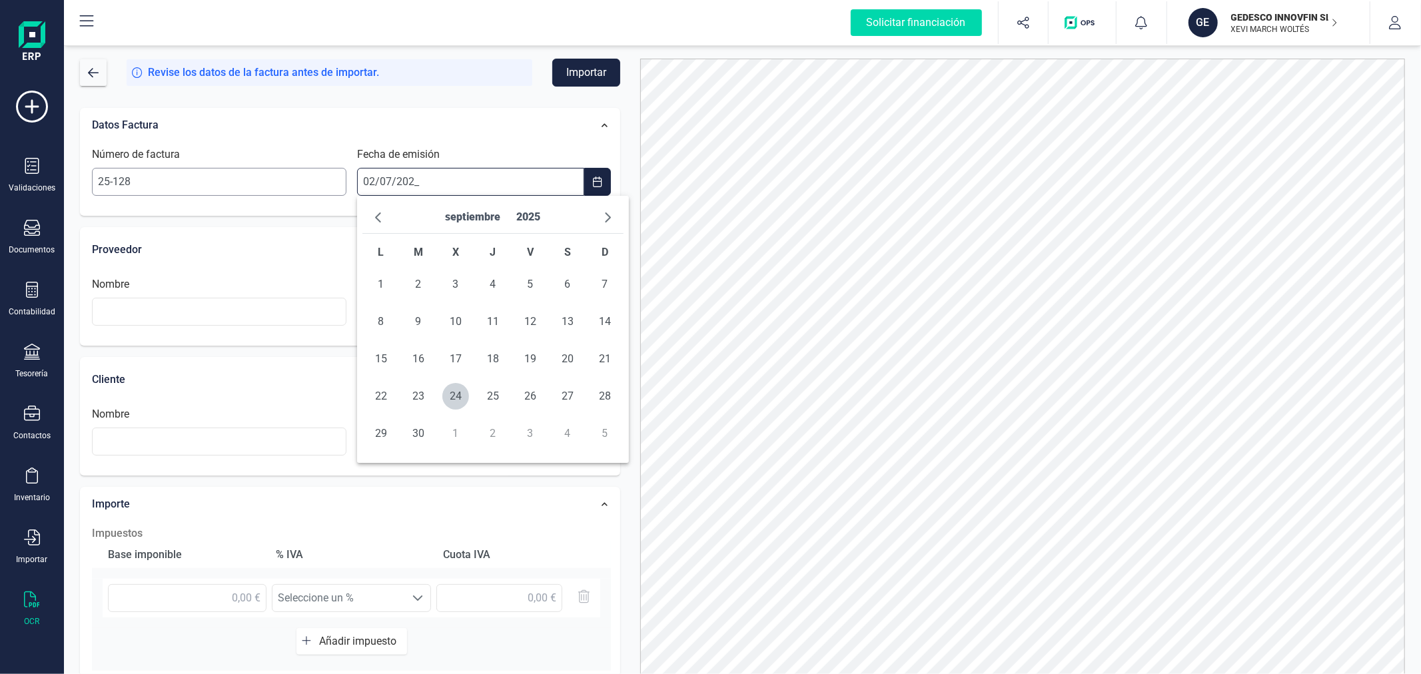
type input "[DATE]"
click at [456, 284] on span "2" at bounding box center [455, 284] width 27 height 27
click at [218, 309] on input "text" at bounding box center [219, 312] width 254 height 28
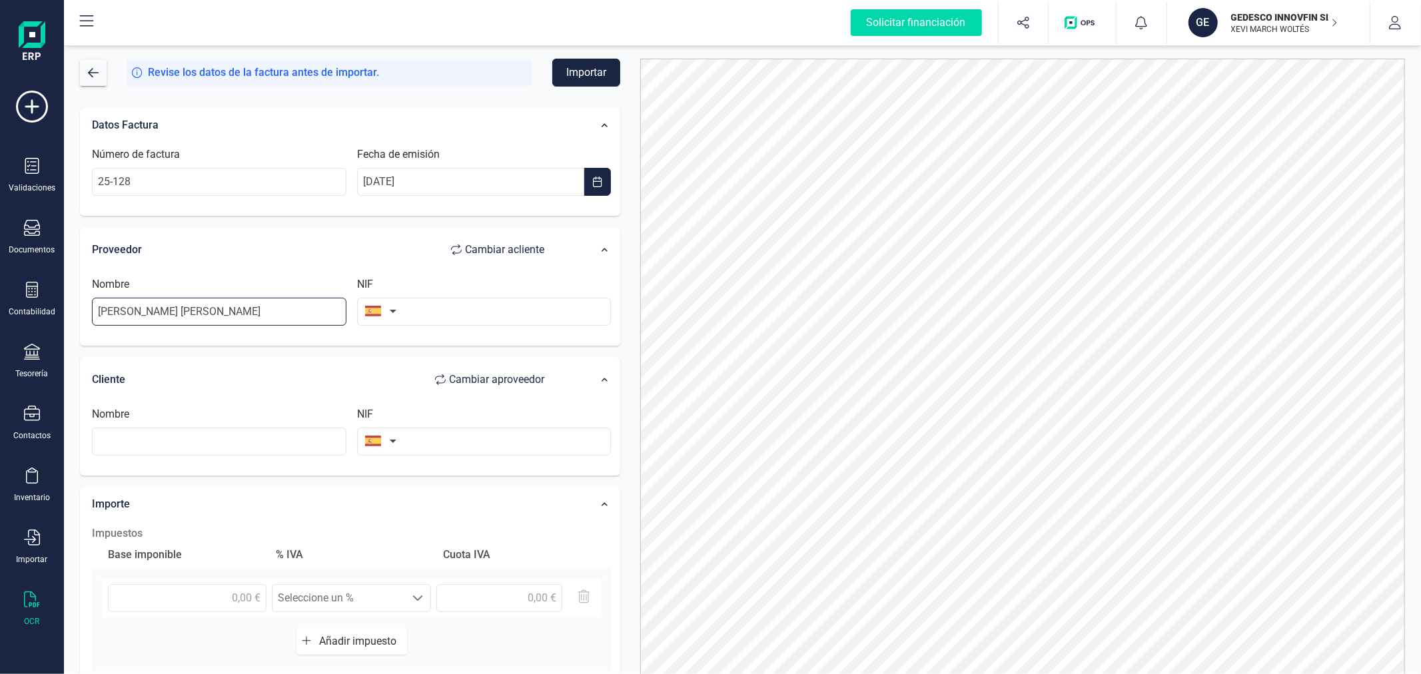
type input "[PERSON_NAME] [PERSON_NAME]"
type input "79264902W"
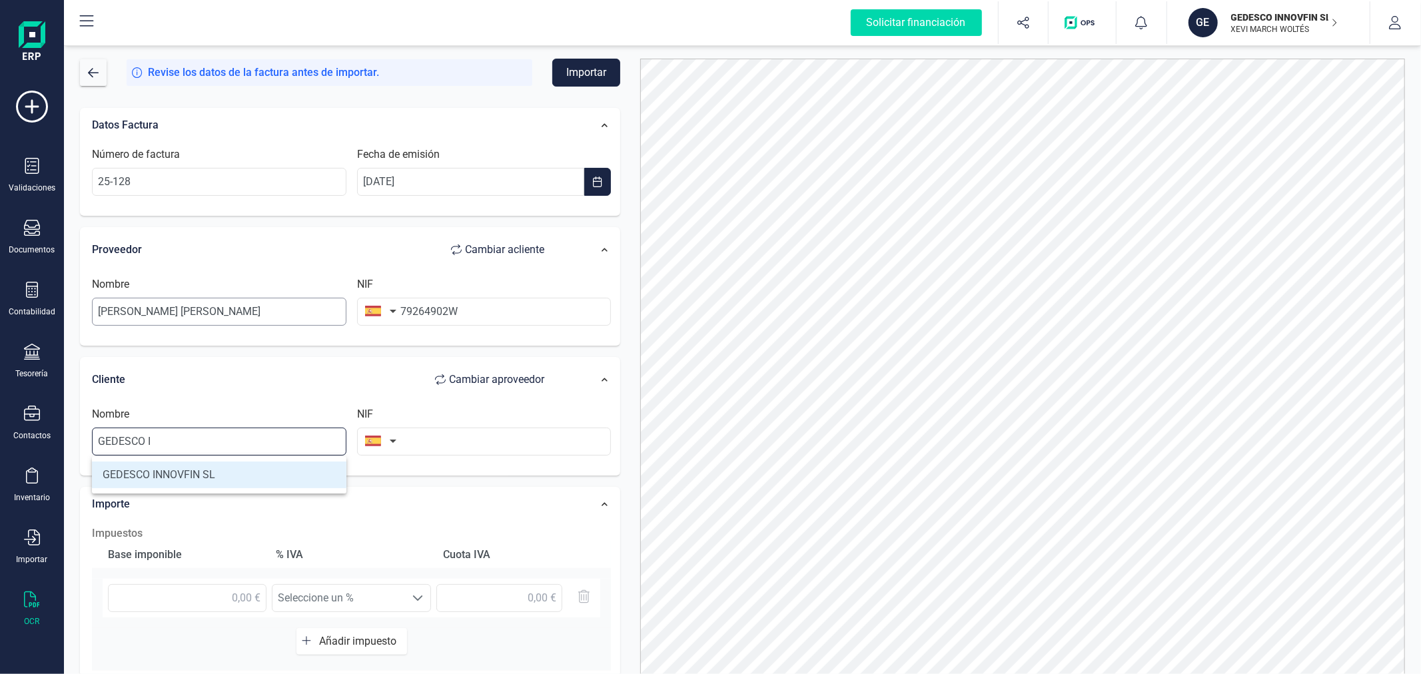
type input "GEDESCO INNOVFIN SL"
type input "B98999030"
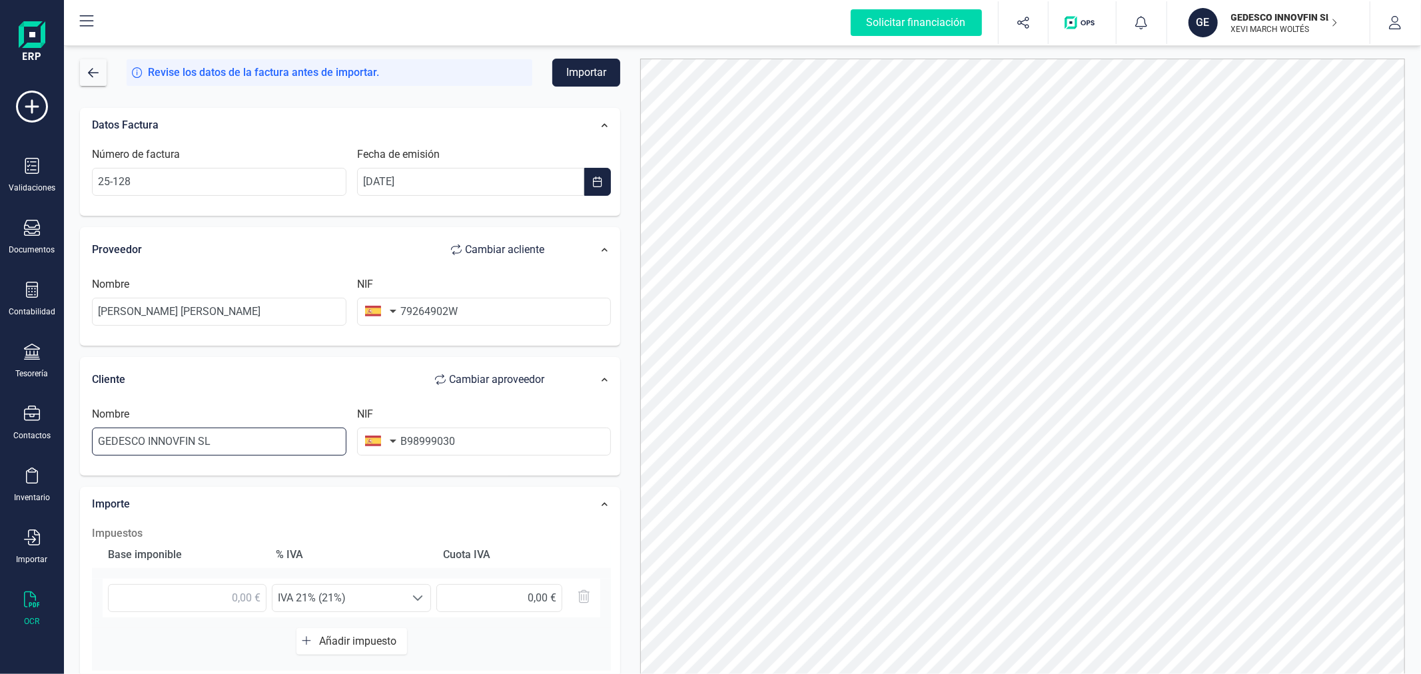
scroll to position [210, 0]
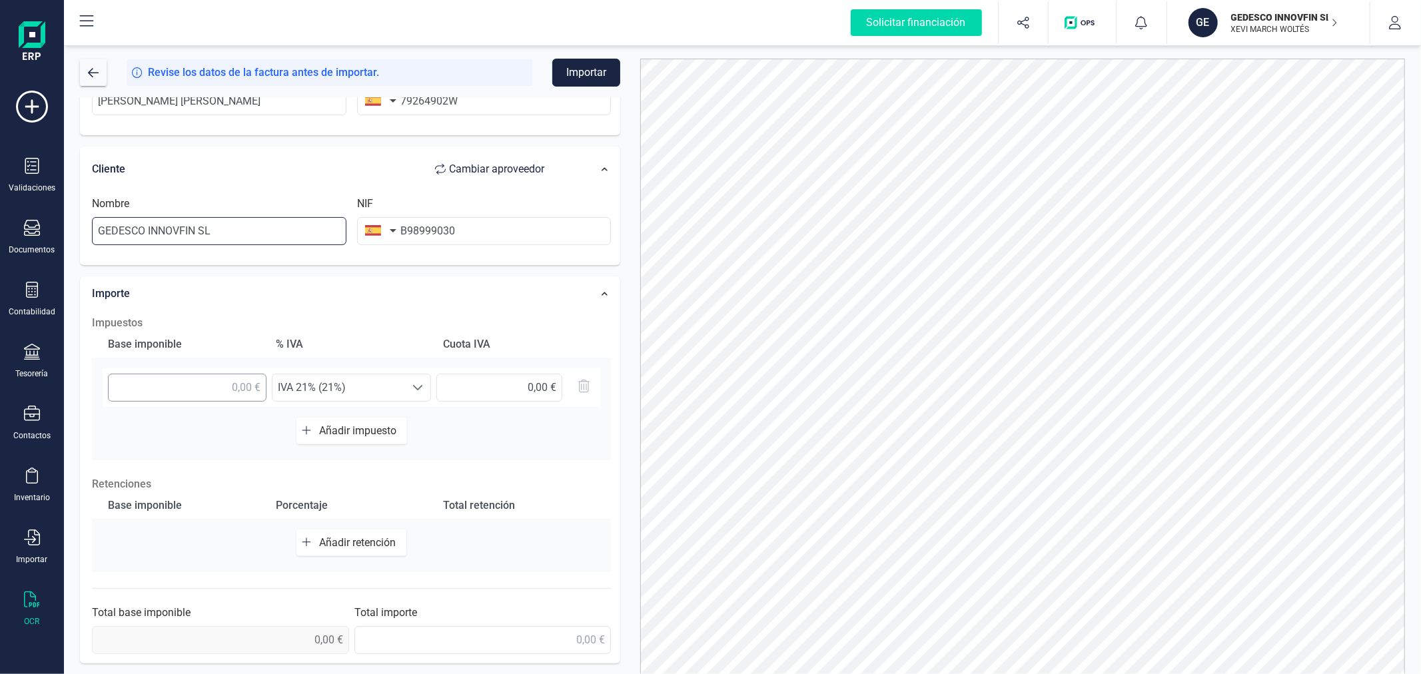
type input "GEDESCO INNOVFIN SL"
click at [208, 390] on input "text" at bounding box center [187, 388] width 159 height 28
type input "157,68 €"
click at [343, 541] on span "Añadir retención" at bounding box center [360, 542] width 82 height 13
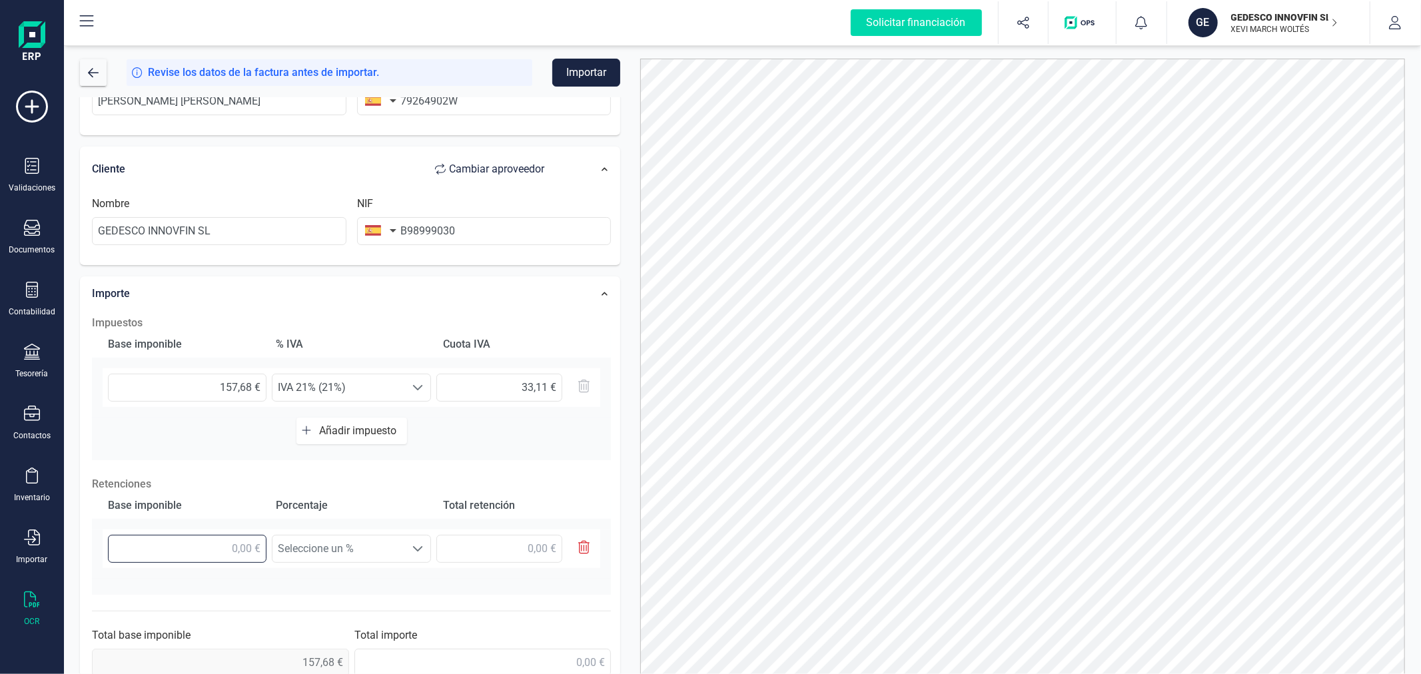
click at [220, 548] on input "text" at bounding box center [187, 549] width 159 height 28
type input "157,68 €"
click at [334, 542] on span "Seleccione un %" at bounding box center [338, 548] width 133 height 27
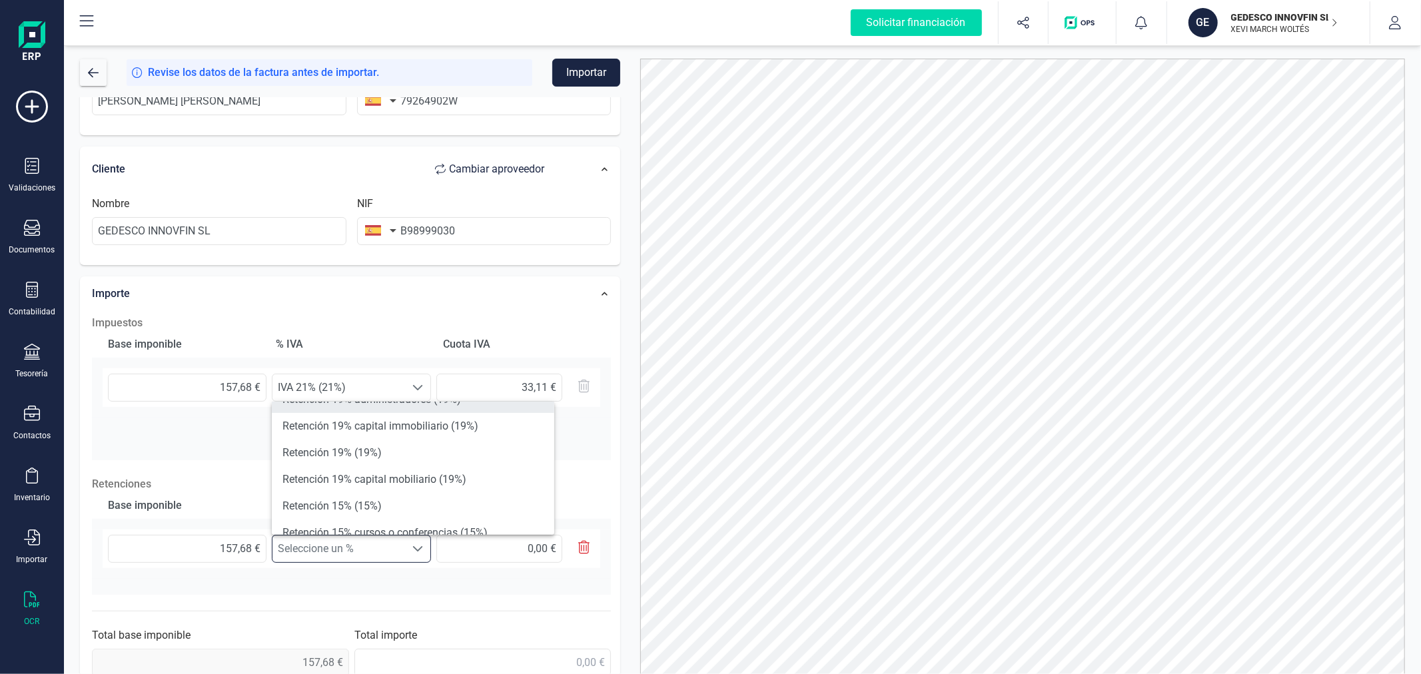
scroll to position [148, 0]
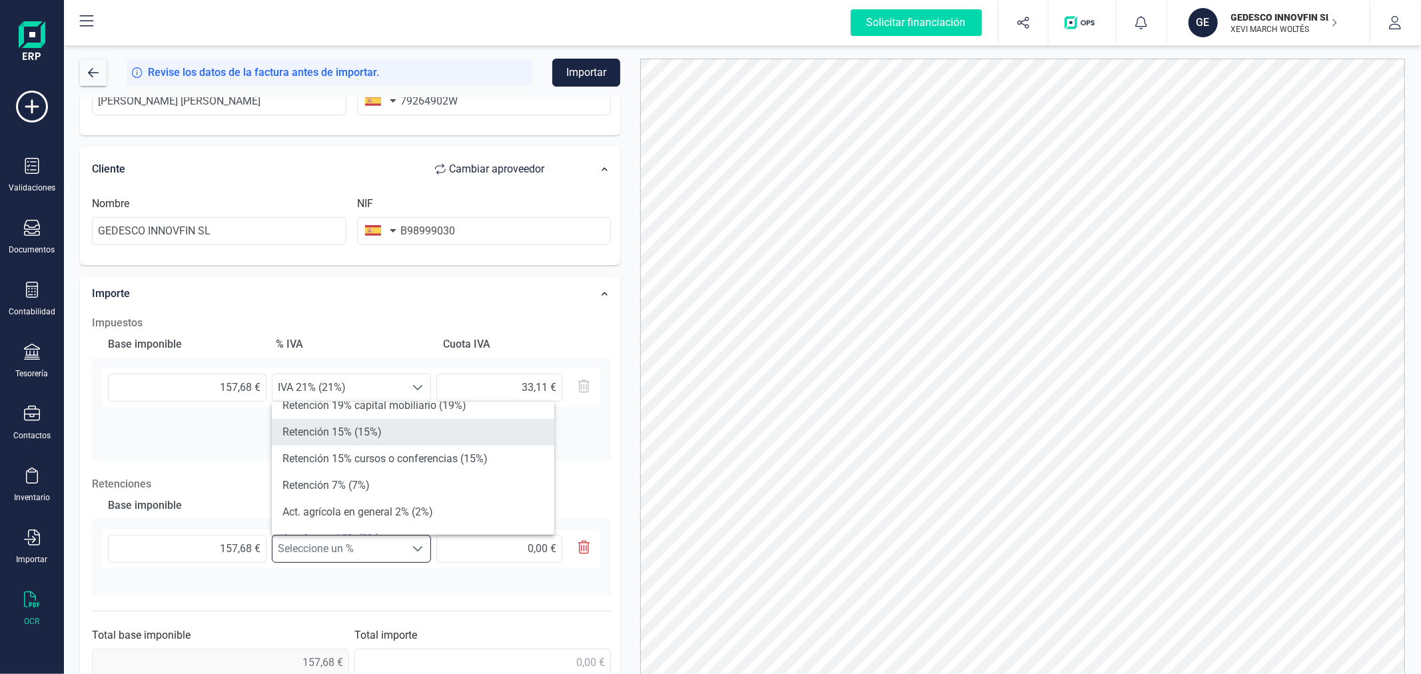
click at [444, 426] on li "Retención 15% (15%)" at bounding box center [413, 432] width 282 height 27
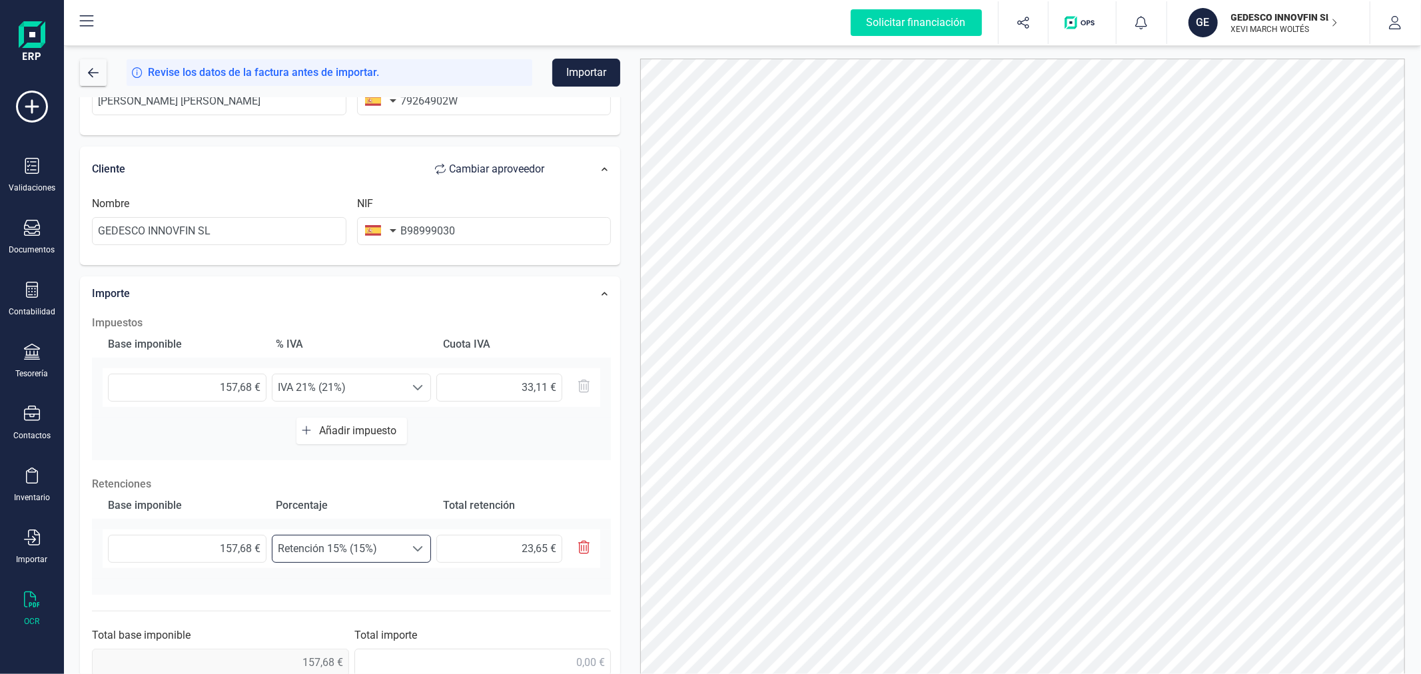
scroll to position [234, 0]
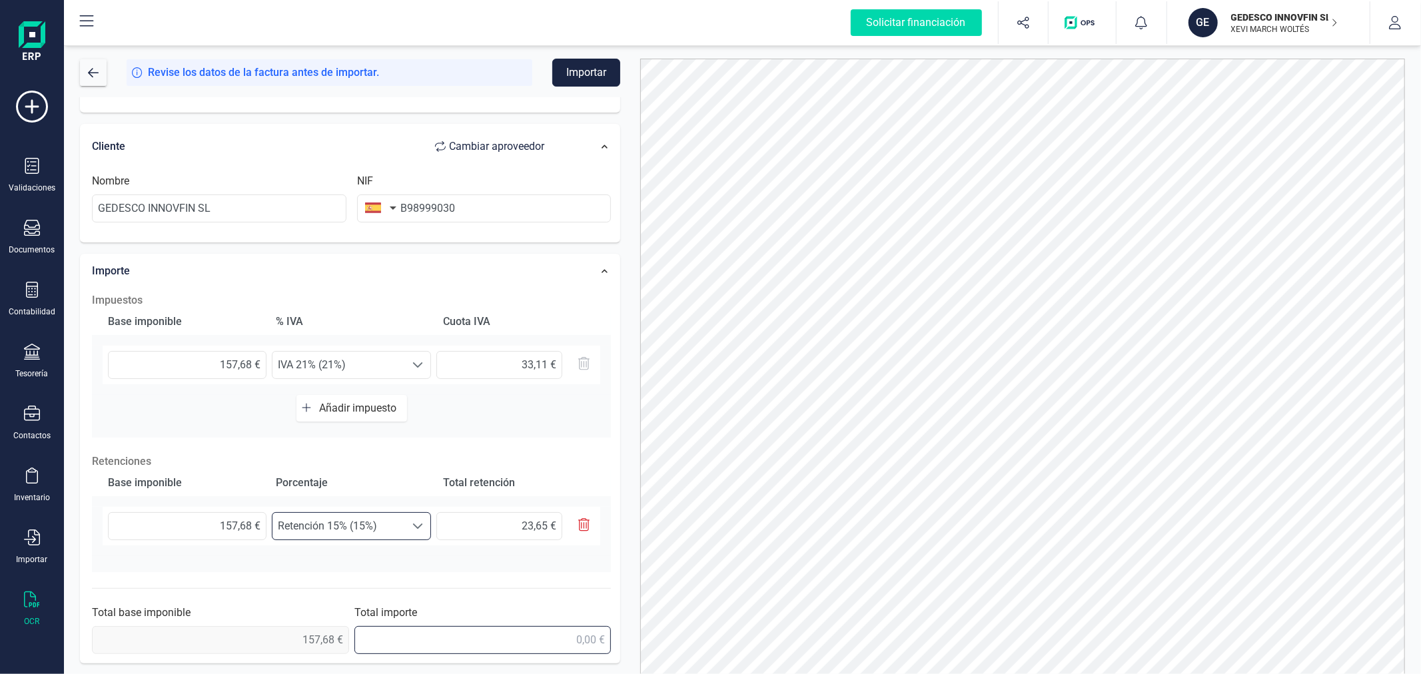
click at [586, 647] on input "text" at bounding box center [482, 640] width 257 height 28
type input "167,14 €"
click at [595, 63] on button "Importar" at bounding box center [586, 73] width 68 height 28
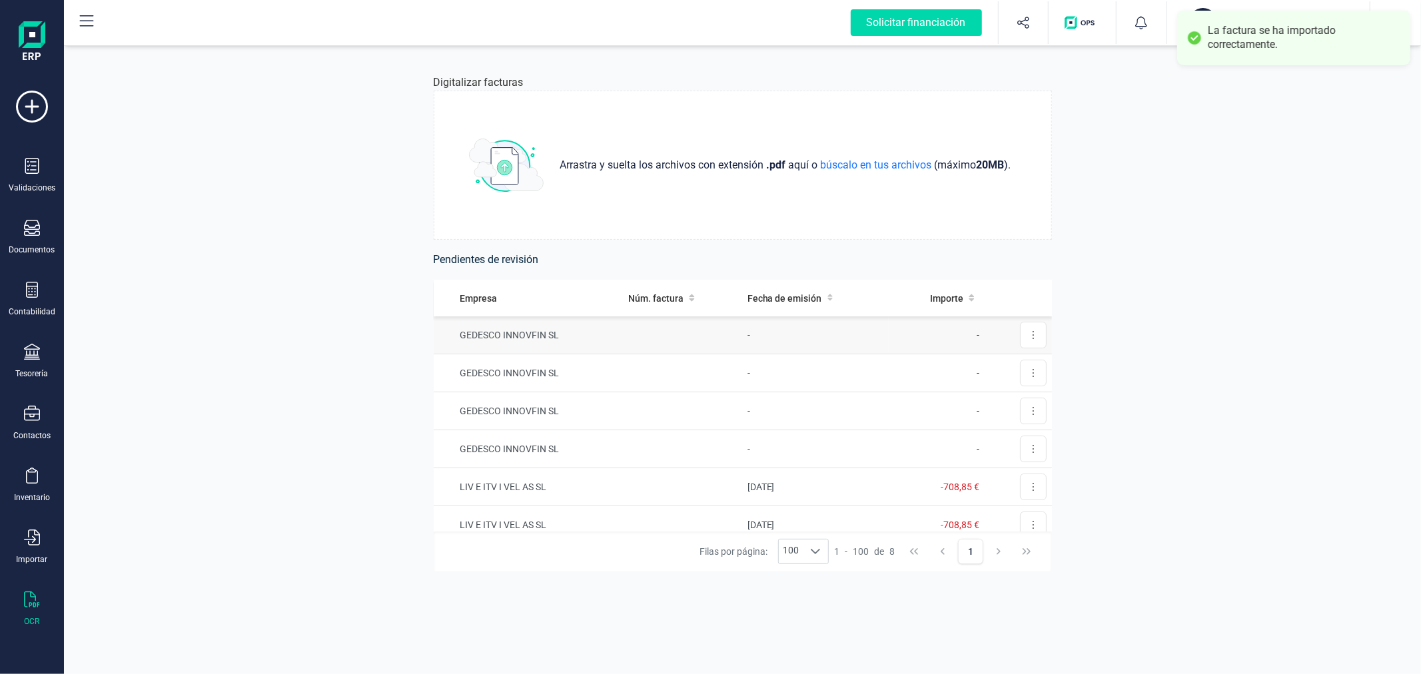
click at [613, 344] on td "GEDESCO INNOVFIN SL" at bounding box center [528, 335] width 189 height 38
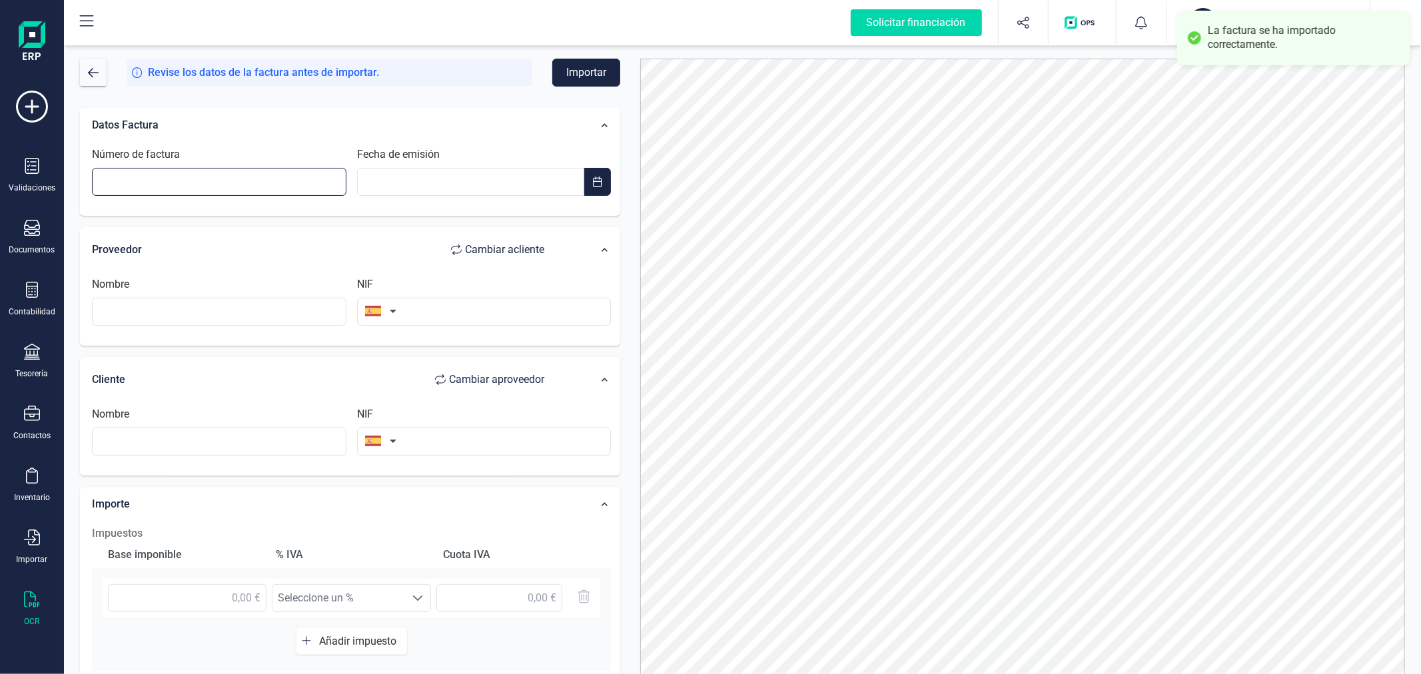
click at [300, 180] on input "Número de factura" at bounding box center [219, 182] width 254 height 28
type input "25-130"
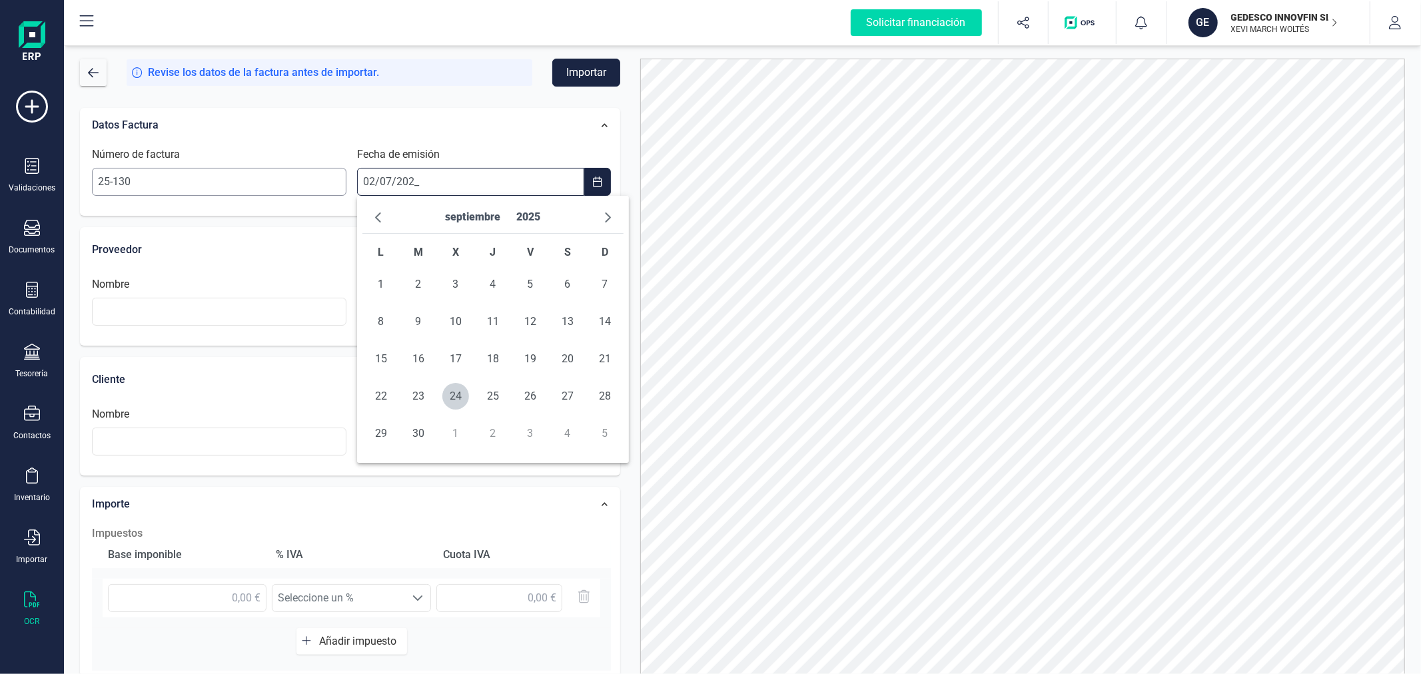
type input "[DATE]"
click at [456, 275] on span "2" at bounding box center [455, 284] width 27 height 27
click at [214, 317] on input "text" at bounding box center [219, 312] width 254 height 28
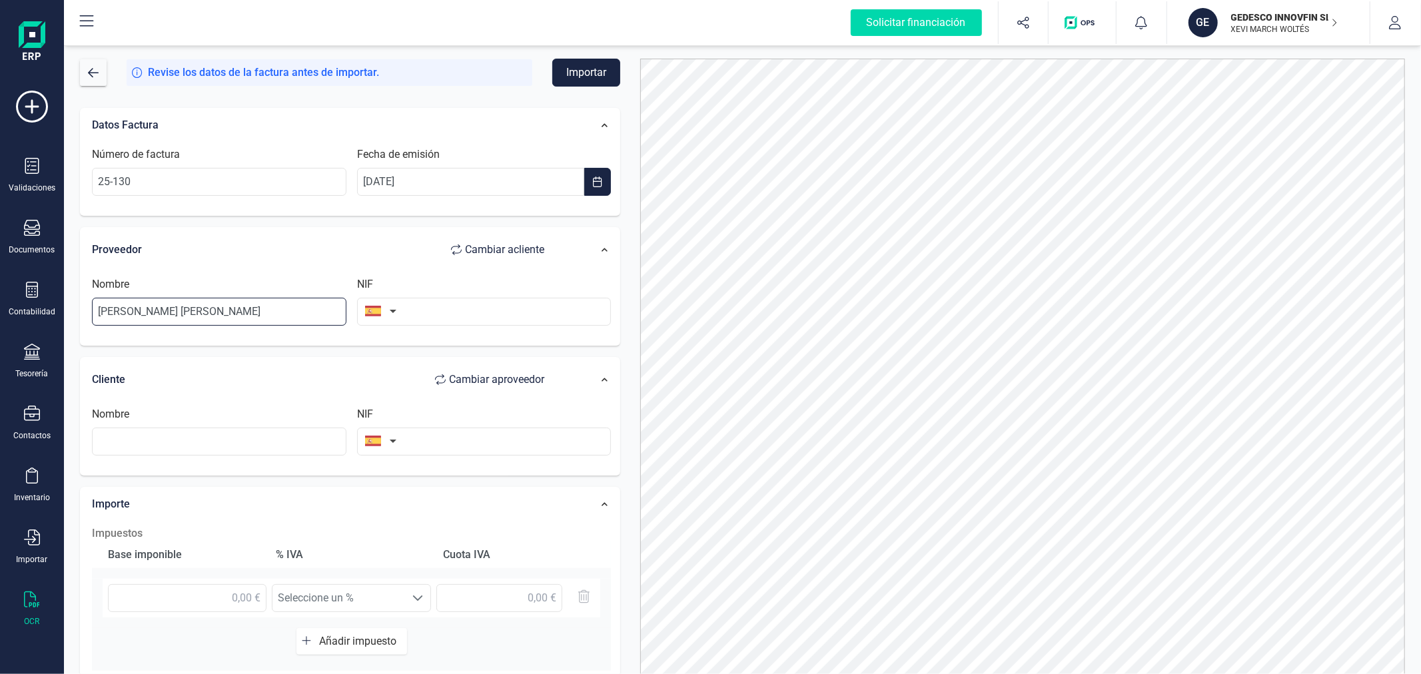
type input "[PERSON_NAME] [PERSON_NAME]"
type input "79264902W"
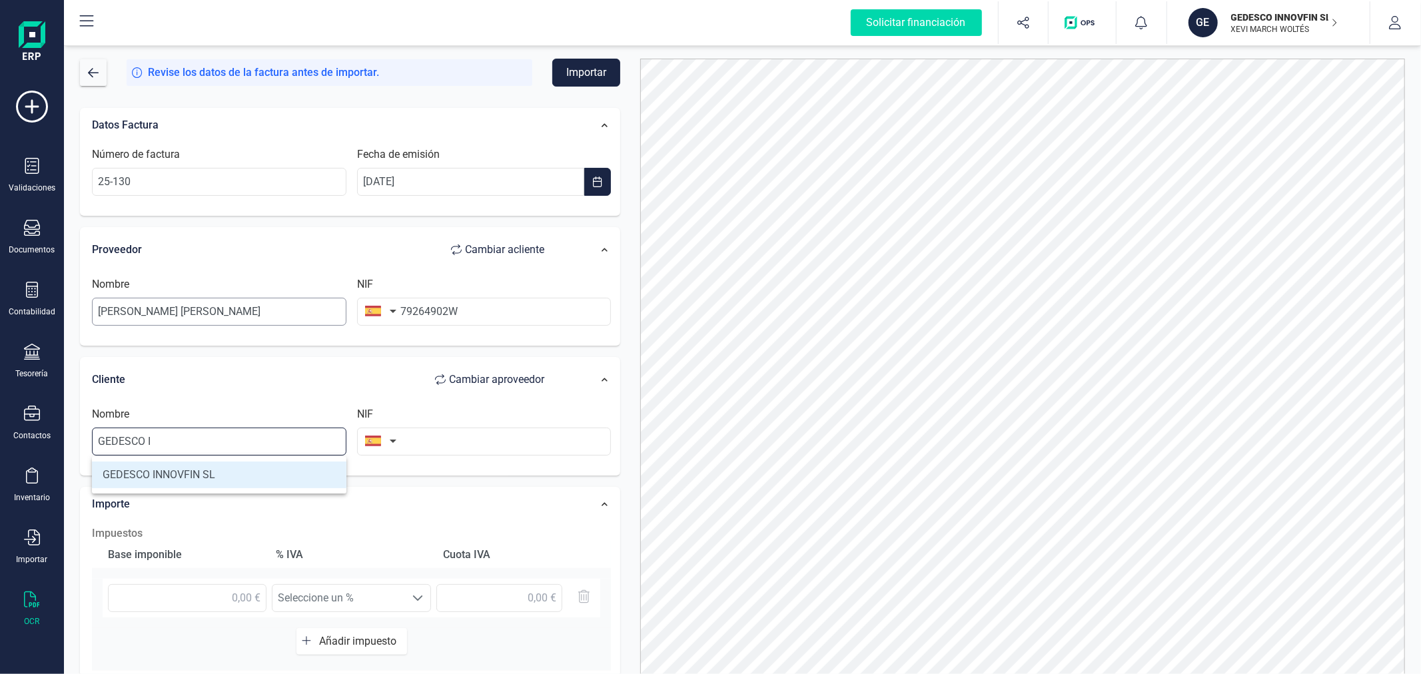
type input "GEDESCO INNOVFIN SL"
type input "B98999030"
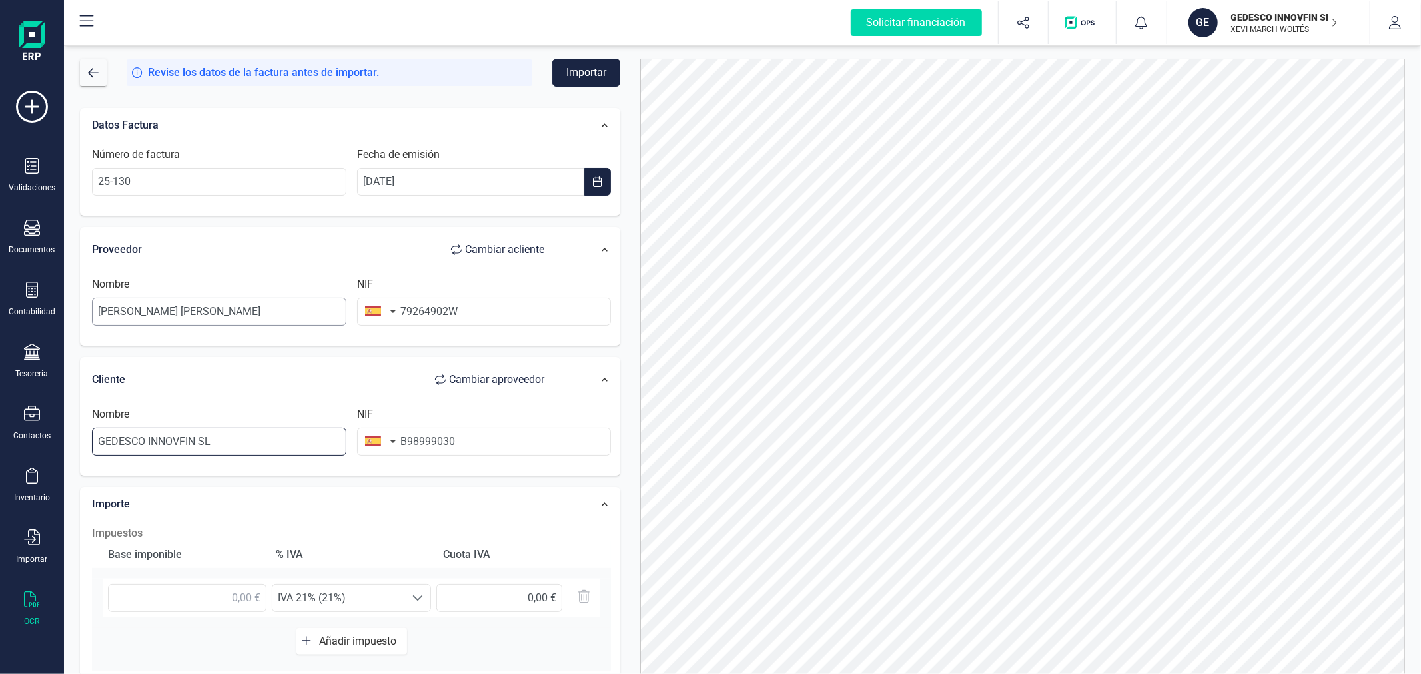
type input "GEDESCO INNOVFIN SL"
click at [218, 603] on input "text" at bounding box center [187, 598] width 159 height 28
type input "412,22 €"
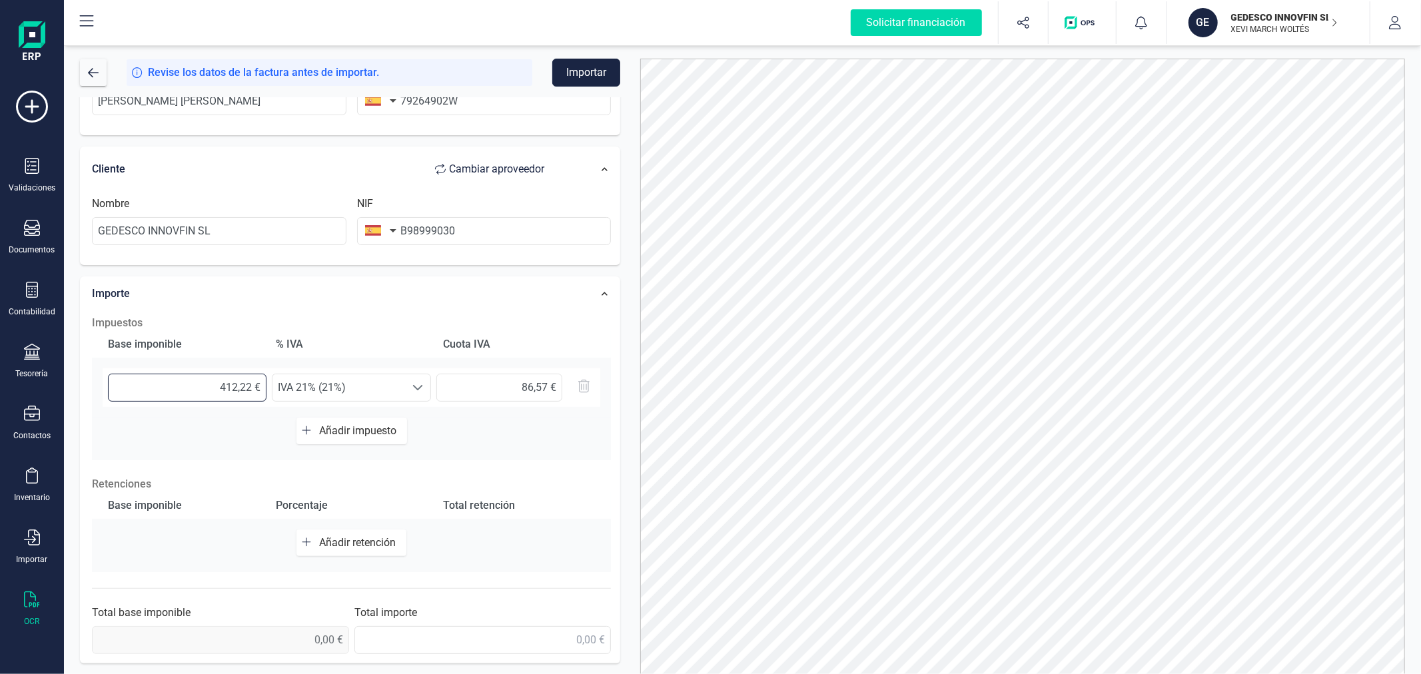
scroll to position [63, 0]
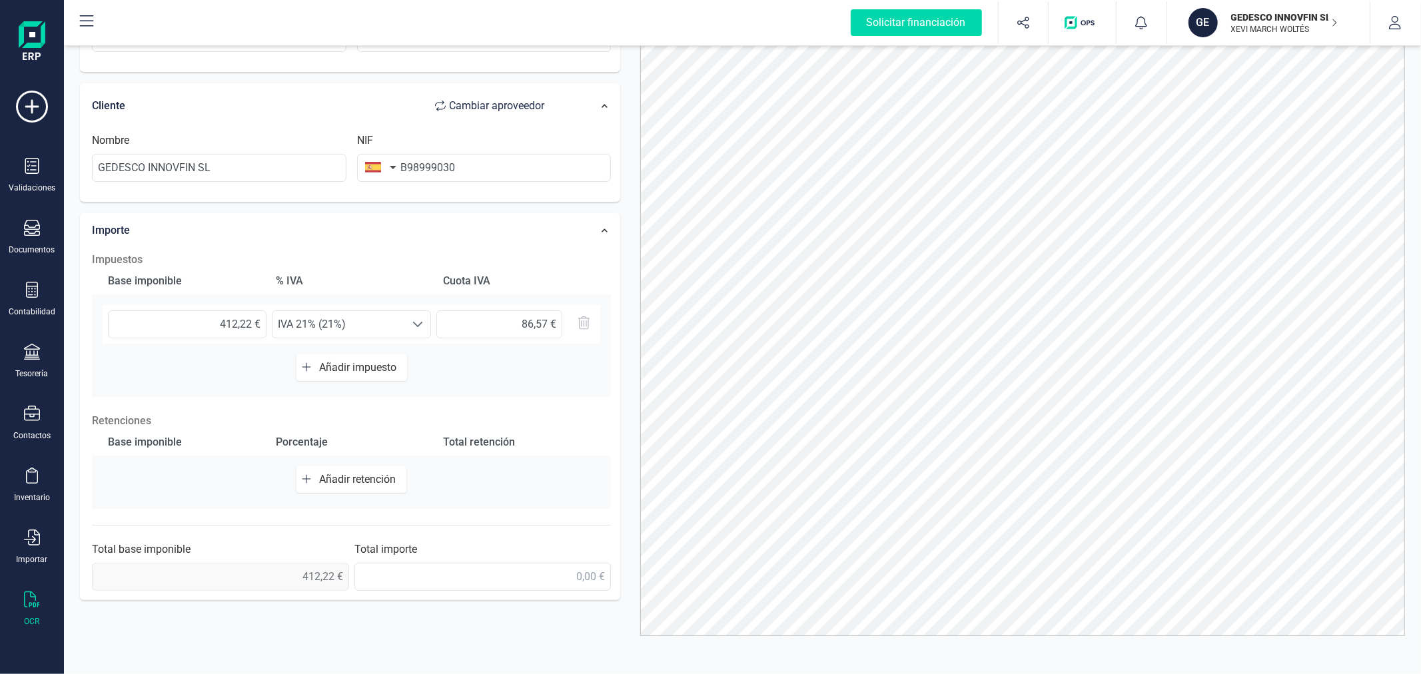
click at [373, 477] on span "Añadir retención" at bounding box center [360, 479] width 82 height 13
drag, startPoint x: 373, startPoint y: 477, endPoint x: 168, endPoint y: 478, distance: 204.5
click at [168, 478] on input "text" at bounding box center [187, 486] width 159 height 28
type input "412,22 €"
click at [382, 484] on span "Seleccione un %" at bounding box center [338, 485] width 133 height 27
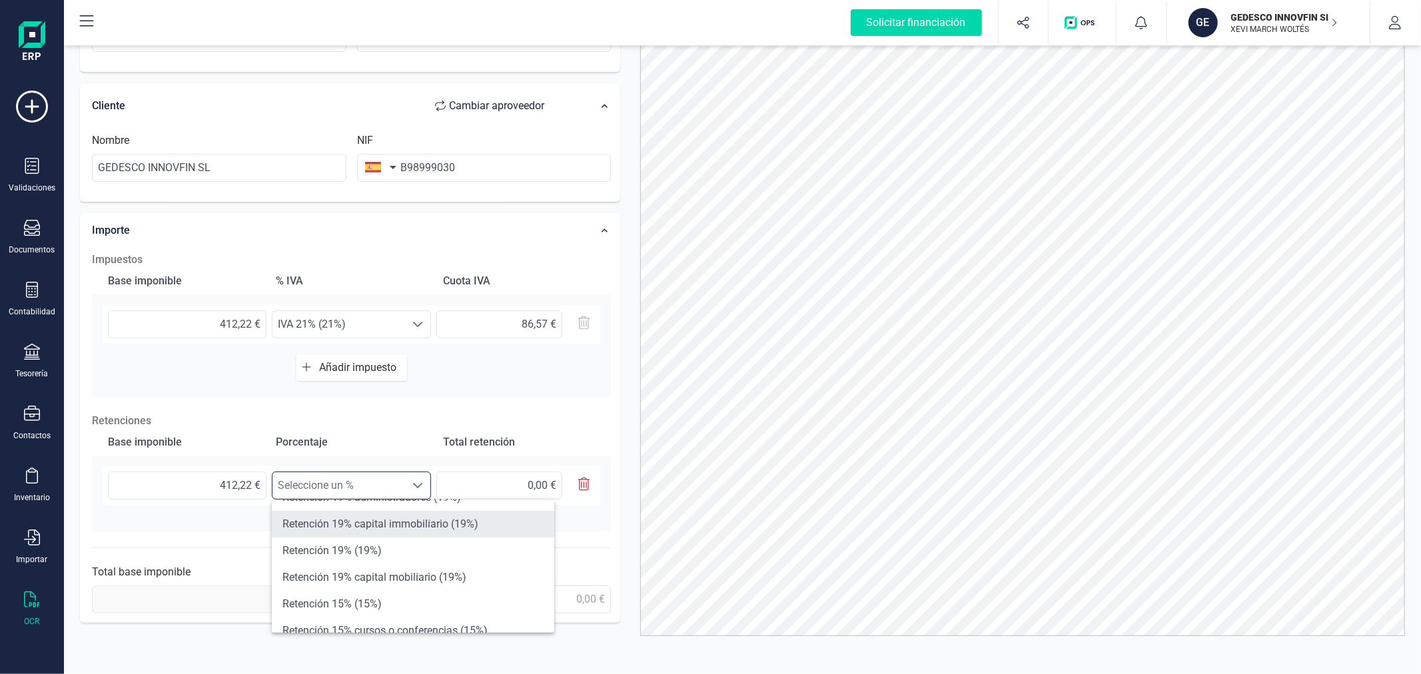
scroll to position [148, 0]
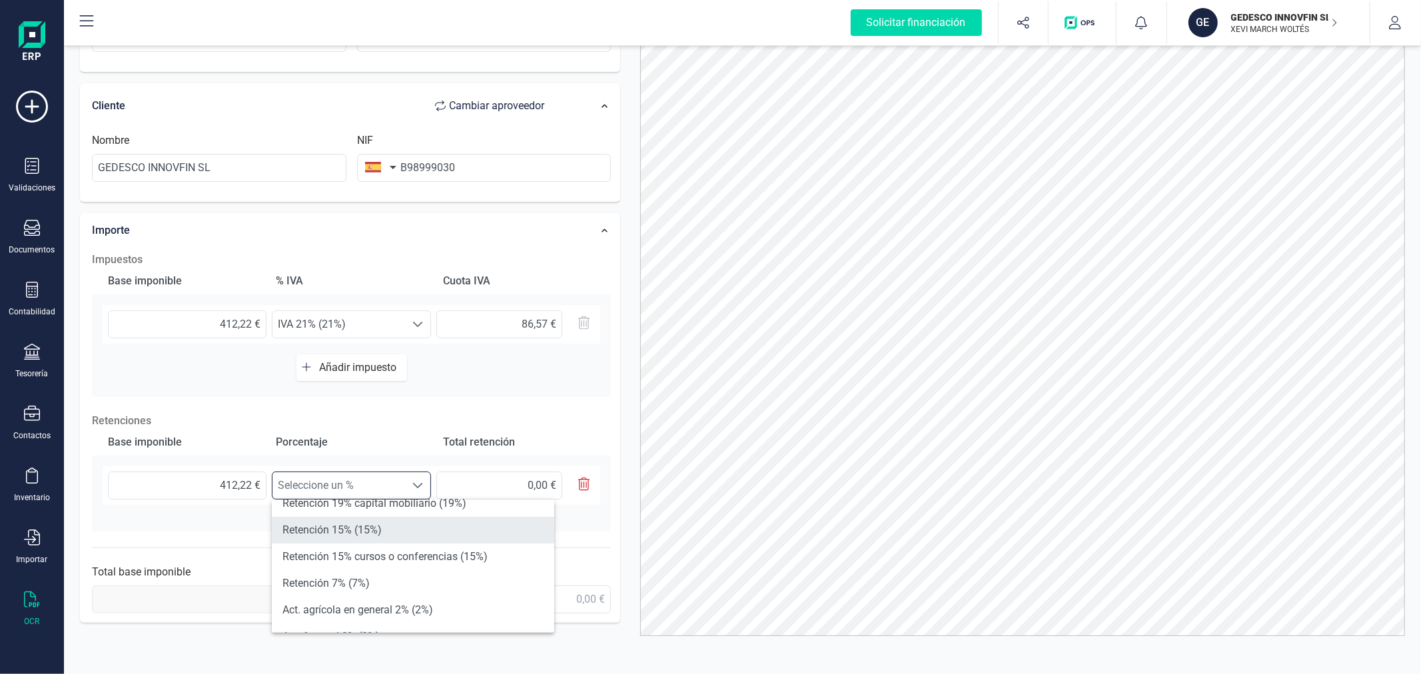
click at [407, 522] on li "Retención 15% (15%)" at bounding box center [413, 530] width 282 height 27
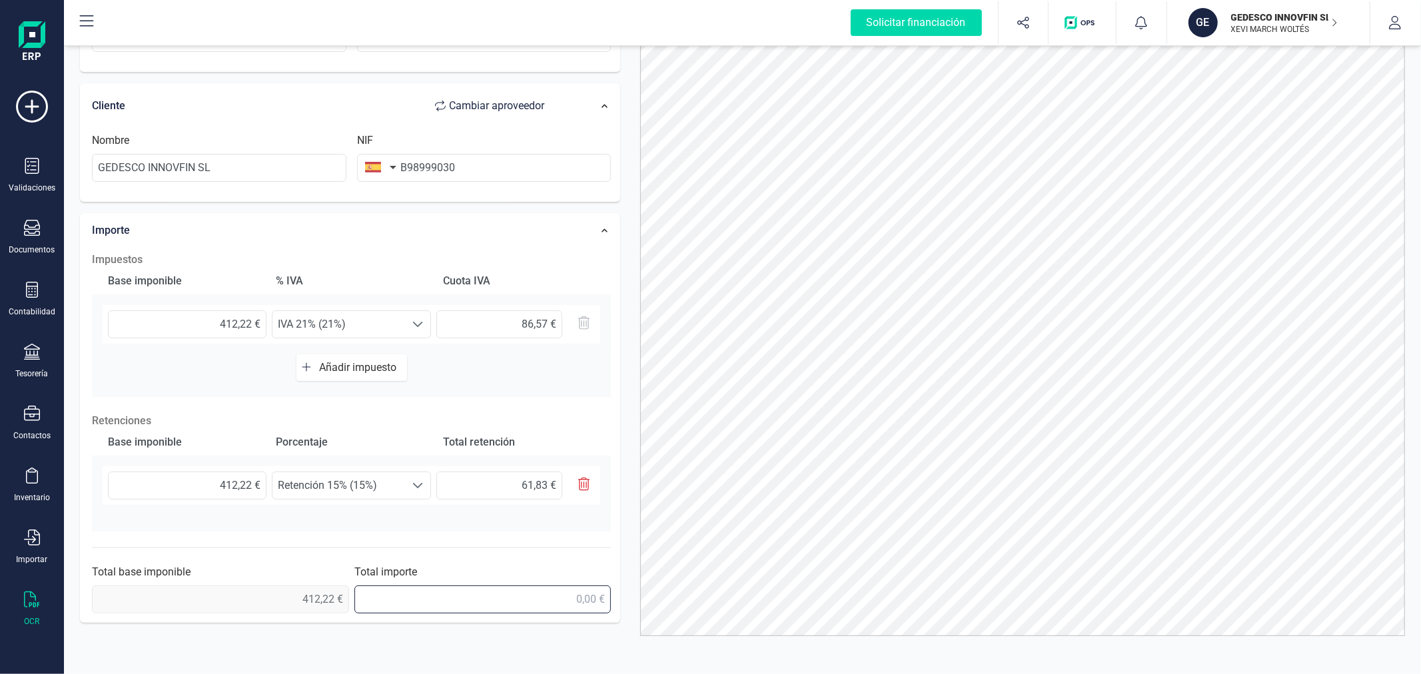
click at [537, 602] on input "text" at bounding box center [482, 599] width 257 height 28
type input "436,96 €"
click at [623, 358] on div "Datos Factura Número de factura 25-130 Fecha de emisión [DATE] Proveedor Cambia…" at bounding box center [350, 227] width 560 height 807
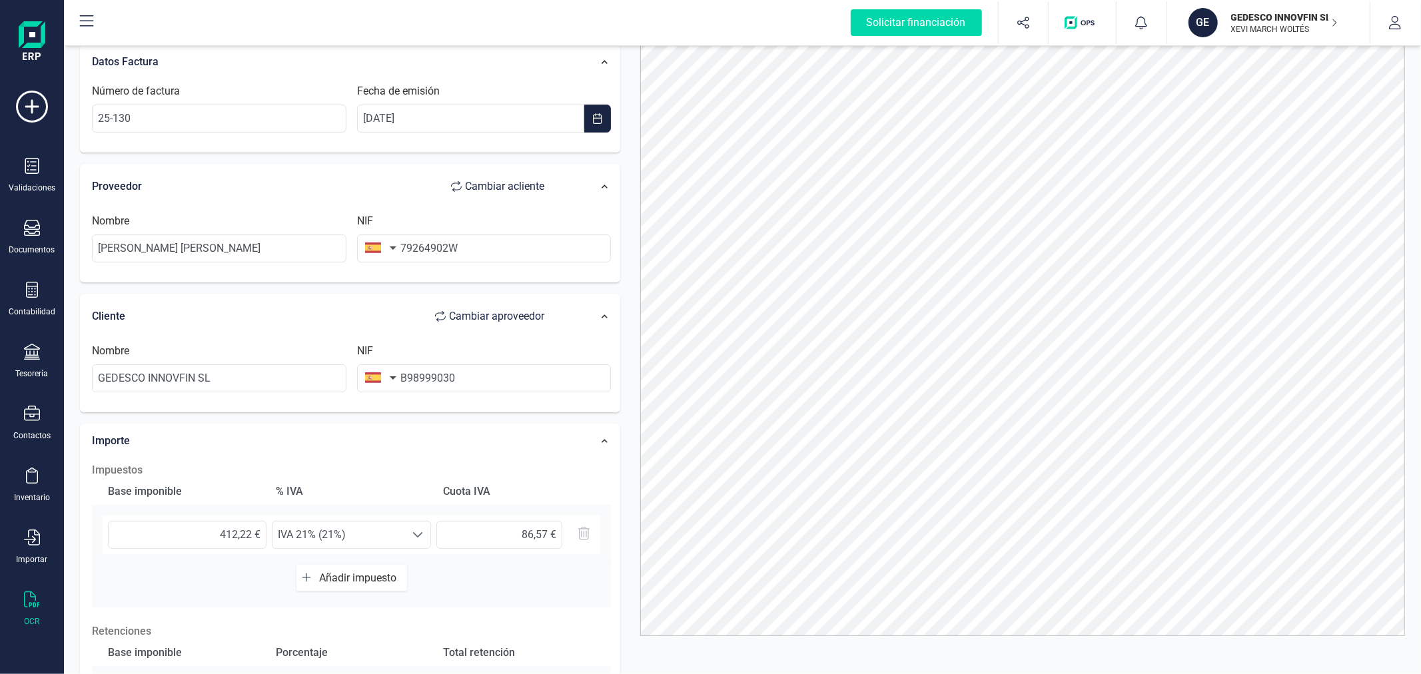
scroll to position [0, 0]
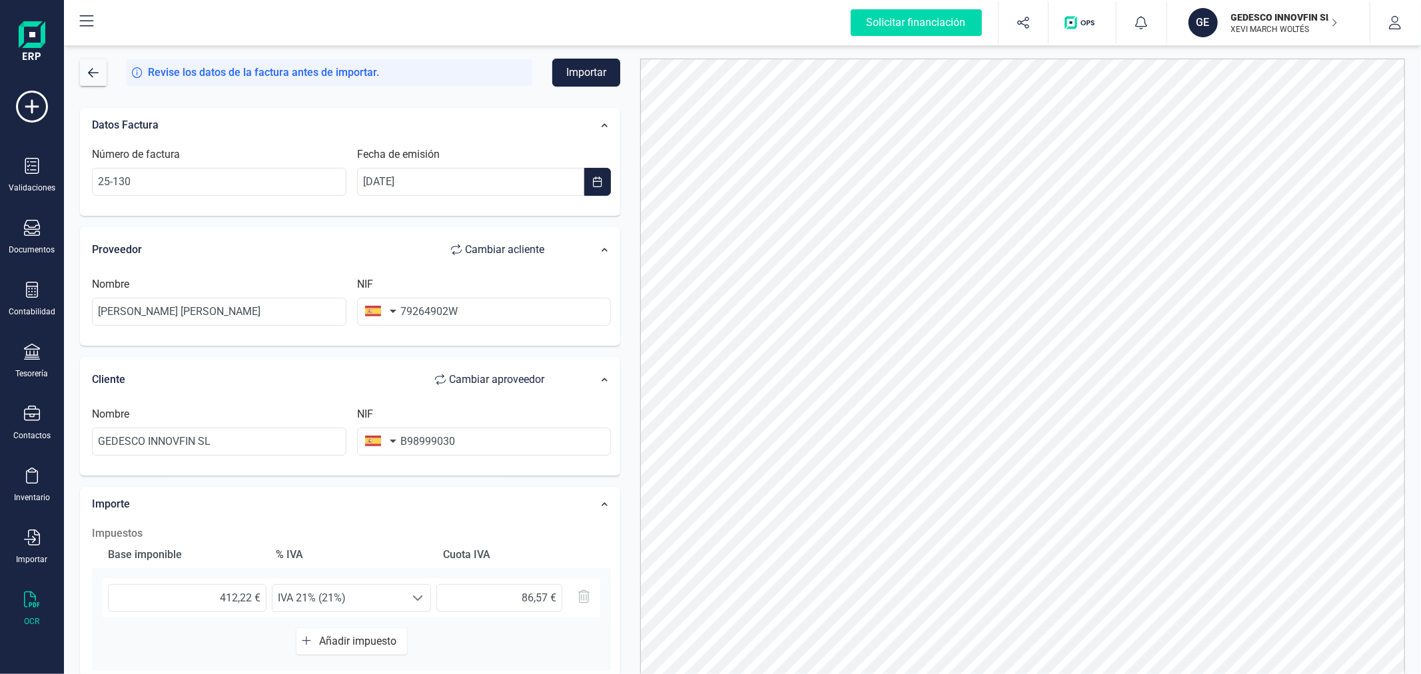
click at [588, 72] on button "Importar" at bounding box center [586, 73] width 68 height 28
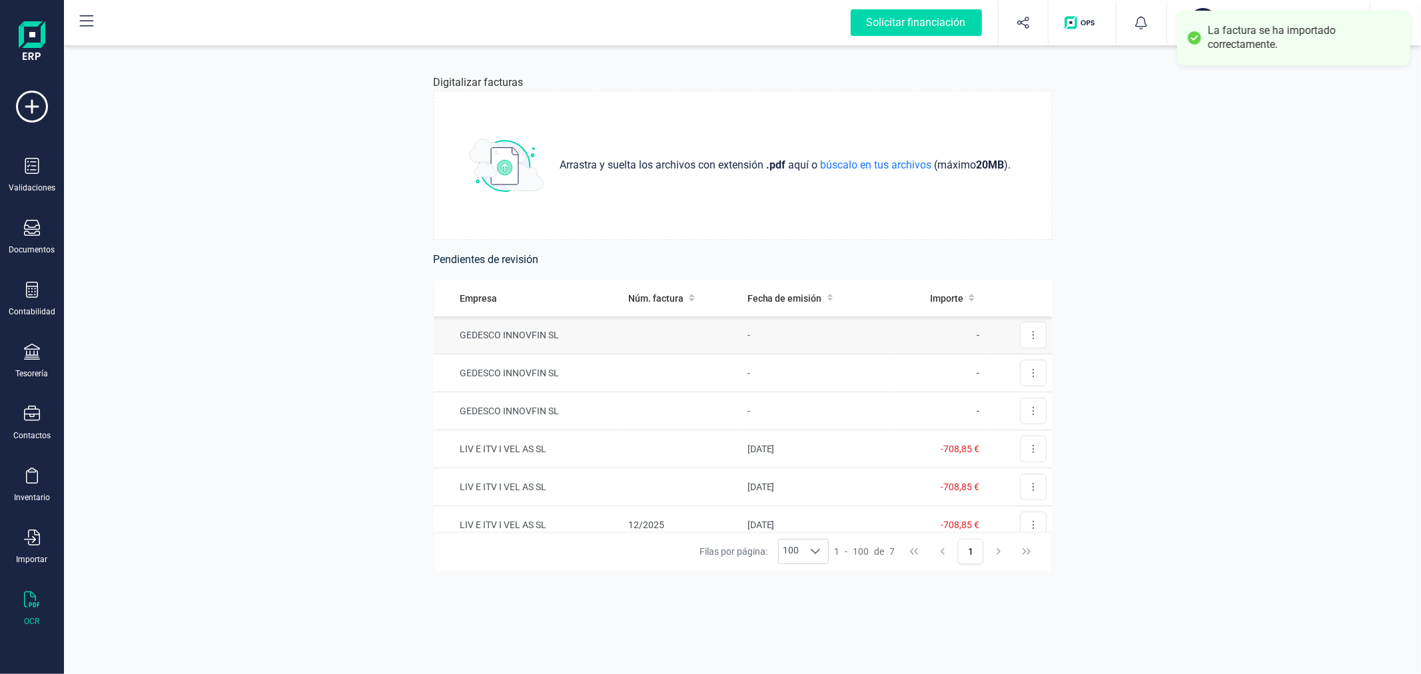
click at [681, 336] on td at bounding box center [682, 335] width 119 height 38
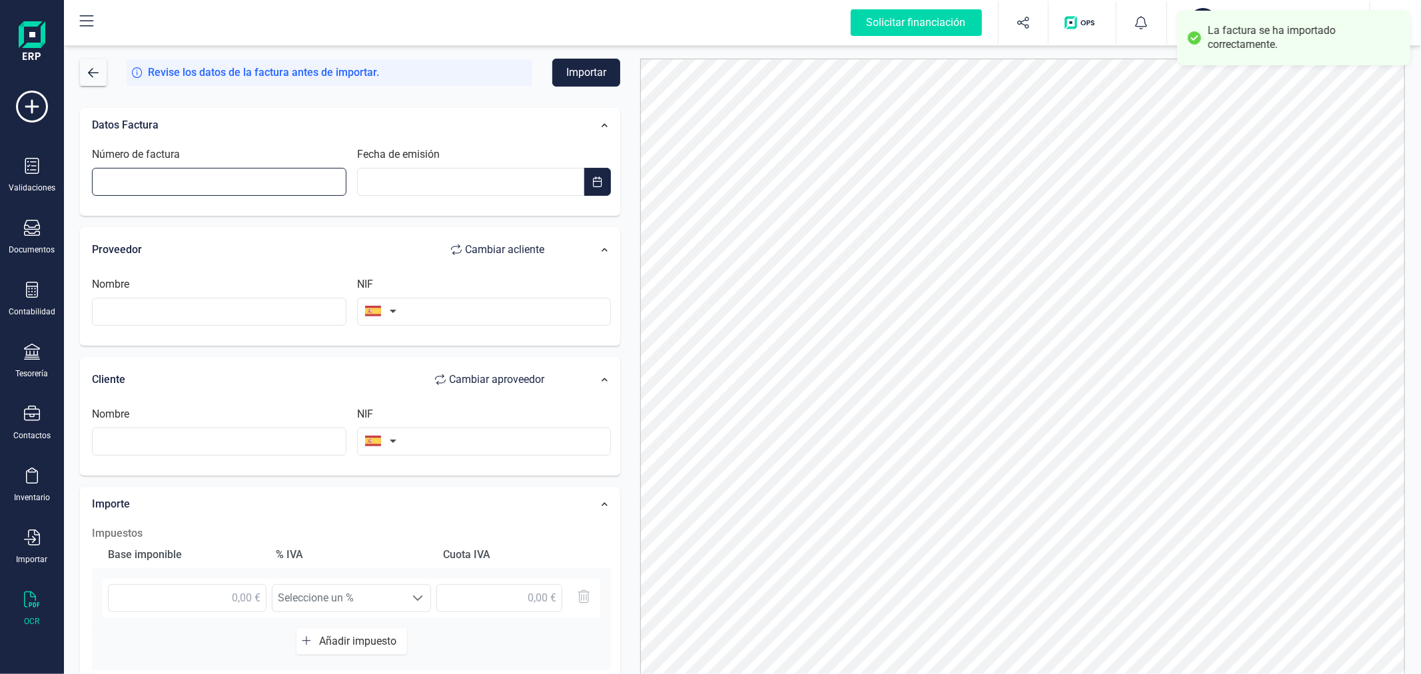
click at [265, 186] on input "Número de factura" at bounding box center [219, 182] width 254 height 28
type input "25-131"
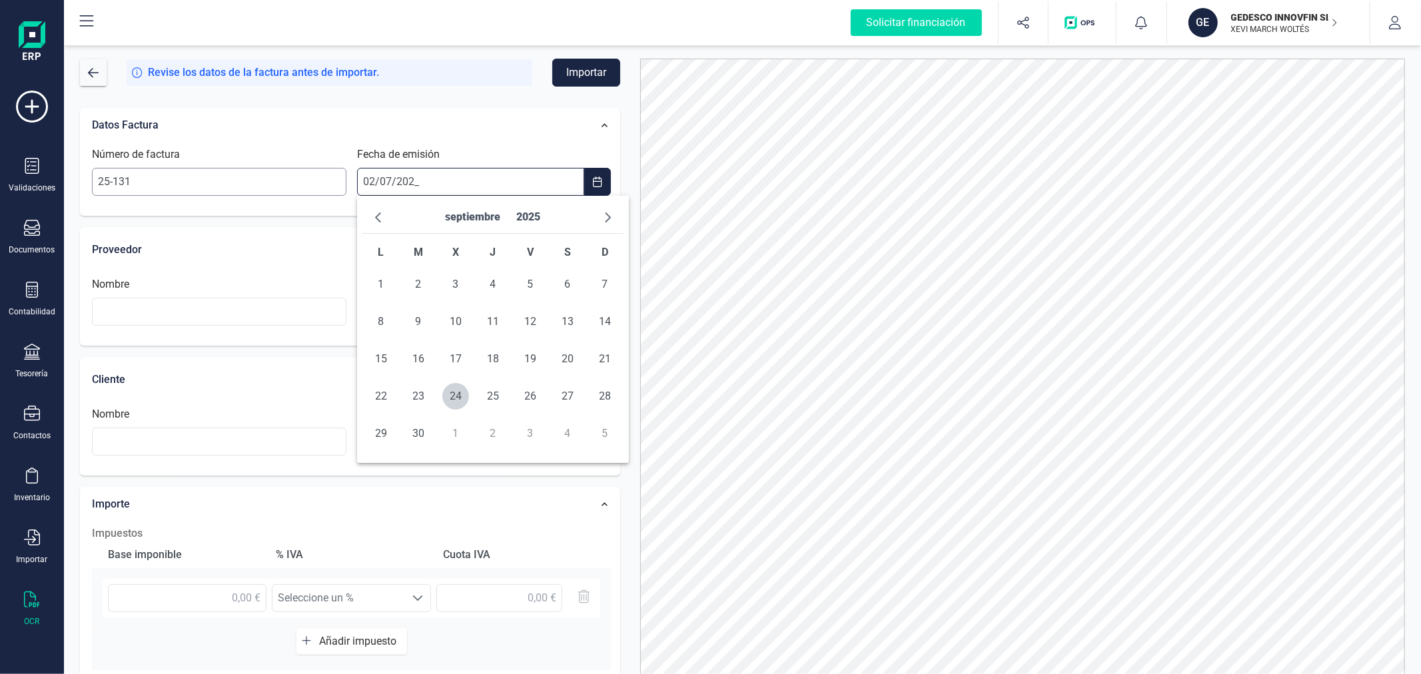
type input "[DATE]"
click at [453, 281] on span "2" at bounding box center [455, 284] width 27 height 27
click at [271, 310] on input "text" at bounding box center [219, 312] width 254 height 28
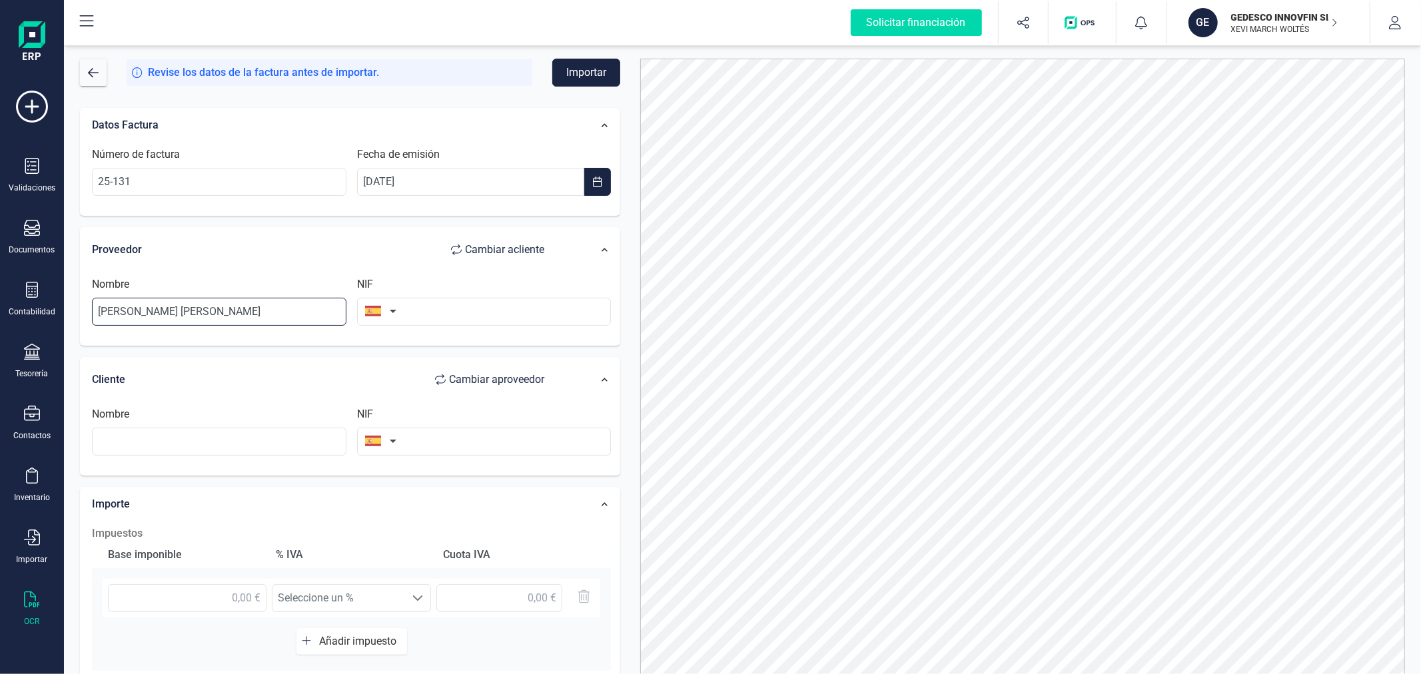
type input "[PERSON_NAME] [PERSON_NAME]"
type input "79264902W"
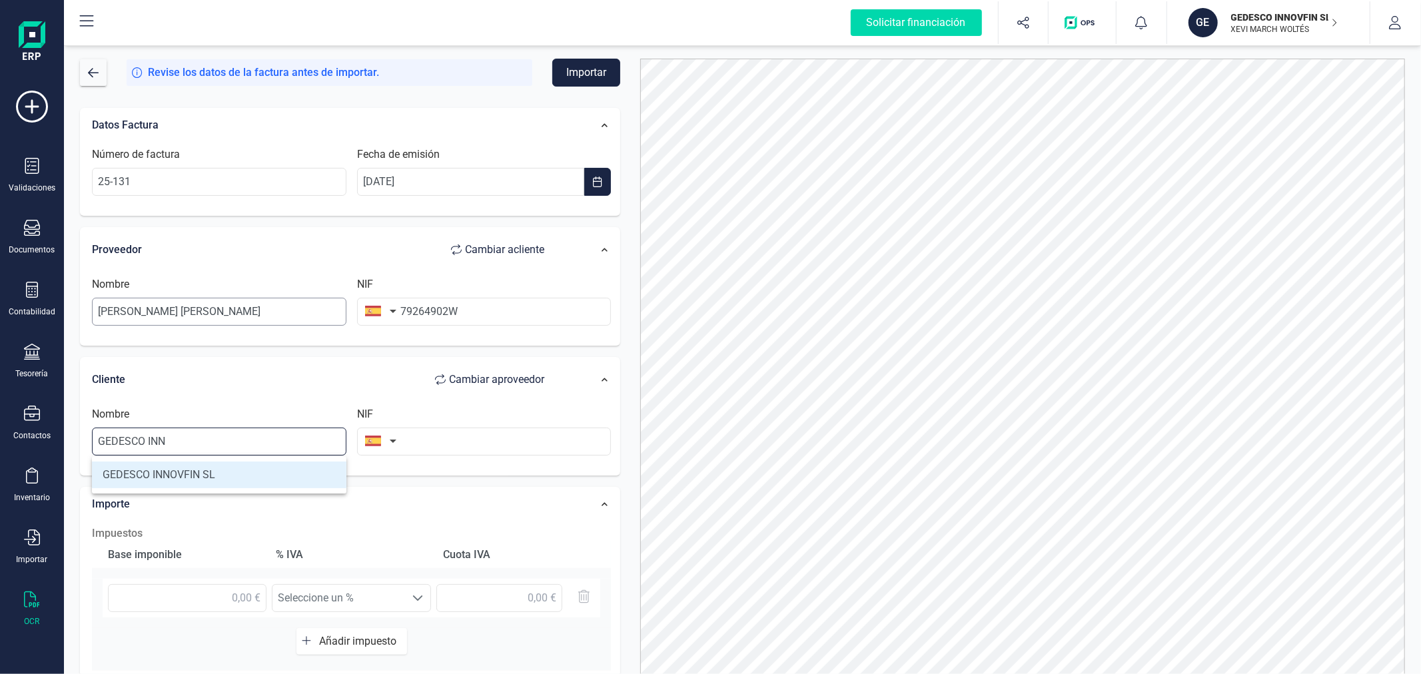
type input "GEDESCO INNOVFIN SL"
type input "B98999030"
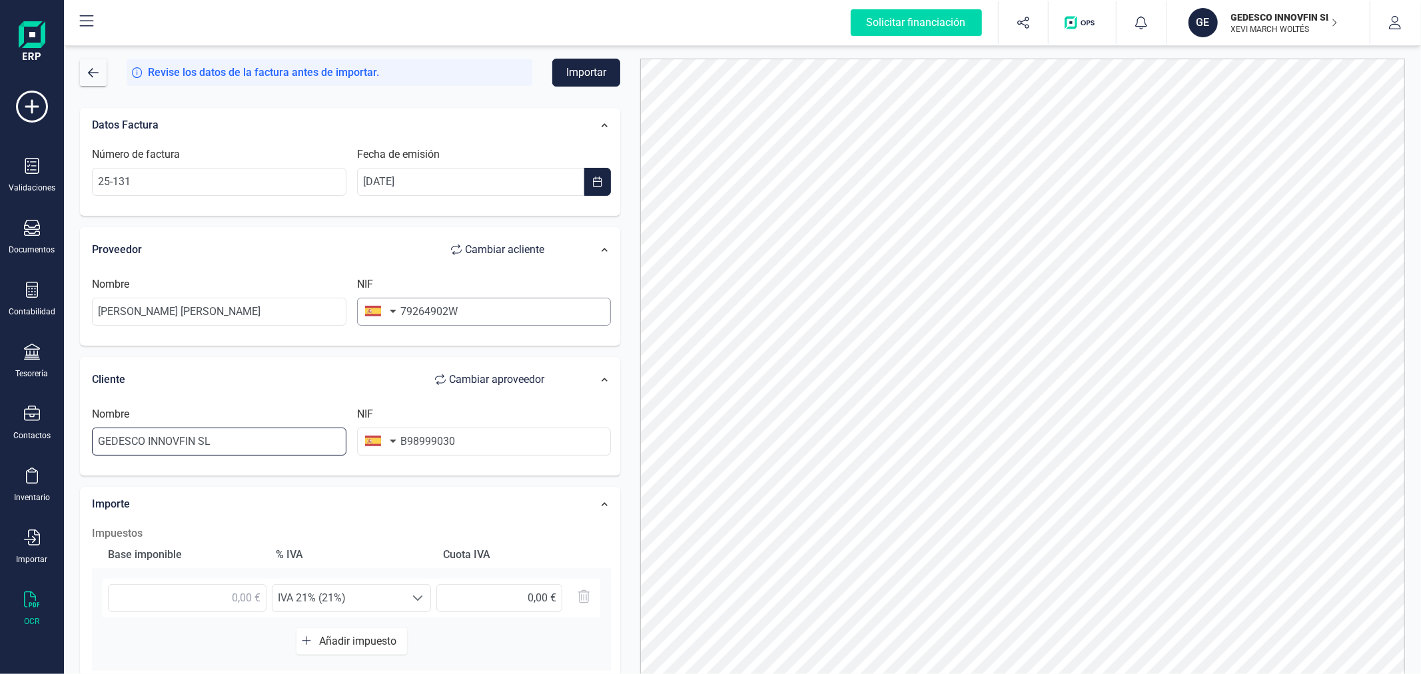
scroll to position [210, 0]
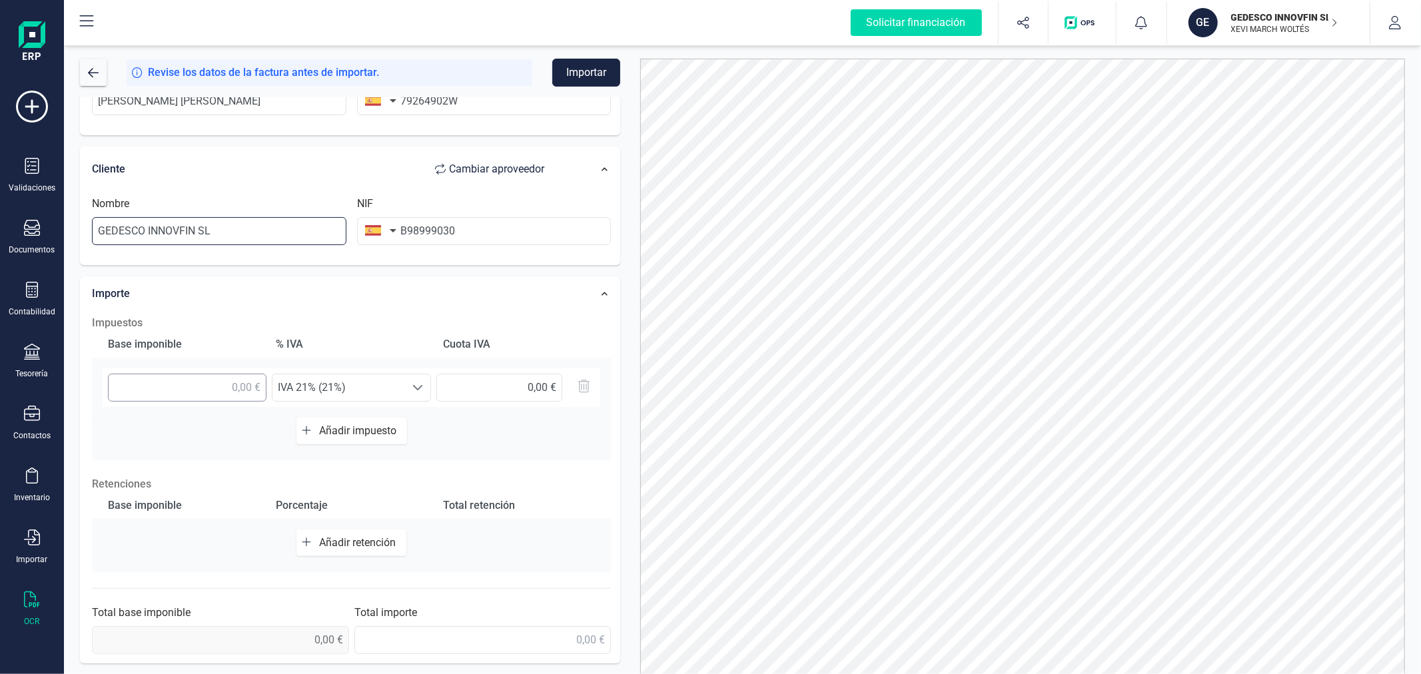
type input "GEDESCO INNOVFIN SL"
click at [240, 385] on input "text" at bounding box center [187, 388] width 159 height 28
type input "319,66 €"
click at [334, 541] on span "Añadir retención" at bounding box center [360, 542] width 82 height 13
click at [218, 553] on input "text" at bounding box center [187, 549] width 159 height 28
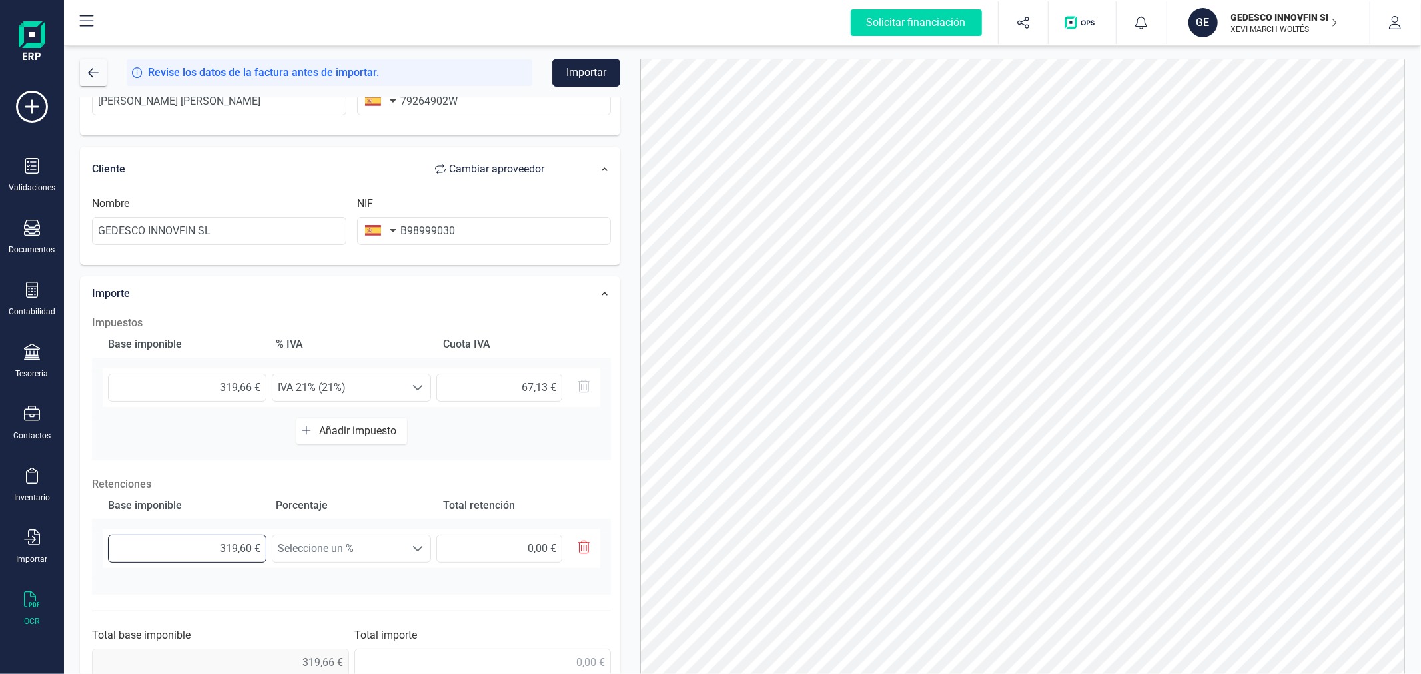
type input "319,66 €"
click at [361, 547] on span "Seleccione un %" at bounding box center [338, 548] width 133 height 27
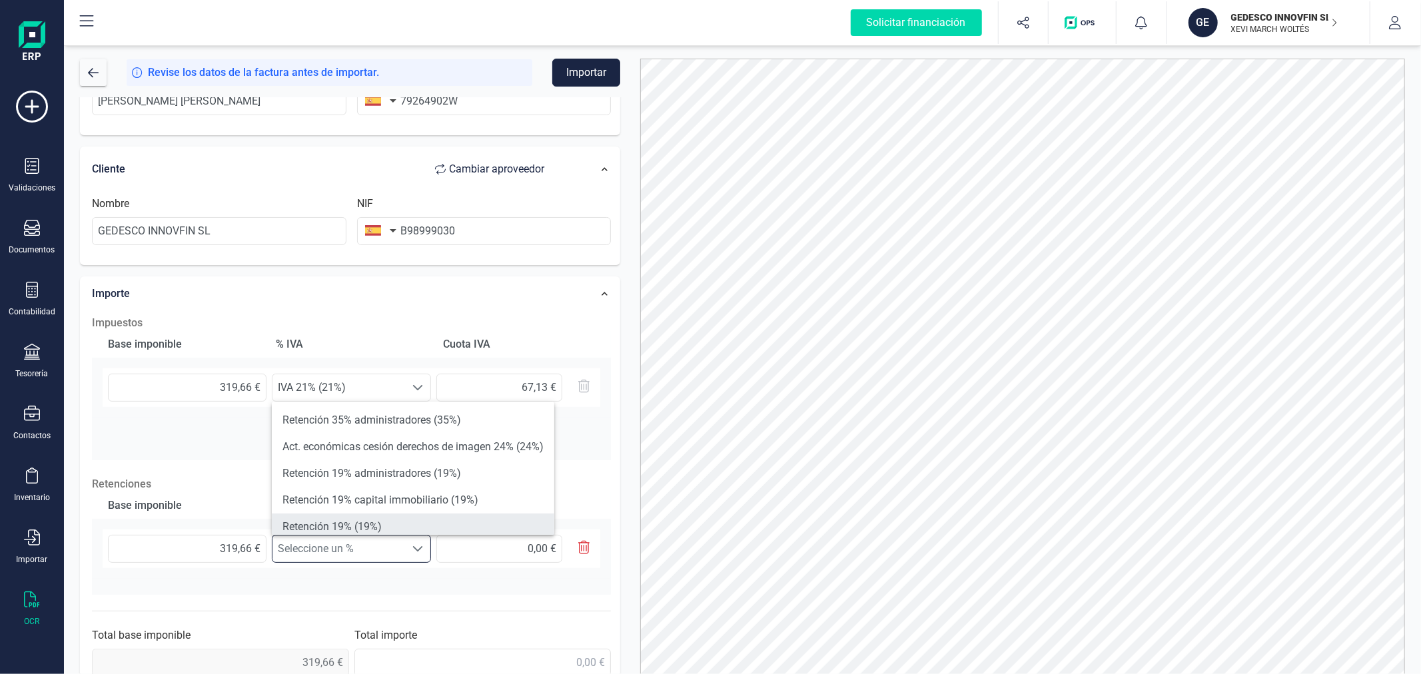
scroll to position [74, 0]
click at [362, 499] on li "Retención 15% (15%)" at bounding box center [413, 506] width 282 height 27
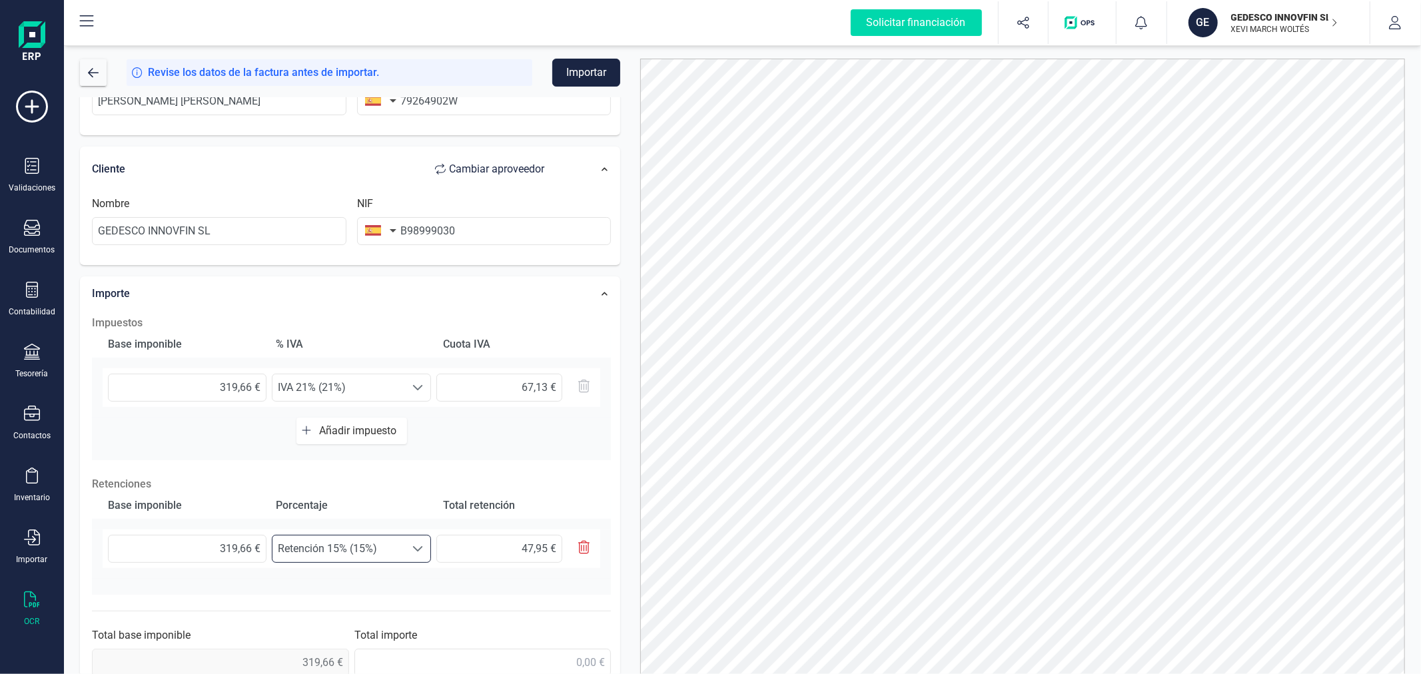
scroll to position [234, 0]
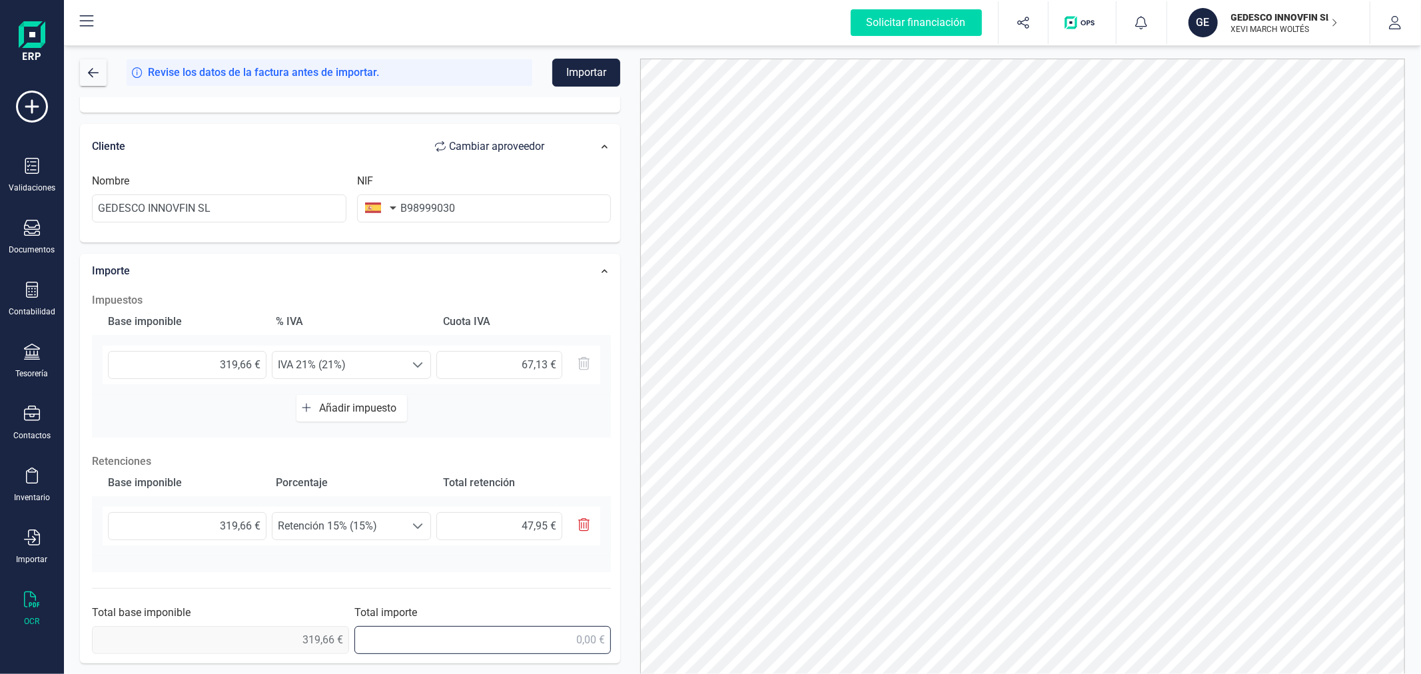
click at [506, 635] on input "text" at bounding box center [482, 640] width 257 height 28
type input "338,84 €"
click at [589, 75] on button "Importar" at bounding box center [586, 73] width 68 height 28
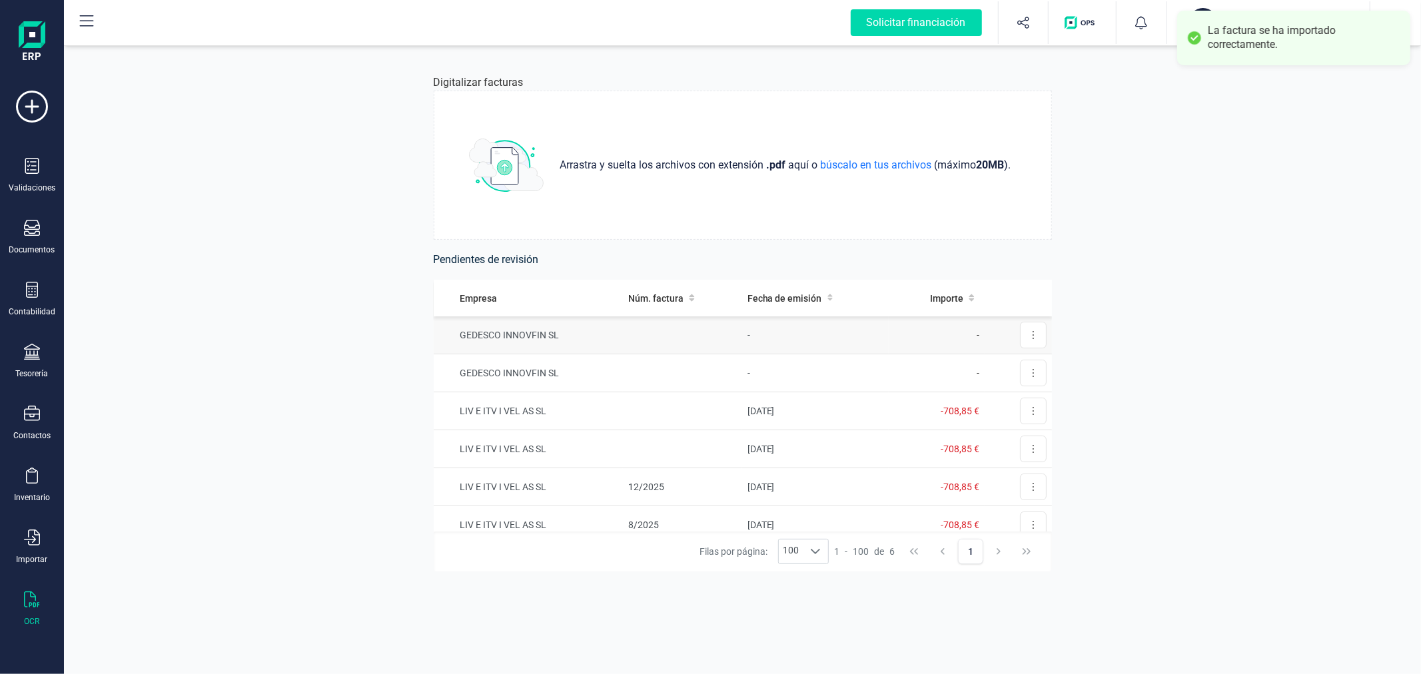
click at [727, 329] on td at bounding box center [682, 335] width 119 height 38
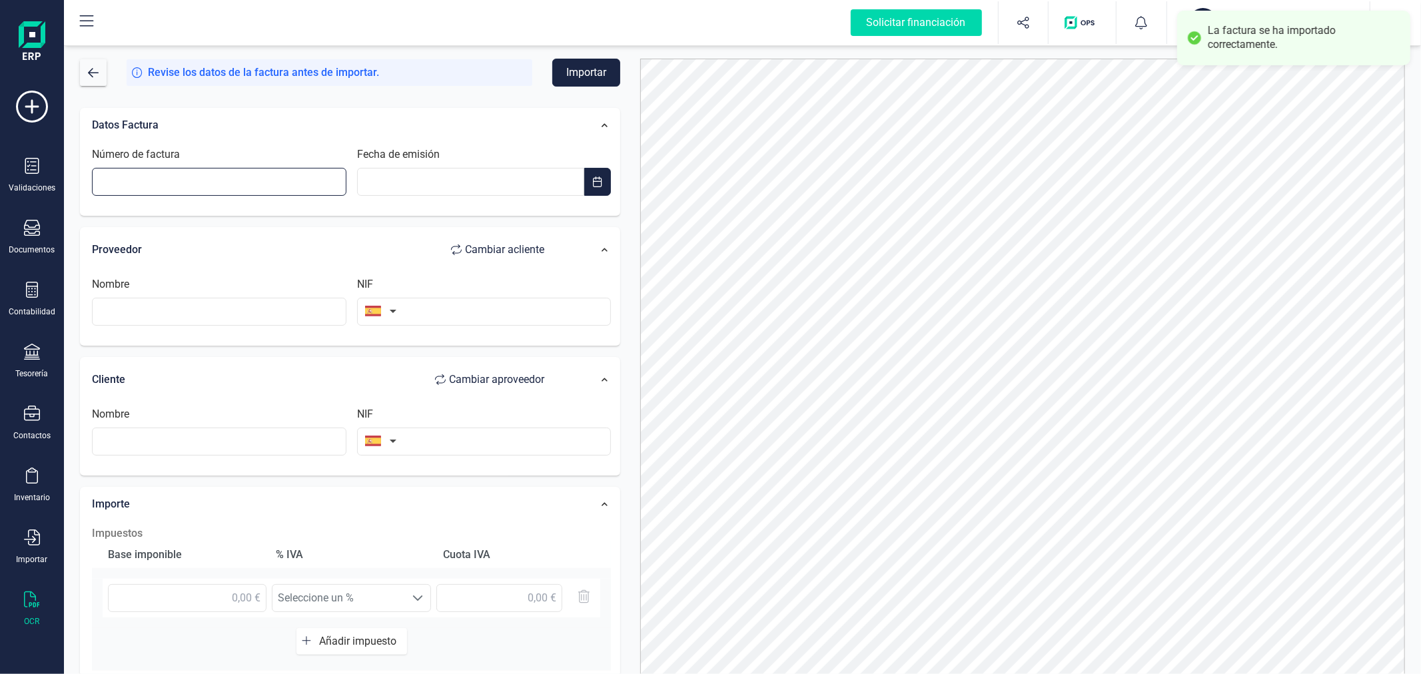
click at [269, 184] on input "Número de factura" at bounding box center [219, 182] width 254 height 28
type input "25-132"
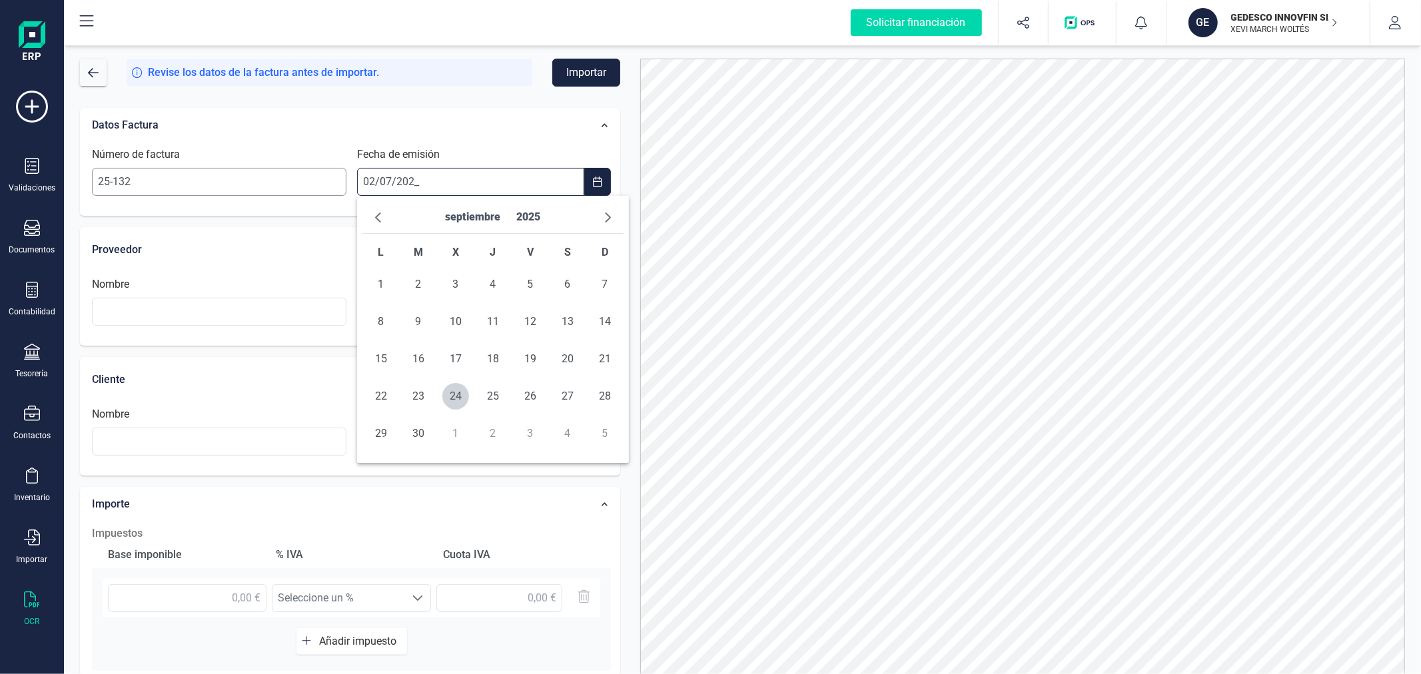
type input "[DATE]"
click at [458, 282] on span "2" at bounding box center [455, 284] width 27 height 27
click at [283, 323] on input "text" at bounding box center [219, 312] width 254 height 28
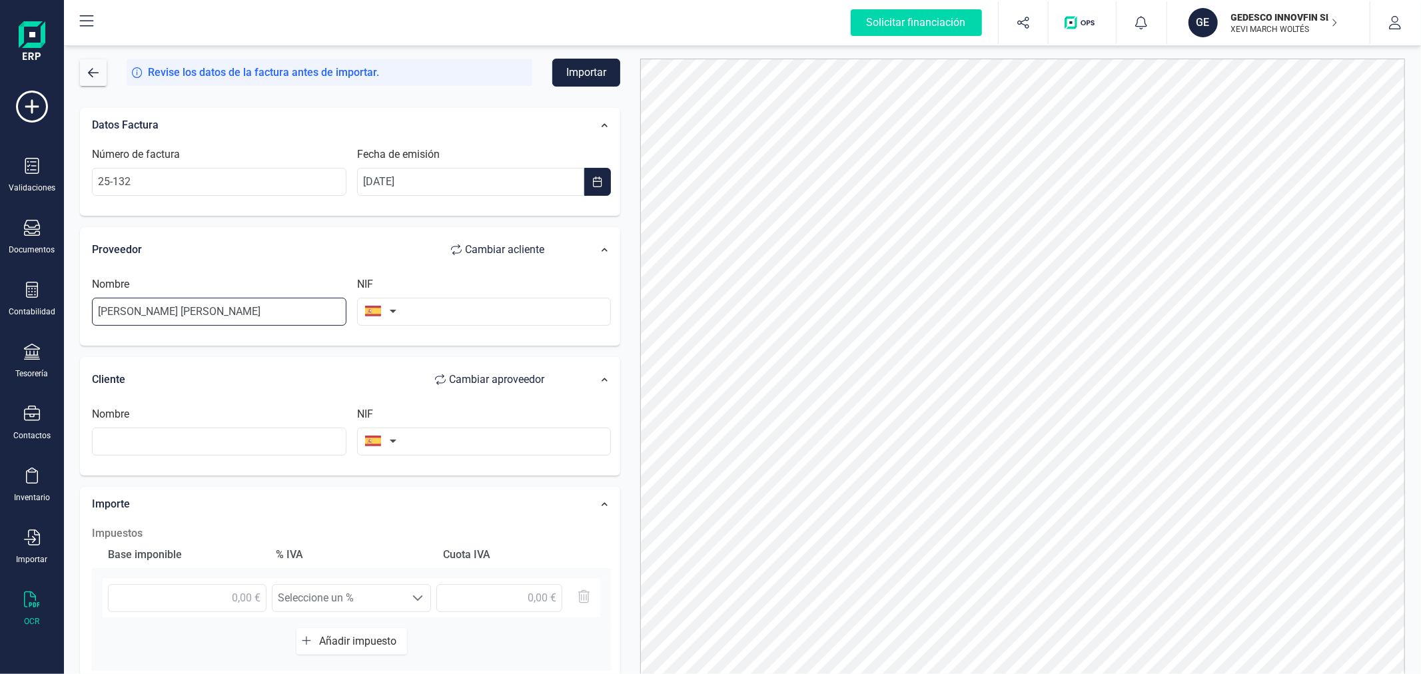
type input "[PERSON_NAME] [PERSON_NAME]"
type input "79264902W"
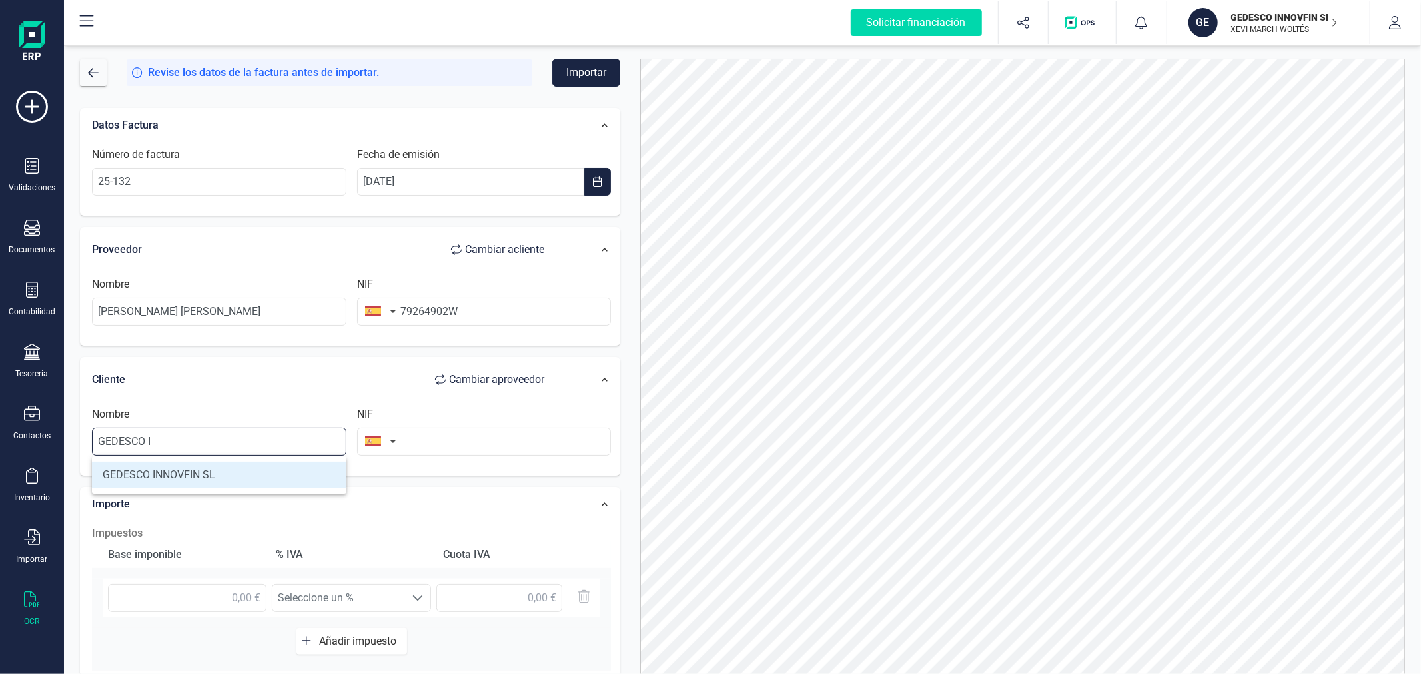
type input "GEDESCO INNOVFIN SL"
type input "B98999030"
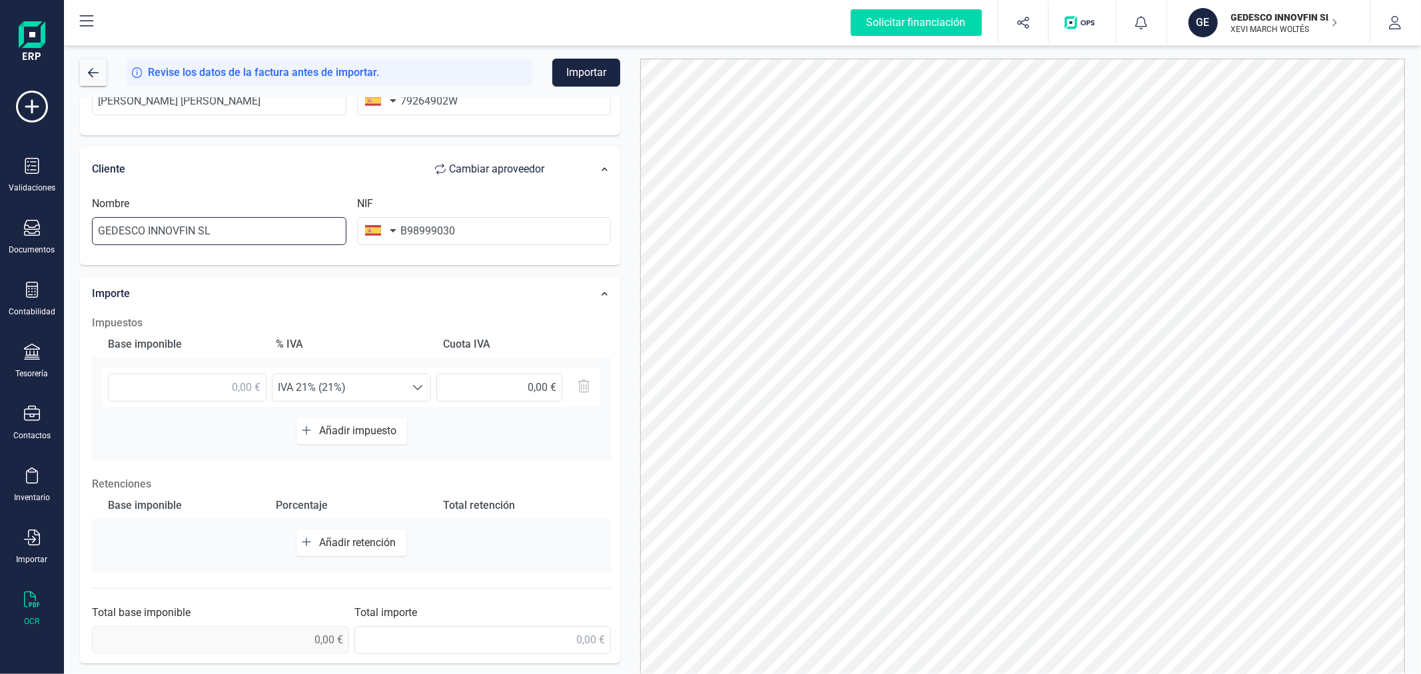
scroll to position [63, 0]
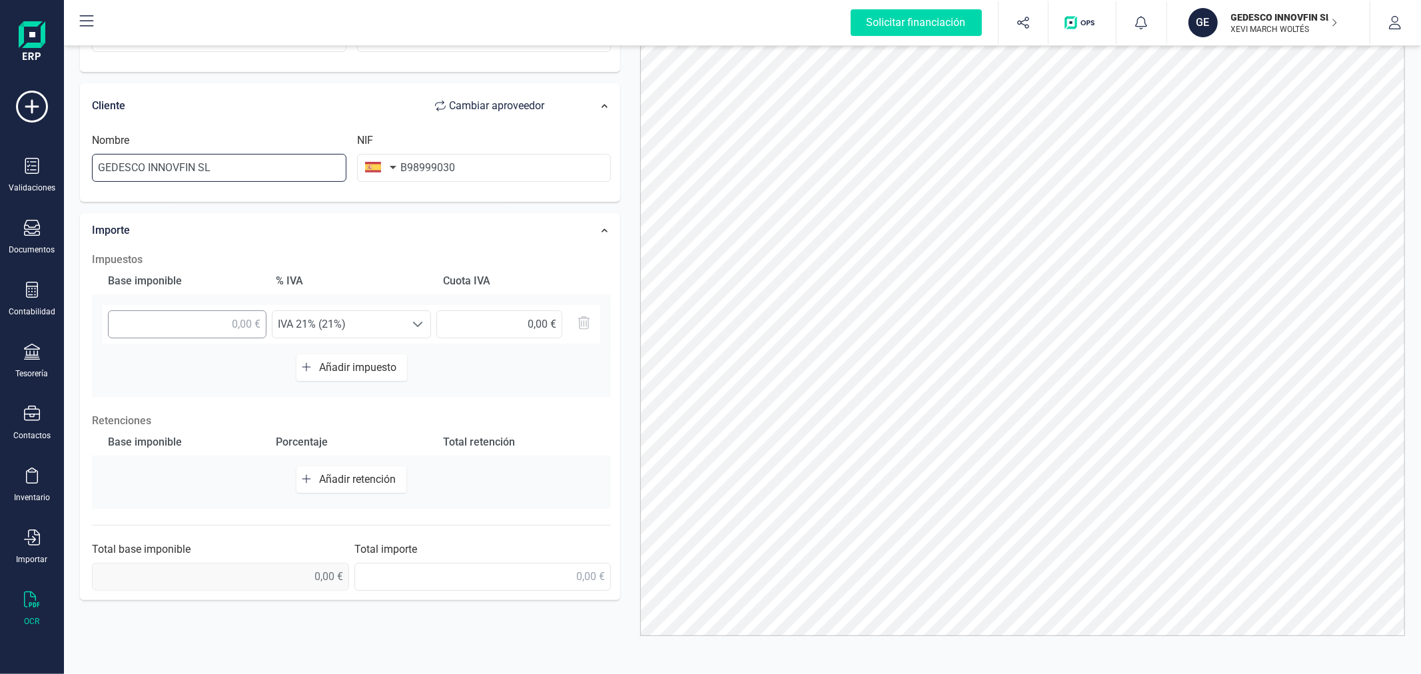
type input "GEDESCO INNOVFIN SL"
click at [237, 320] on input "text" at bounding box center [187, 324] width 159 height 28
type input "574,18 €"
click at [357, 475] on span "Añadir retención" at bounding box center [360, 479] width 82 height 13
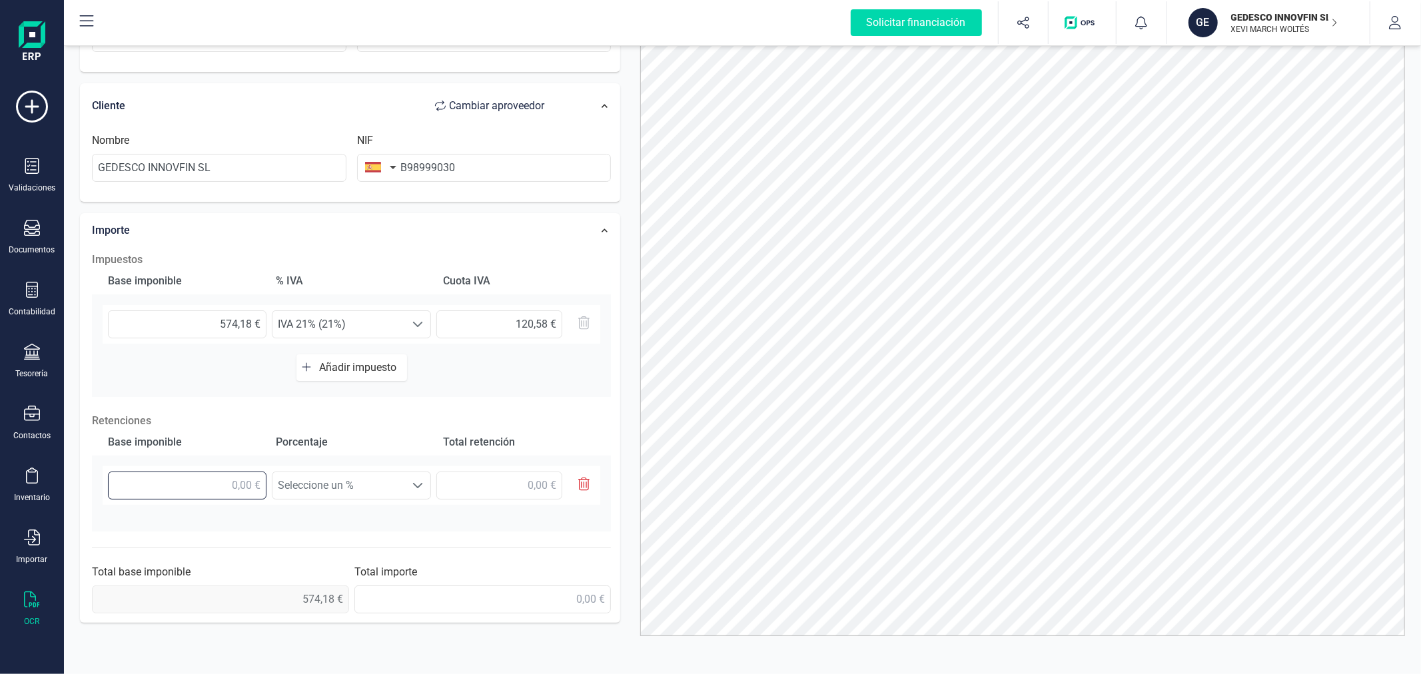
click at [208, 484] on input "text" at bounding box center [187, 486] width 159 height 28
type input "574,18 €"
click at [390, 491] on span "Seleccione un %" at bounding box center [338, 485] width 133 height 27
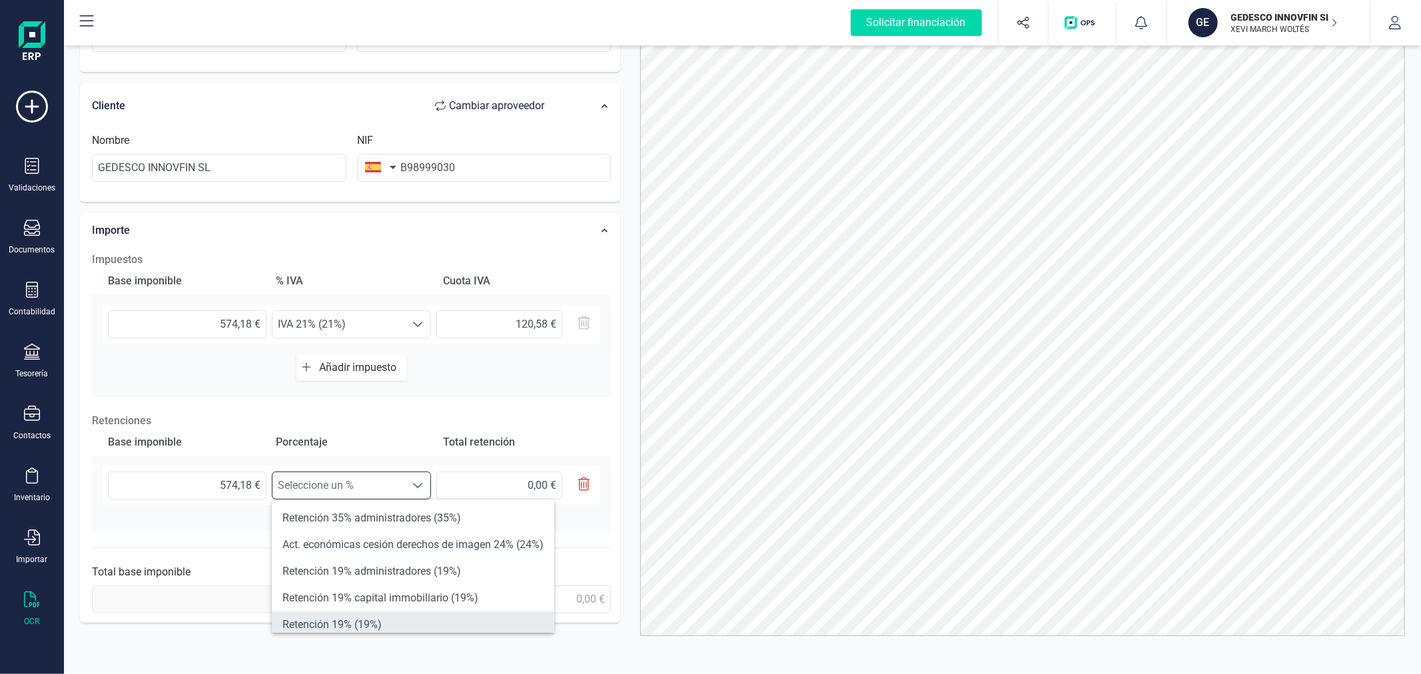
scroll to position [148, 0]
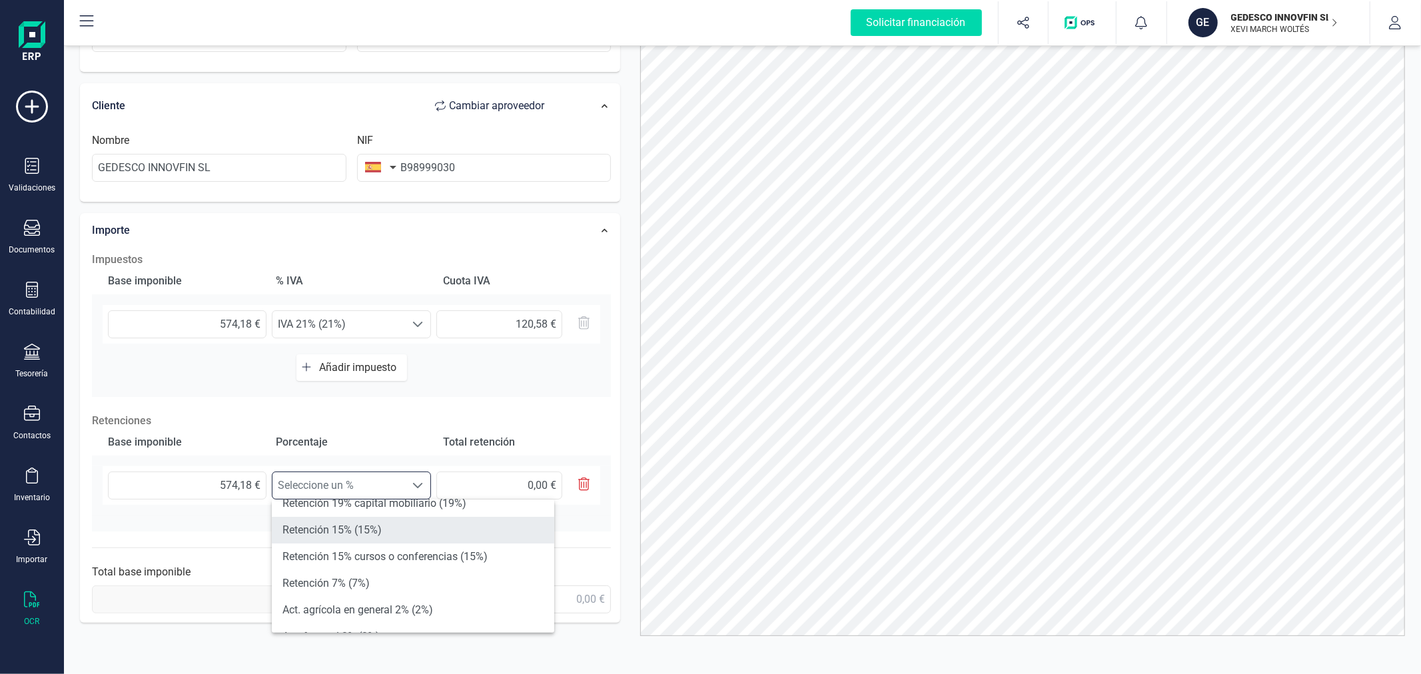
click at [389, 527] on li "Retención 15% (15%)" at bounding box center [413, 530] width 282 height 27
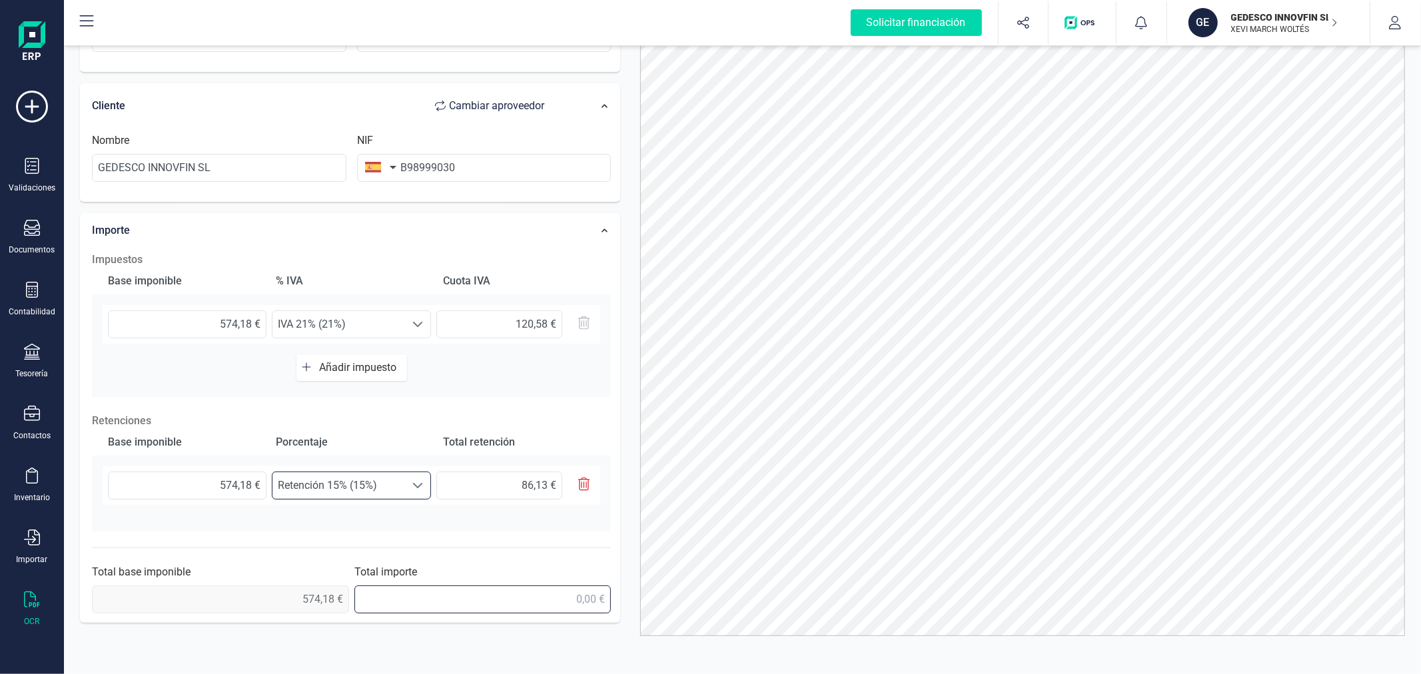
click at [519, 595] on input "text" at bounding box center [482, 599] width 257 height 28
type input "608,63 €"
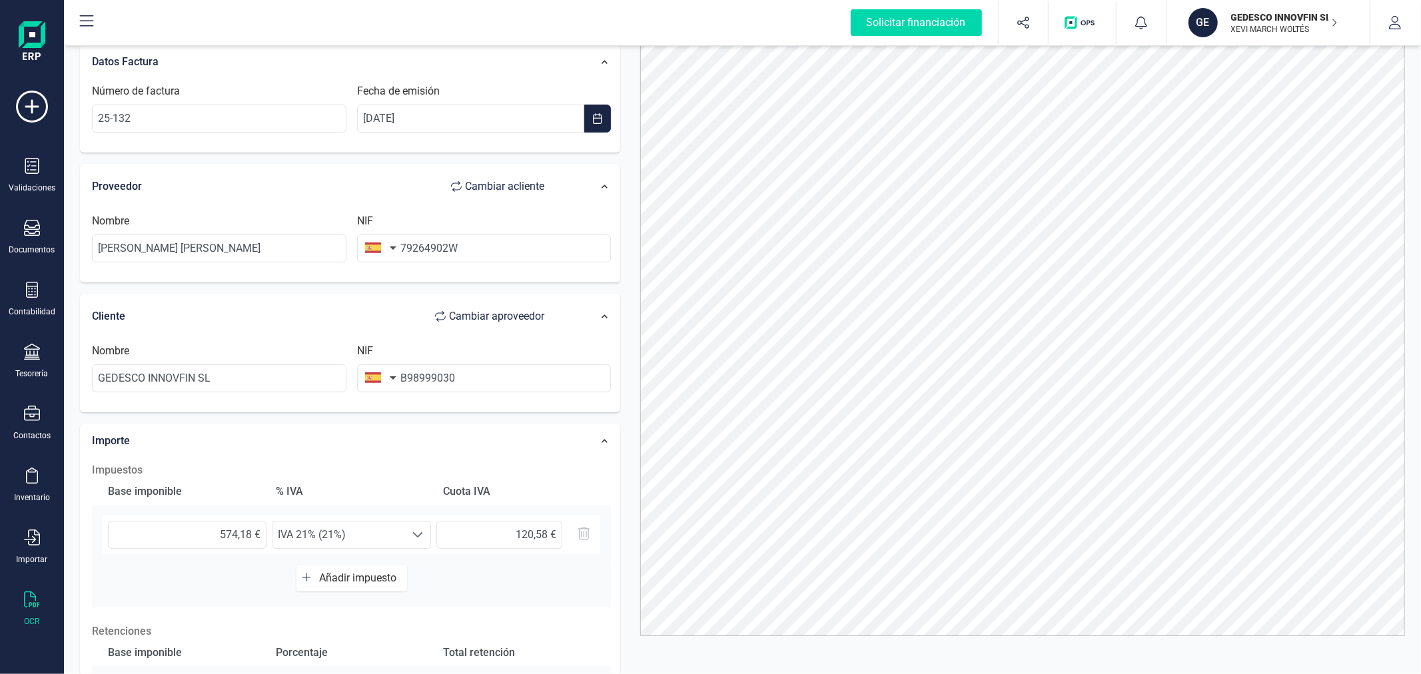
scroll to position [0, 0]
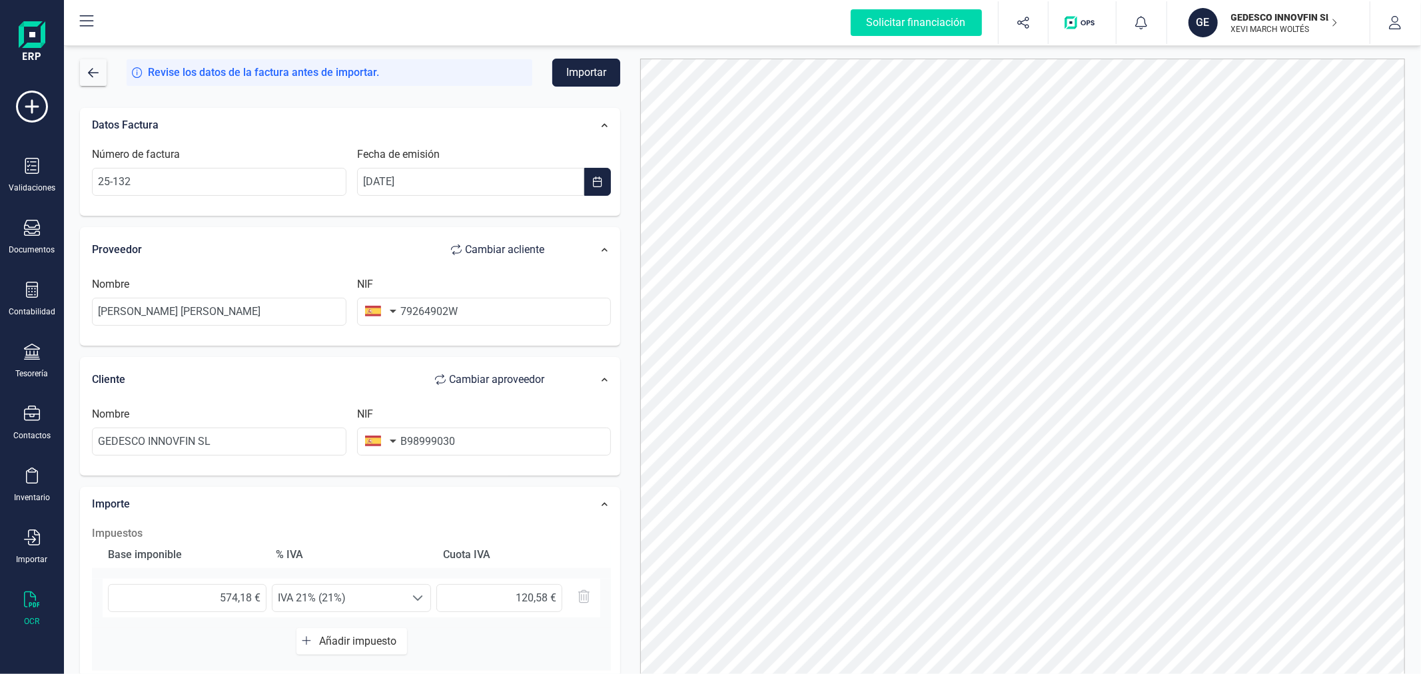
click at [591, 67] on button "Importar" at bounding box center [586, 73] width 68 height 28
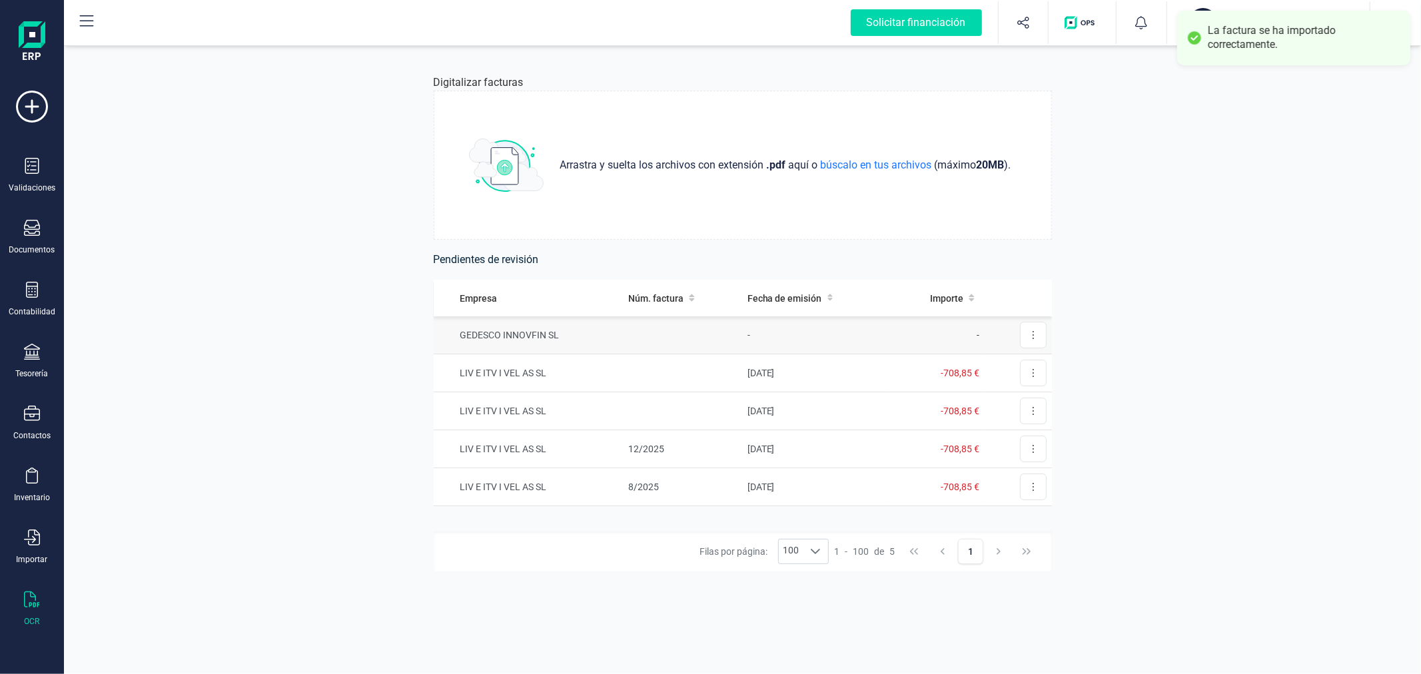
click at [812, 336] on td "-" at bounding box center [815, 335] width 147 height 38
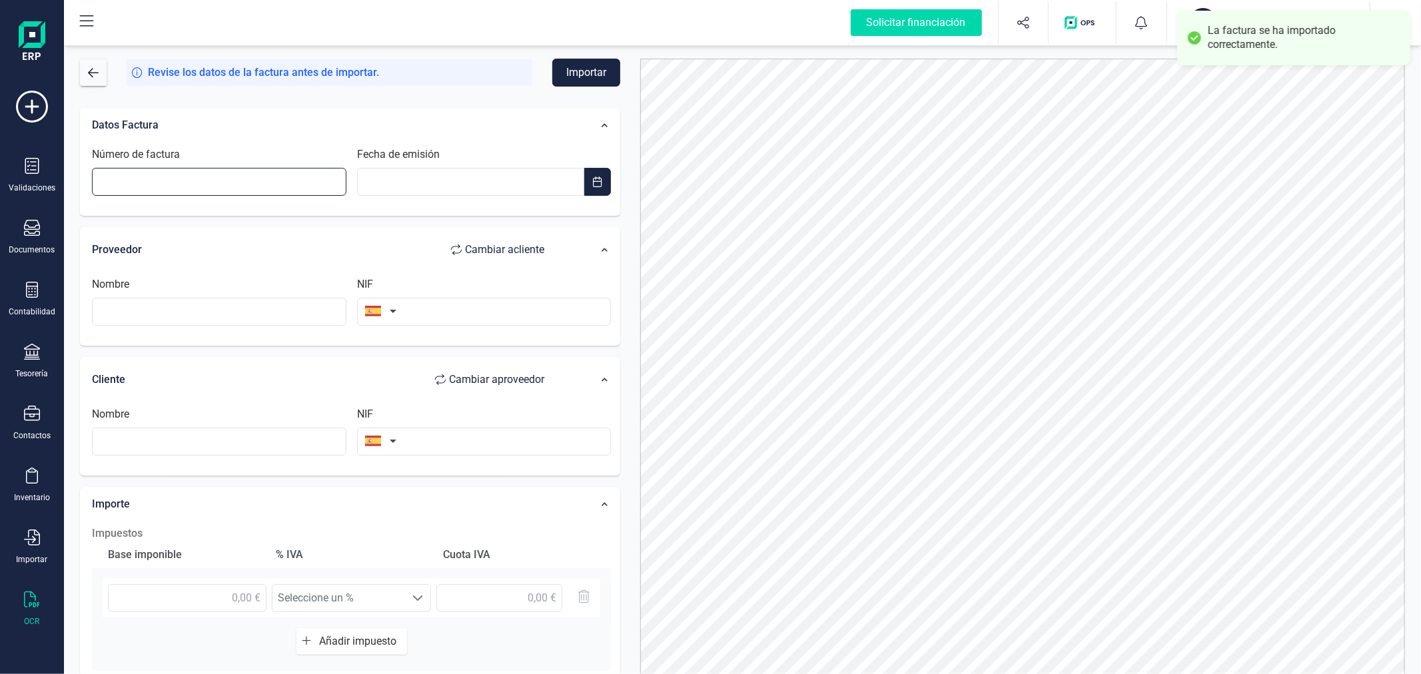
click at [248, 177] on input "Número de factura" at bounding box center [219, 182] width 254 height 28
type input "25-58"
type input "__/__/____"
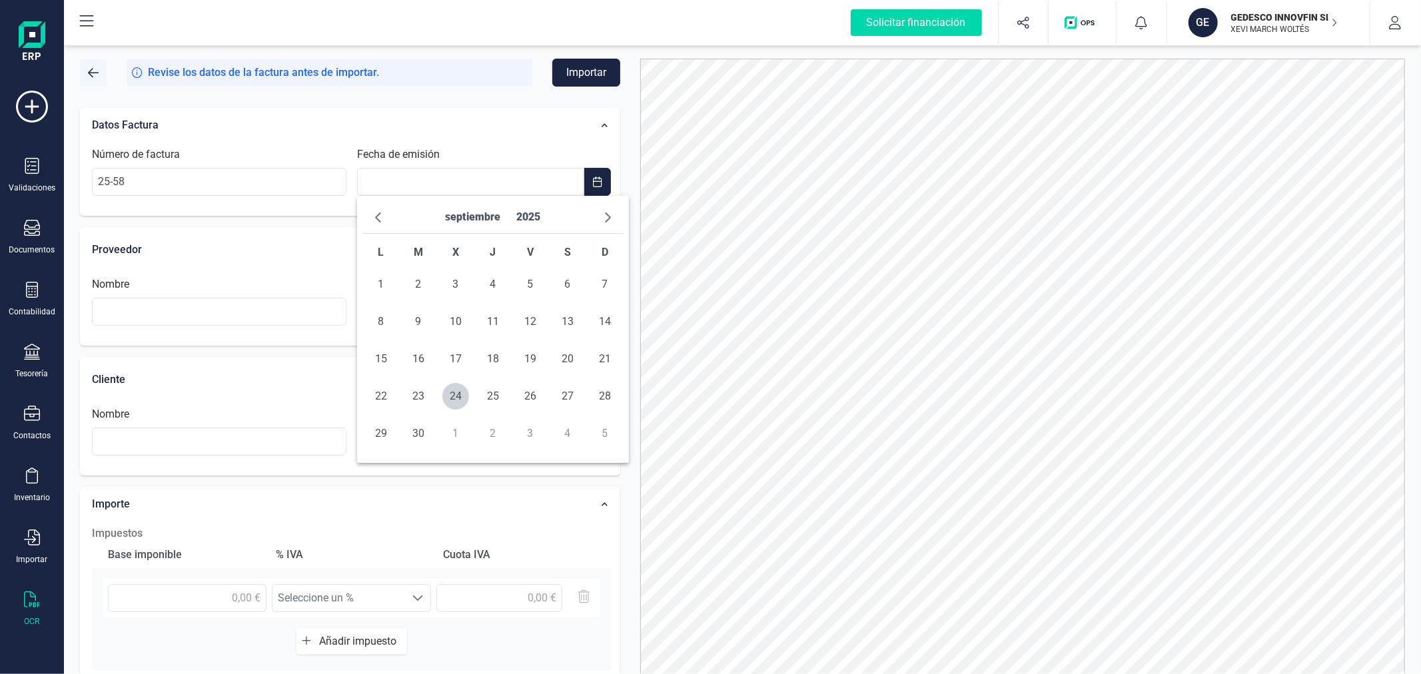
click at [91, 69] on span "button" at bounding box center [93, 72] width 11 height 11
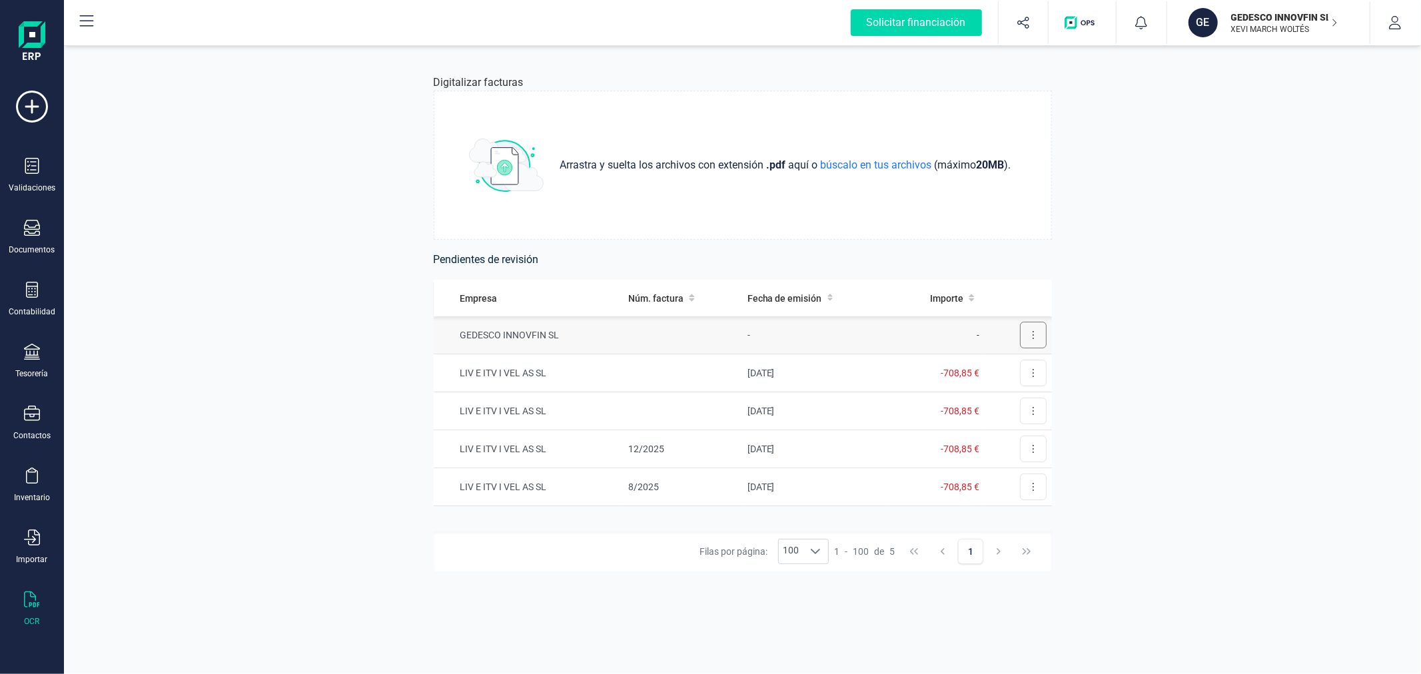
click at [1030, 325] on button at bounding box center [1033, 335] width 27 height 27
click at [986, 389] on span "Eliminar factura" at bounding box center [1002, 394] width 66 height 13
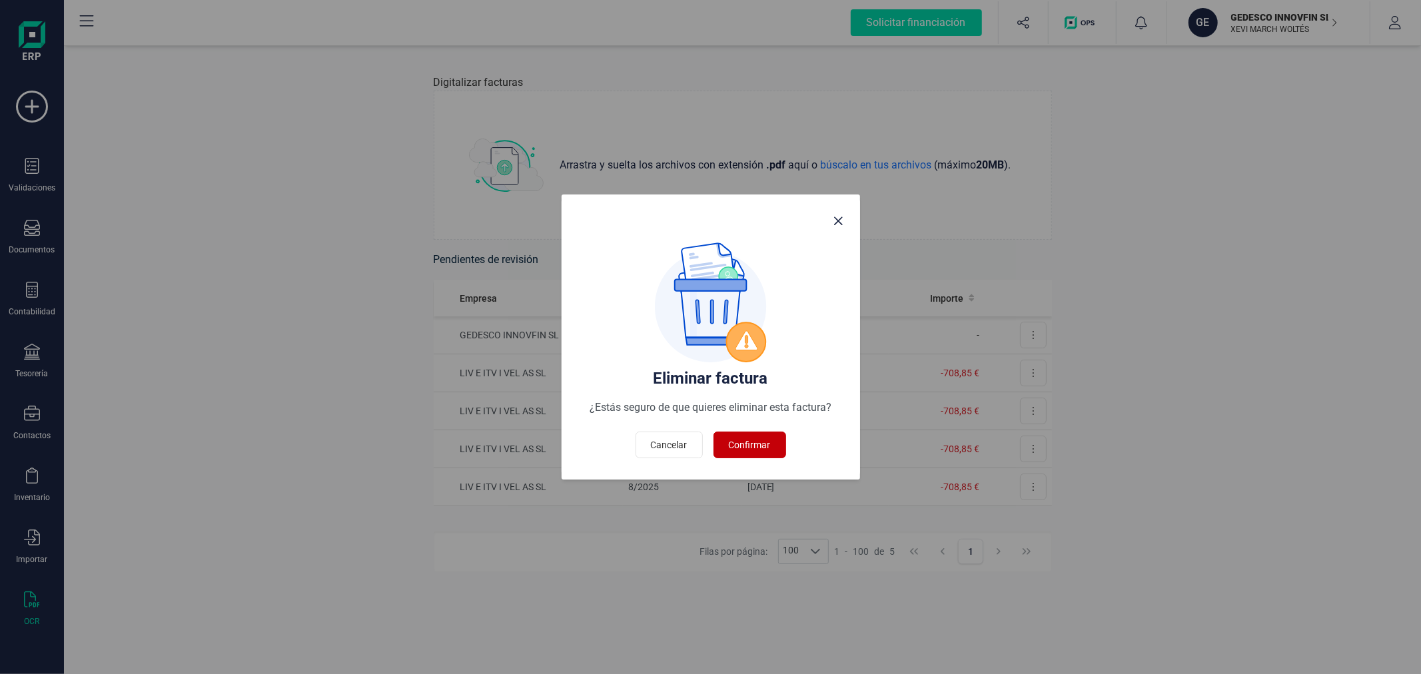
click at [753, 446] on span "Confirmar" at bounding box center [750, 444] width 42 height 13
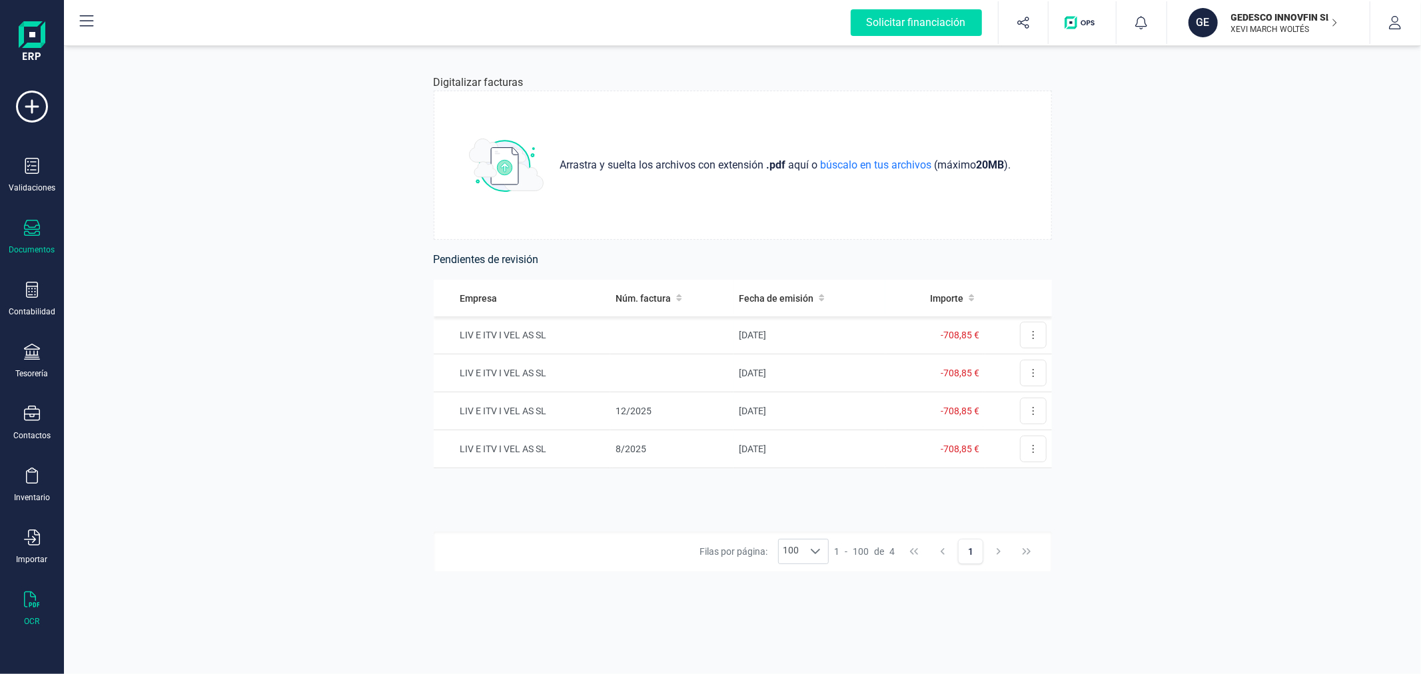
click at [27, 242] on div "Documentos" at bounding box center [31, 237] width 53 height 35
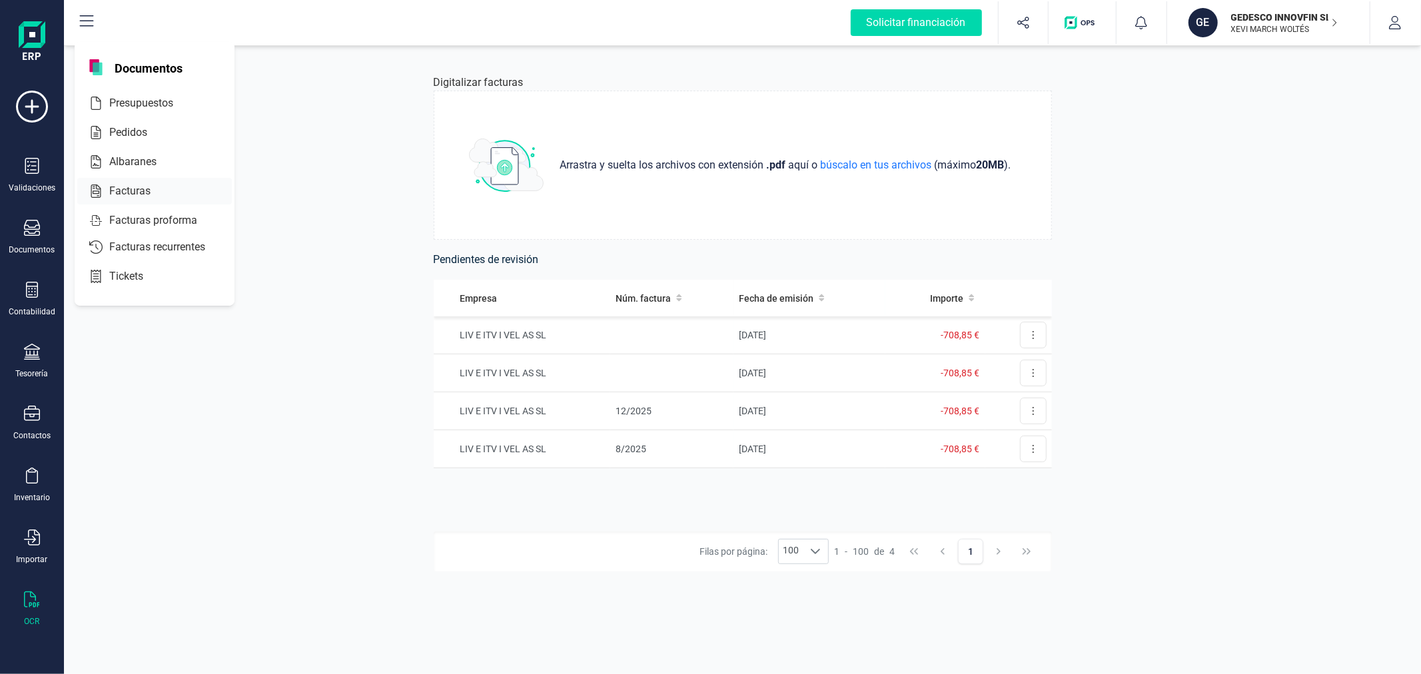
click at [138, 193] on span "Facturas" at bounding box center [139, 191] width 71 height 16
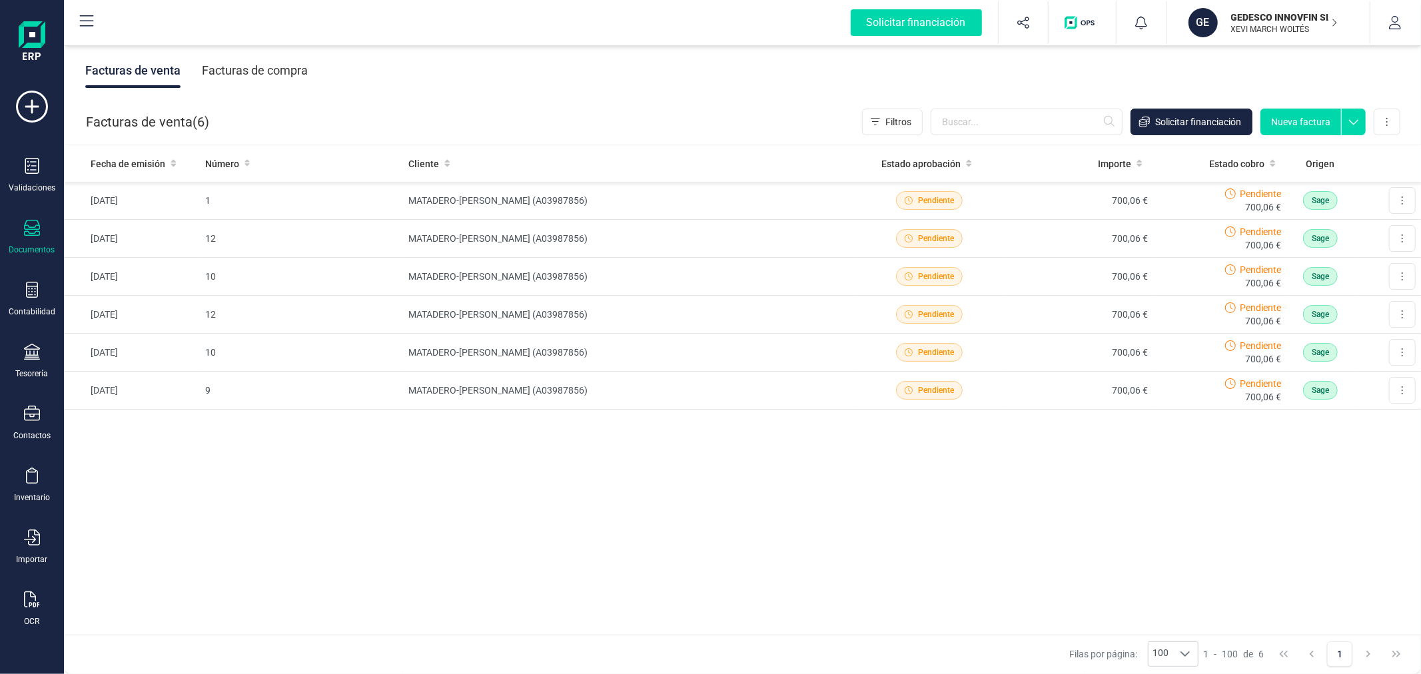
click at [264, 57] on div "Facturas de compra" at bounding box center [255, 70] width 106 height 35
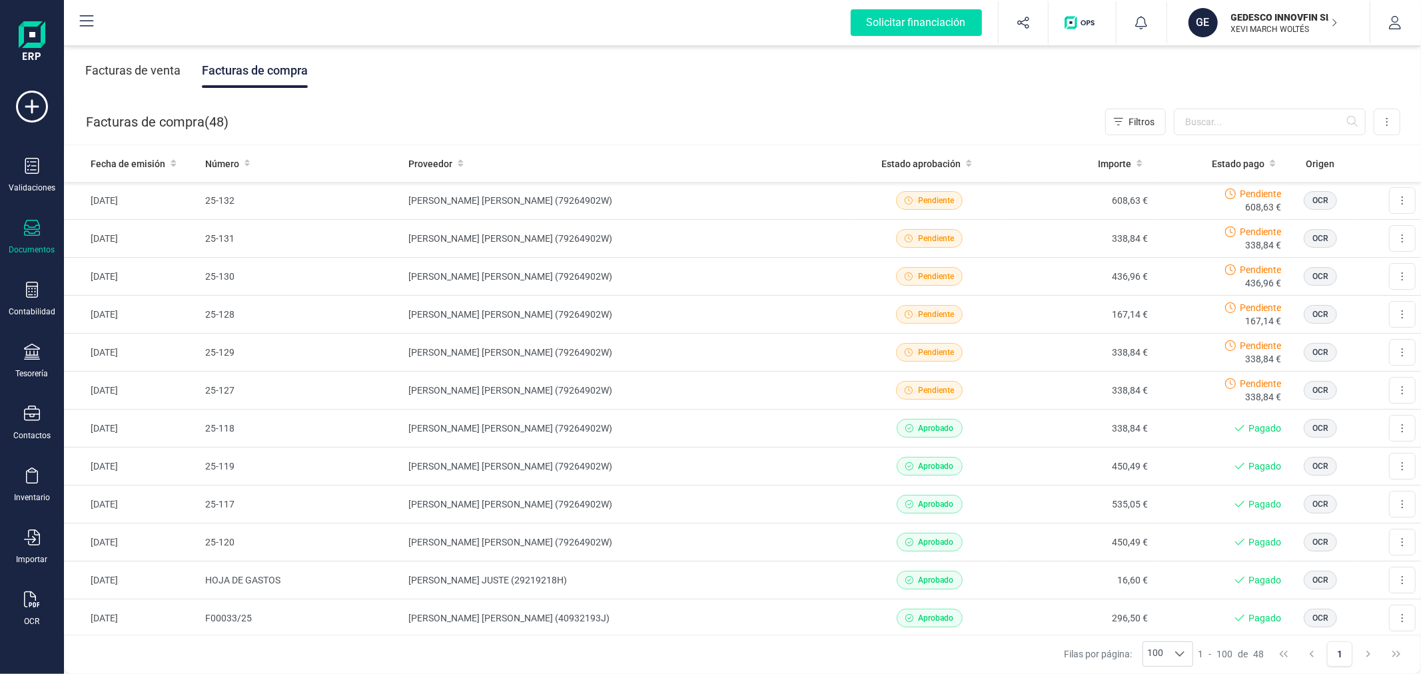
click at [1287, 11] on p "GEDESCO INNOVFIN SL" at bounding box center [1284, 17] width 107 height 13
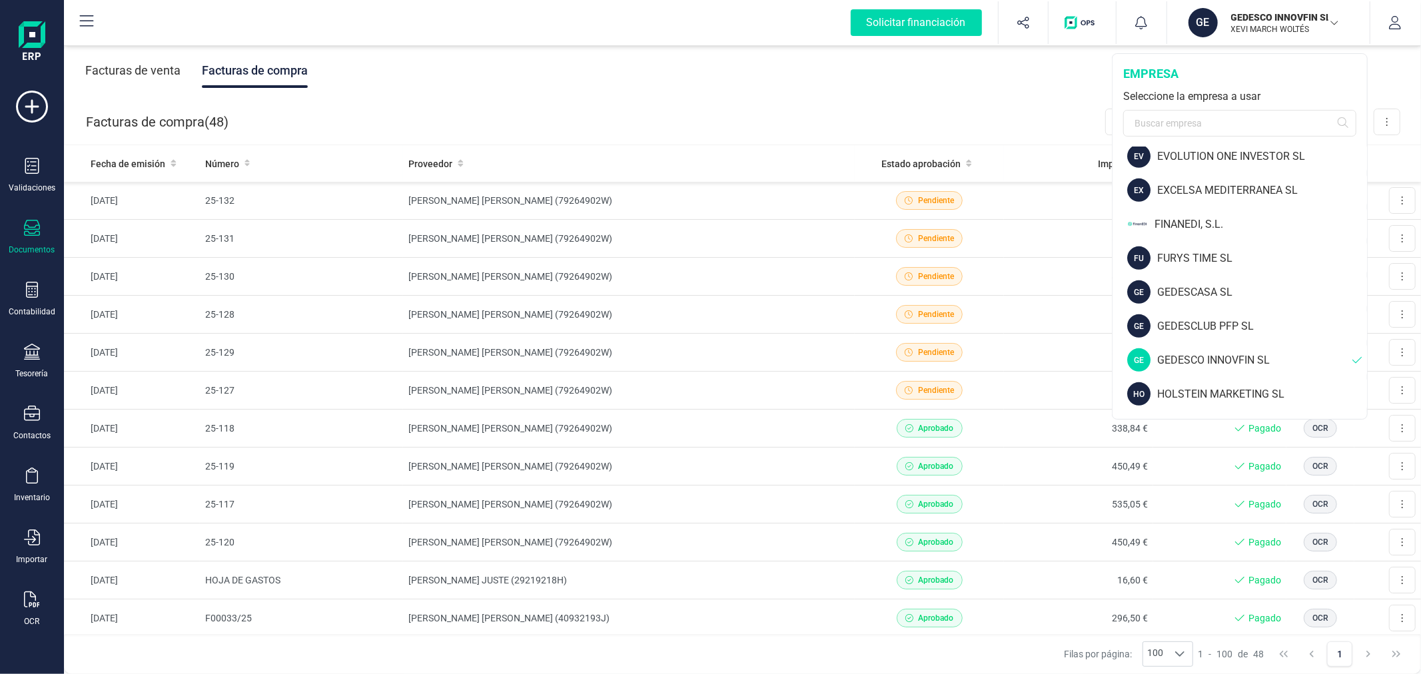
scroll to position [591, 0]
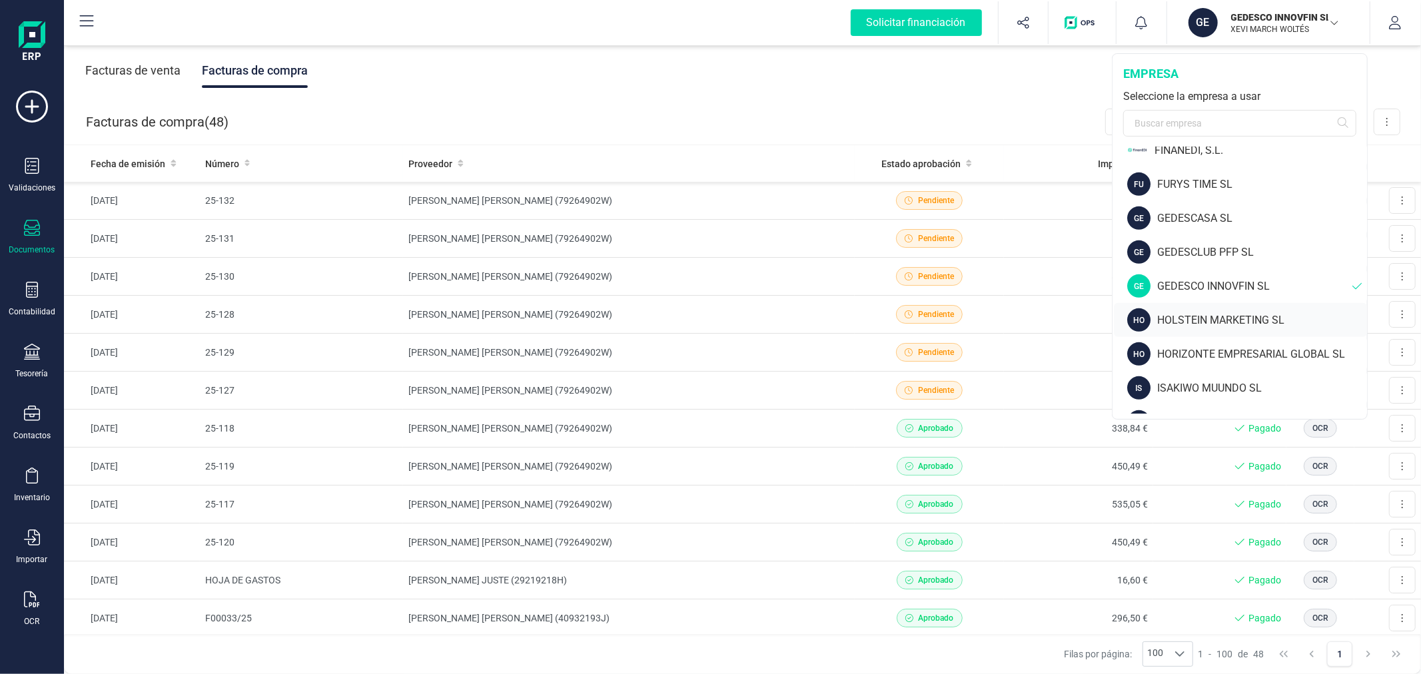
click at [1193, 312] on div "HOLSTEIN MARKETING SL" at bounding box center [1262, 320] width 210 height 16
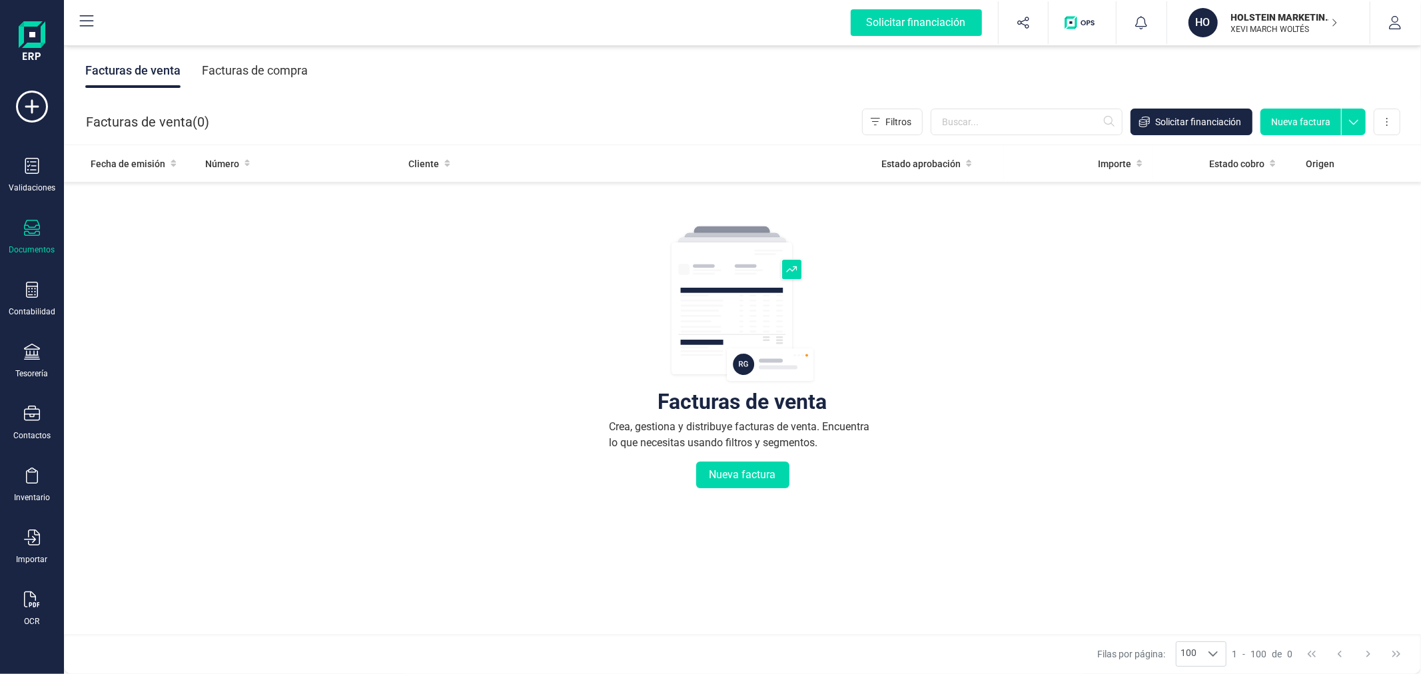
click at [264, 58] on div "Facturas de compra" at bounding box center [255, 70] width 106 height 35
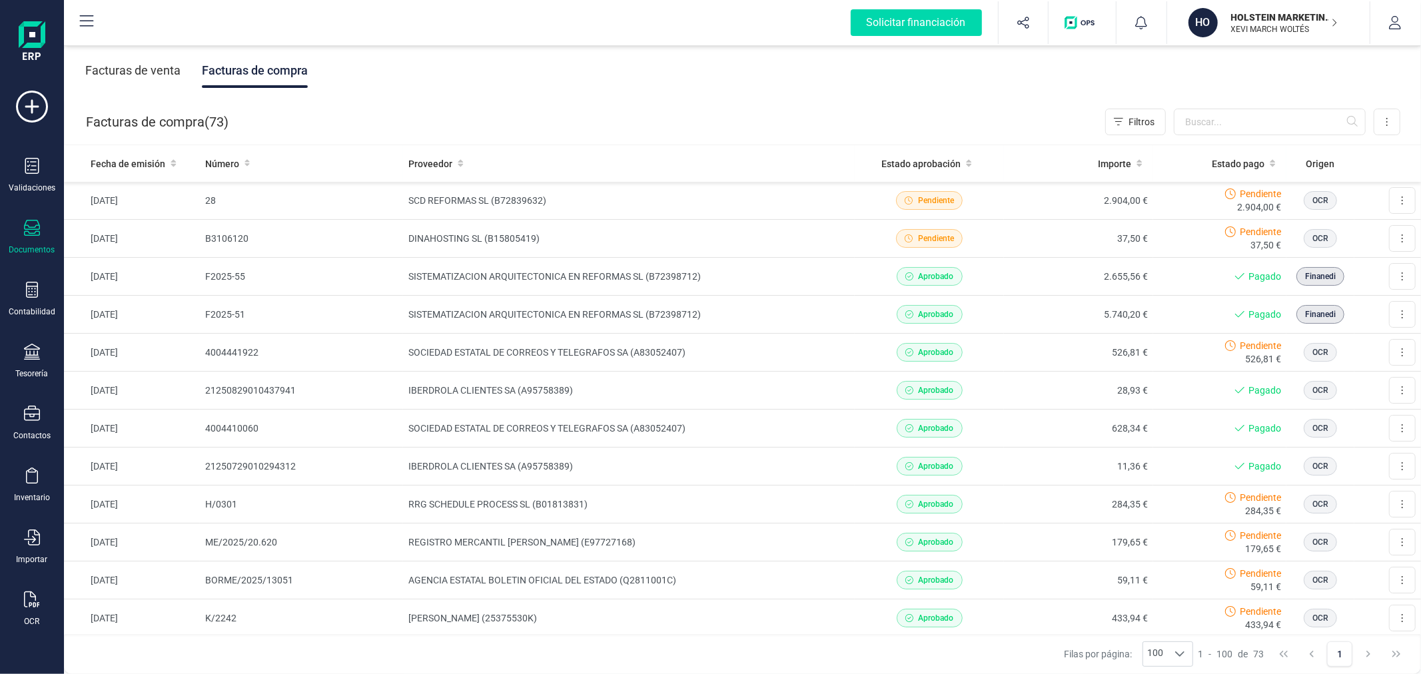
click at [1287, 17] on p "HOLSTEIN MARKETING SL" at bounding box center [1284, 17] width 107 height 13
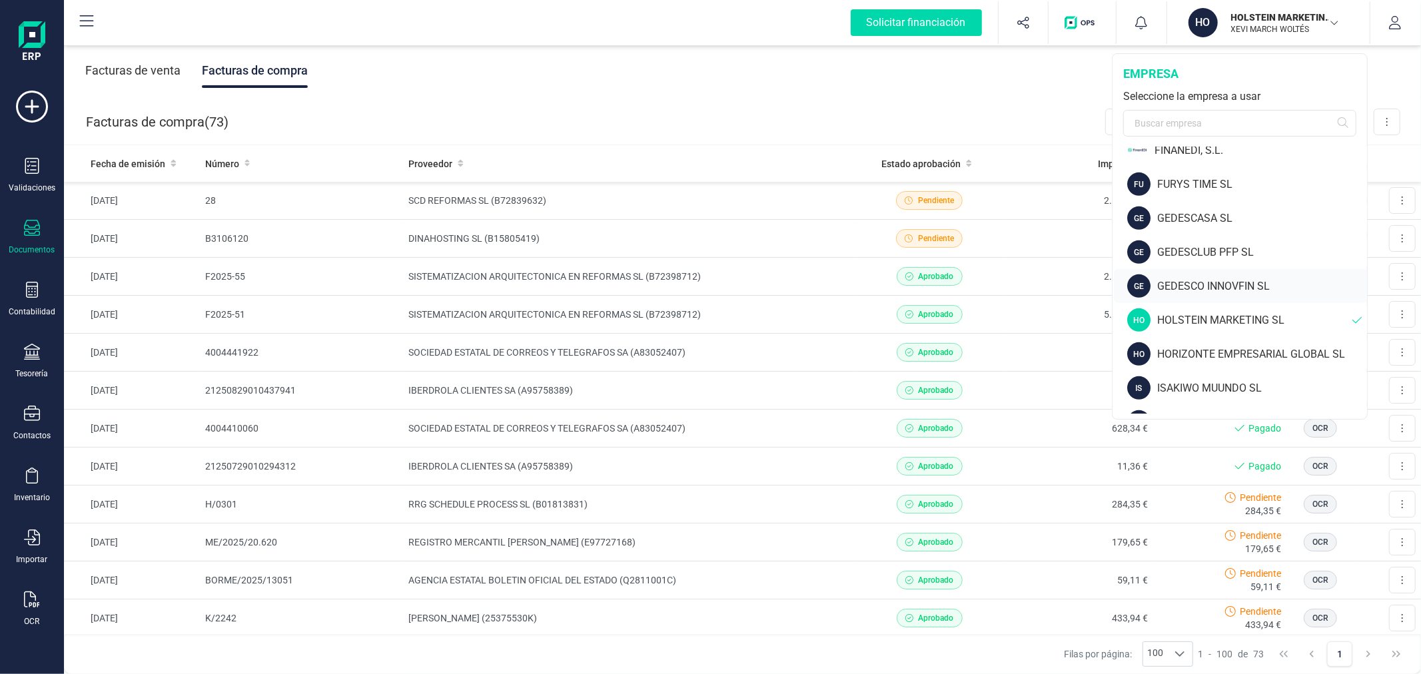
scroll to position [666, 0]
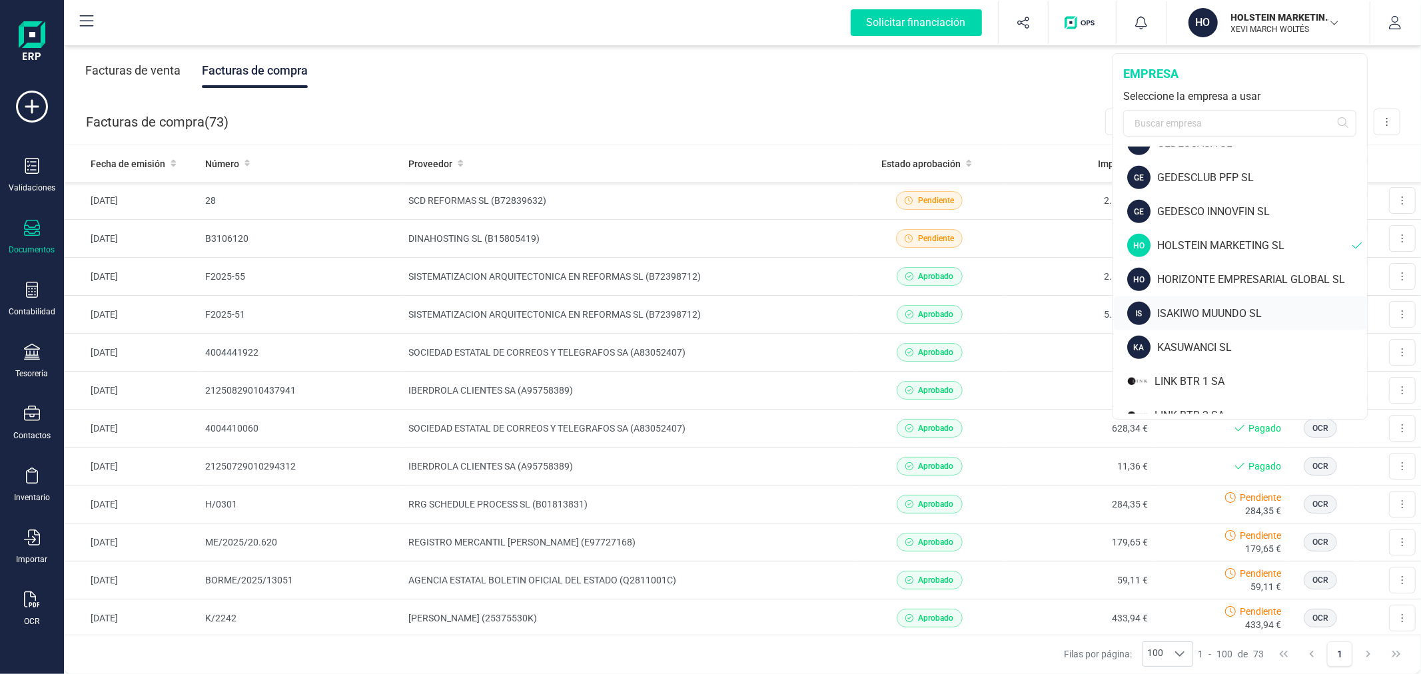
click at [1191, 303] on div "IS ISAKIWO MUUNDO SL" at bounding box center [1240, 313] width 253 height 34
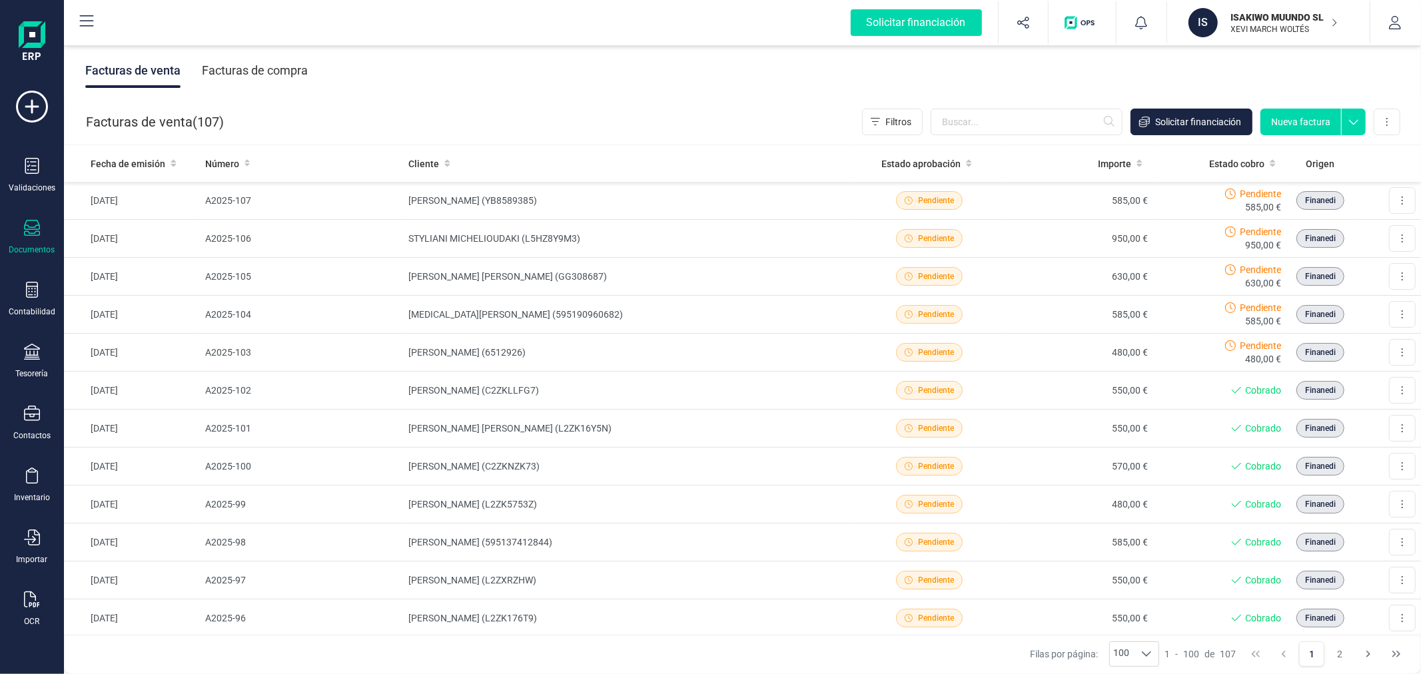
click at [280, 71] on div "Facturas de compra" at bounding box center [255, 70] width 106 height 35
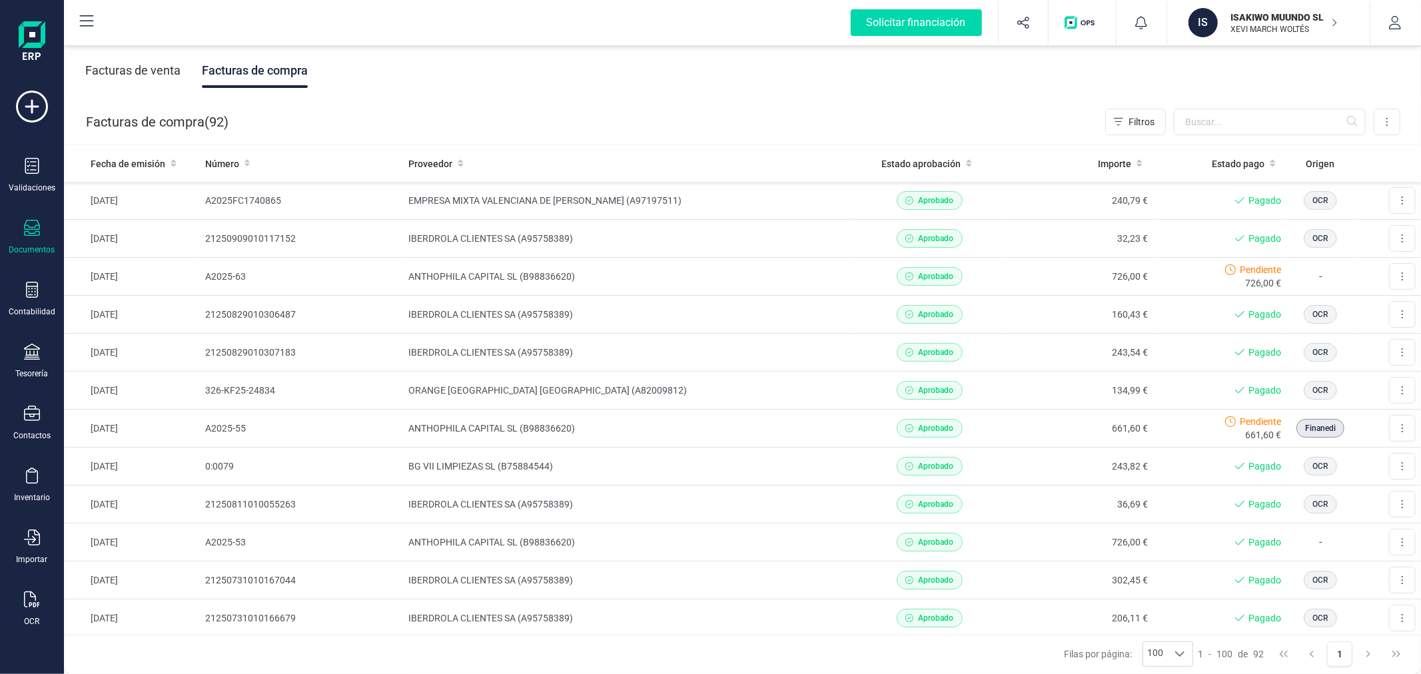
click at [1268, 24] on p "XEVI MARCH WOLTÉS" at bounding box center [1284, 29] width 107 height 11
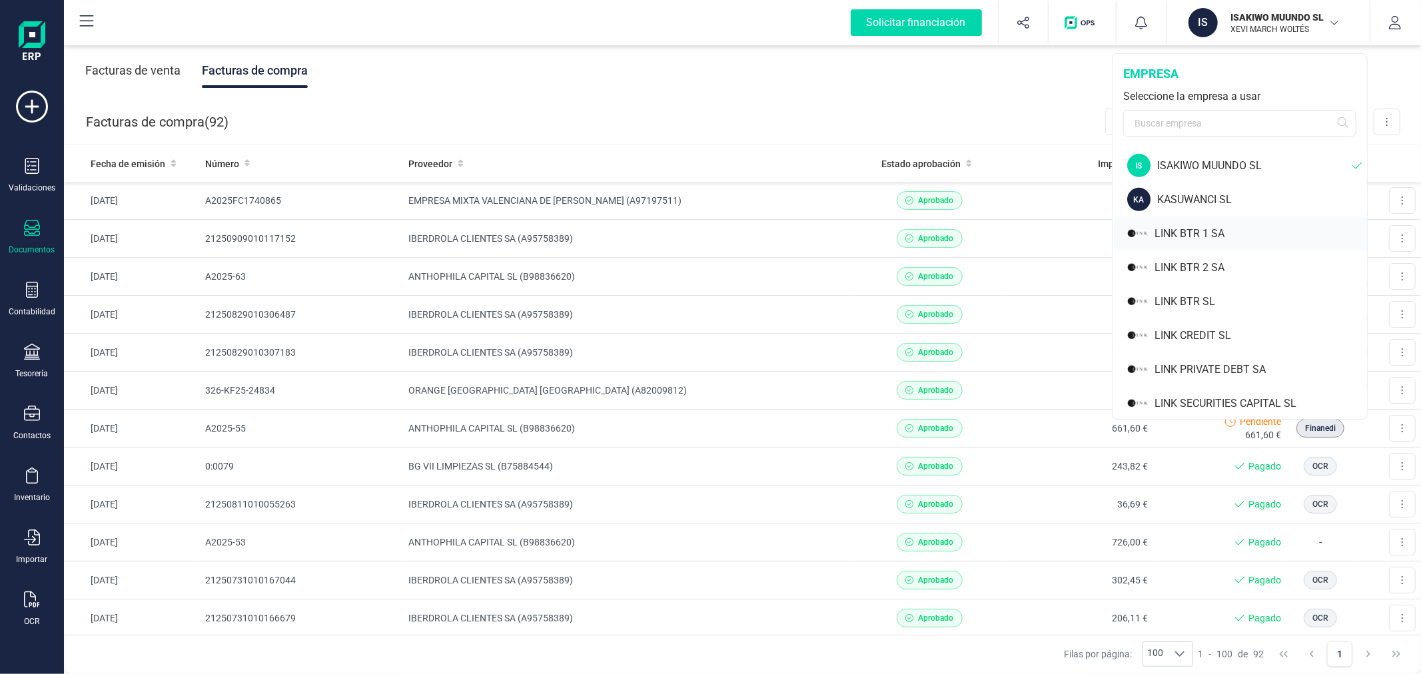
scroll to position [888, 0]
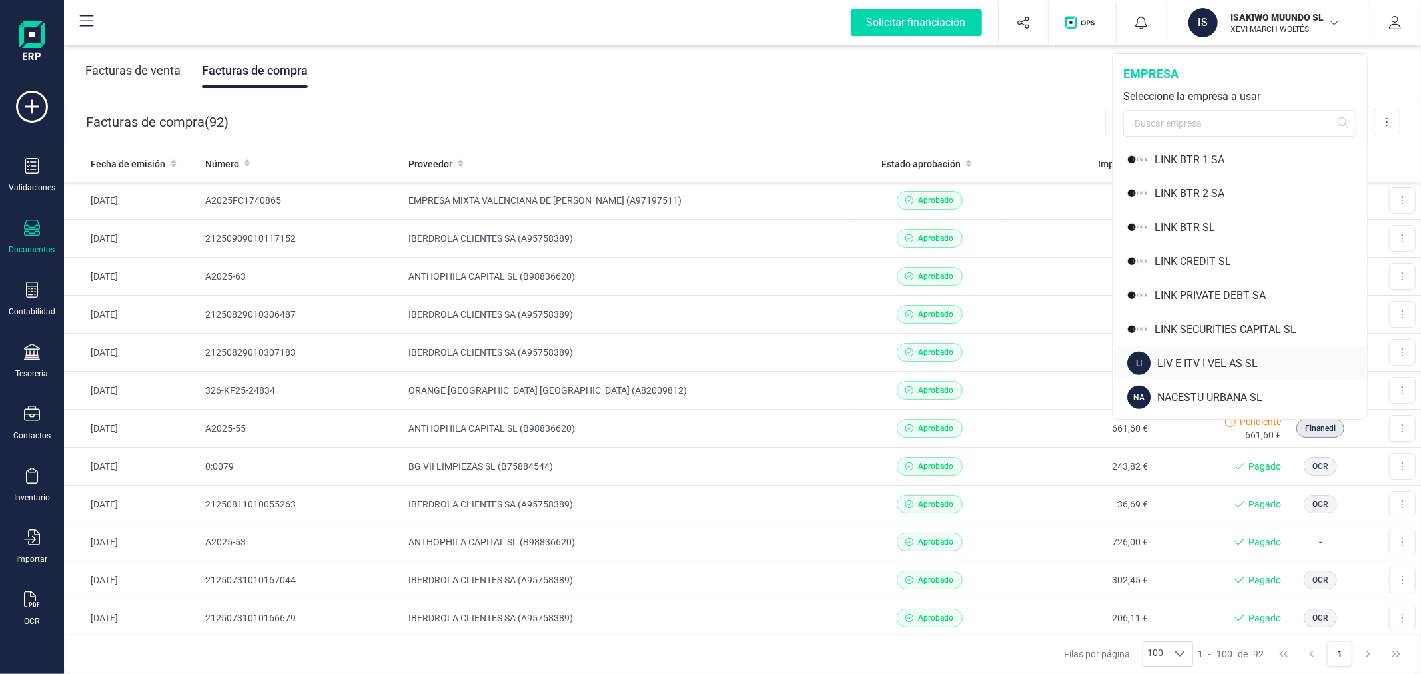
click at [1208, 356] on div "LIV E ITV I VEL AS SL" at bounding box center [1262, 364] width 210 height 16
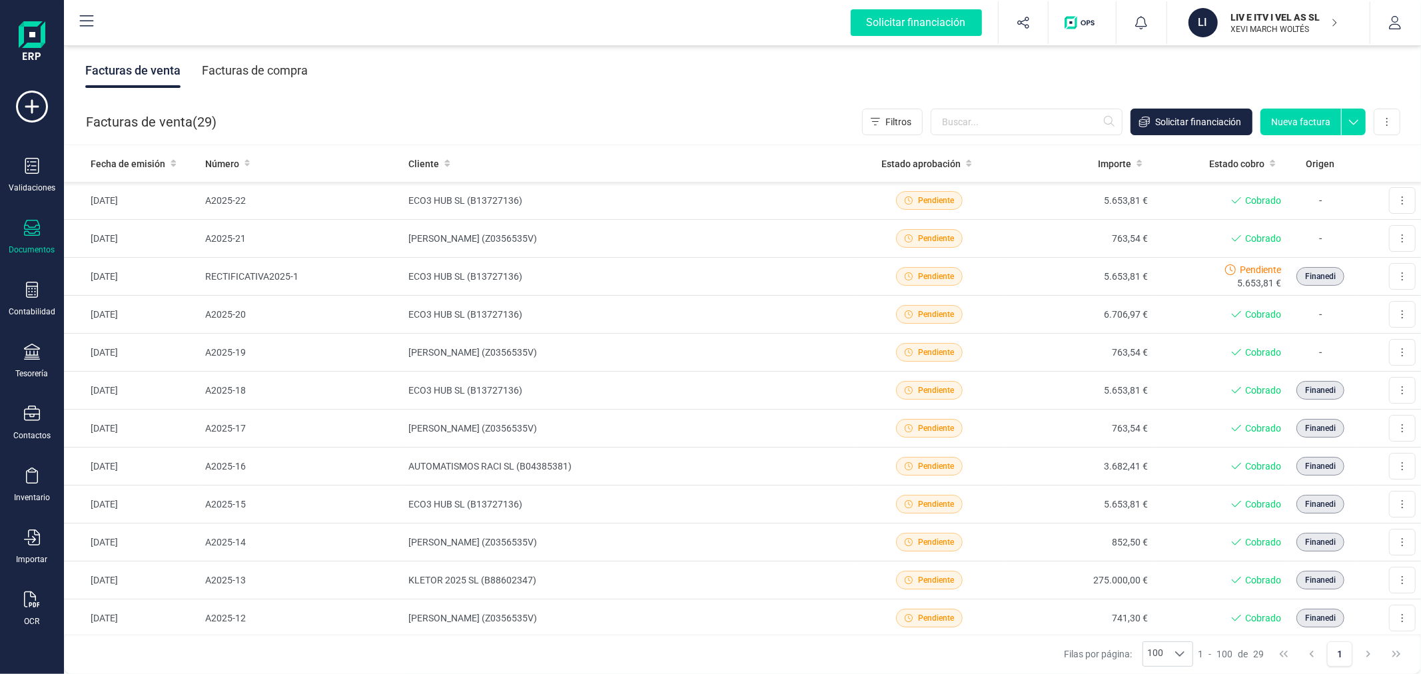
click at [266, 75] on div "Facturas de compra" at bounding box center [255, 70] width 106 height 35
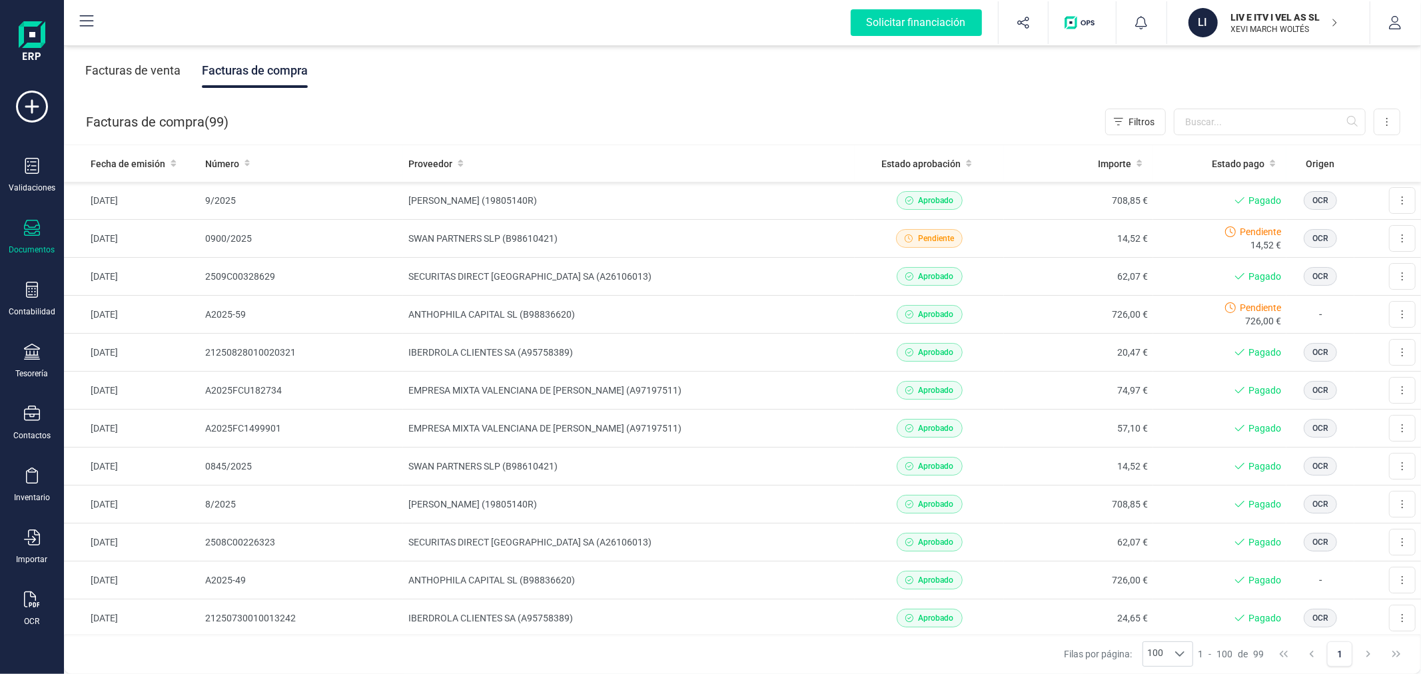
click at [1257, 31] on p "XEVI MARCH WOLTÉS" at bounding box center [1284, 29] width 107 height 11
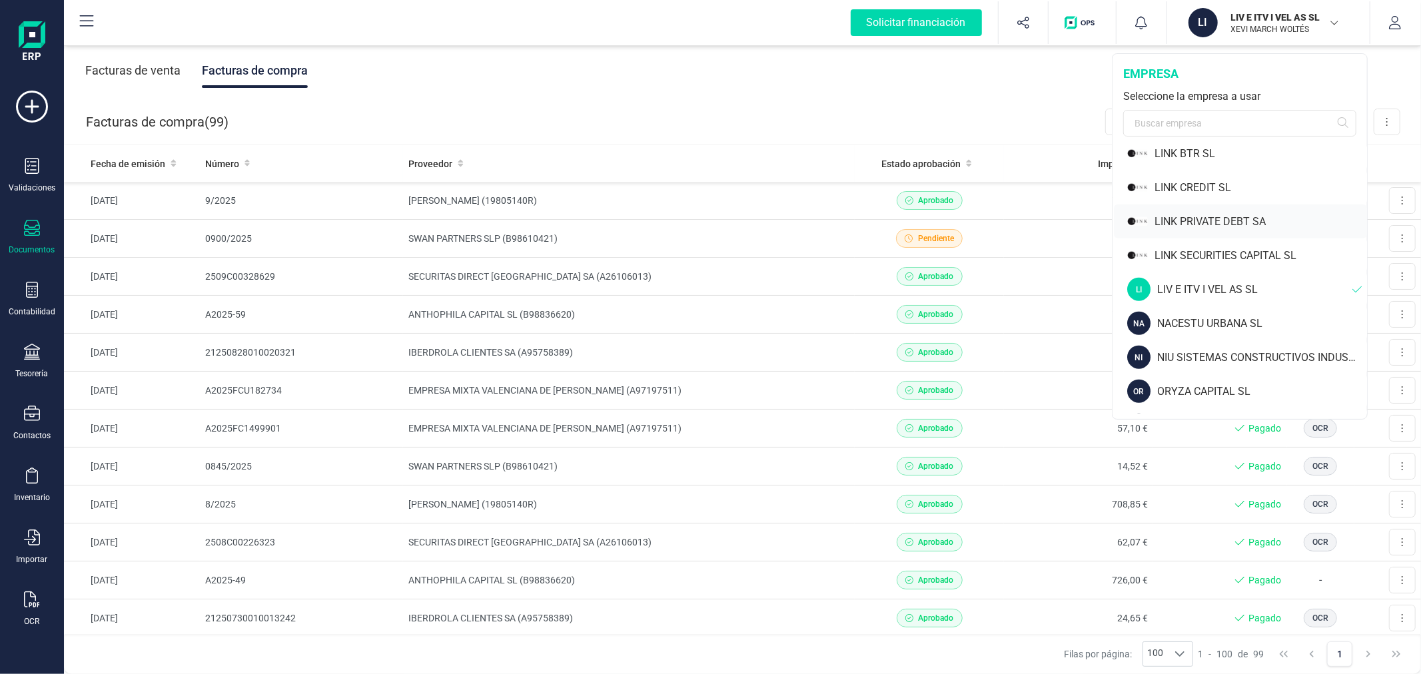
scroll to position [1036, 0]
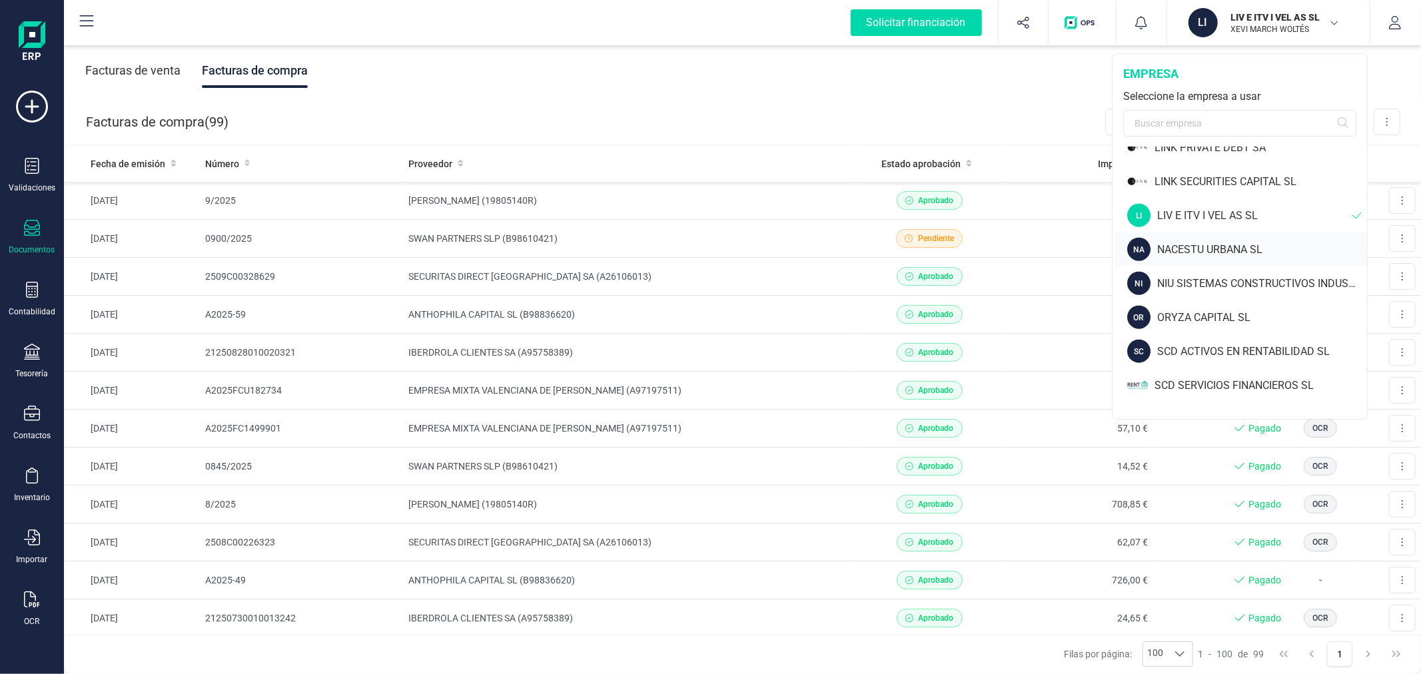
click at [1241, 243] on div "NACESTU URBANA SL" at bounding box center [1262, 250] width 210 height 16
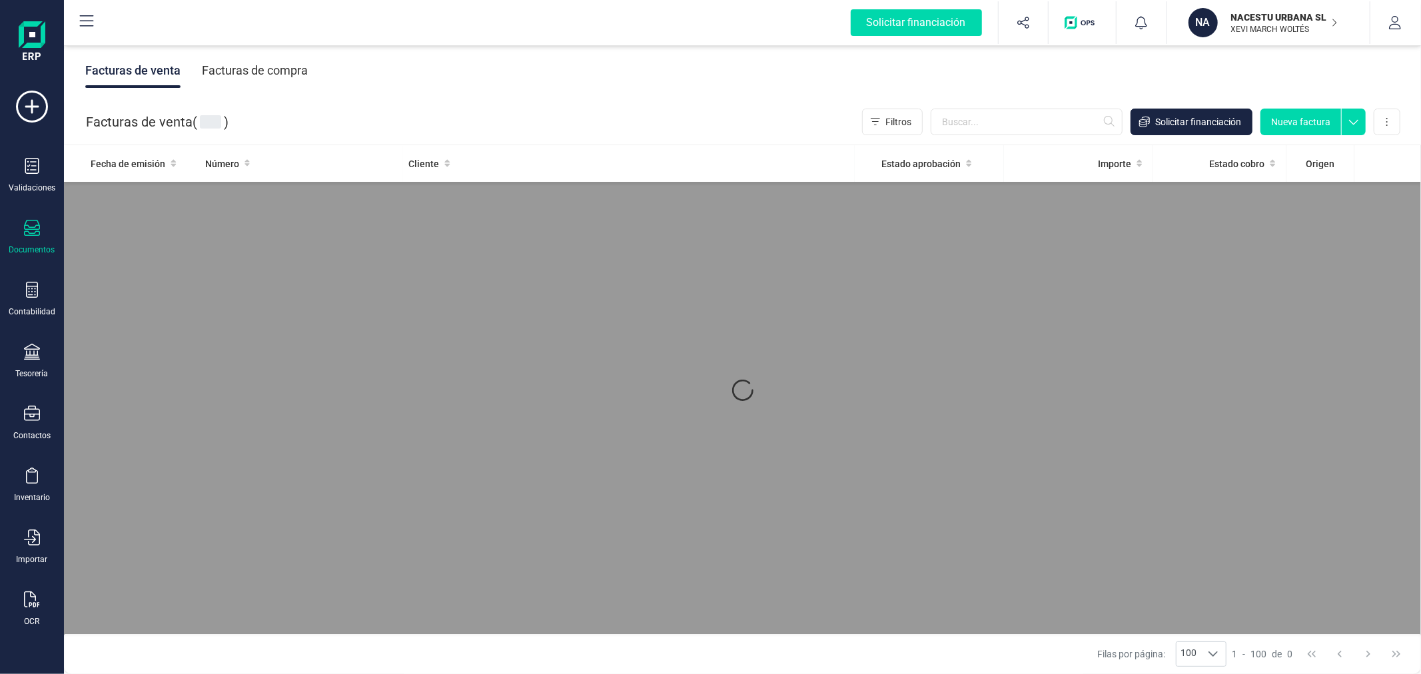
click at [284, 72] on div "Facturas de compra" at bounding box center [255, 70] width 106 height 35
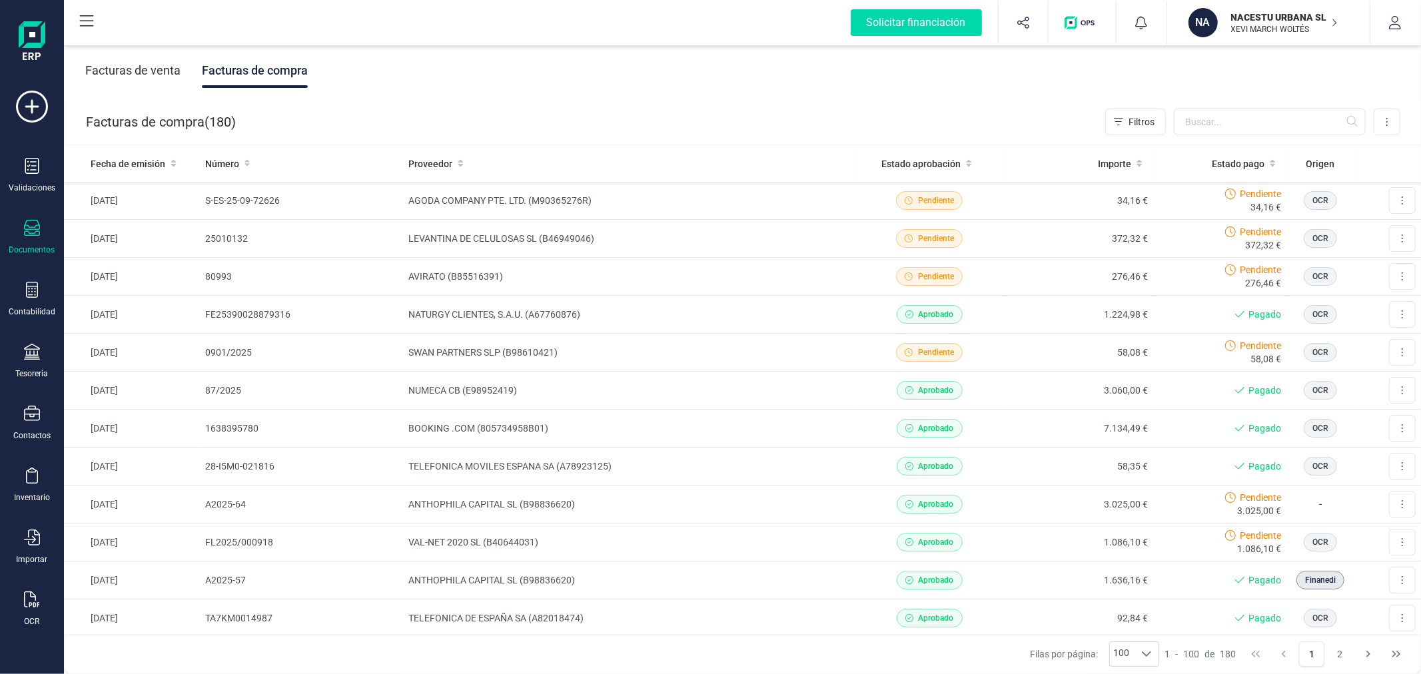
click at [1275, 13] on p "NACESTU URBANA SL" at bounding box center [1284, 17] width 107 height 13
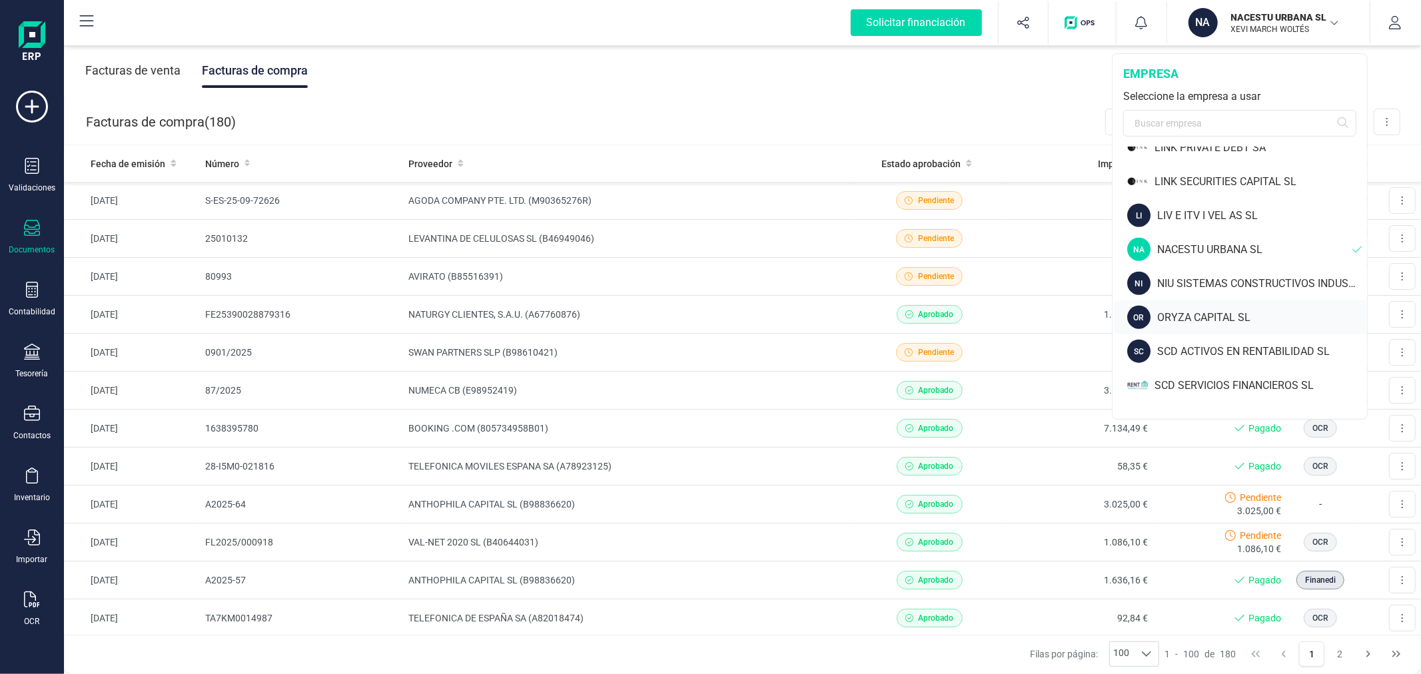
click at [1208, 312] on div "ORYZA CAPITAL SL" at bounding box center [1262, 318] width 210 height 16
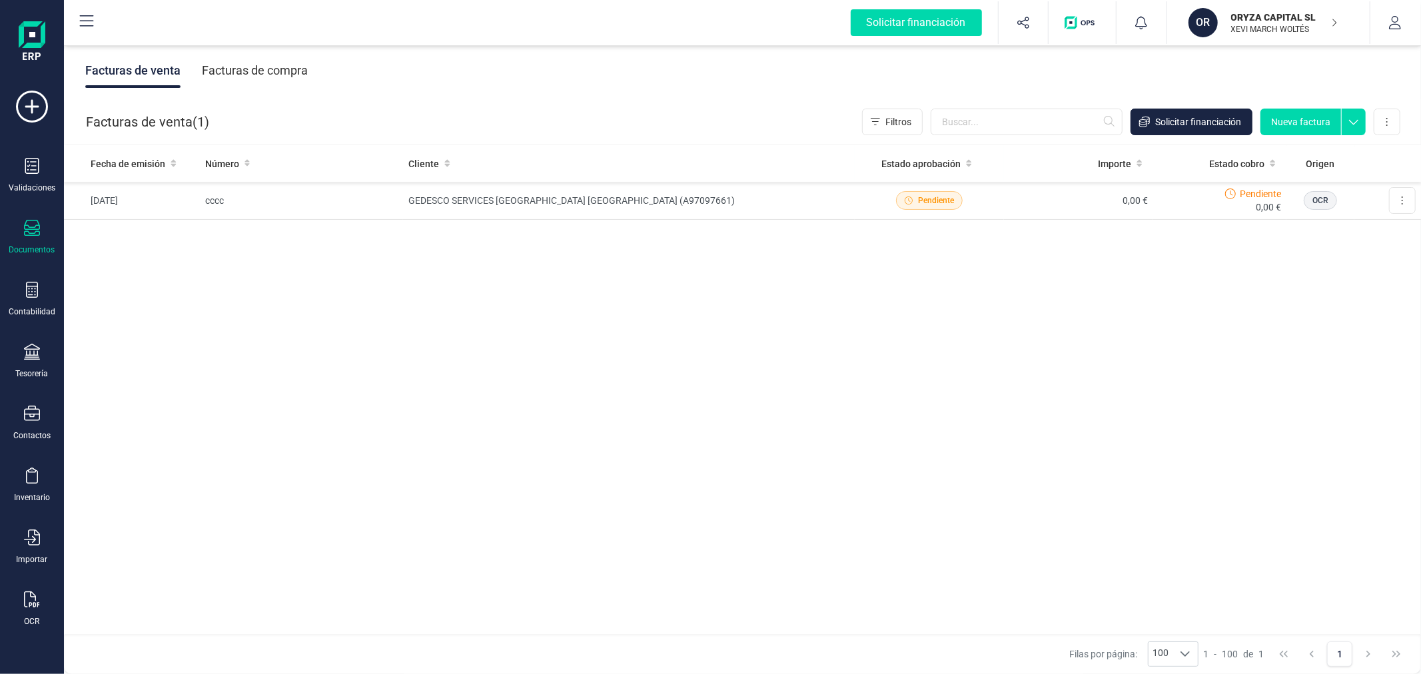
click at [248, 75] on div "Facturas de compra" at bounding box center [255, 70] width 106 height 35
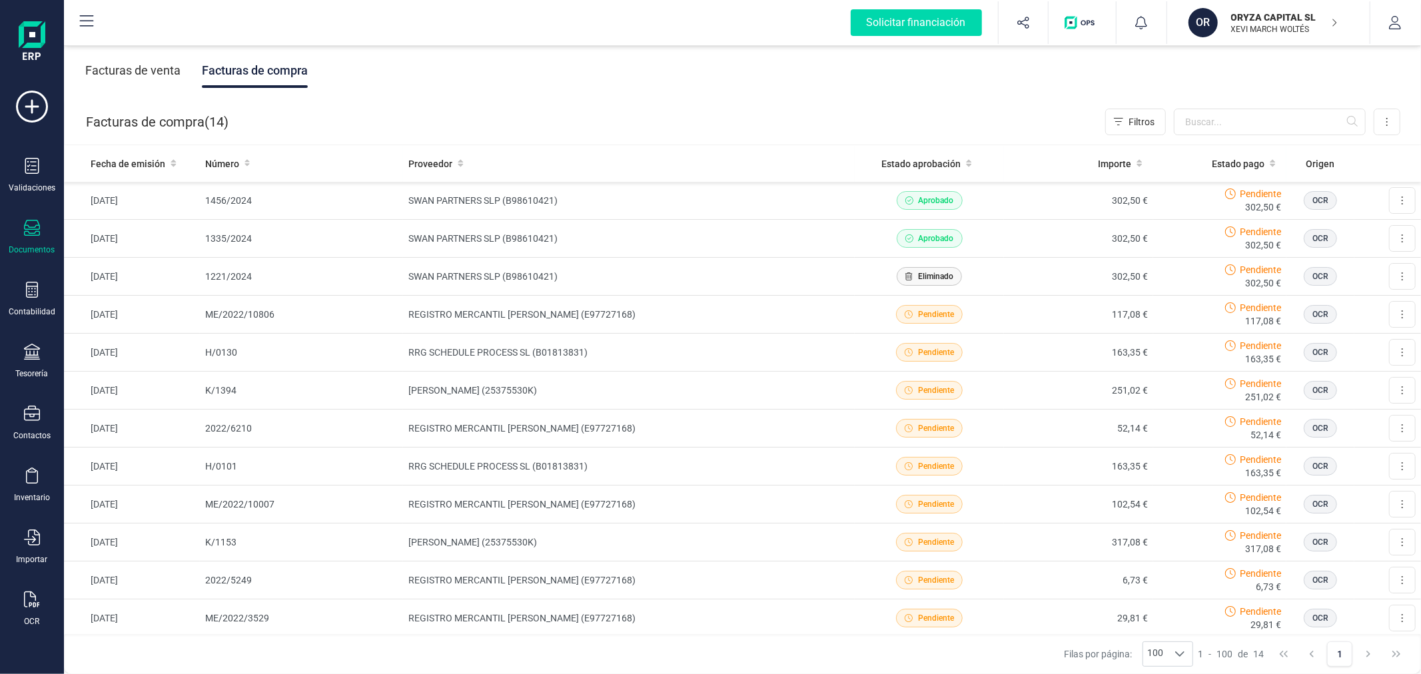
click at [1271, 31] on p "XEVI MARCH WOLTÉS" at bounding box center [1284, 29] width 107 height 11
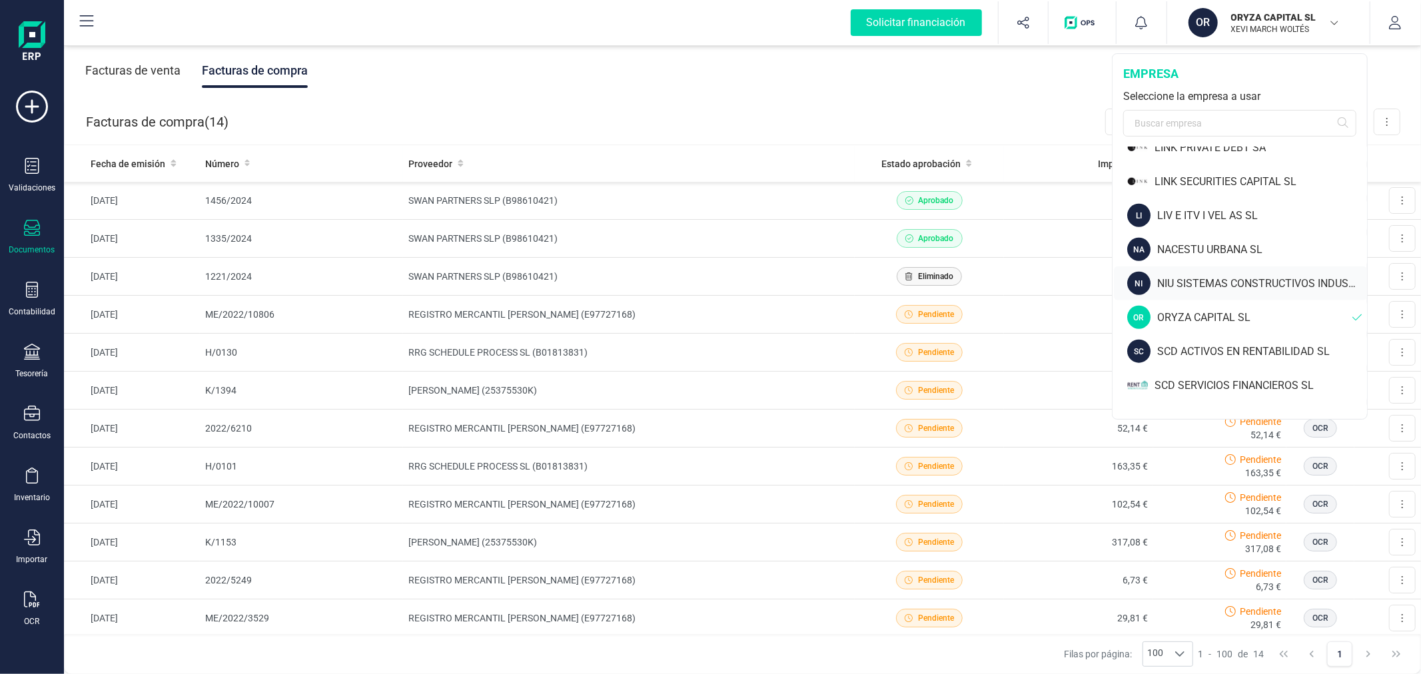
scroll to position [1110, 0]
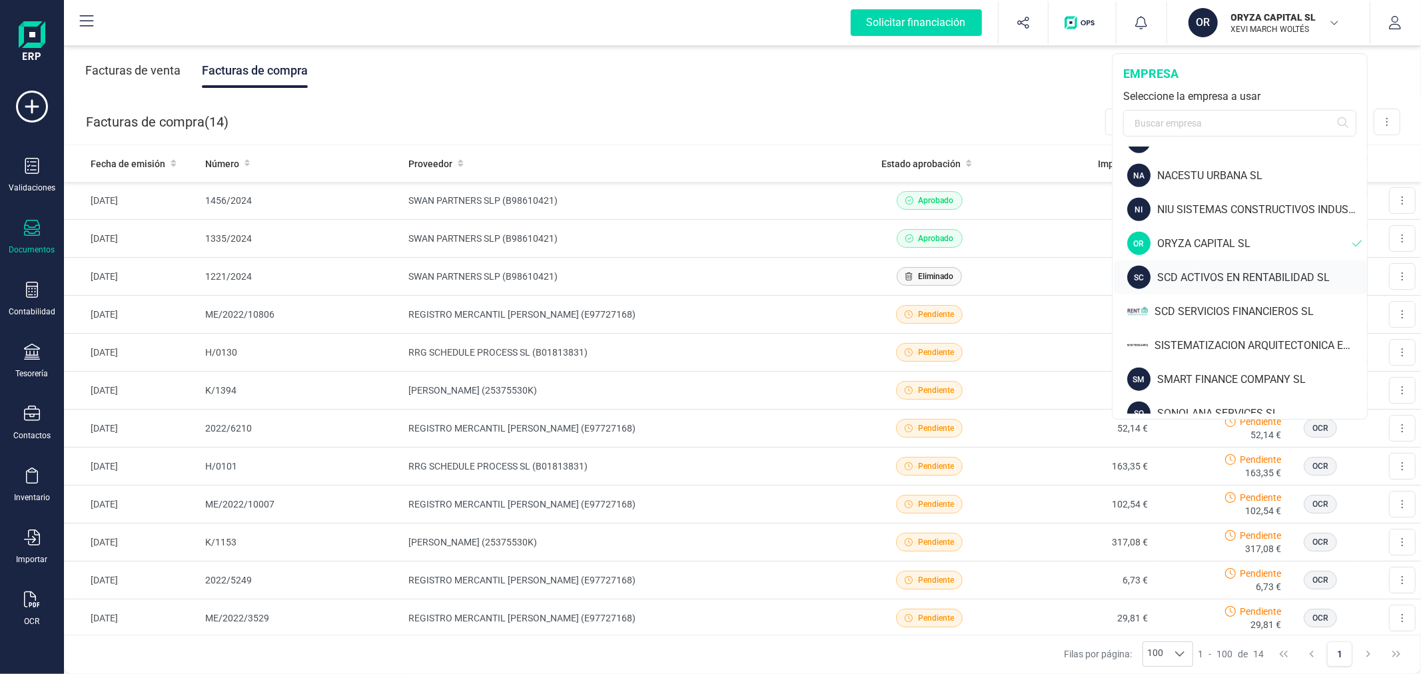
click at [1209, 270] on div "SCD ACTIVOS EN RENTABILIDAD SL" at bounding box center [1262, 278] width 210 height 16
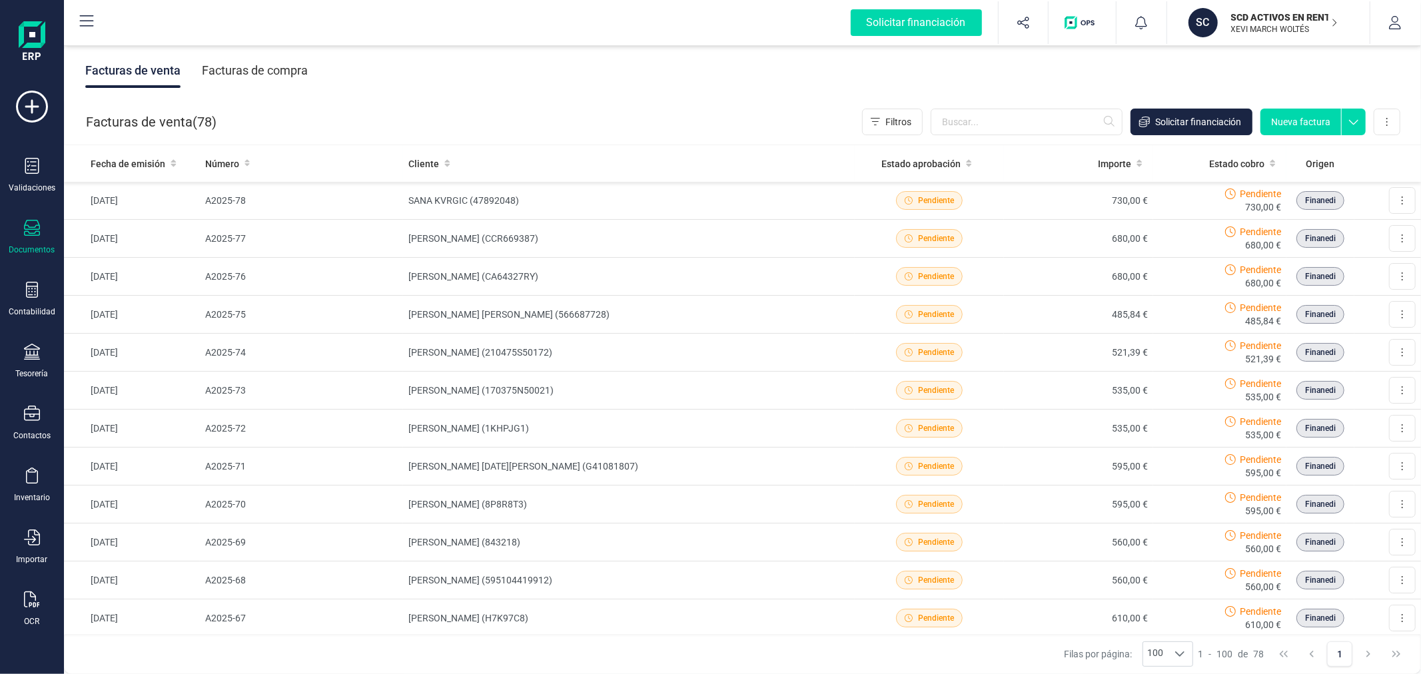
click at [276, 65] on div "Facturas de compra" at bounding box center [255, 70] width 106 height 35
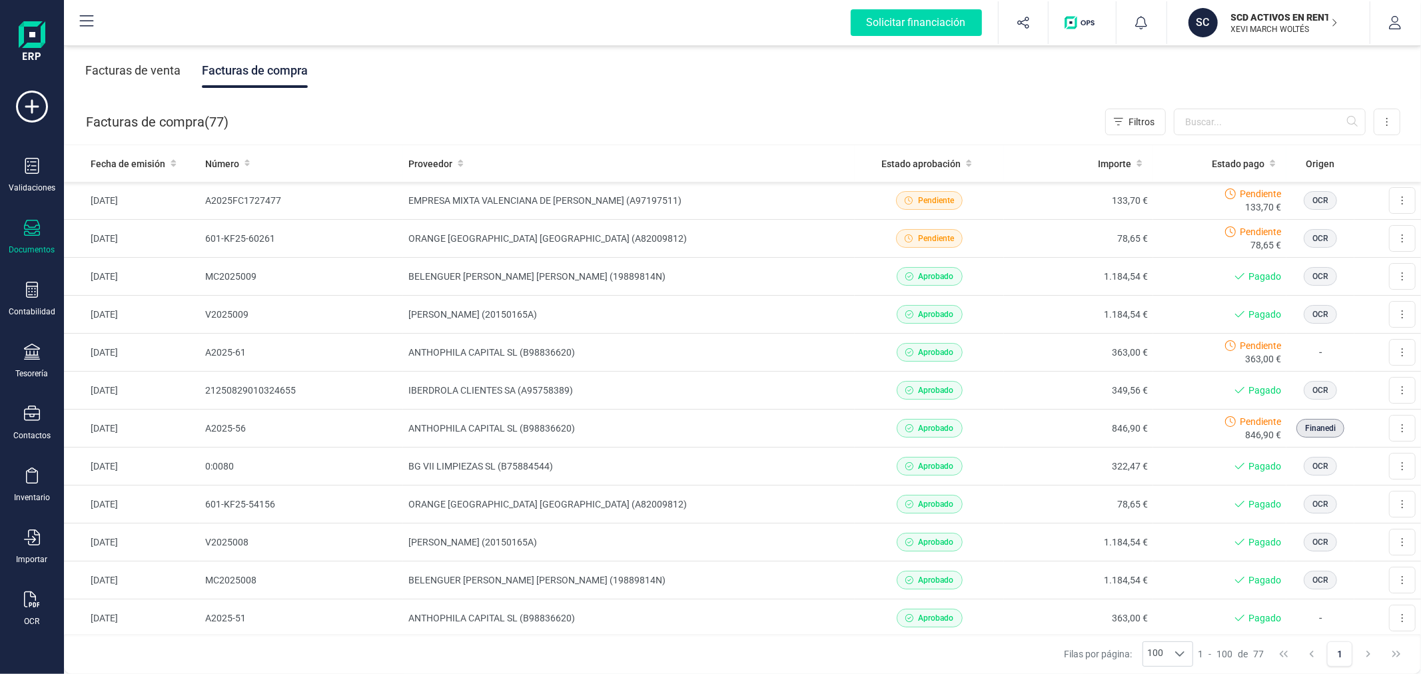
click at [1290, 19] on p "SCD ACTIVOS EN RENTABILIDAD SL" at bounding box center [1284, 17] width 107 height 13
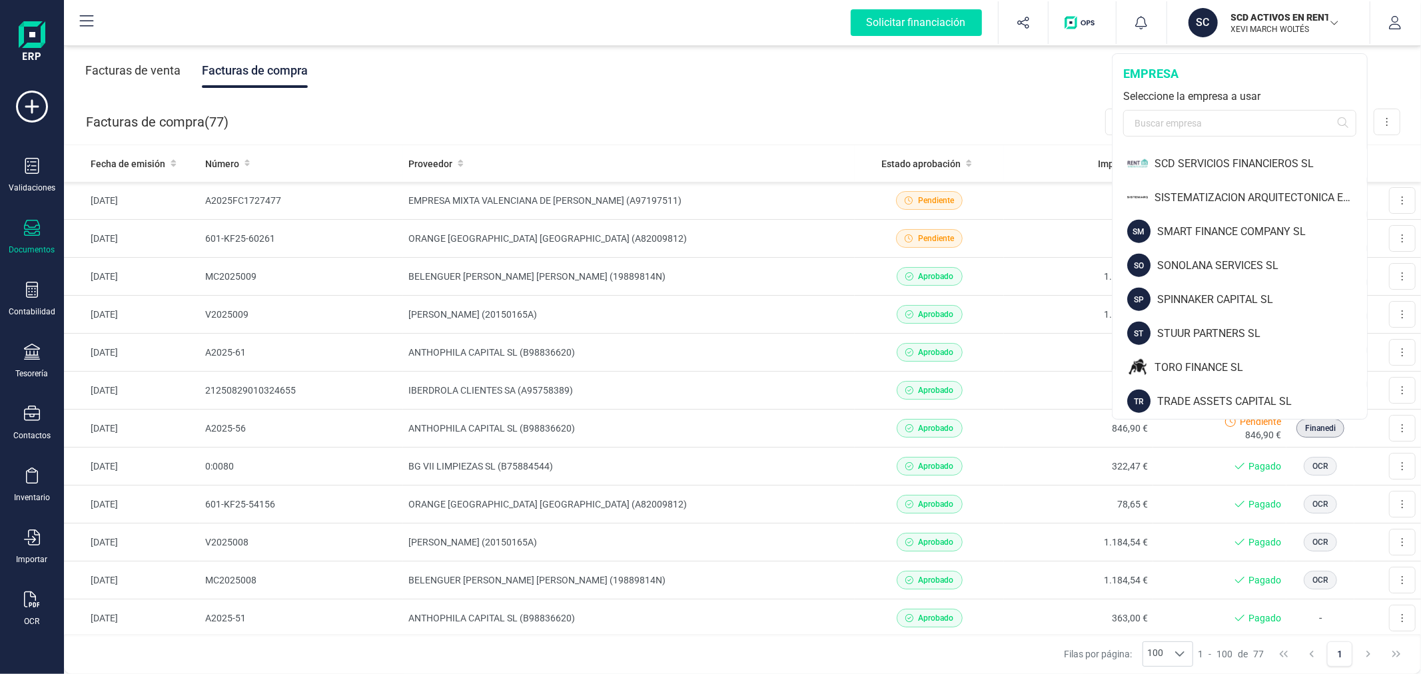
scroll to position [1183, 0]
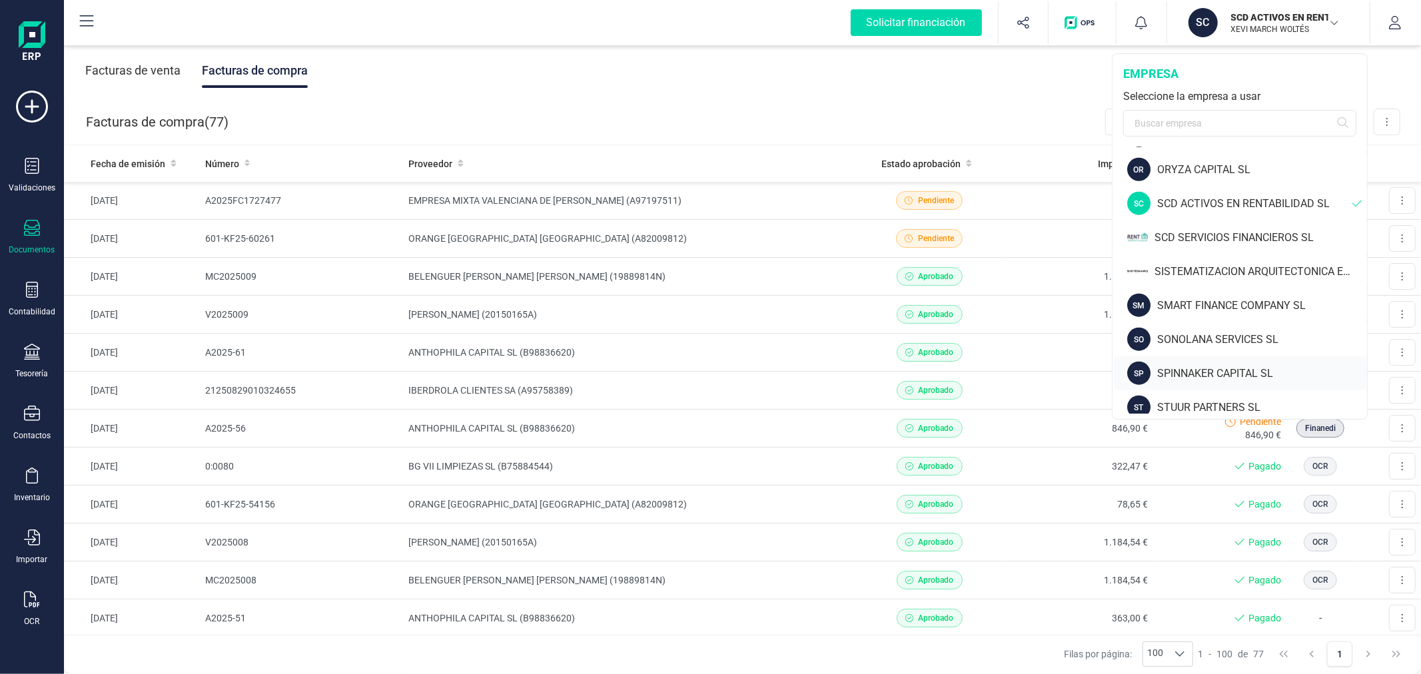
click at [1229, 362] on div "SP SPINNAKER CAPITAL SL" at bounding box center [1240, 373] width 253 height 34
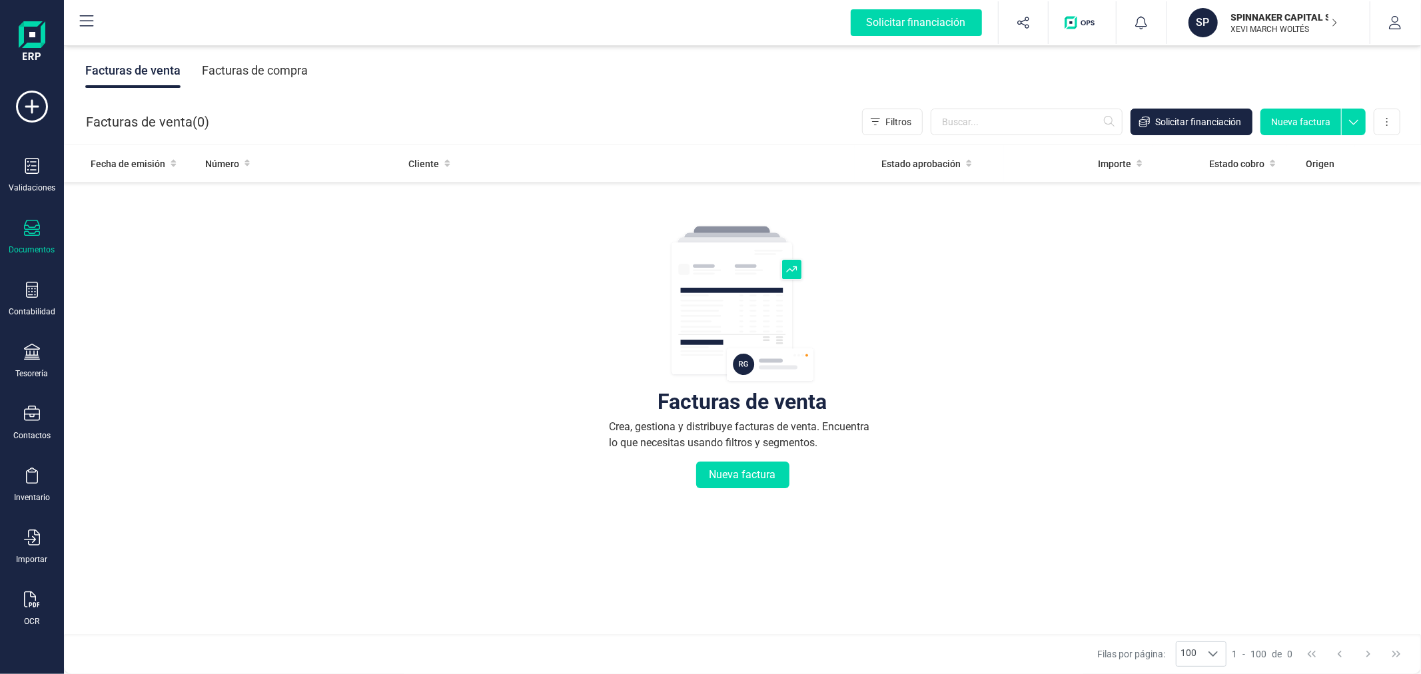
click at [271, 65] on div "Facturas de compra" at bounding box center [255, 70] width 106 height 35
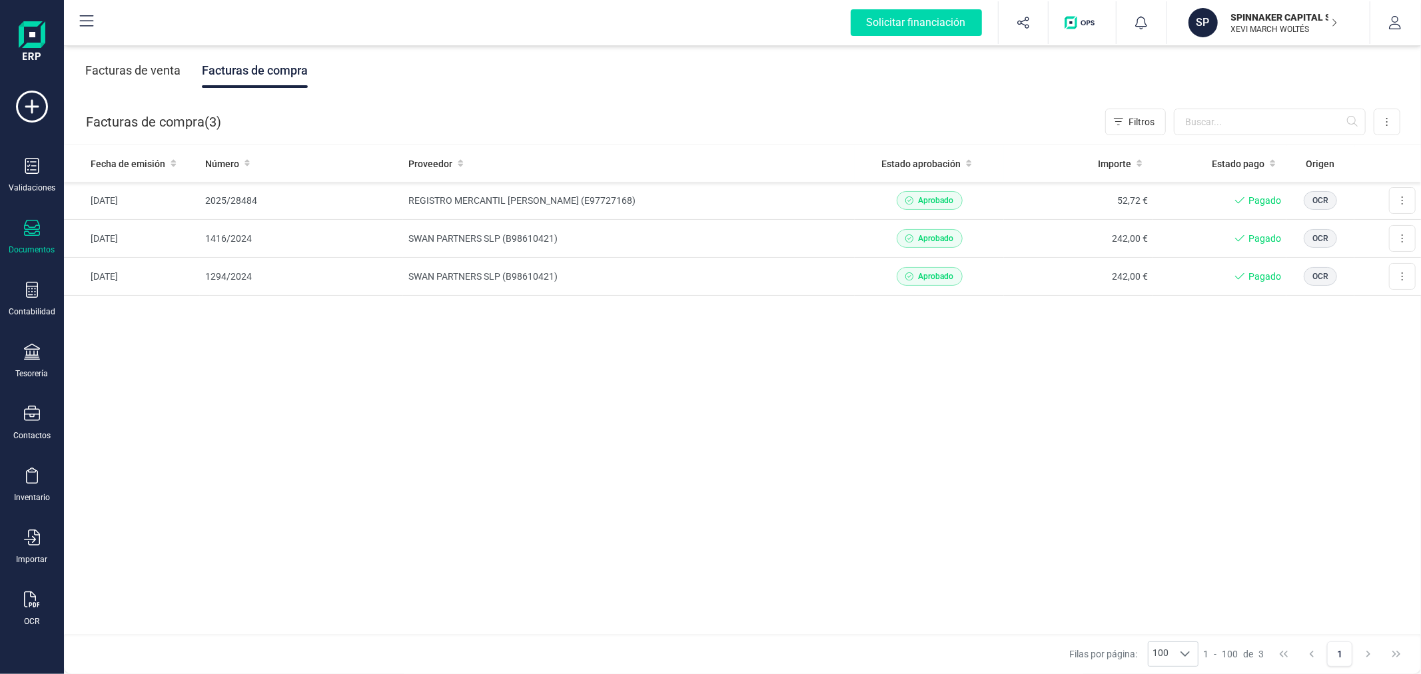
click at [1252, 24] on p "XEVI MARCH WOLTÉS" at bounding box center [1284, 29] width 107 height 11
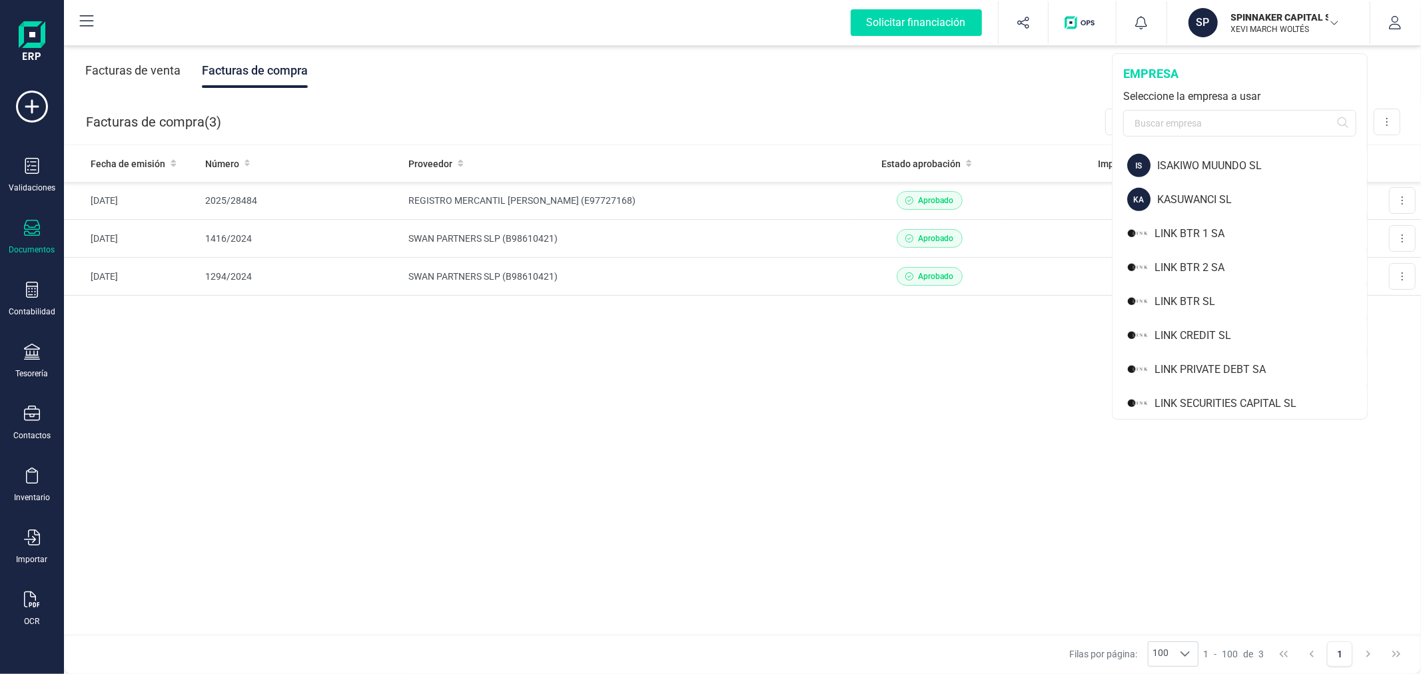
scroll to position [1257, 0]
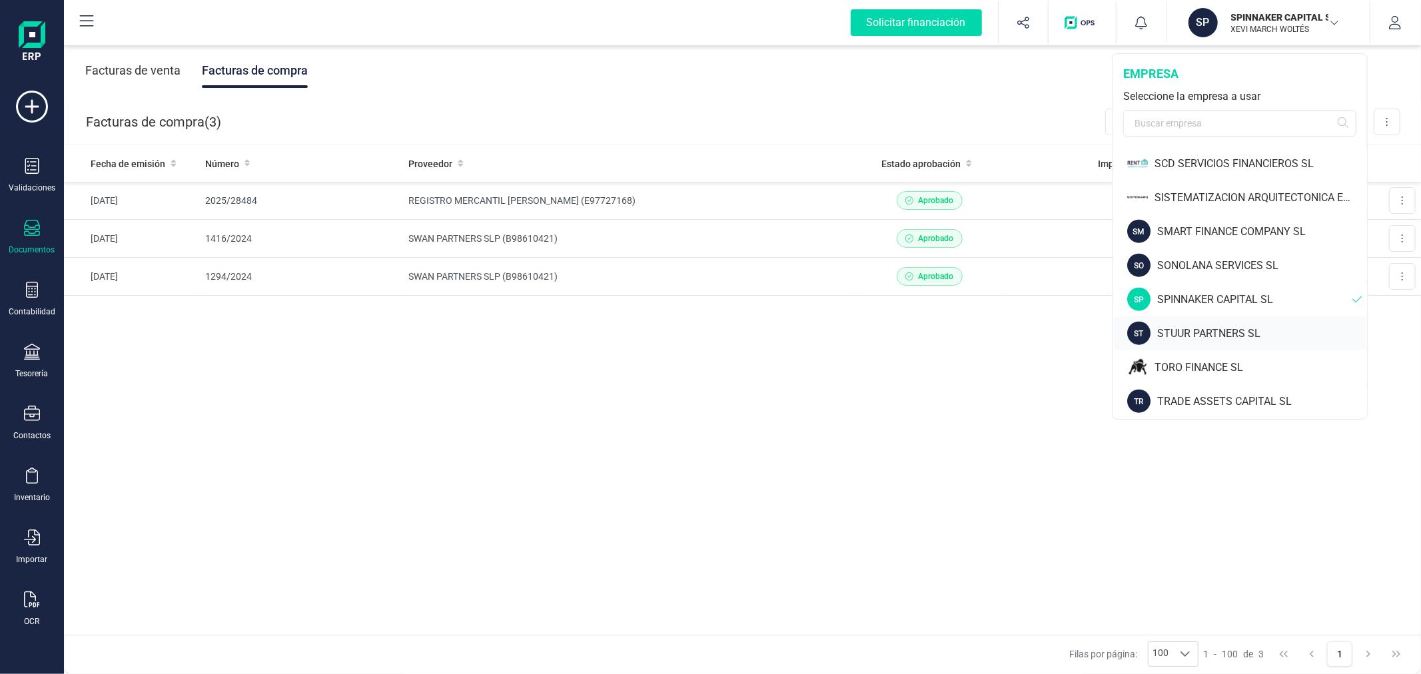
click at [1204, 334] on div "STUUR PARTNERS SL" at bounding box center [1262, 334] width 210 height 16
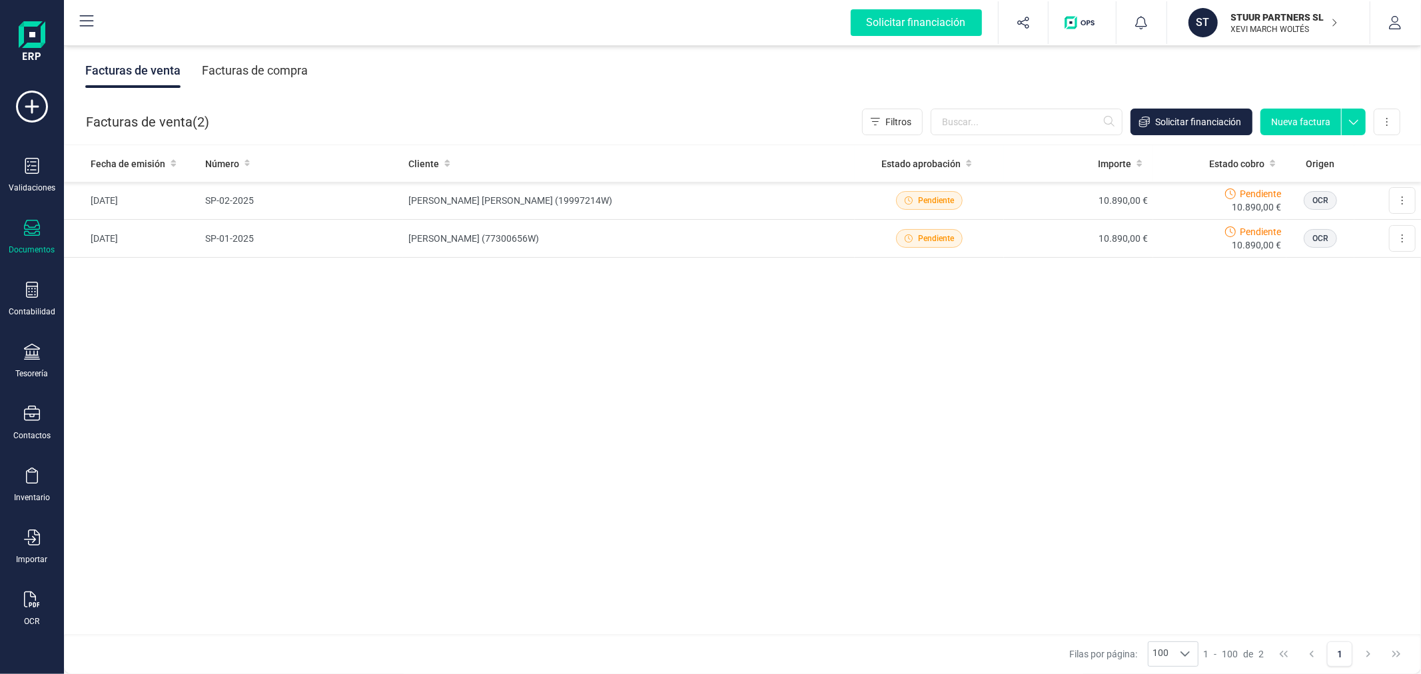
click at [229, 69] on div "Facturas de compra" at bounding box center [255, 70] width 106 height 35
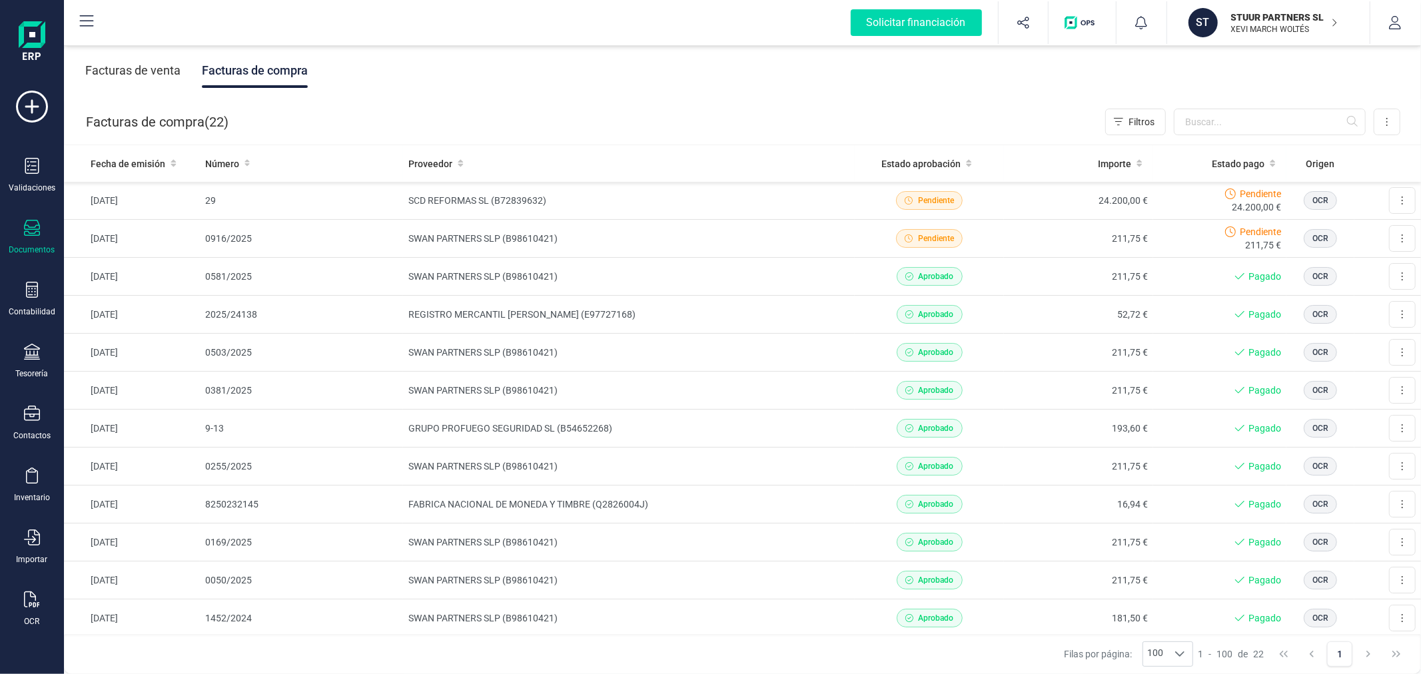
drag, startPoint x: 1294, startPoint y: 17, endPoint x: 1293, endPoint y: 29, distance: 12.1
click at [1294, 17] on p "STUUR PARTNERS SL" at bounding box center [1284, 17] width 107 height 13
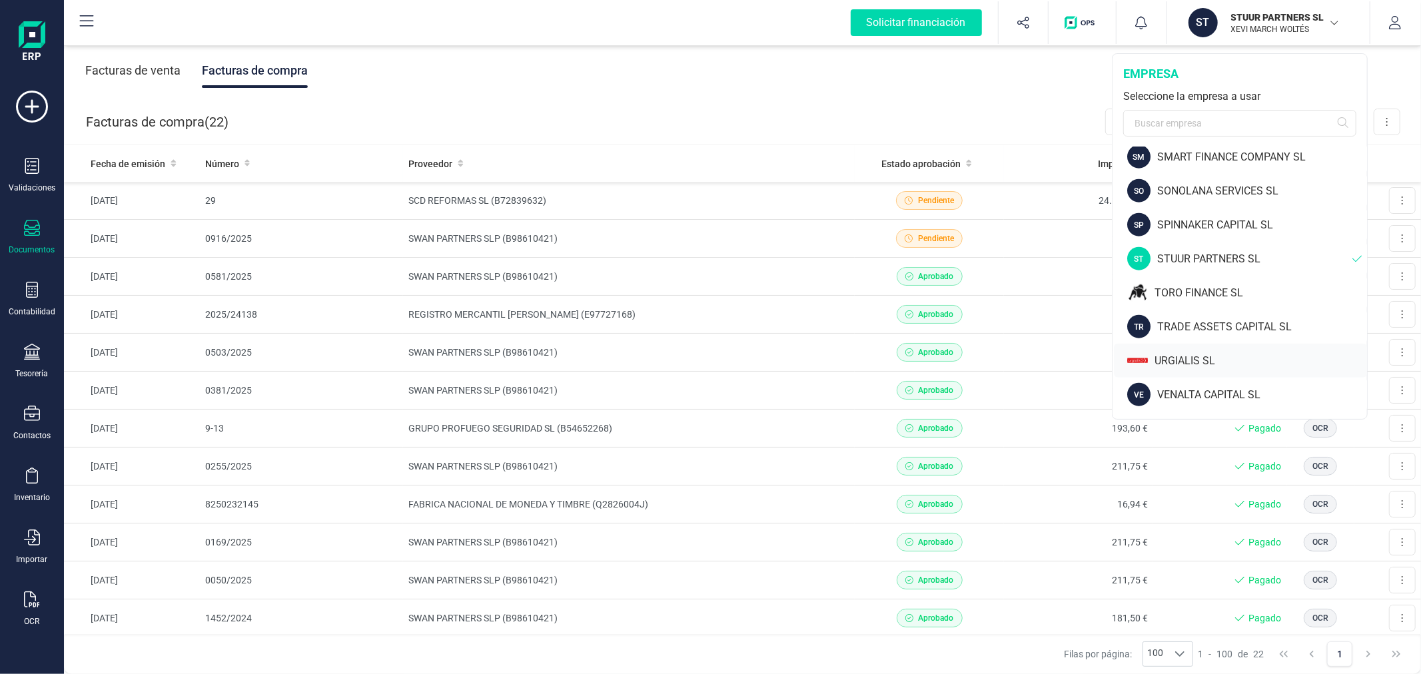
scroll to position [1363, 0]
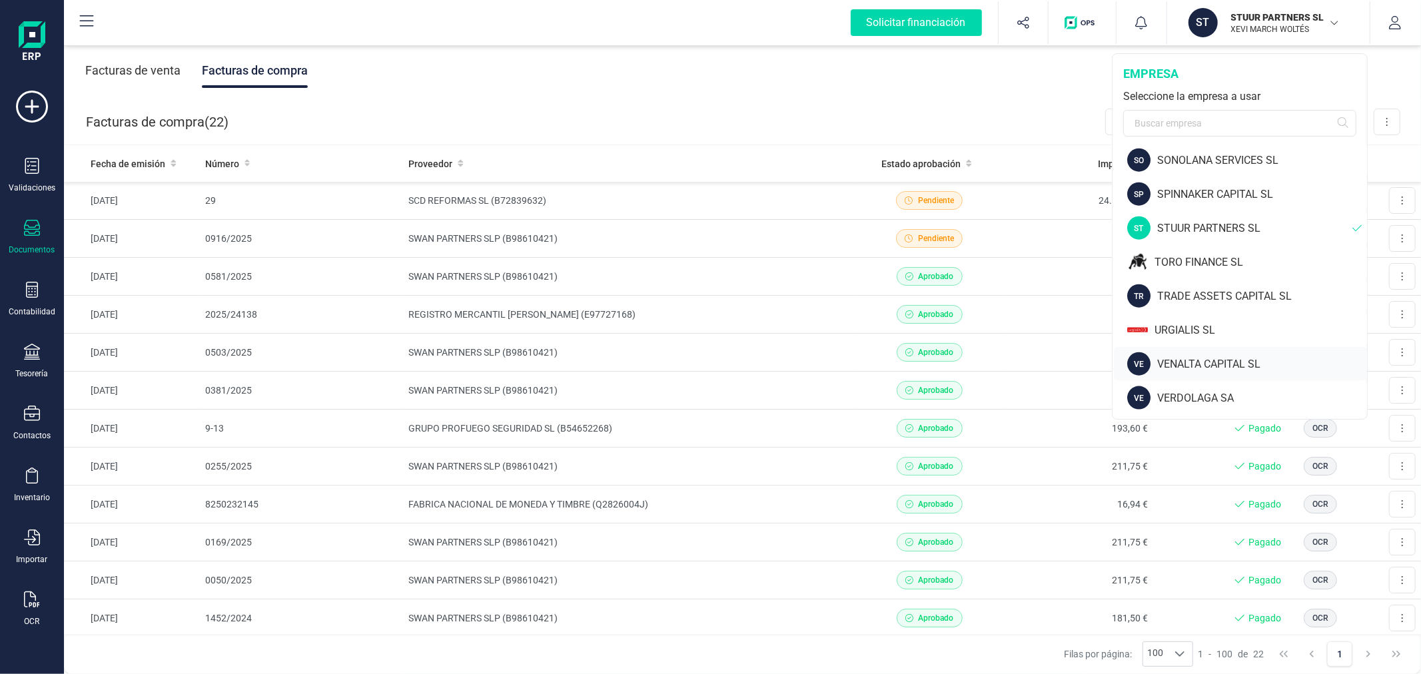
click at [1187, 354] on div "VE VENALTA CAPITAL SL" at bounding box center [1240, 364] width 253 height 34
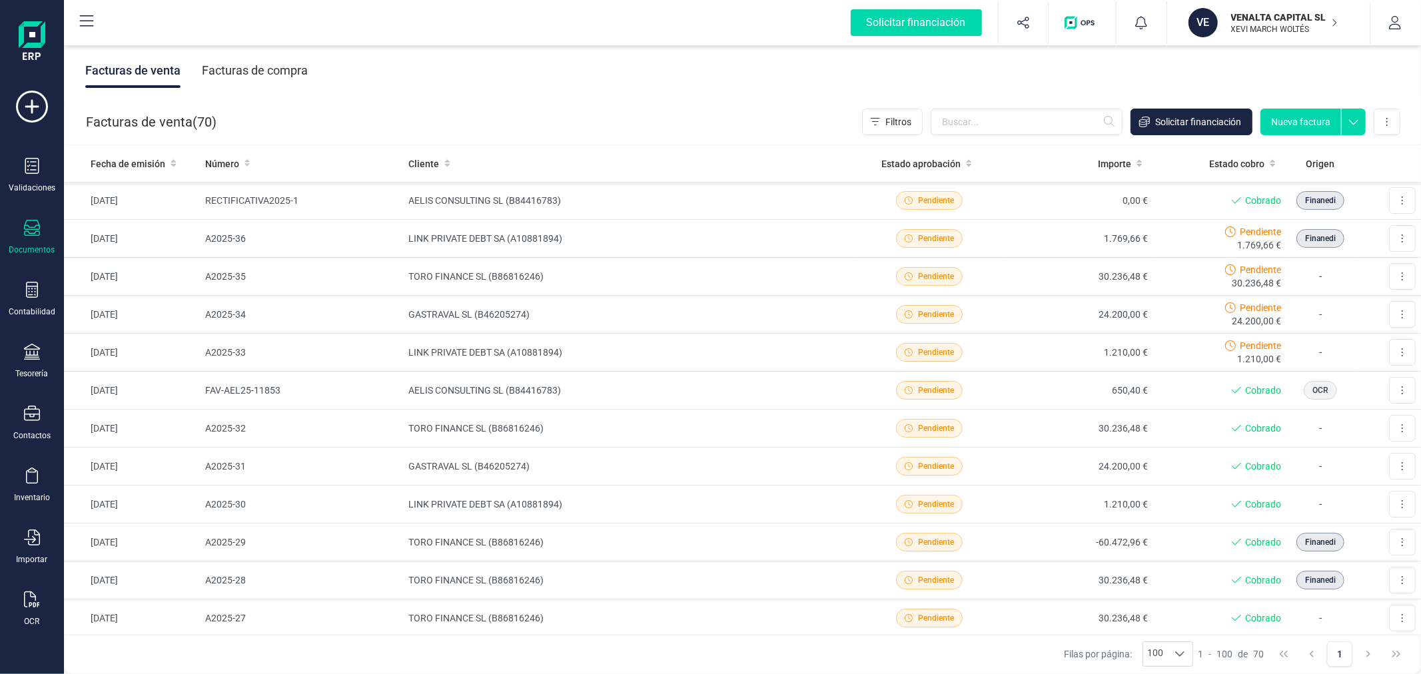
click at [253, 65] on div "Facturas de compra" at bounding box center [255, 70] width 106 height 35
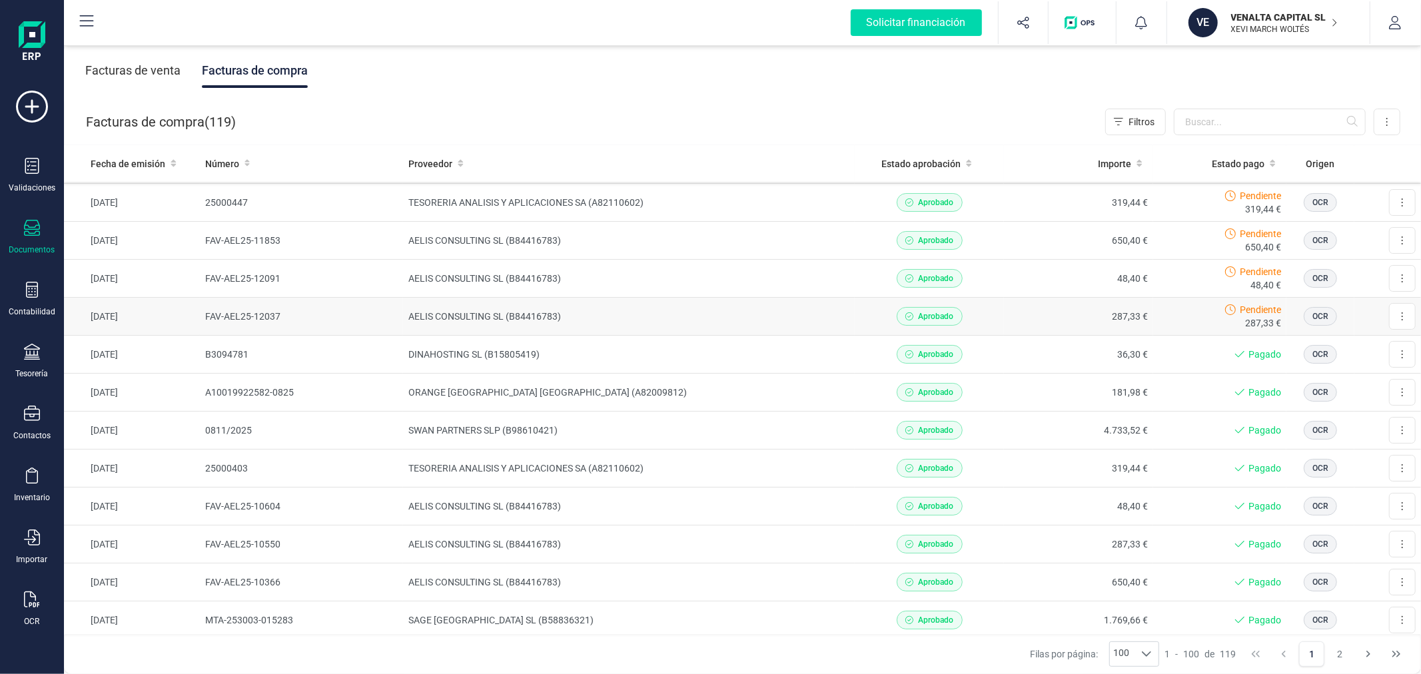
scroll to position [0, 0]
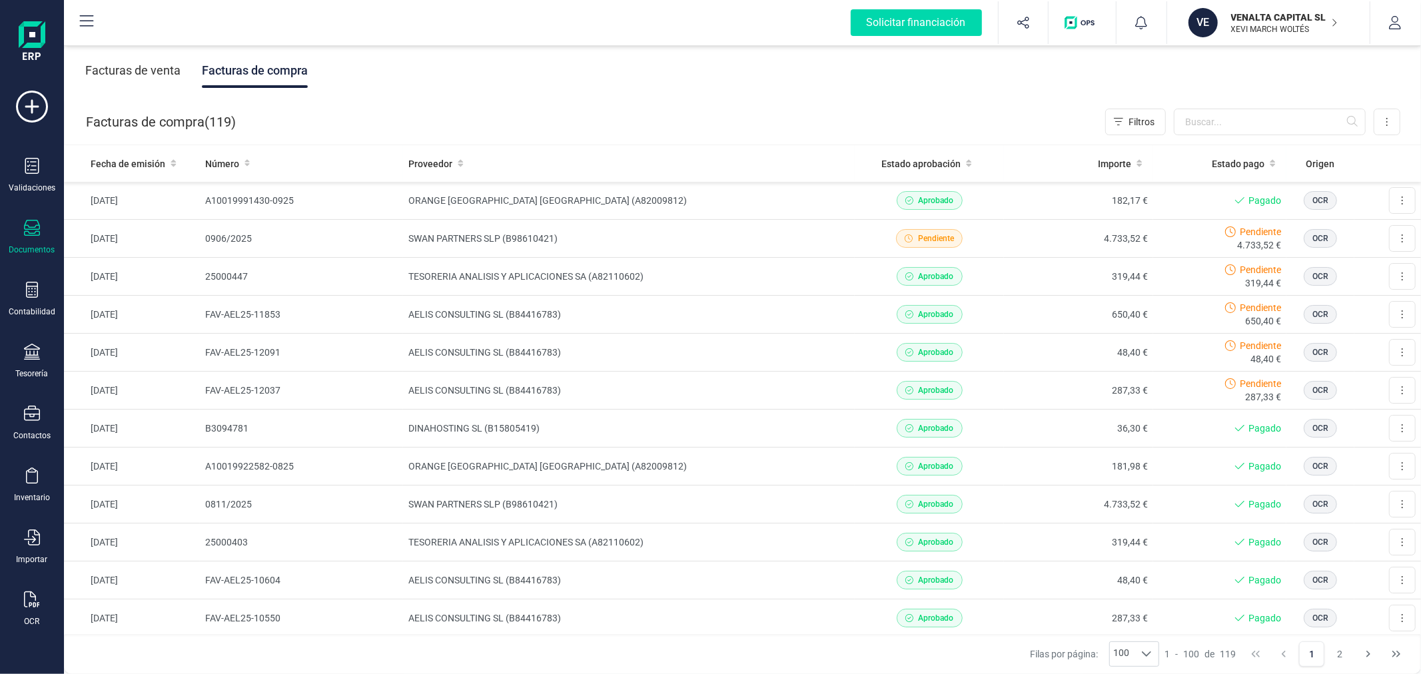
click at [1265, 22] on p "VENALTA CAPITAL SL" at bounding box center [1284, 17] width 107 height 13
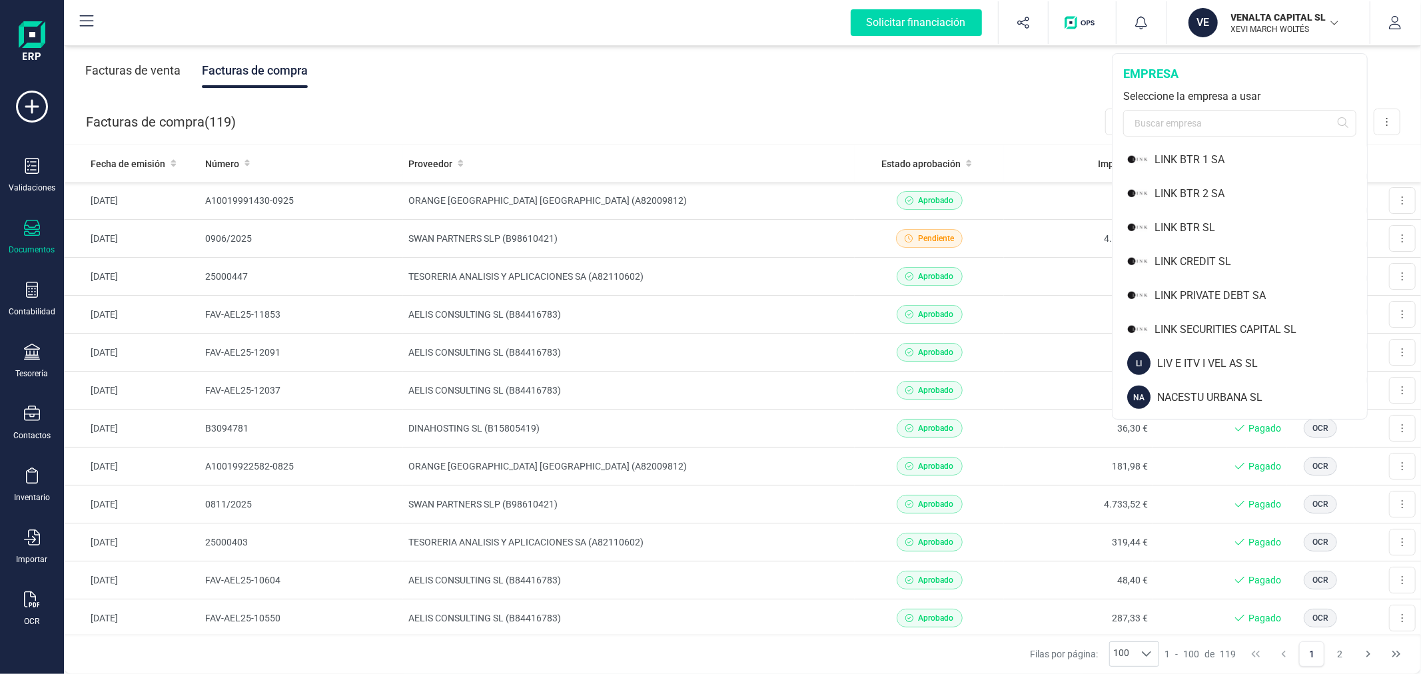
scroll to position [1363, 0]
click at [1164, 393] on div "VERDOLAGA SA" at bounding box center [1262, 398] width 210 height 16
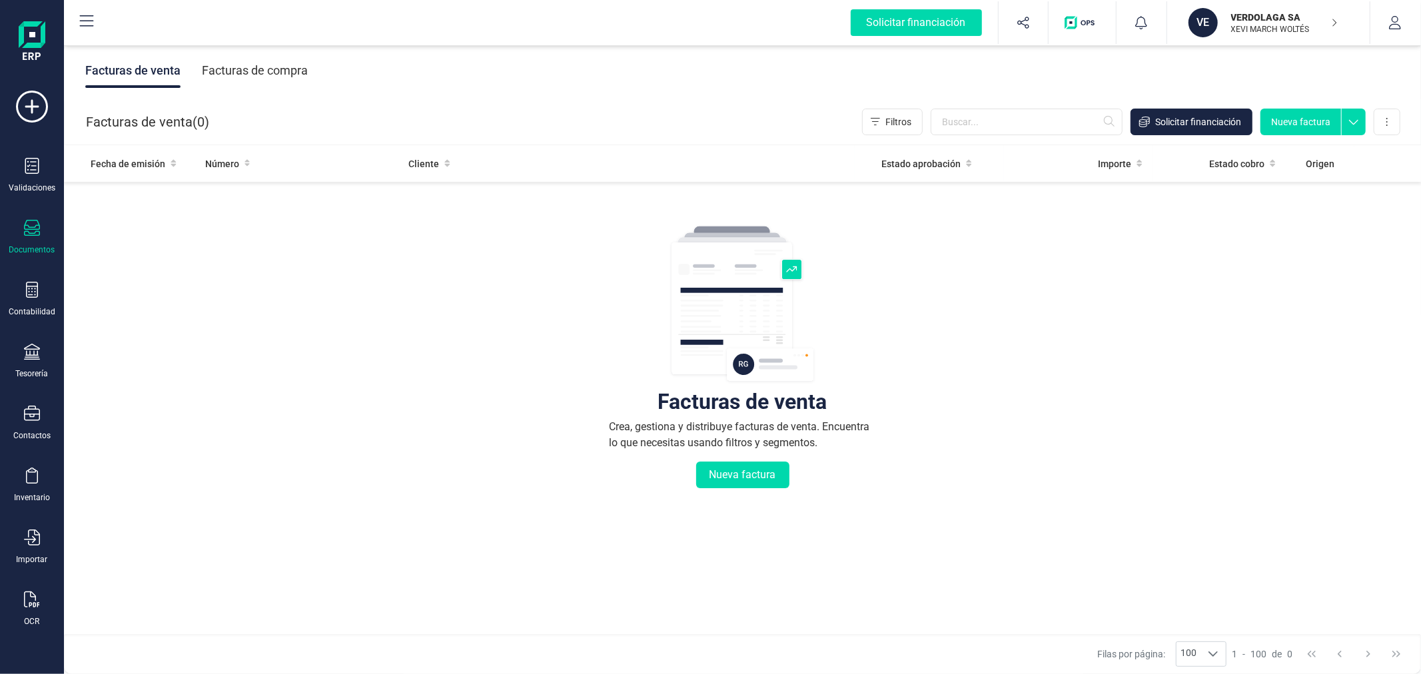
click at [241, 69] on div "Facturas de compra" at bounding box center [255, 70] width 106 height 35
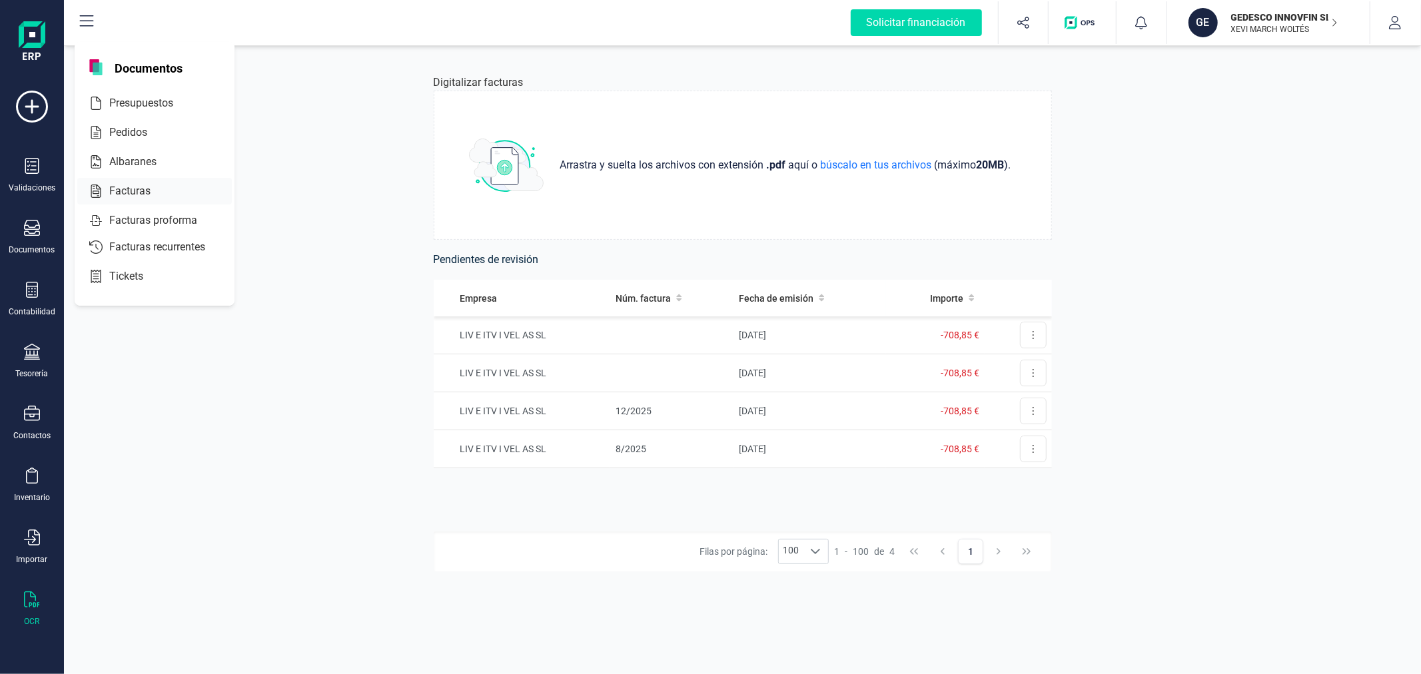
click at [147, 192] on span "Facturas" at bounding box center [139, 191] width 71 height 16
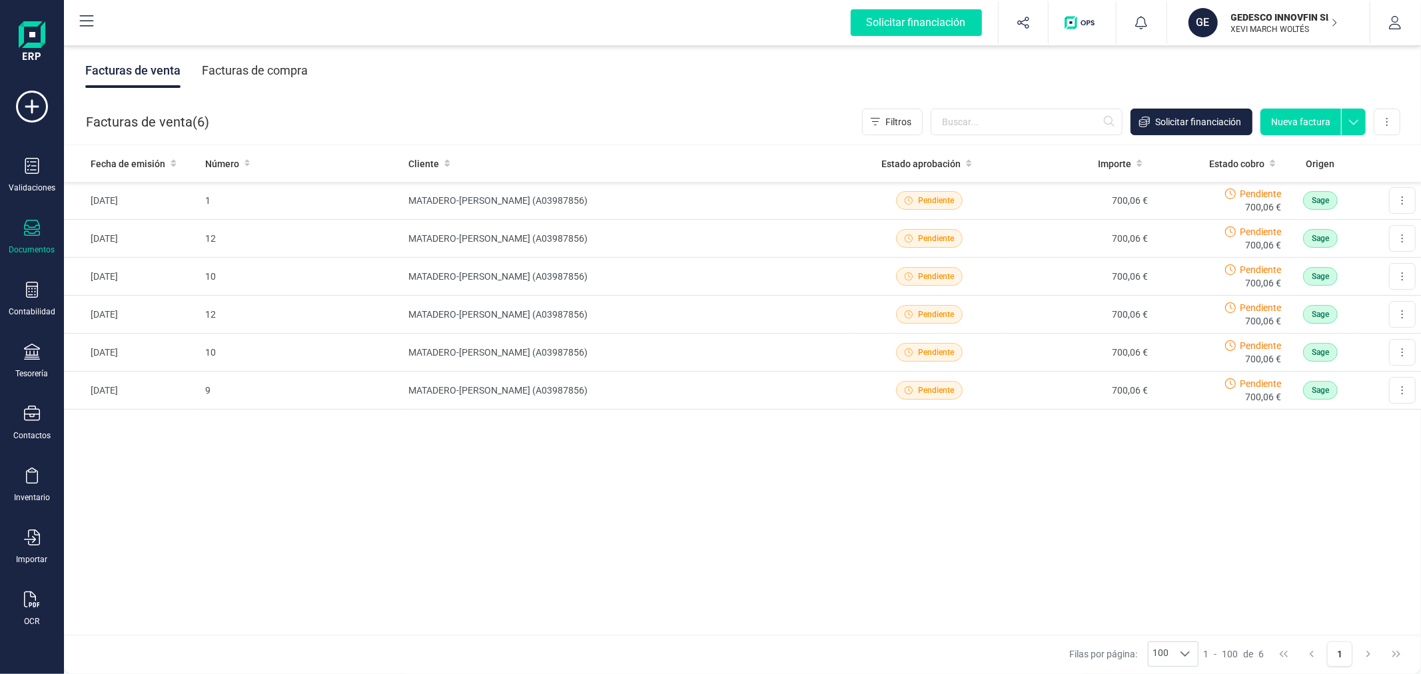
click at [275, 63] on div "Facturas de compra" at bounding box center [255, 70] width 106 height 35
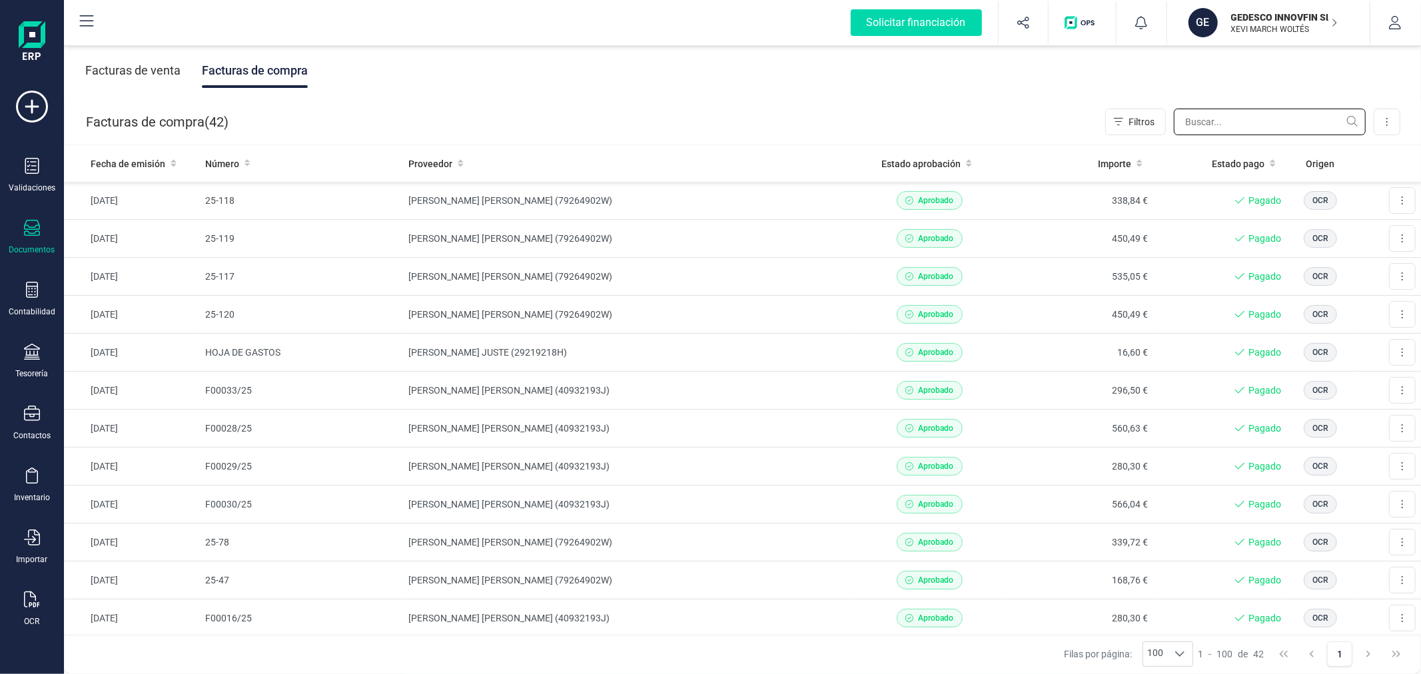
click at [1232, 110] on input "text" at bounding box center [1269, 122] width 192 height 27
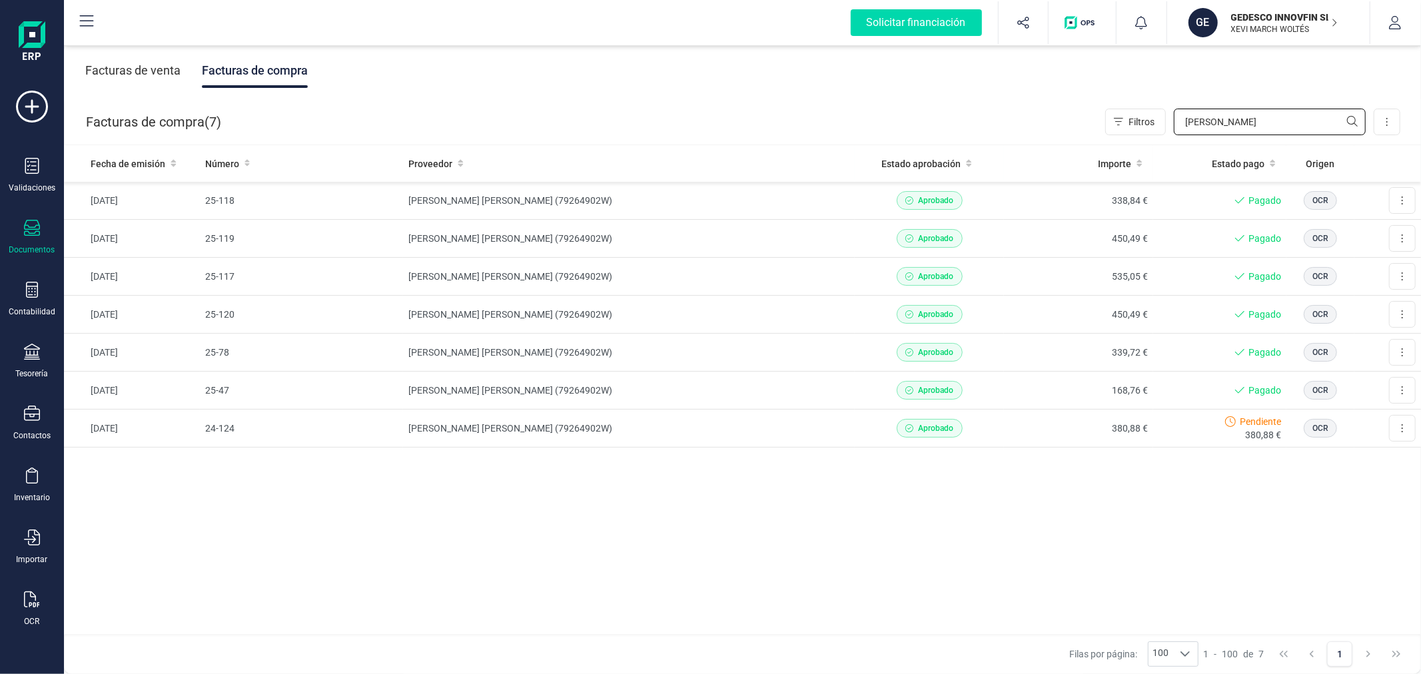
type input "INES"
click at [569, 360] on td "[PERSON_NAME] [PERSON_NAME] (79264902W)" at bounding box center [629, 353] width 452 height 38
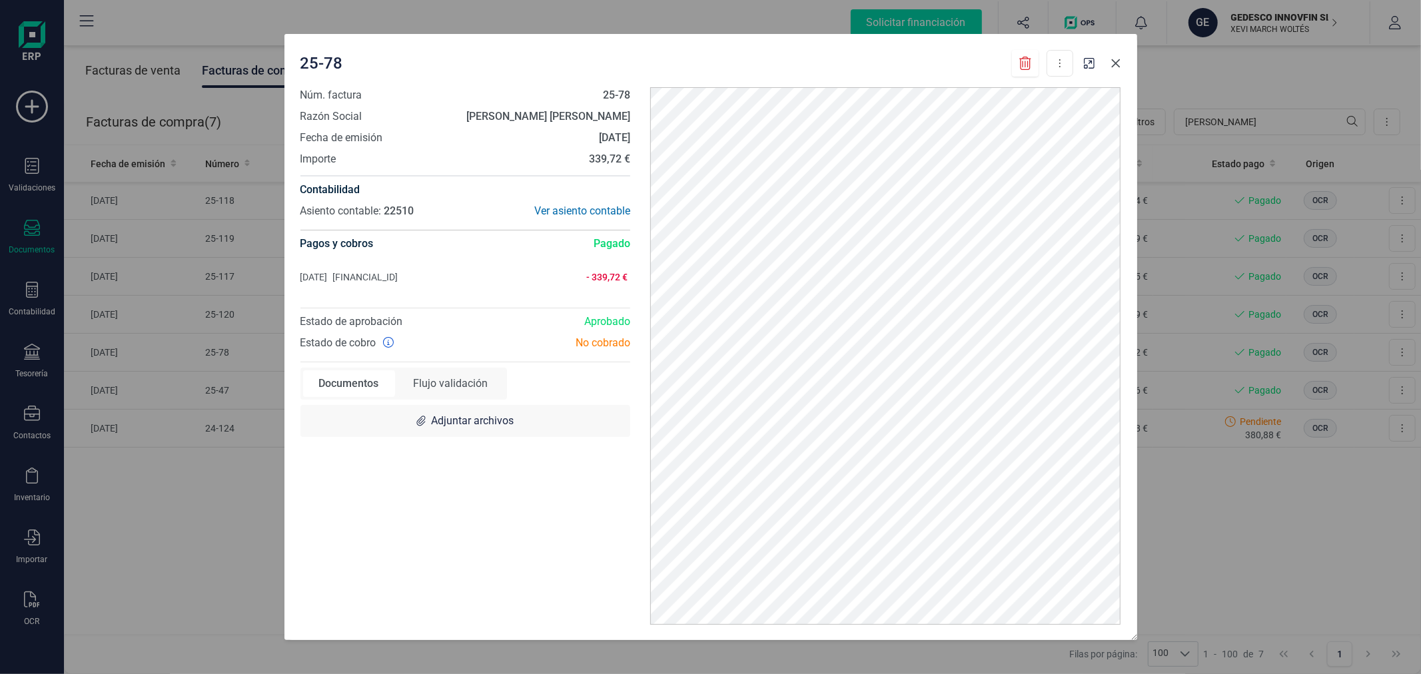
click at [1116, 60] on icon "Close" at bounding box center [1115, 63] width 11 height 11
